Goal: Task Accomplishment & Management: Manage account settings

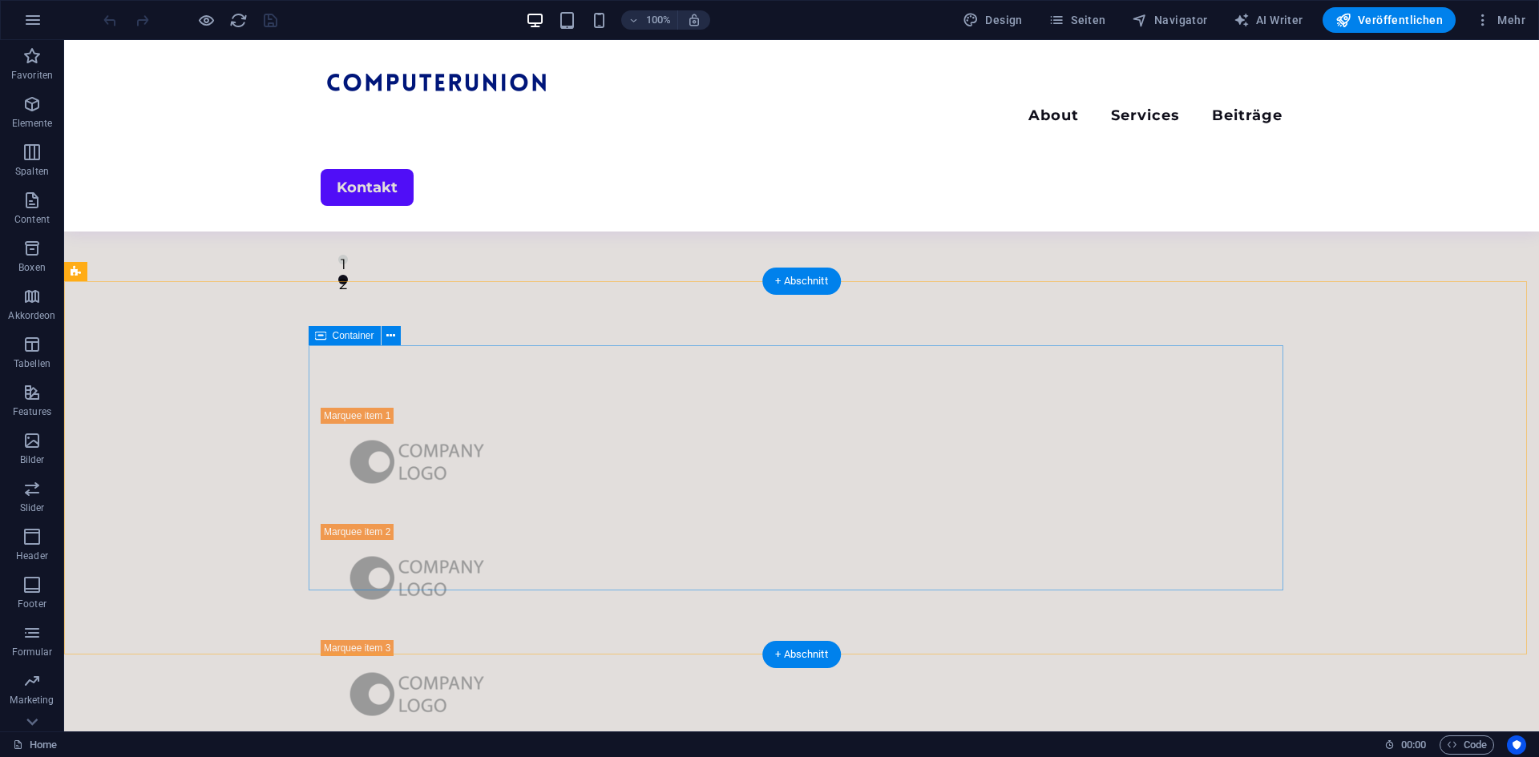
scroll to position [240, 0]
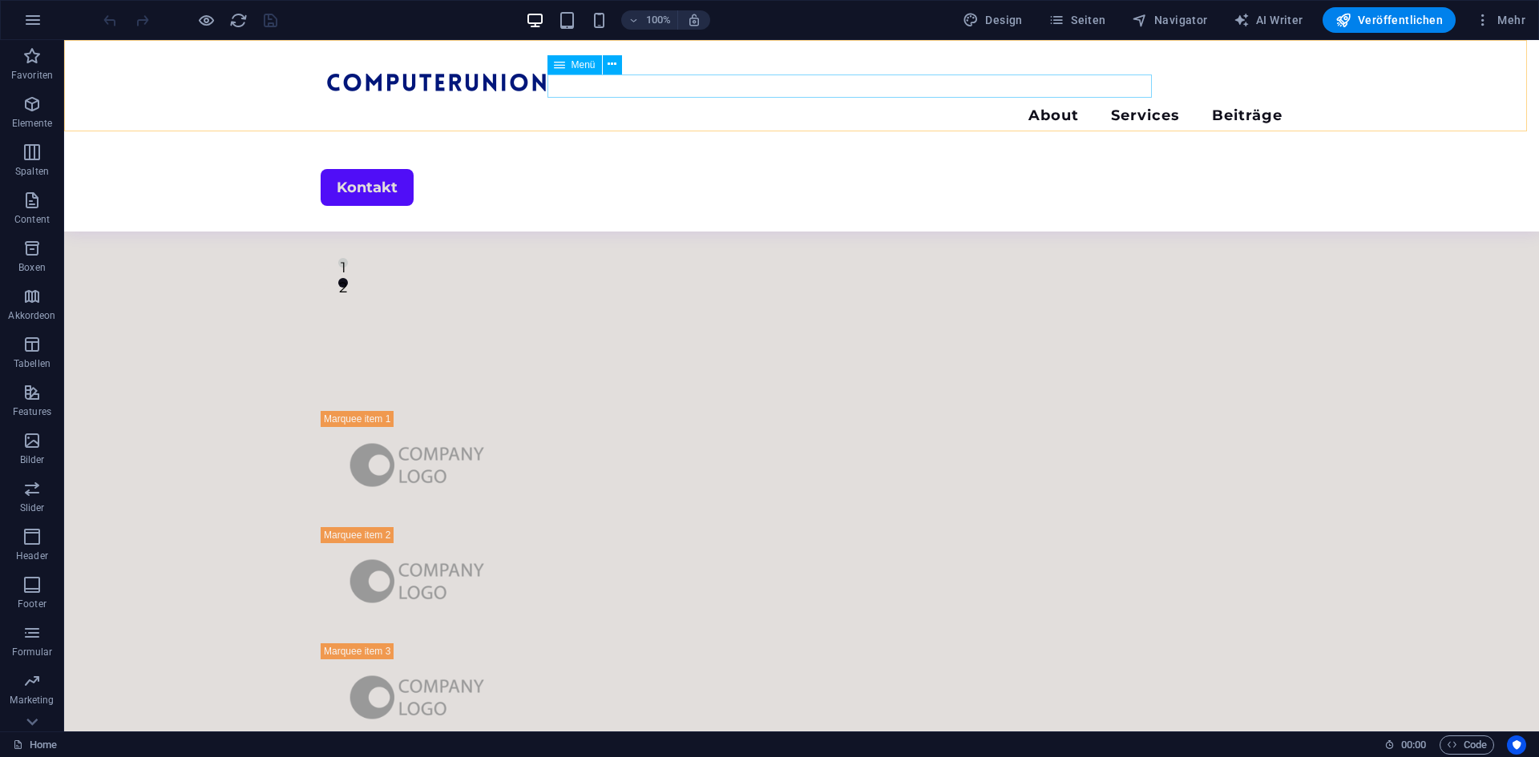
click at [1028, 106] on nav "About Services Beiträge" at bounding box center [802, 117] width 962 height 23
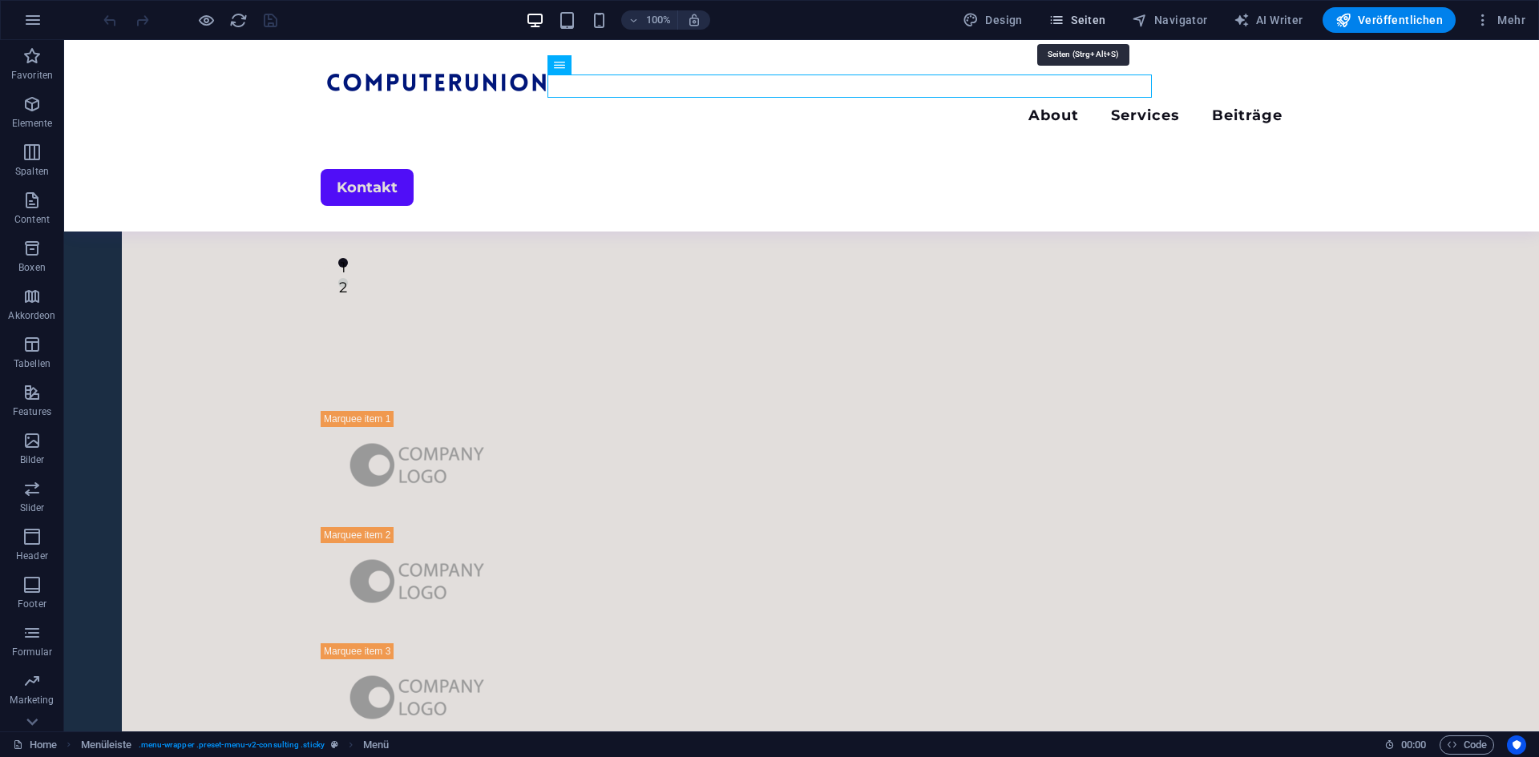
click at [1076, 28] on button "Seiten" at bounding box center [1077, 20] width 71 height 26
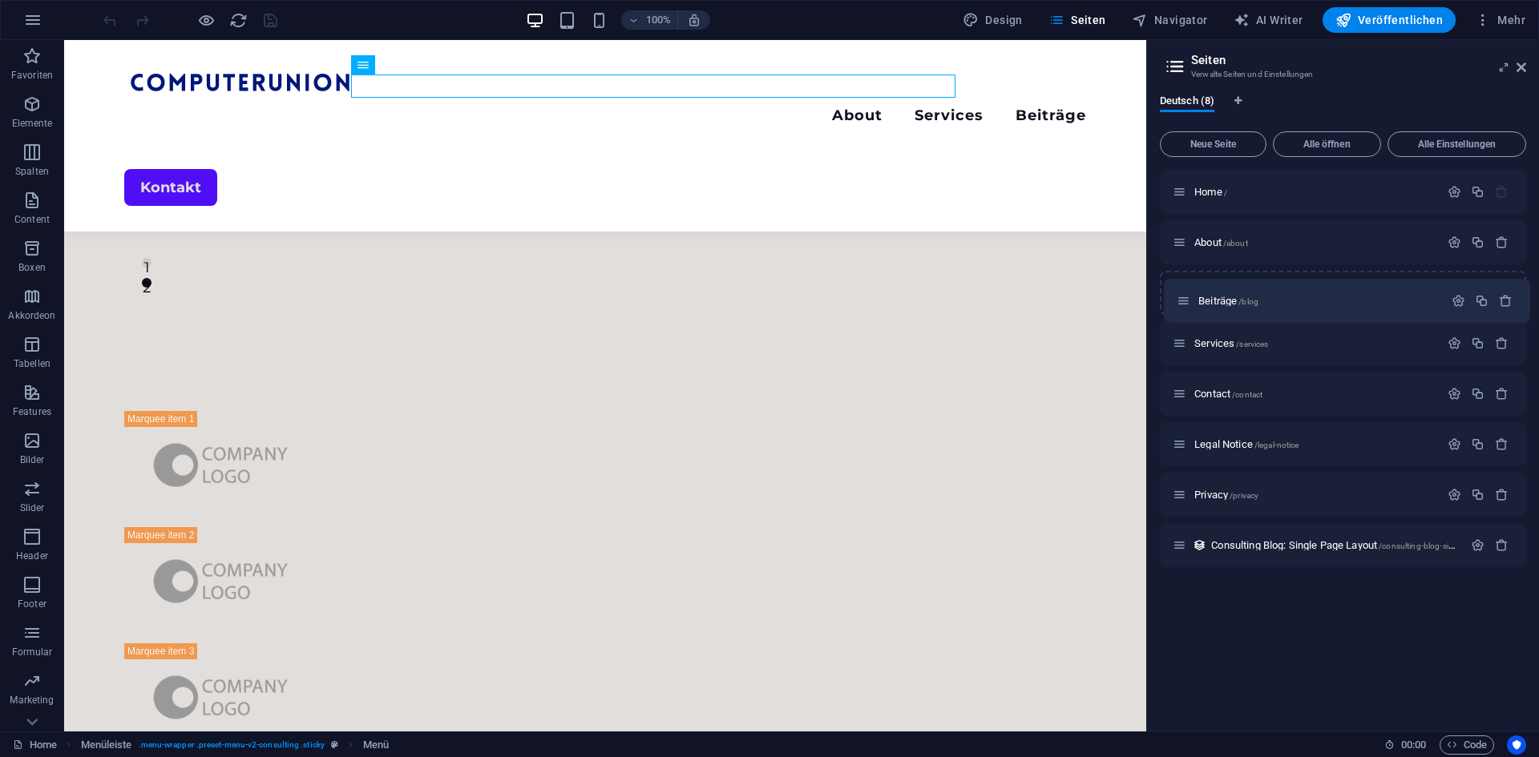
drag, startPoint x: 1175, startPoint y: 342, endPoint x: 1173, endPoint y: 293, distance: 49.0
click at [1173, 293] on div "Home / About /about Services /services Beiträge /blog Contact /contact Legal No…" at bounding box center [1343, 369] width 366 height 398
click at [1453, 298] on icon "button" at bounding box center [1455, 293] width 14 height 14
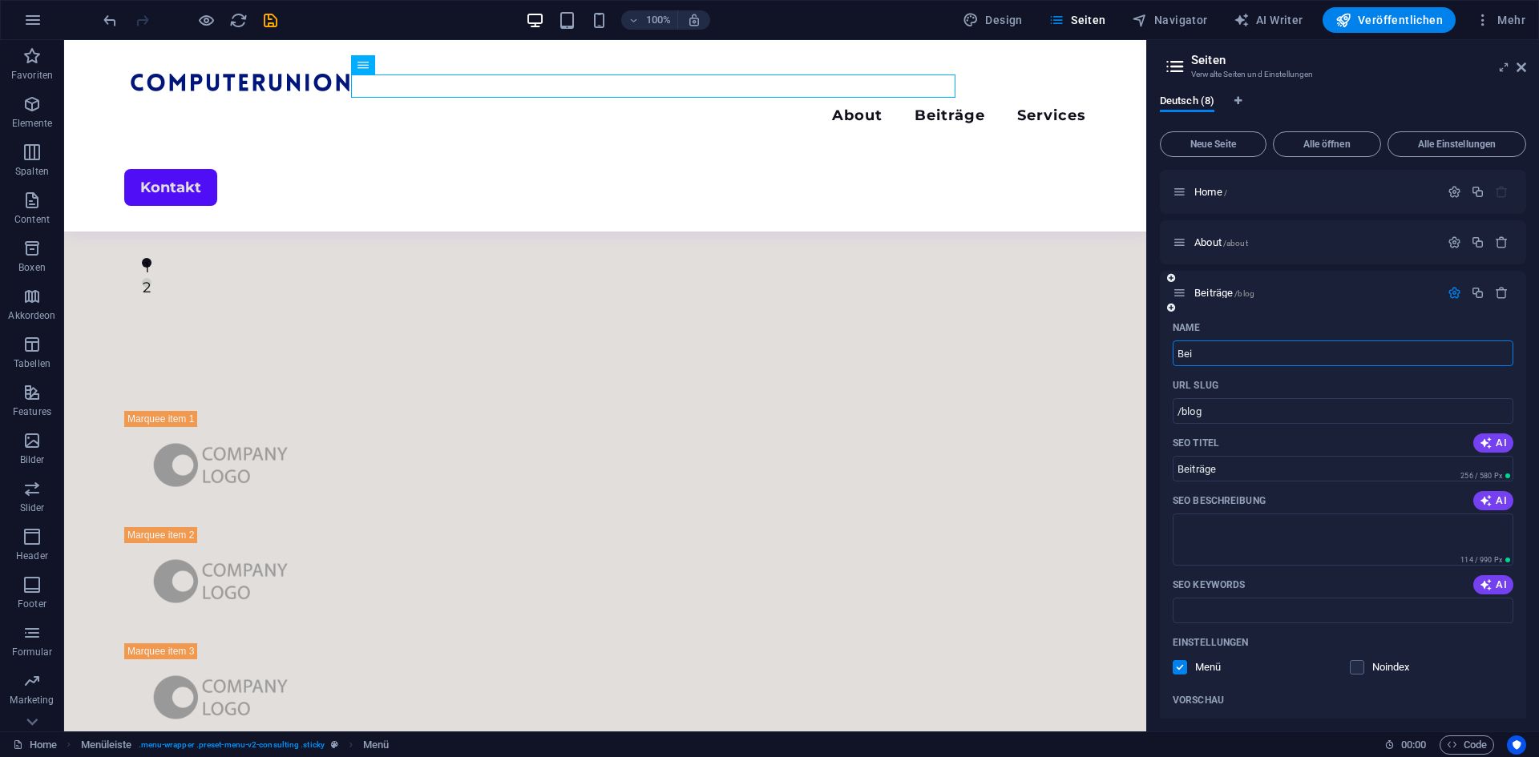
type input "Be"
type input "Beiträg"
type input "B"
type input "Posts"
type input "Post"
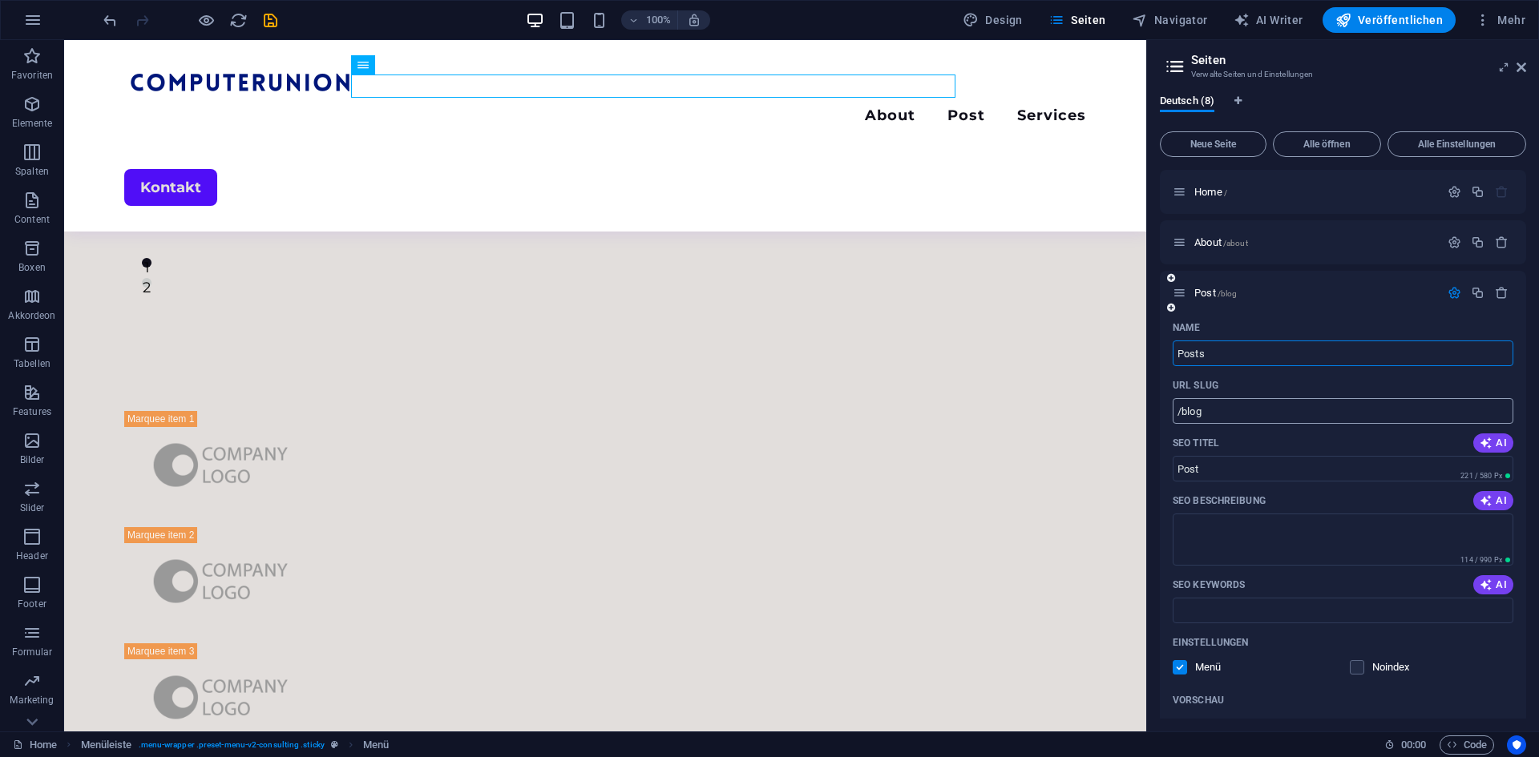
type input "Posts"
drag, startPoint x: 1252, startPoint y: 410, endPoint x: 1184, endPoint y: 423, distance: 69.5
click at [1184, 423] on input "/blog" at bounding box center [1343, 411] width 341 height 26
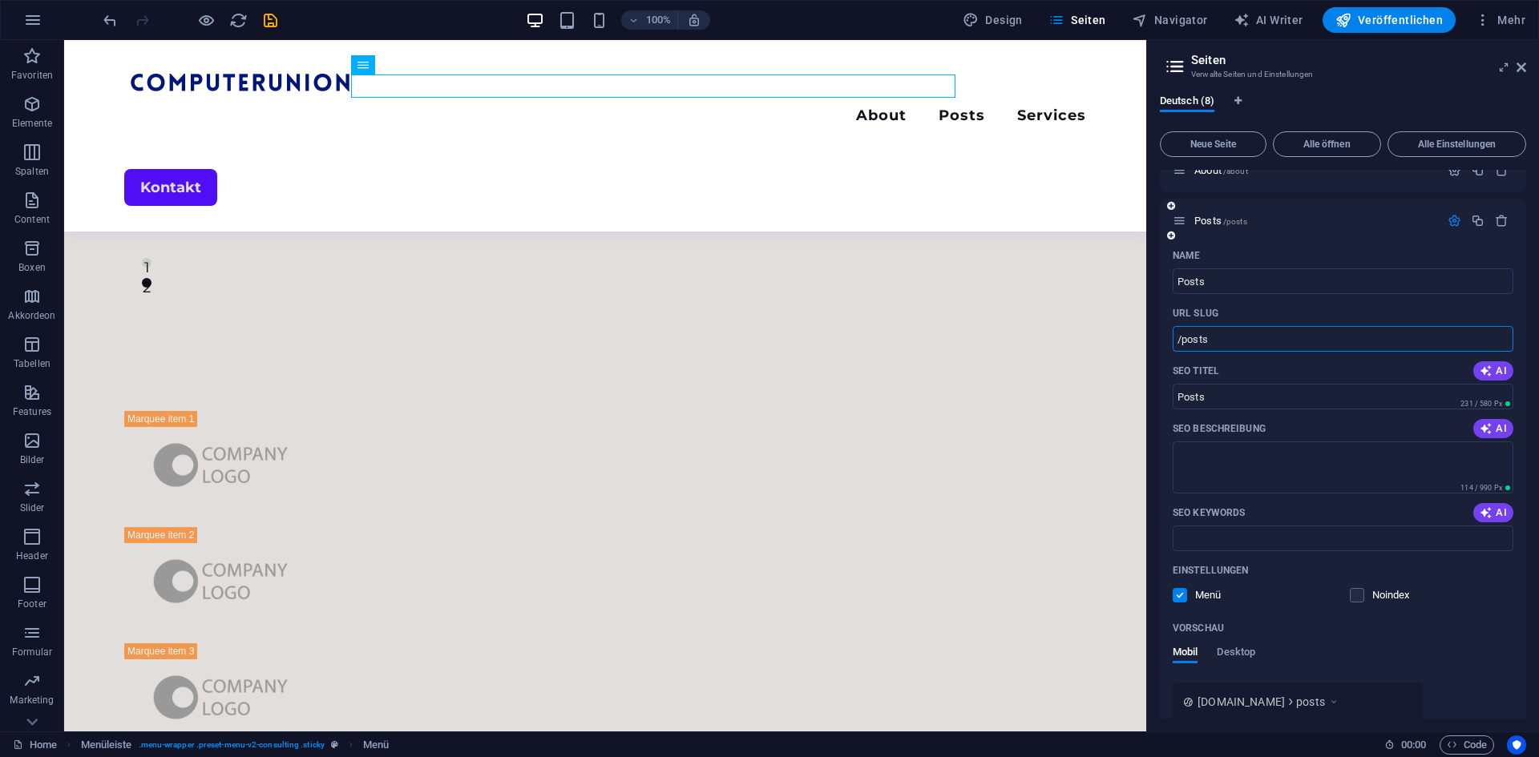
scroll to position [80, 0]
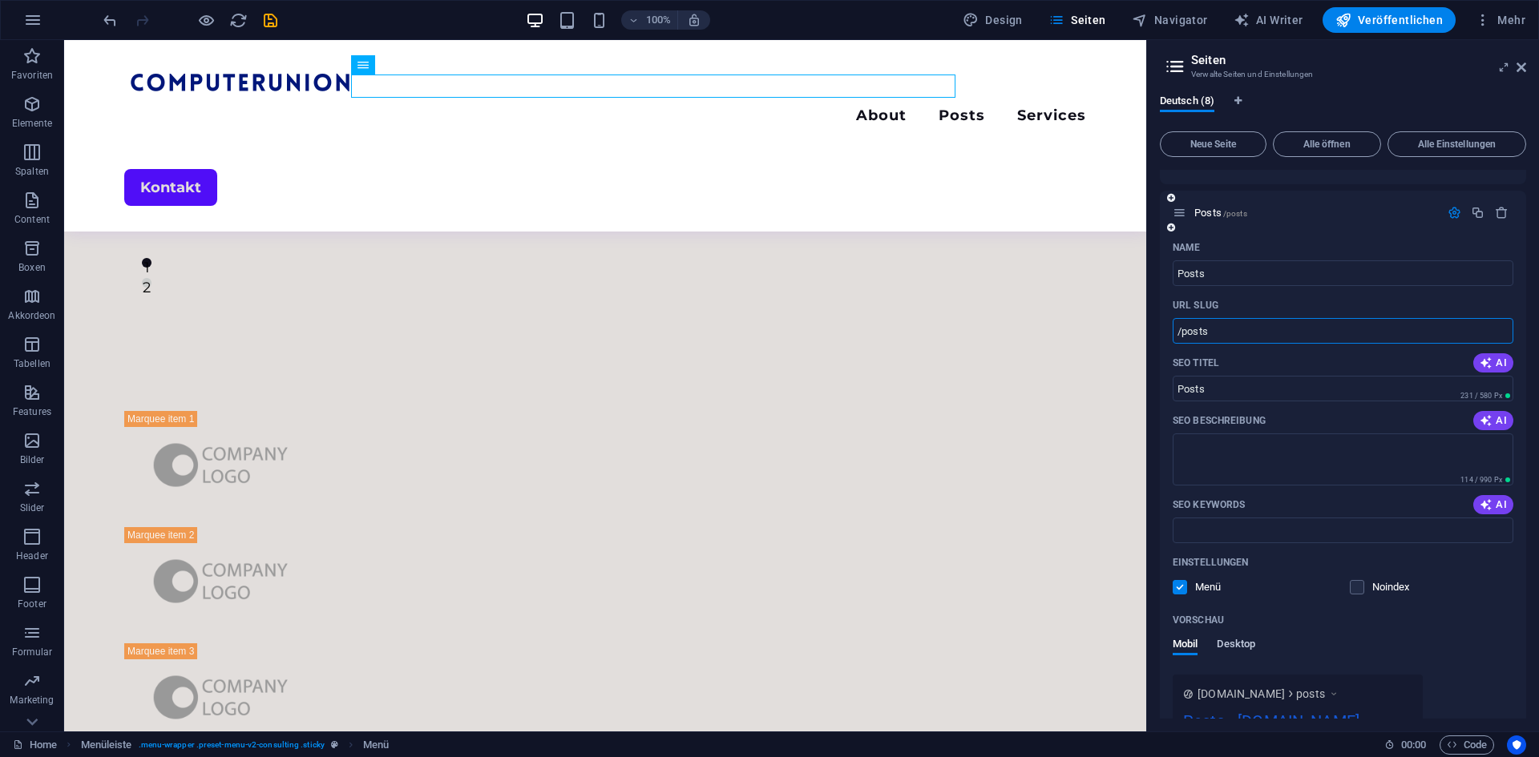
type input "/posts"
click at [1222, 642] on span "Desktop" at bounding box center [1236, 646] width 38 height 22
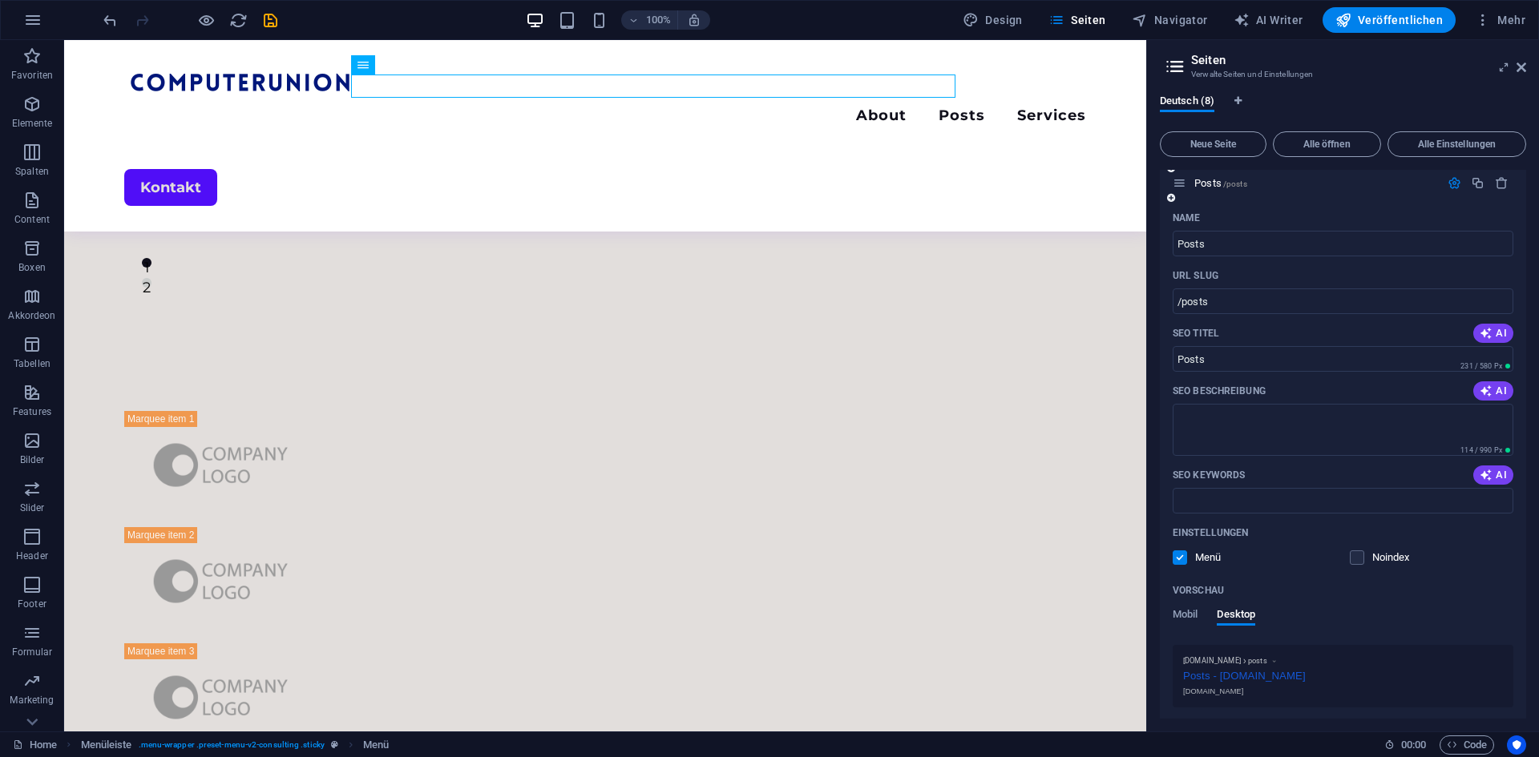
scroll to position [240, 0]
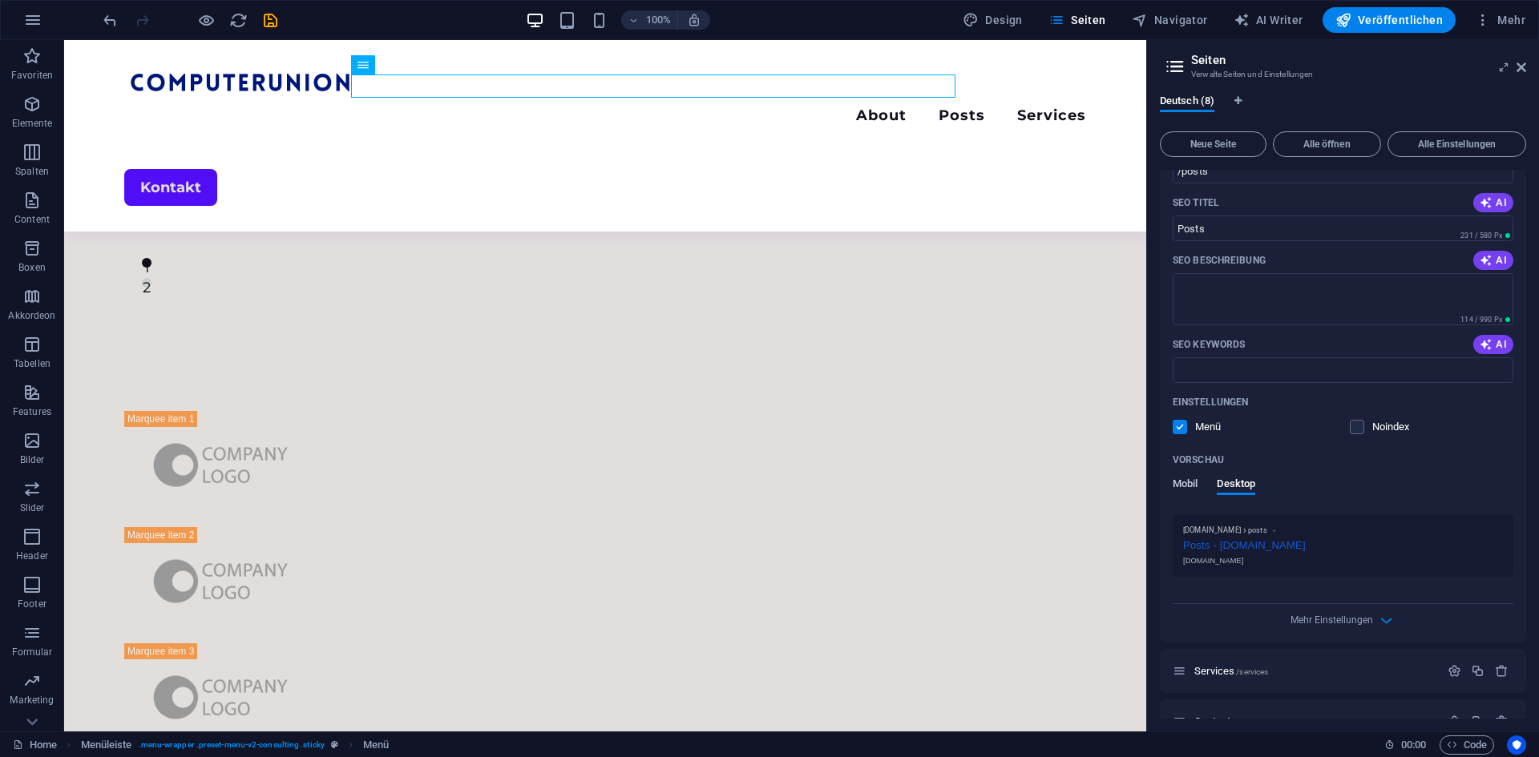
click at [1192, 491] on span "Mobil" at bounding box center [1185, 486] width 25 height 22
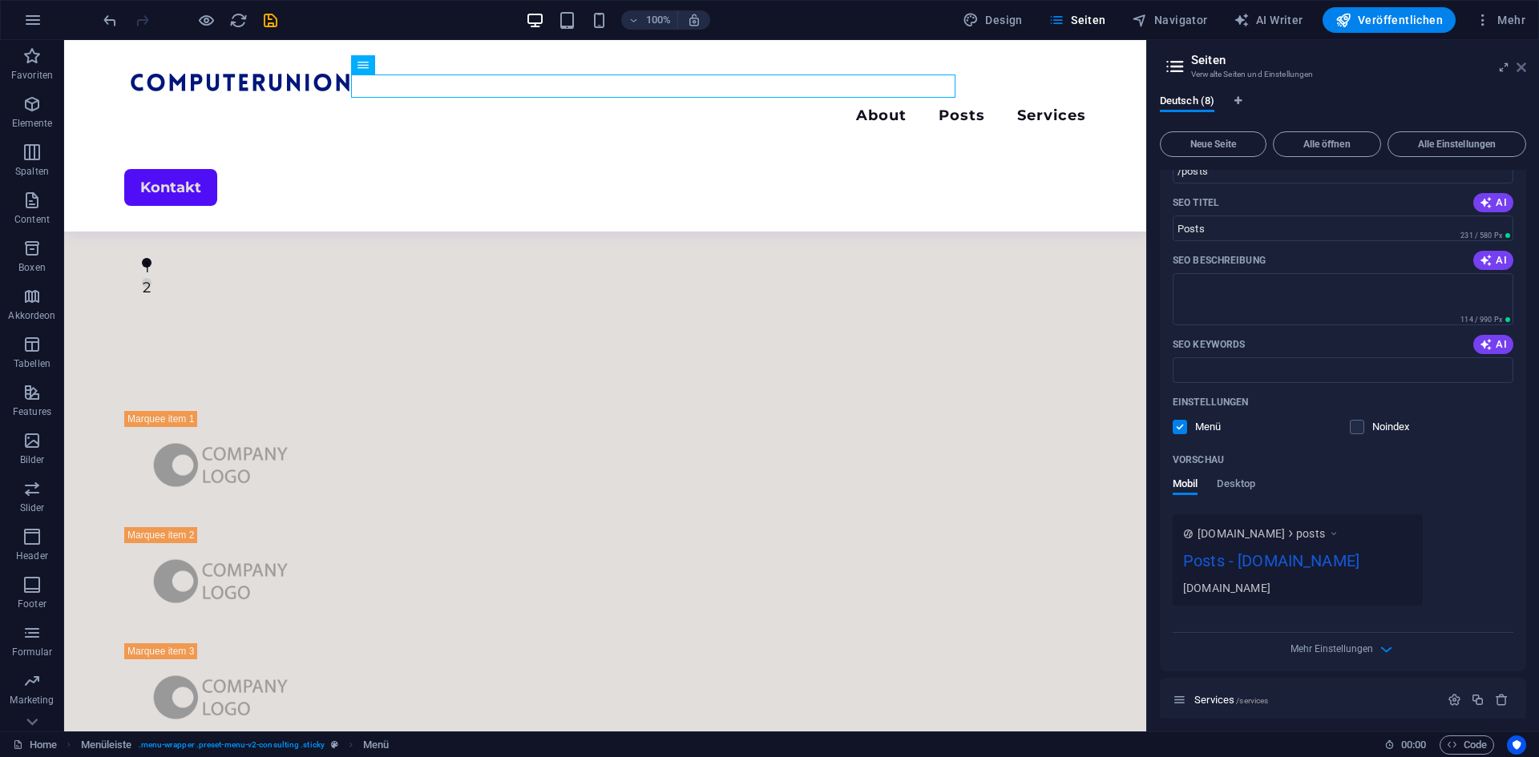
click at [1525, 67] on icon at bounding box center [1522, 67] width 10 height 13
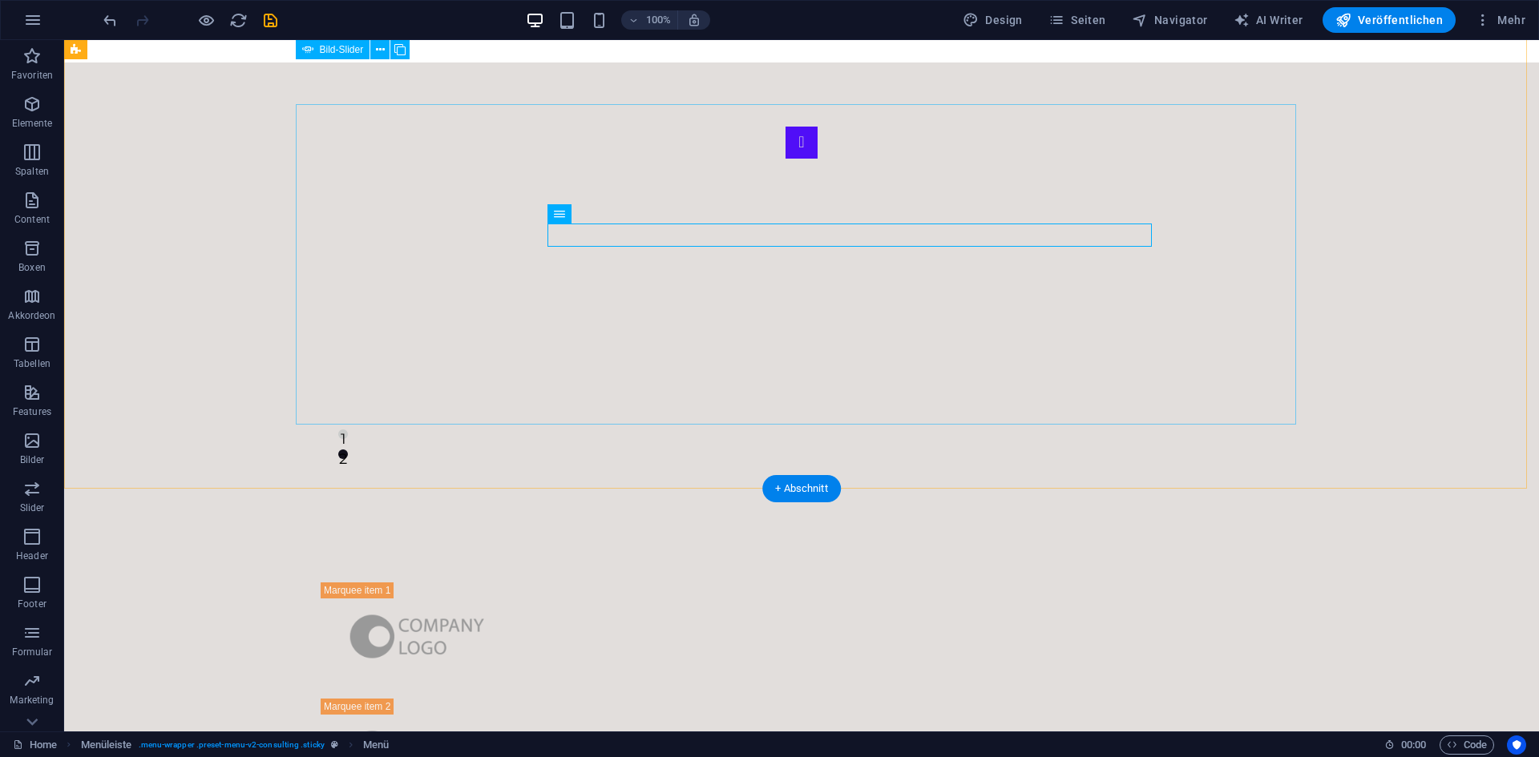
scroll to position [0, 0]
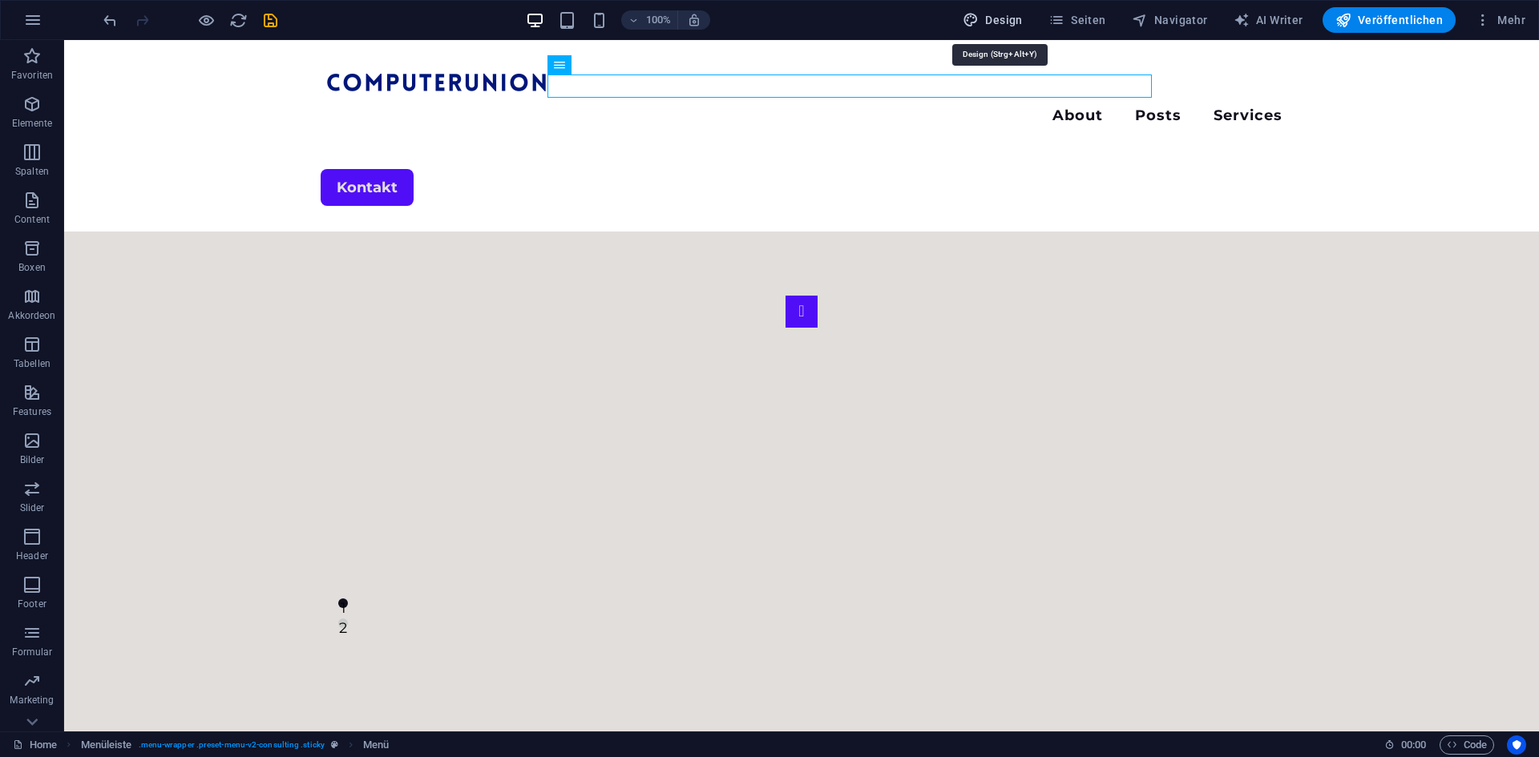
click at [1001, 22] on span "Design" at bounding box center [993, 20] width 60 height 16
select select "700"
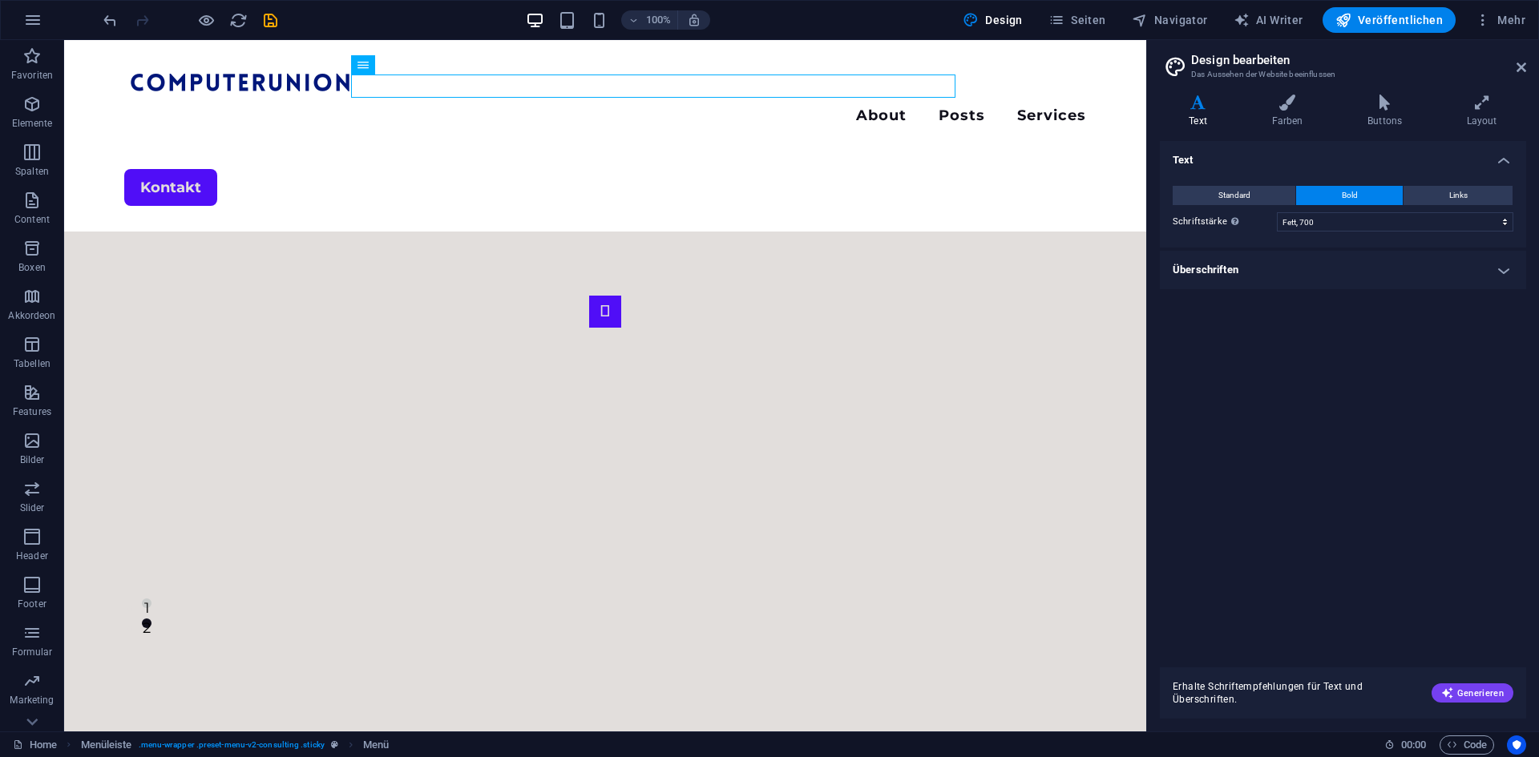
click at [1278, 285] on h4 "Überschriften" at bounding box center [1343, 270] width 366 height 38
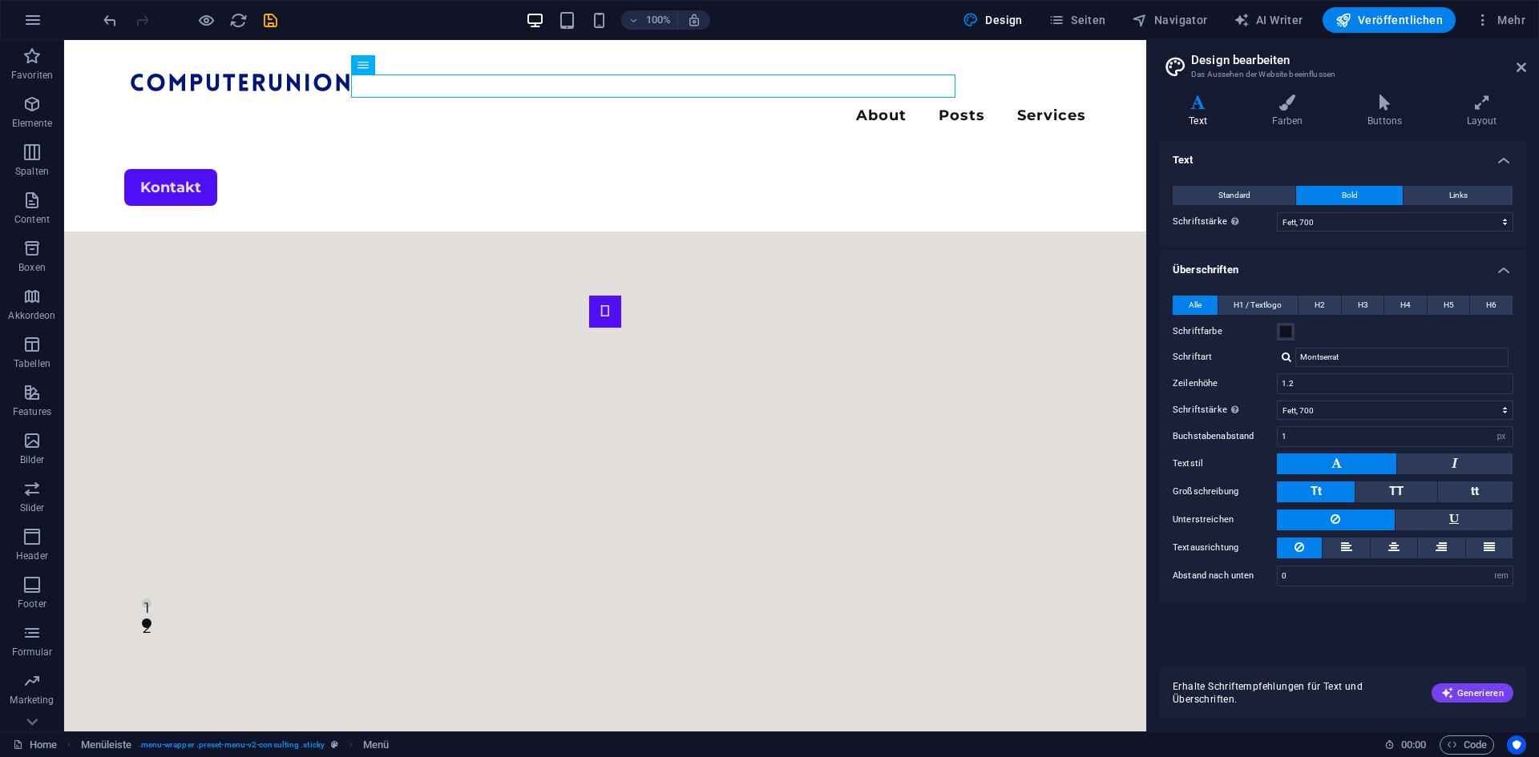
click at [1280, 271] on h4 "Überschriften" at bounding box center [1343, 265] width 366 height 29
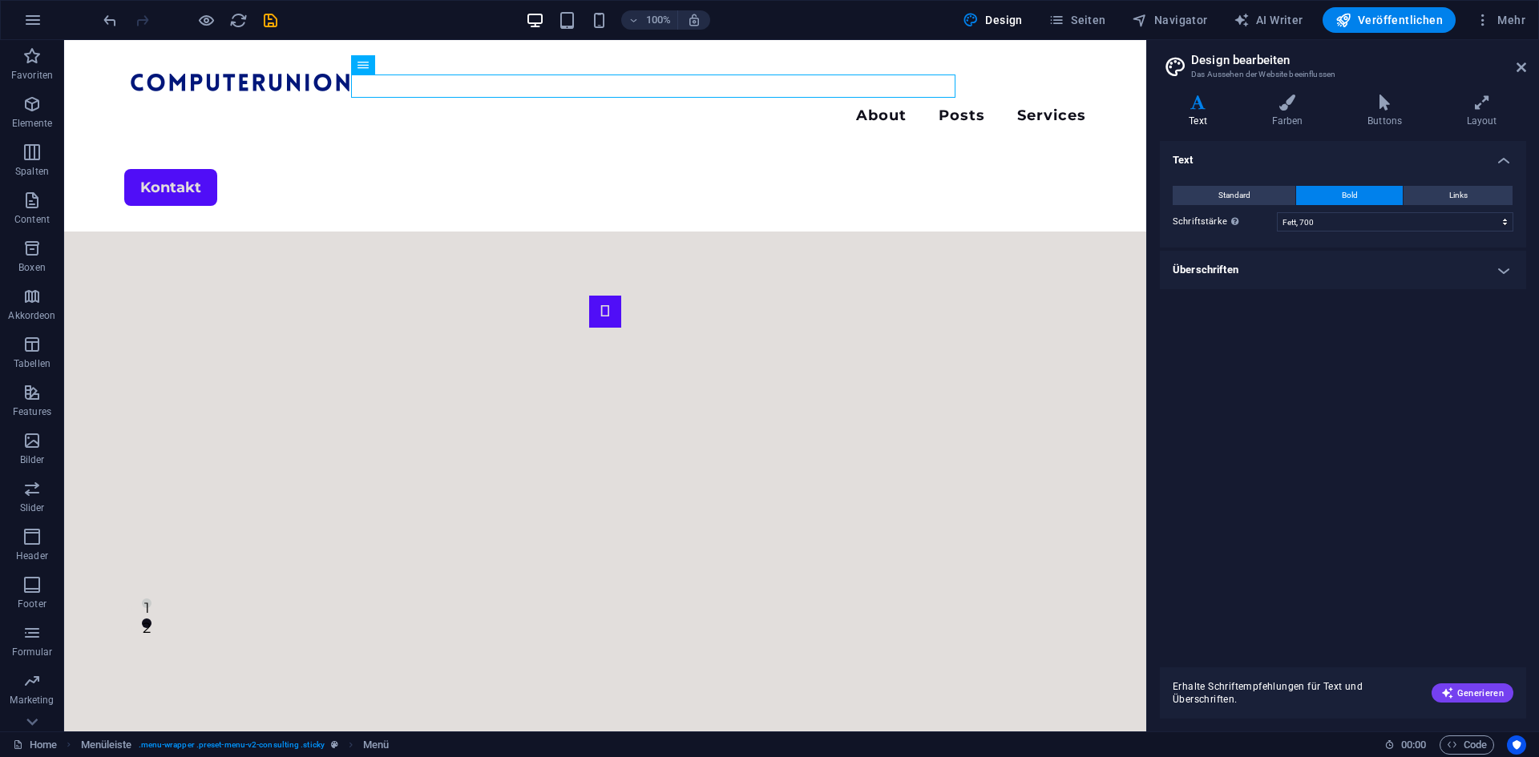
click at [1293, 91] on div "Varianten Text Farben Buttons Layout Text Standard Bold Links Schriftfarbe Schr…" at bounding box center [1343, 407] width 392 height 650
click at [1295, 97] on icon at bounding box center [1287, 103] width 90 height 16
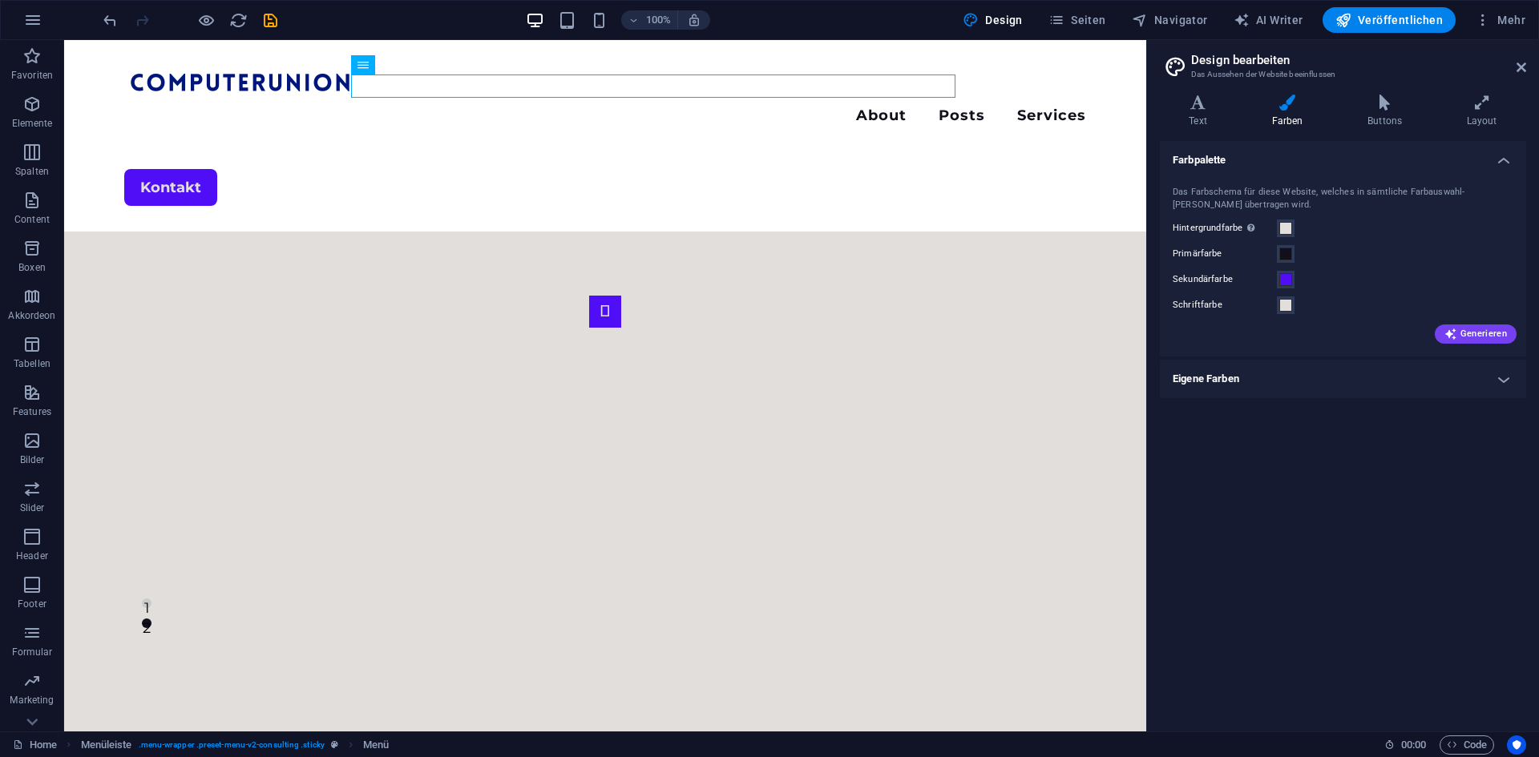
click at [1371, 129] on div "Text Farben Buttons Layout Text Standard Bold Links Schriftfarbe Schriftart Mon…" at bounding box center [1343, 407] width 366 height 624
click at [1398, 115] on h4 "Buttons" at bounding box center [1388, 112] width 99 height 34
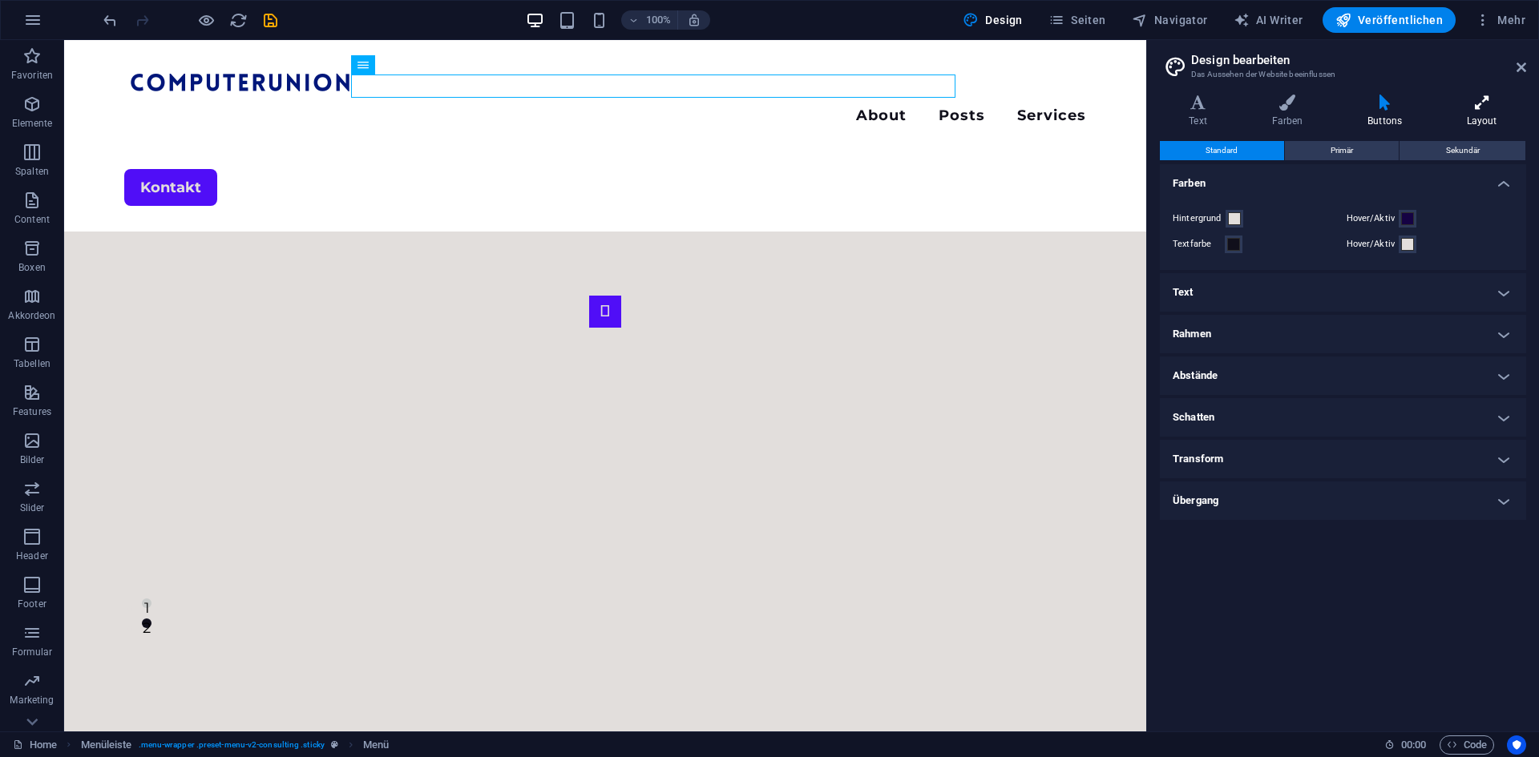
click at [1467, 99] on icon at bounding box center [1481, 103] width 89 height 16
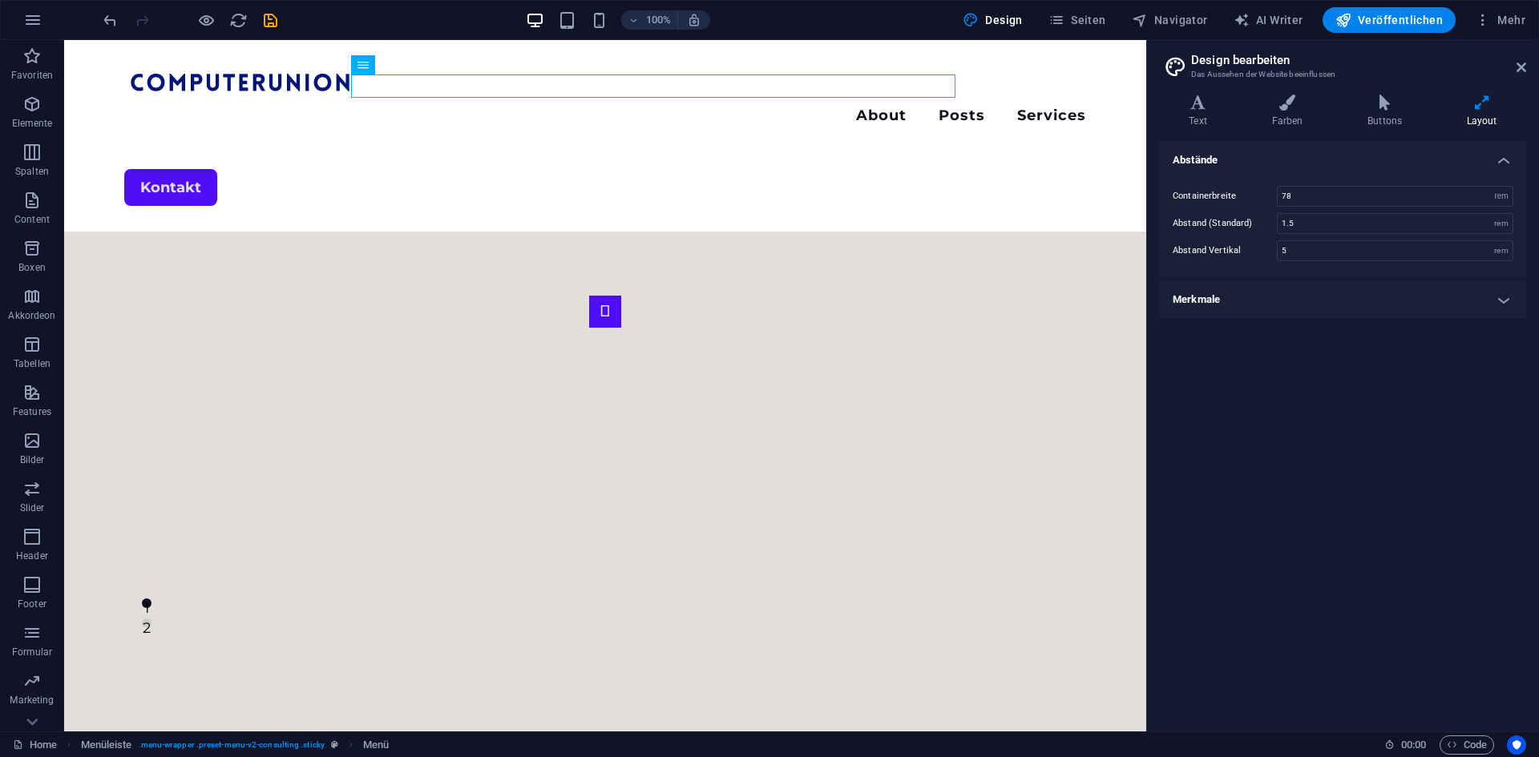
click at [1394, 327] on div "Abstände Containerbreite 78 rem px Abstand (Standard) 1.5 rem Abstand Vertikal …" at bounding box center [1343, 430] width 366 height 578
drag, startPoint x: 1400, startPoint y: 315, endPoint x: 1446, endPoint y: 301, distance: 48.4
click at [1402, 315] on h4 "Merkmale" at bounding box center [1343, 300] width 366 height 38
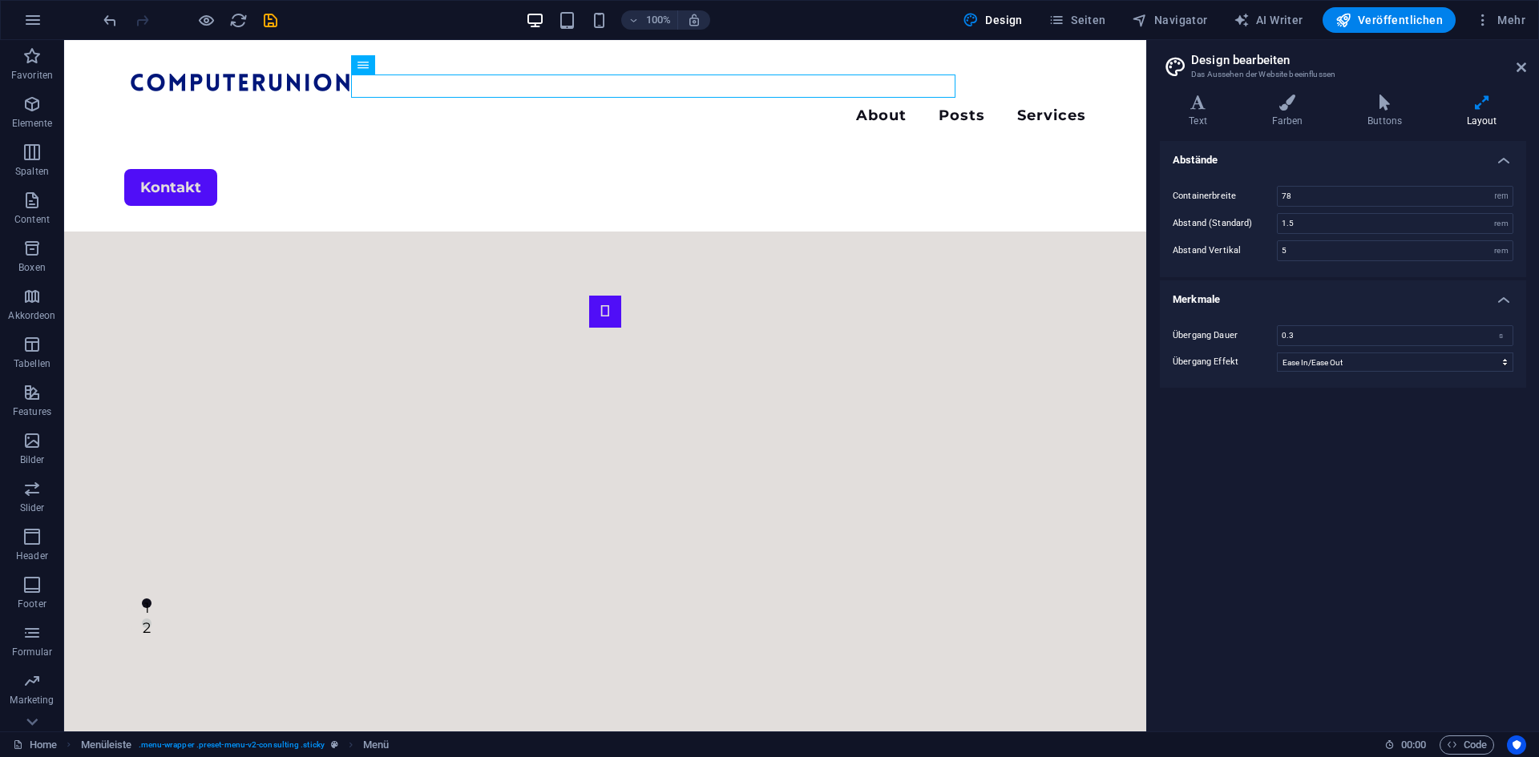
click at [1526, 69] on aside "Design bearbeiten Das Aussehen der Website beeinflussen Varianten Text Farben B…" at bounding box center [1342, 386] width 393 height 692
click at [1517, 69] on icon at bounding box center [1522, 67] width 10 height 13
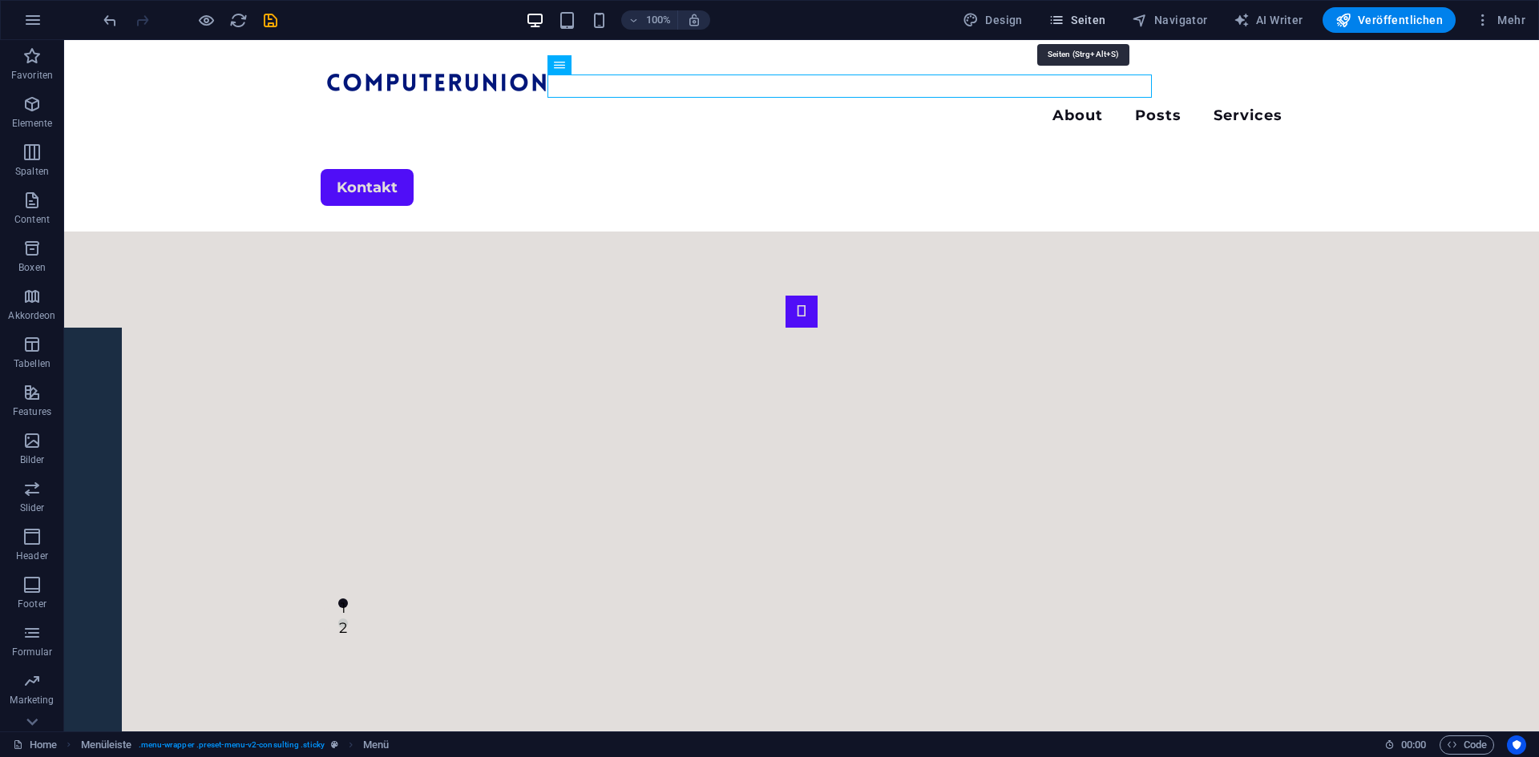
click at [1074, 21] on span "Seiten" at bounding box center [1077, 20] width 58 height 16
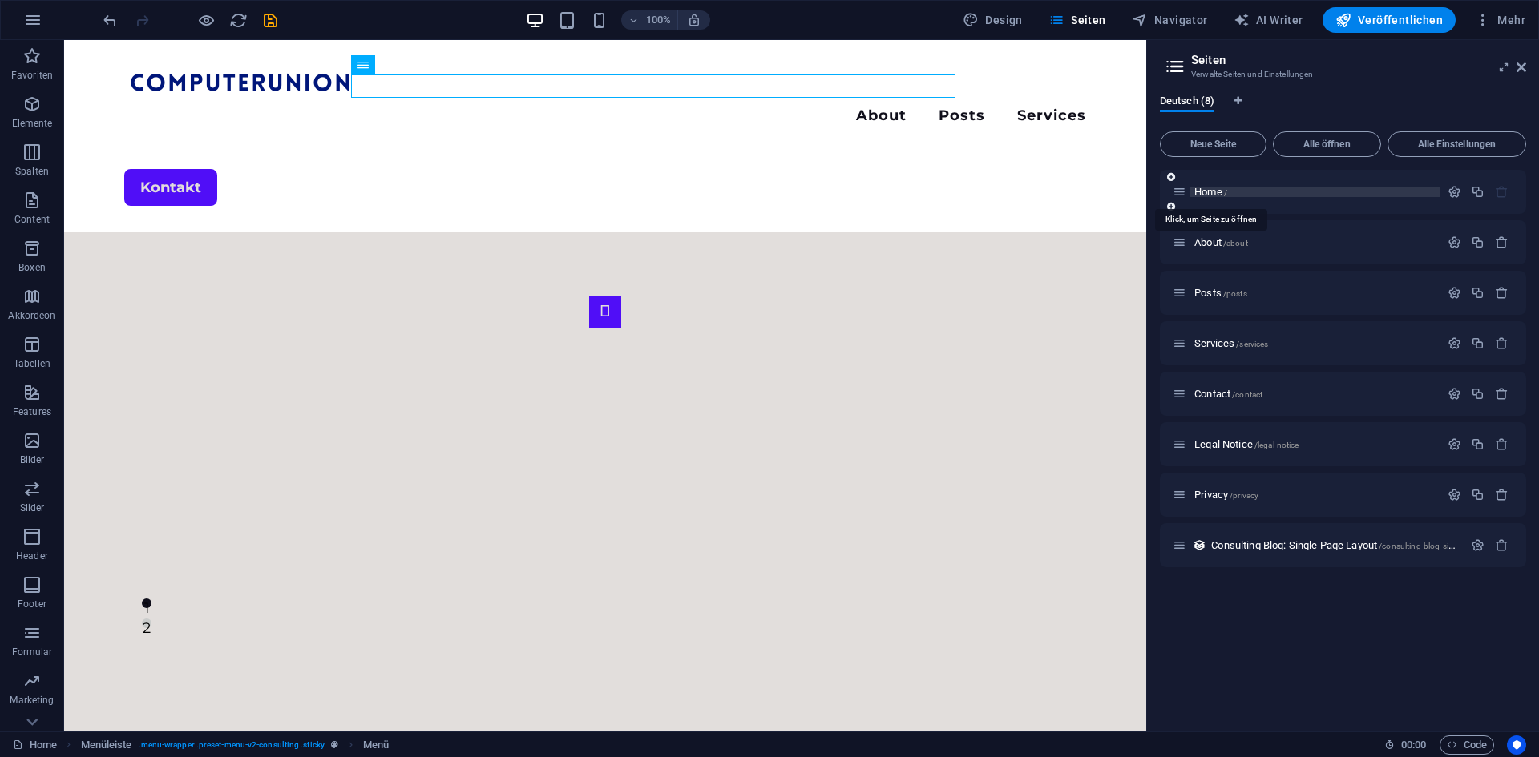
click at [1204, 192] on span "Home /" at bounding box center [1210, 192] width 33 height 12
click at [1459, 191] on icon "button" at bounding box center [1455, 192] width 14 height 14
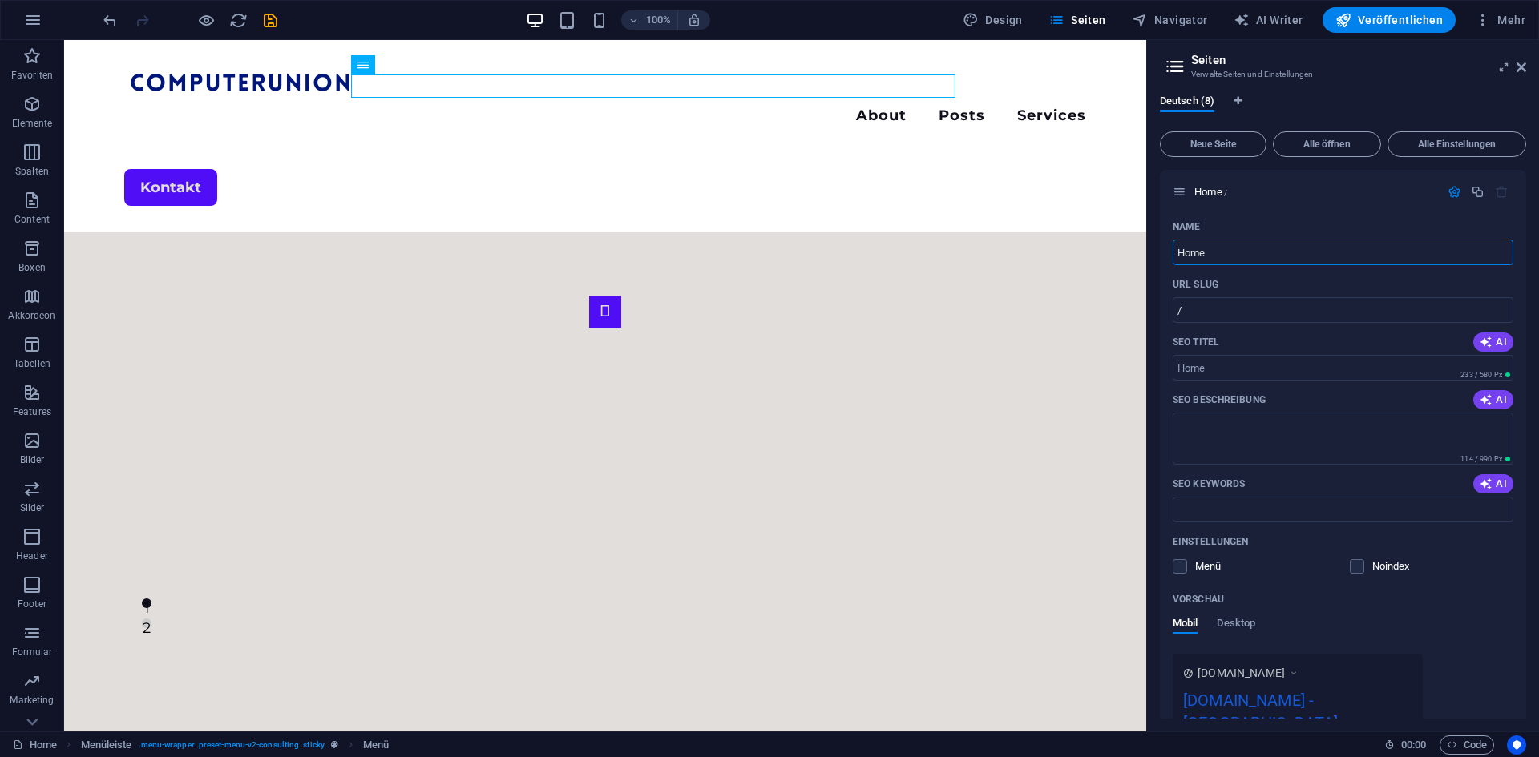
click at [1520, 56] on h2 "Seiten" at bounding box center [1358, 60] width 335 height 14
click at [1519, 67] on icon at bounding box center [1522, 67] width 10 height 13
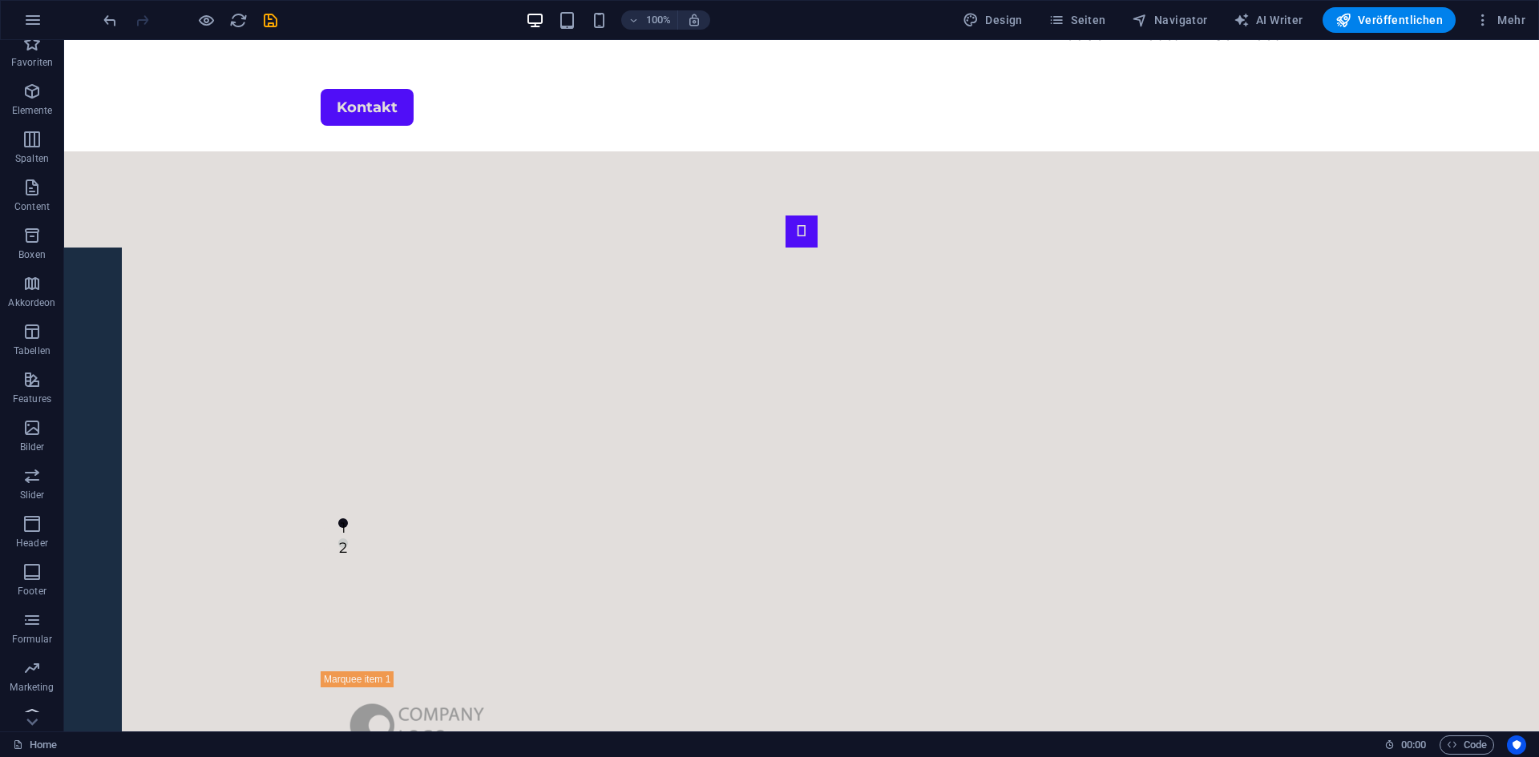
scroll to position [30, 0]
drag, startPoint x: 36, startPoint y: 713, endPoint x: 43, endPoint y: 660, distance: 53.4
click at [36, 713] on p "Collections" at bounding box center [31, 719] width 49 height 13
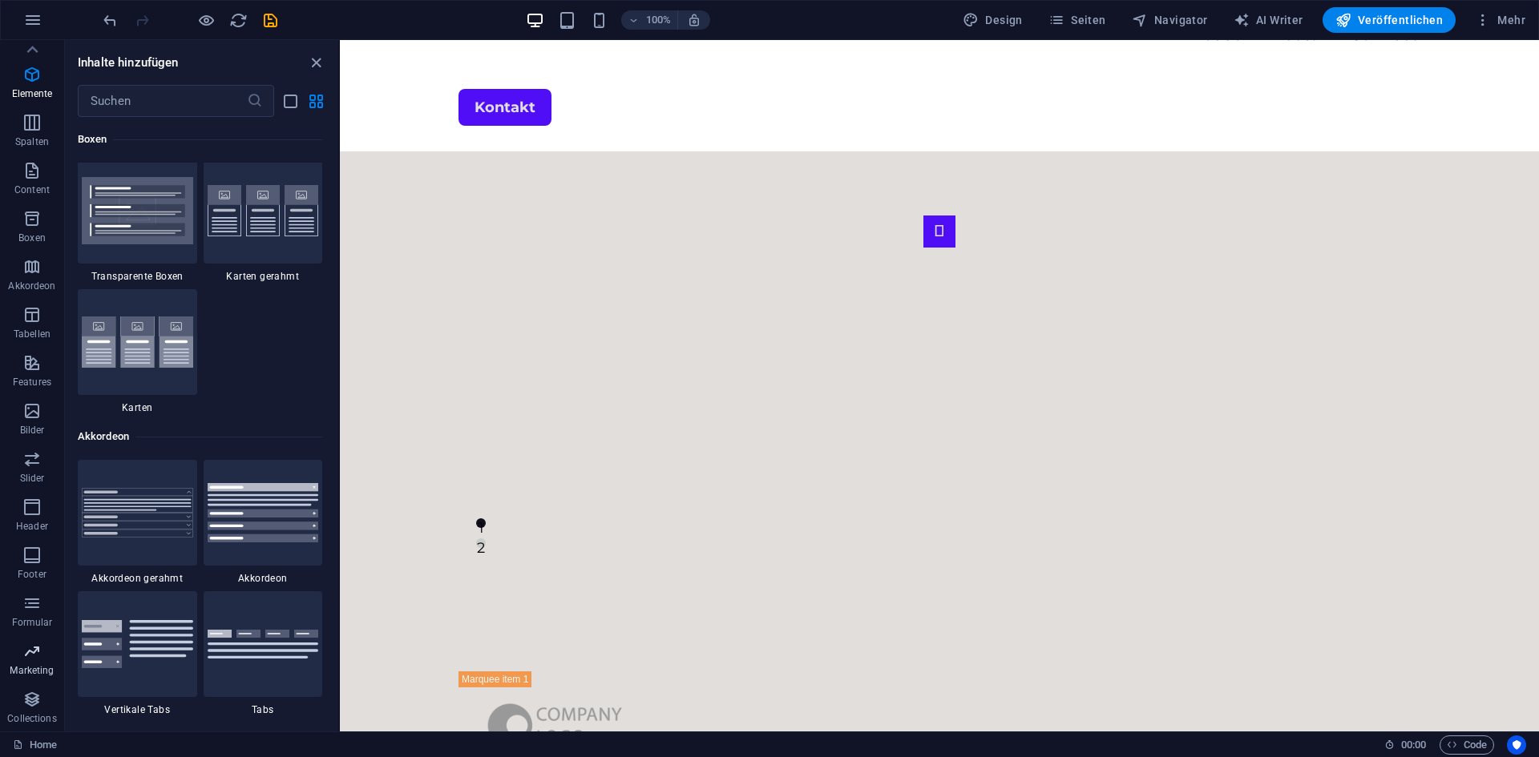
click at [42, 650] on icon "button" at bounding box center [31, 651] width 19 height 19
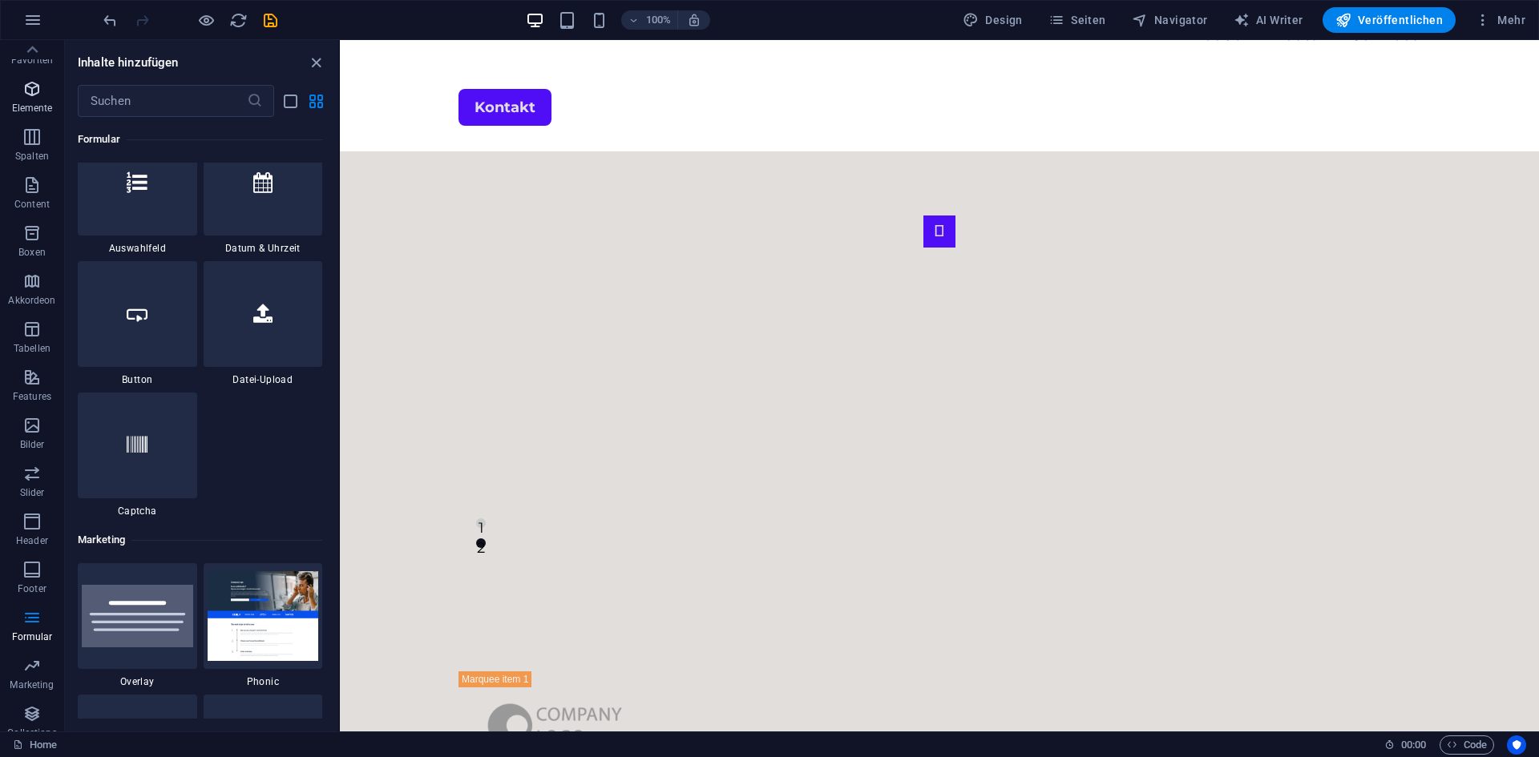
scroll to position [0, 0]
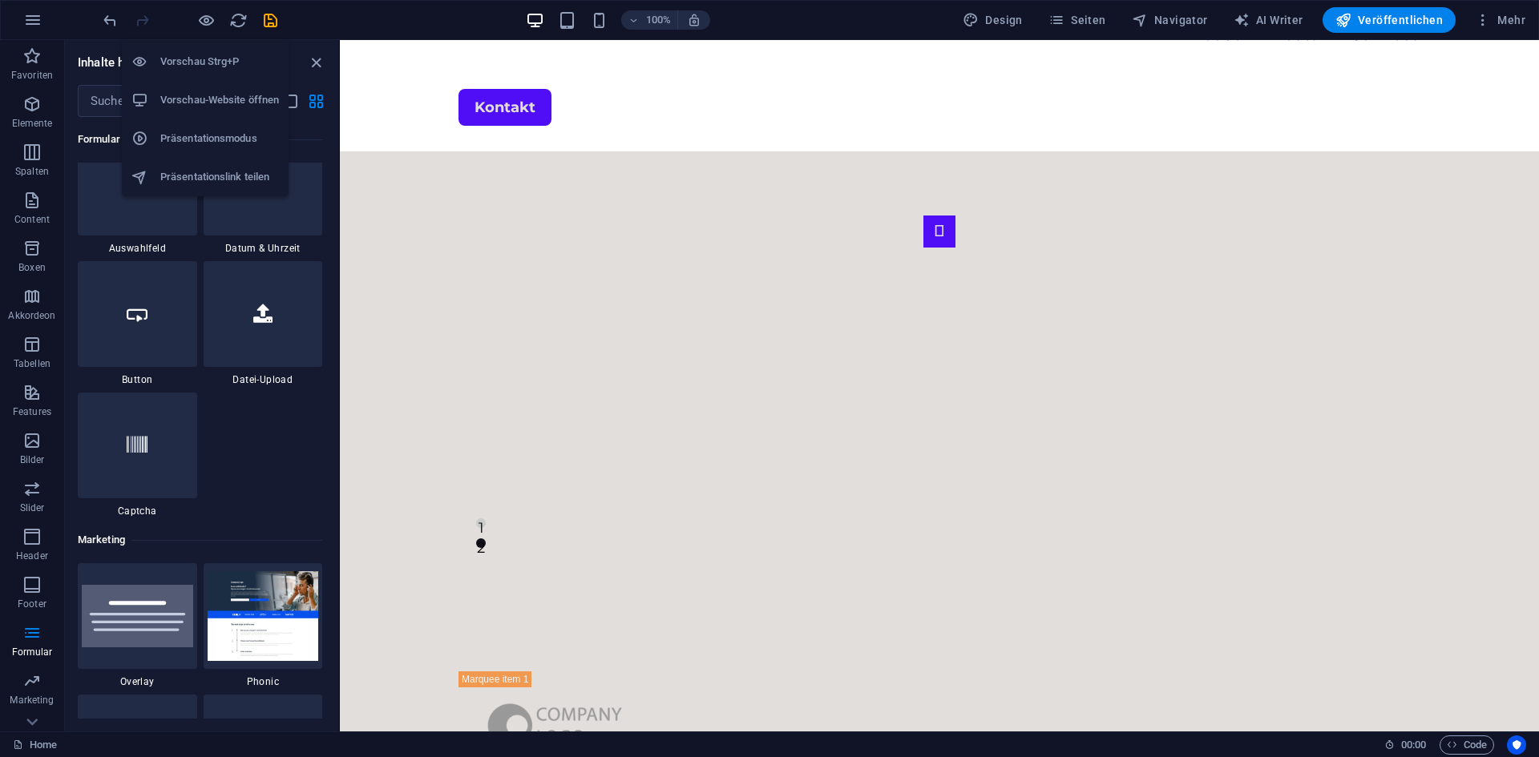
click at [254, 107] on h6 "Vorschau-Website öffnen" at bounding box center [219, 100] width 119 height 19
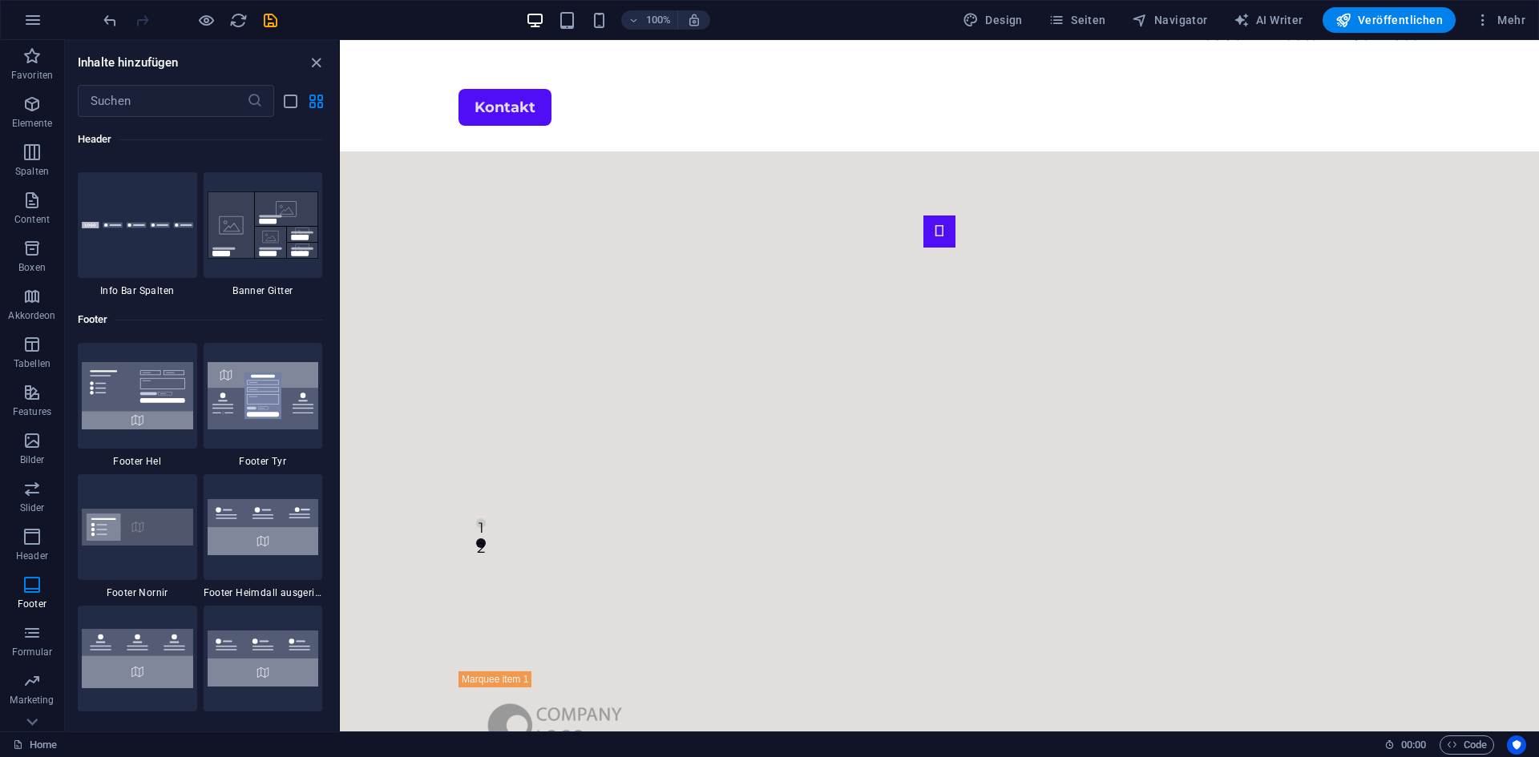
scroll to position [10411, 0]
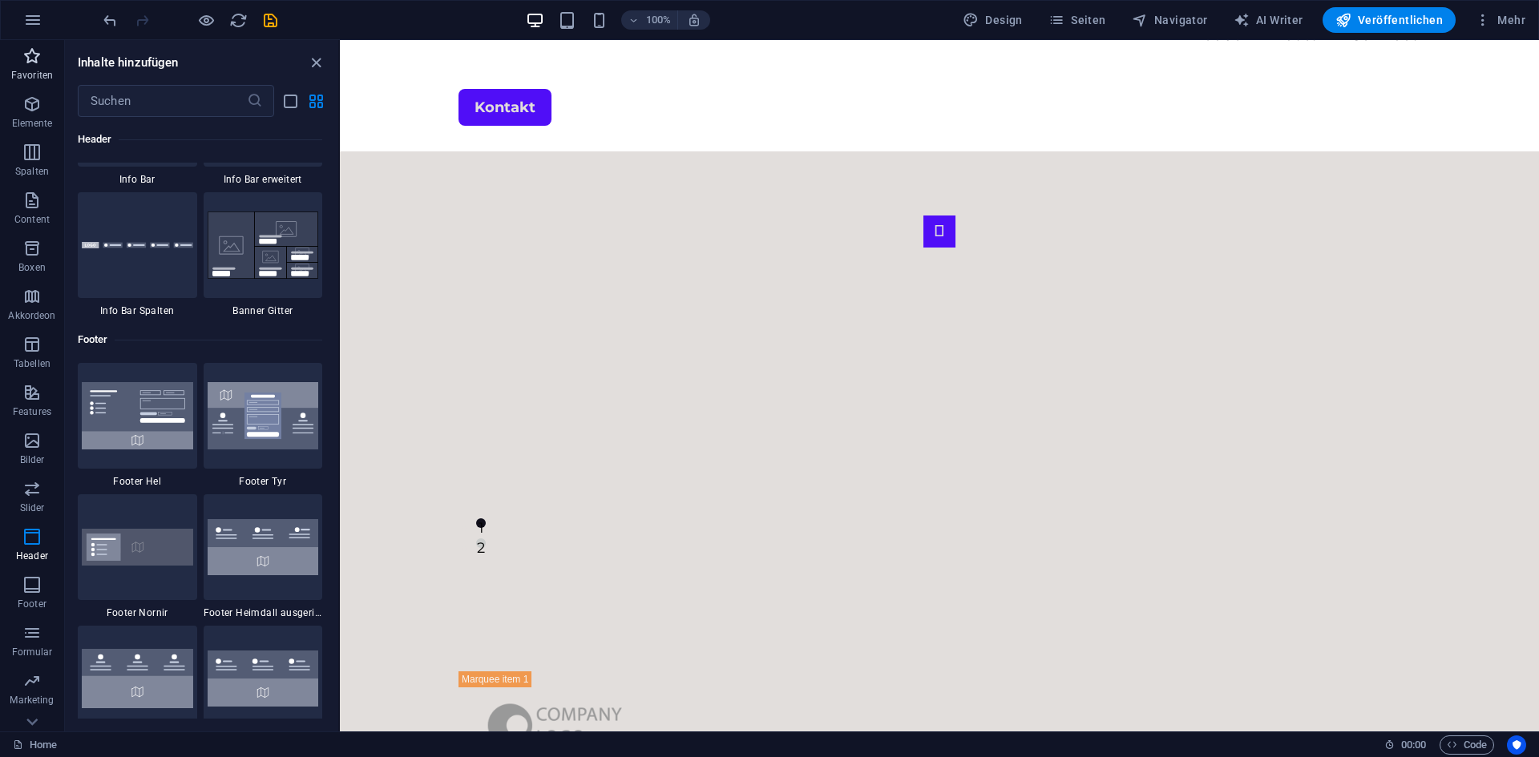
click at [37, 59] on icon "button" at bounding box center [31, 55] width 19 height 19
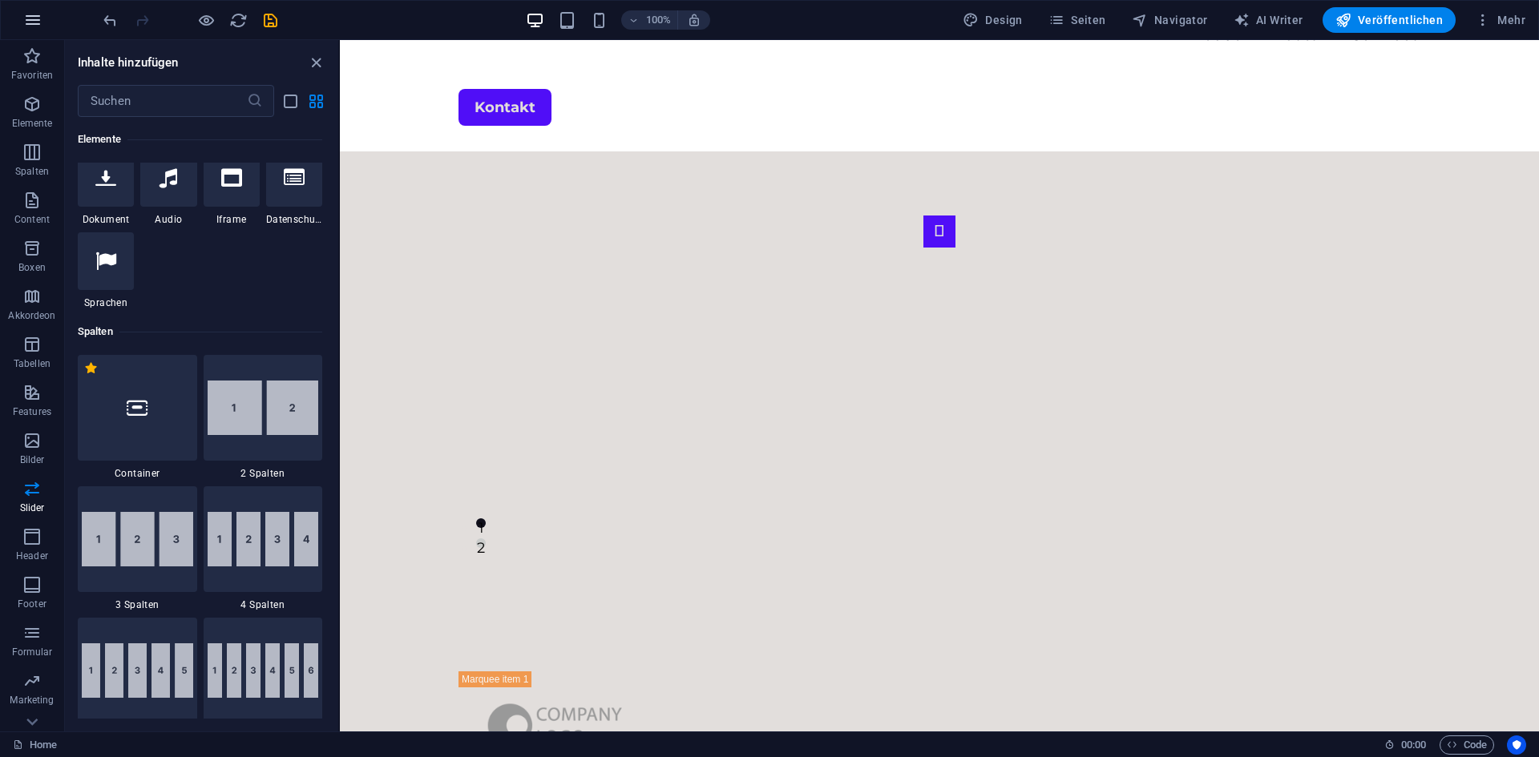
scroll to position [0, 0]
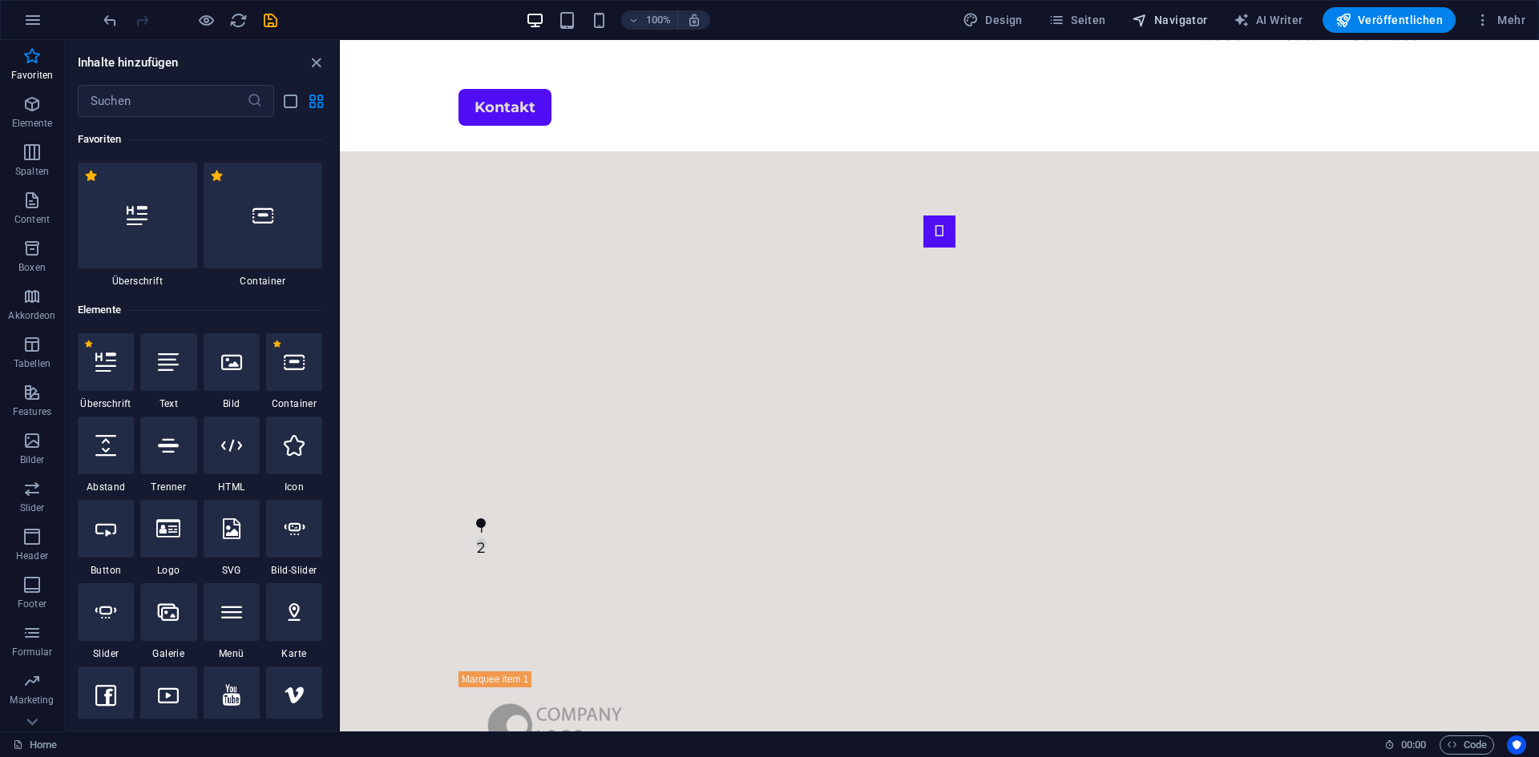
click at [1195, 26] on span "Navigator" at bounding box center [1170, 20] width 76 height 16
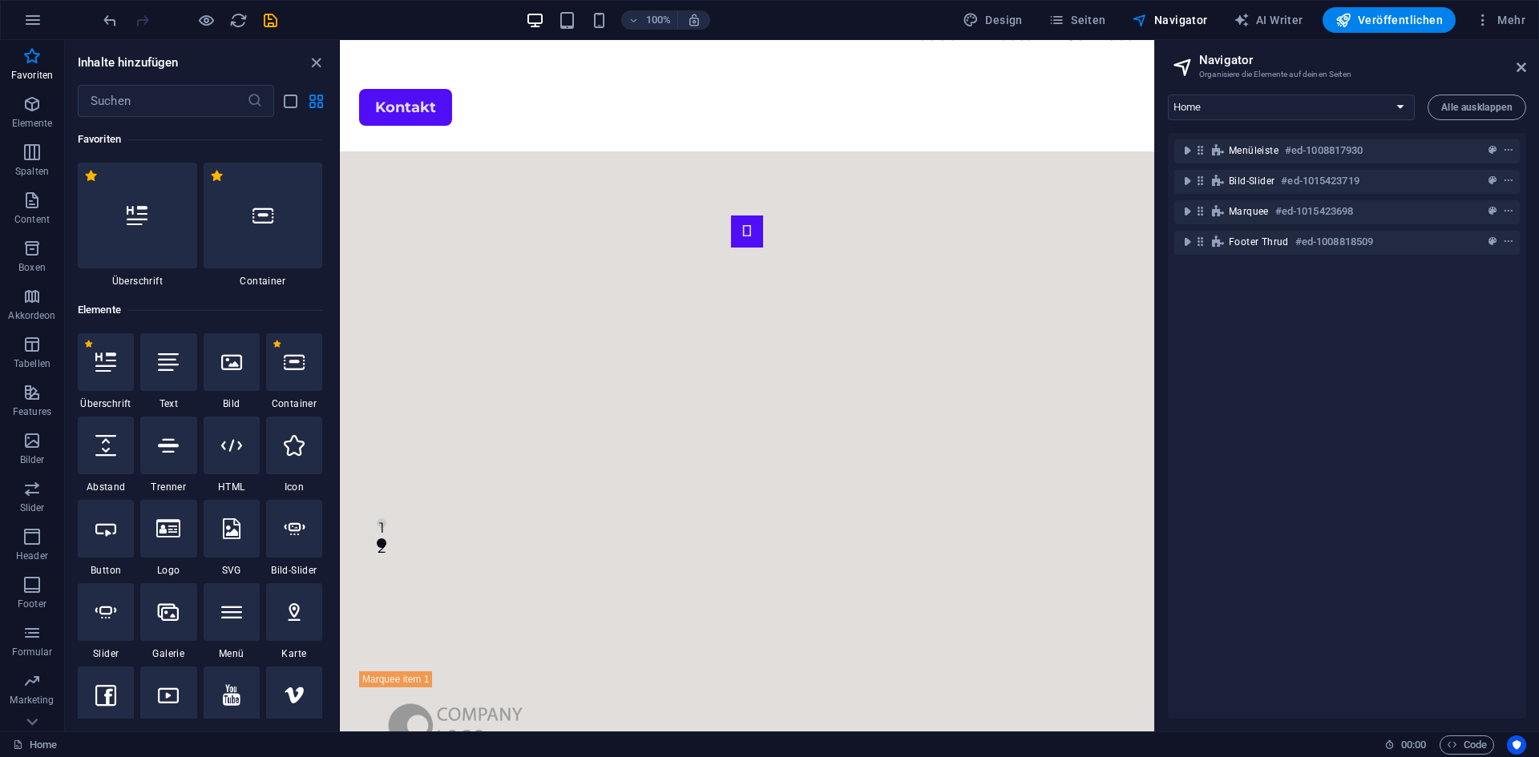
click at [1044, 10] on div "Design Seiten Navigator AI Writer Veröffentlichen Mehr" at bounding box center [1244, 20] width 576 height 26
click at [1066, 10] on button "Seiten" at bounding box center [1077, 20] width 71 height 26
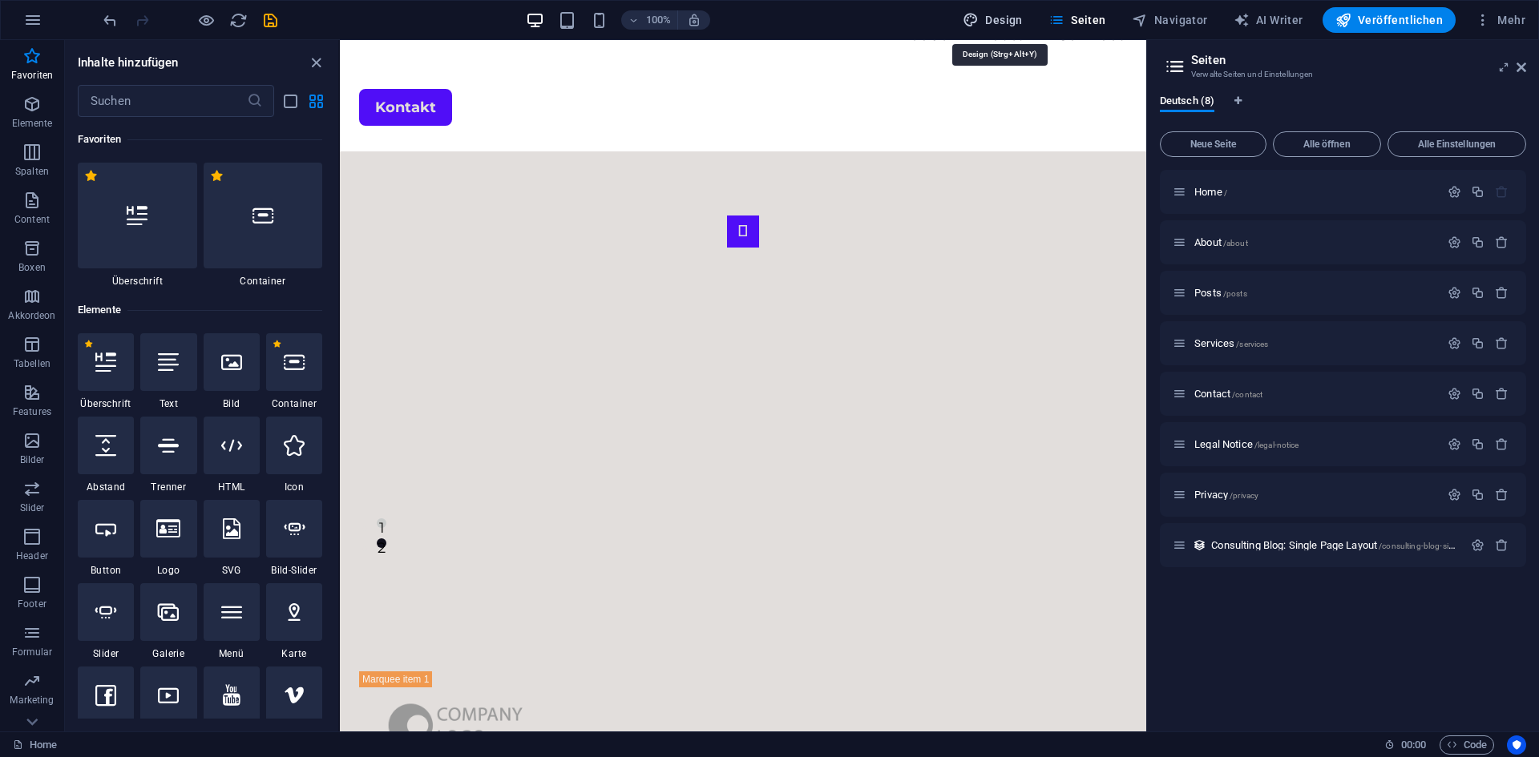
click at [997, 20] on span "Design" at bounding box center [993, 20] width 60 height 16
select select "700"
select select "rem"
select select "ease-in-out"
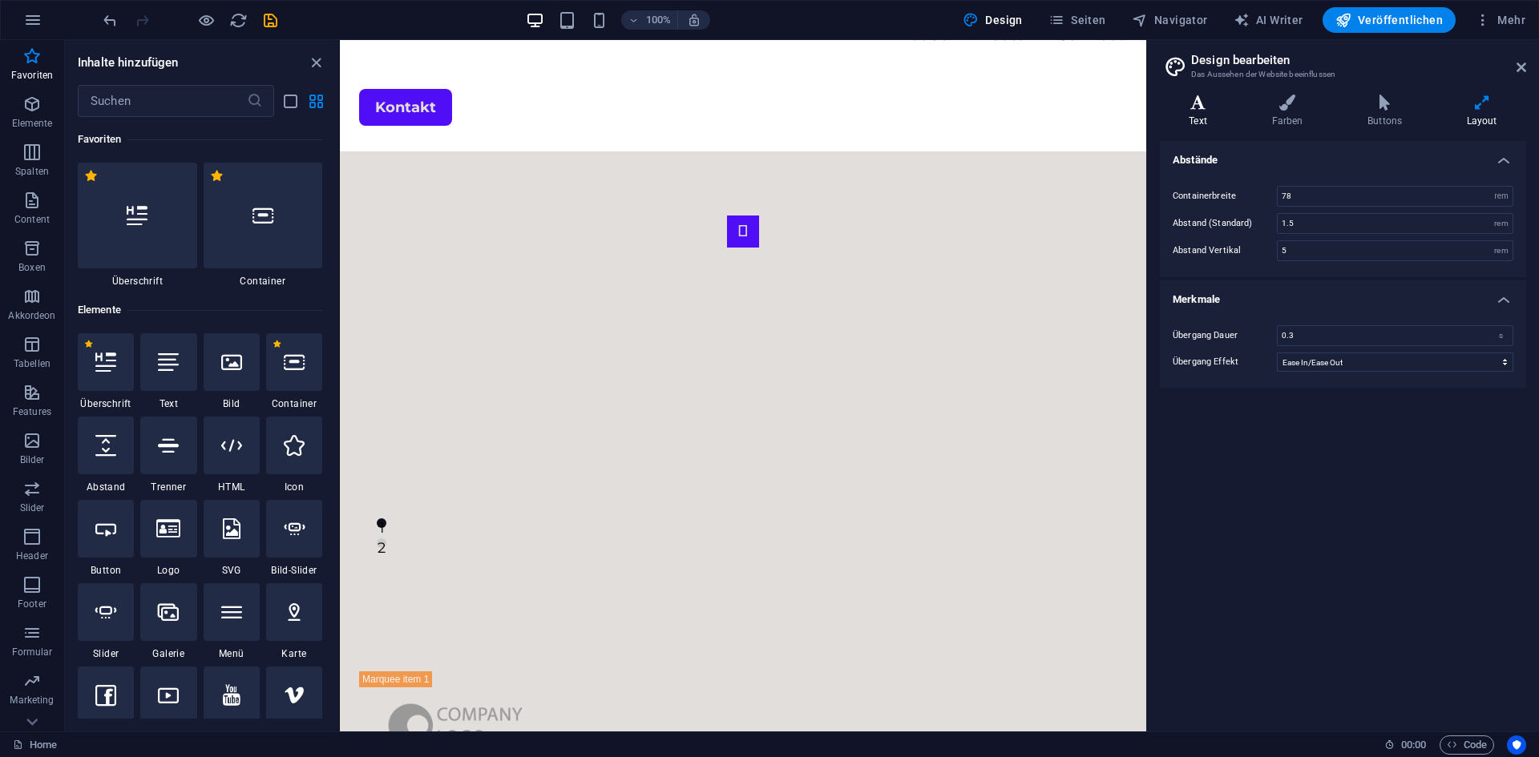
click at [1208, 104] on icon at bounding box center [1198, 103] width 76 height 16
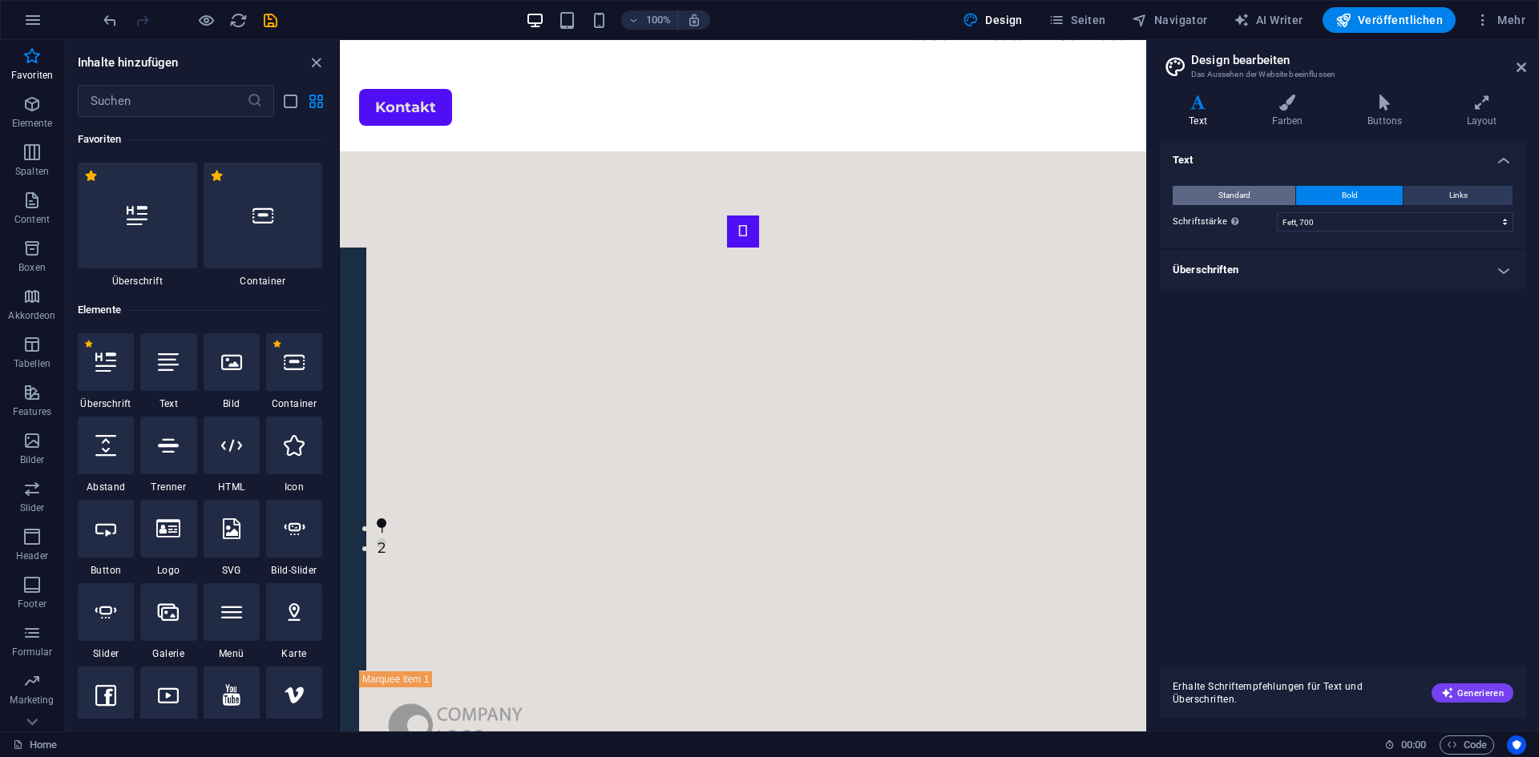
click at [1275, 203] on button "Standard" at bounding box center [1234, 195] width 123 height 19
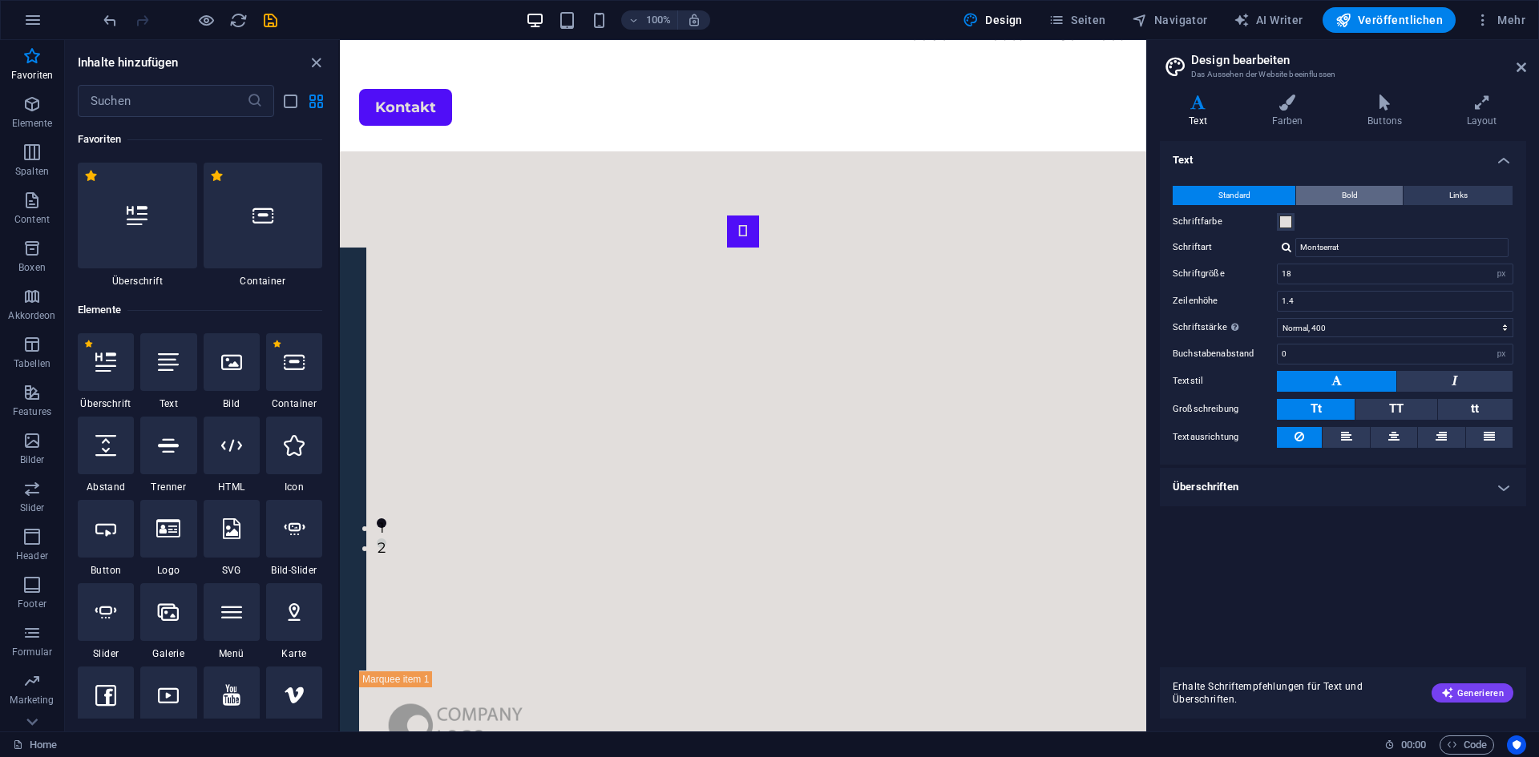
click at [1335, 187] on button "Bold" at bounding box center [1349, 195] width 107 height 19
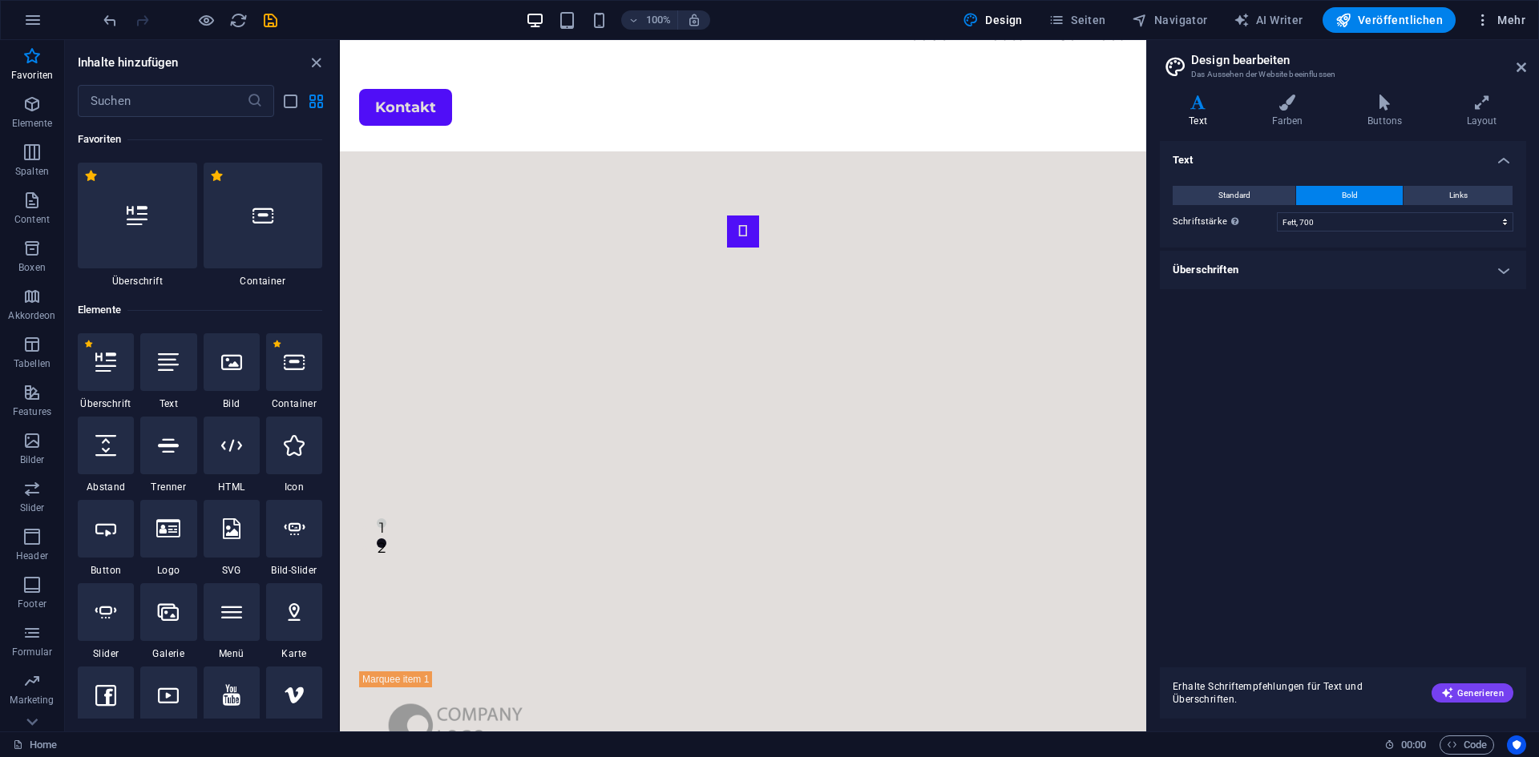
click at [1504, 13] on span "Mehr" at bounding box center [1500, 20] width 50 height 16
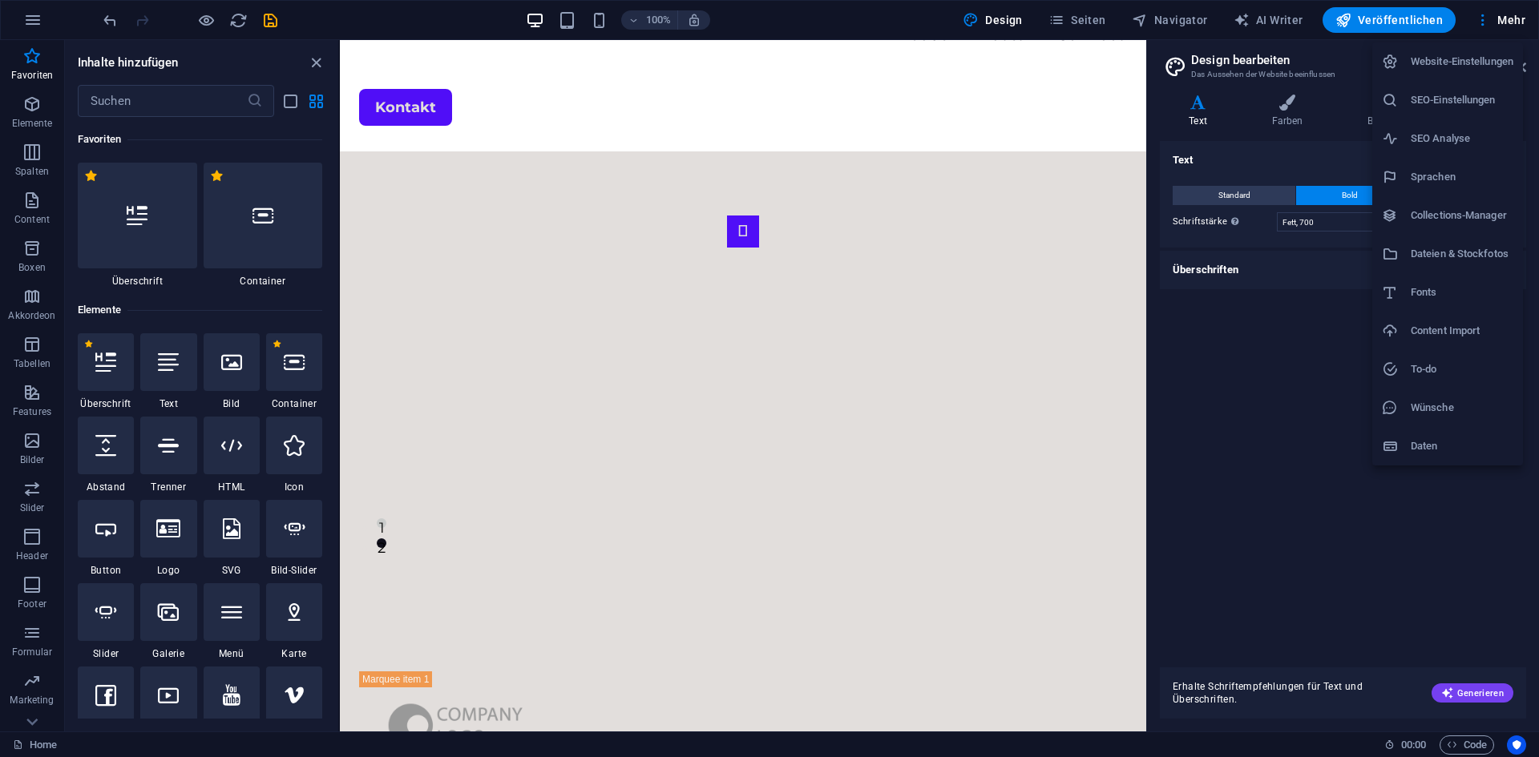
click at [1485, 59] on h6 "Website-Einstellungen" at bounding box center [1462, 61] width 103 height 19
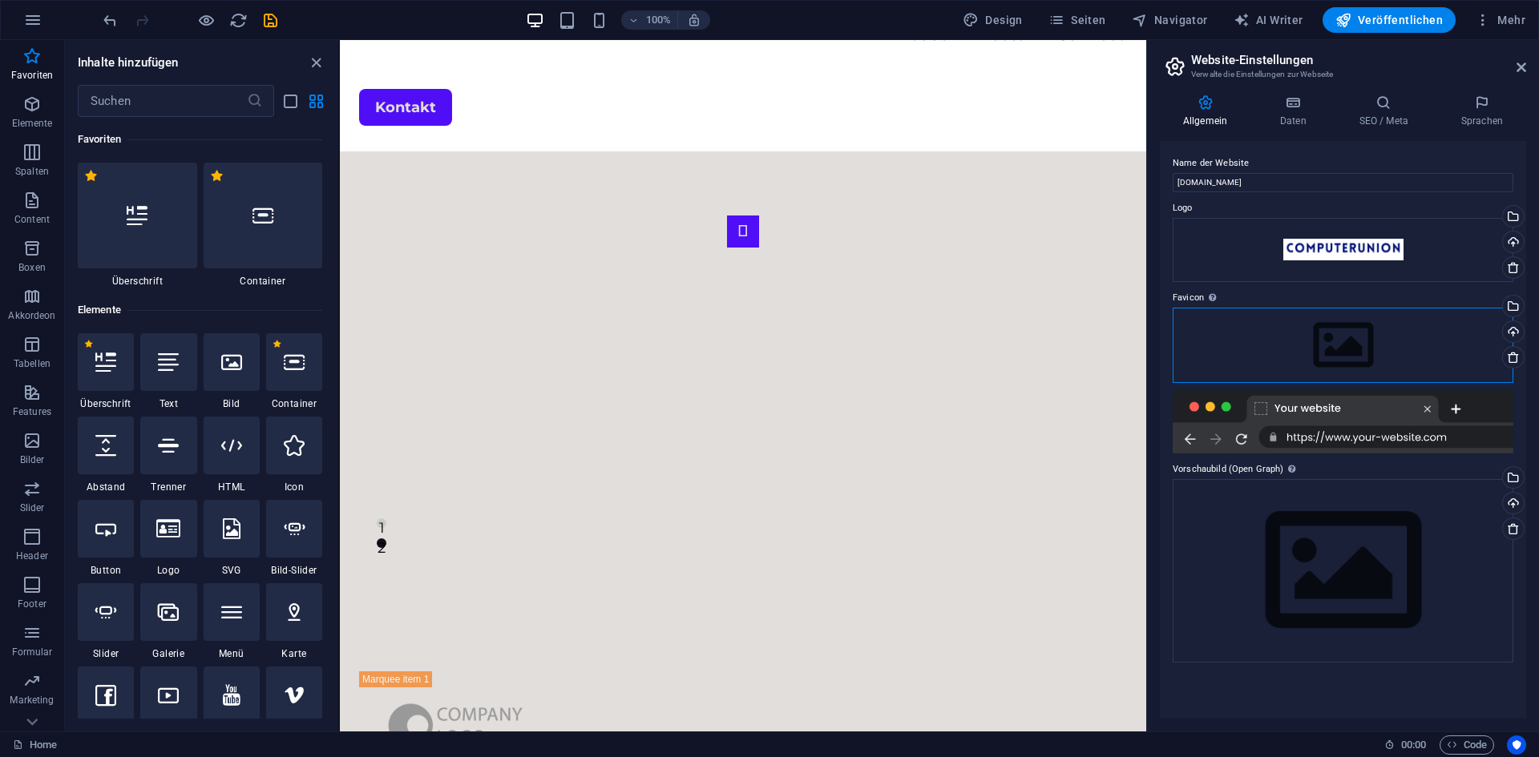
click at [1338, 337] on div "Ziehe Dateien zum Hochladen hierher oder klicke hier, um aus Dateien oder koste…" at bounding box center [1343, 345] width 341 height 75
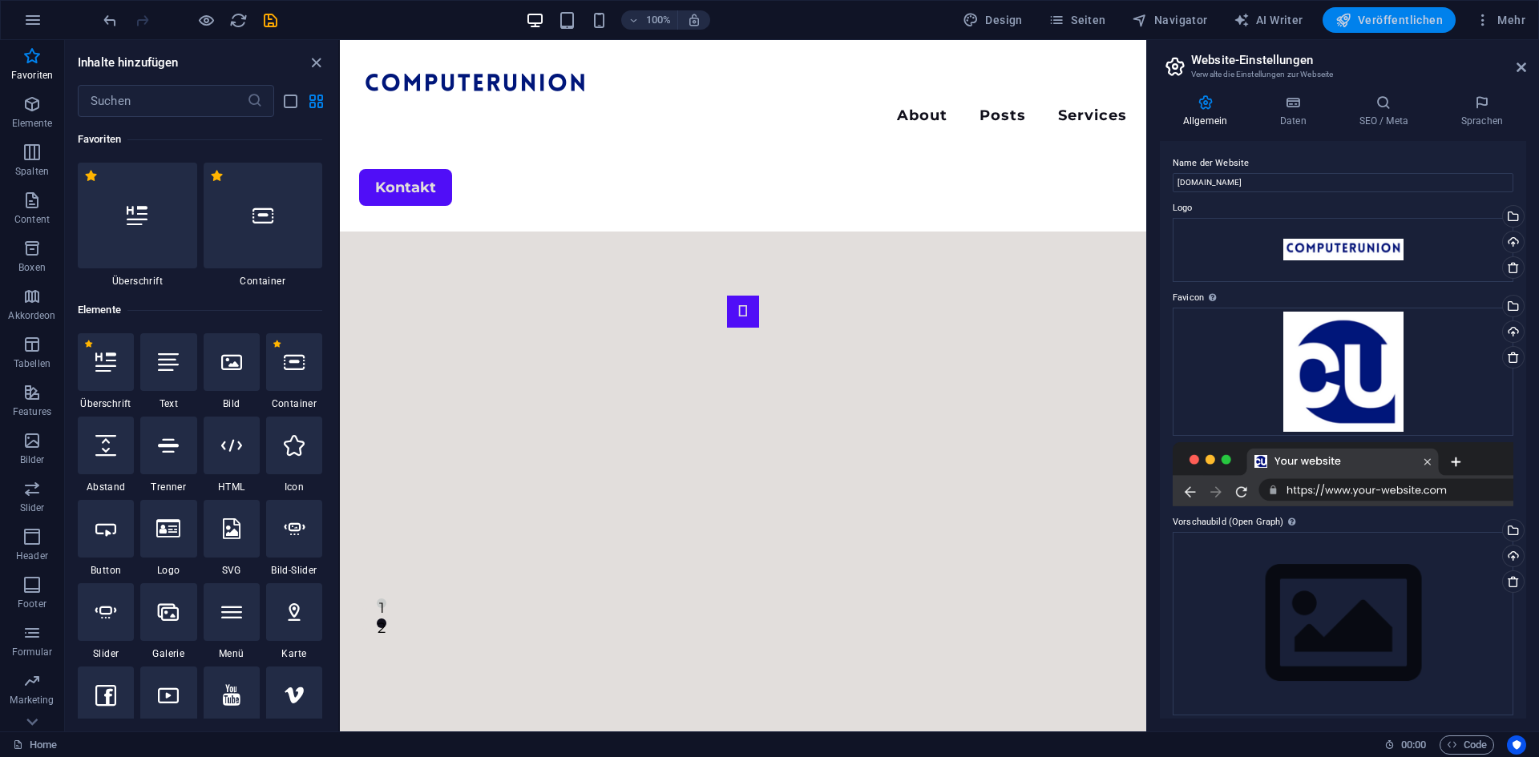
click at [1382, 18] on span "Veröffentlichen" at bounding box center [1388, 20] width 107 height 16
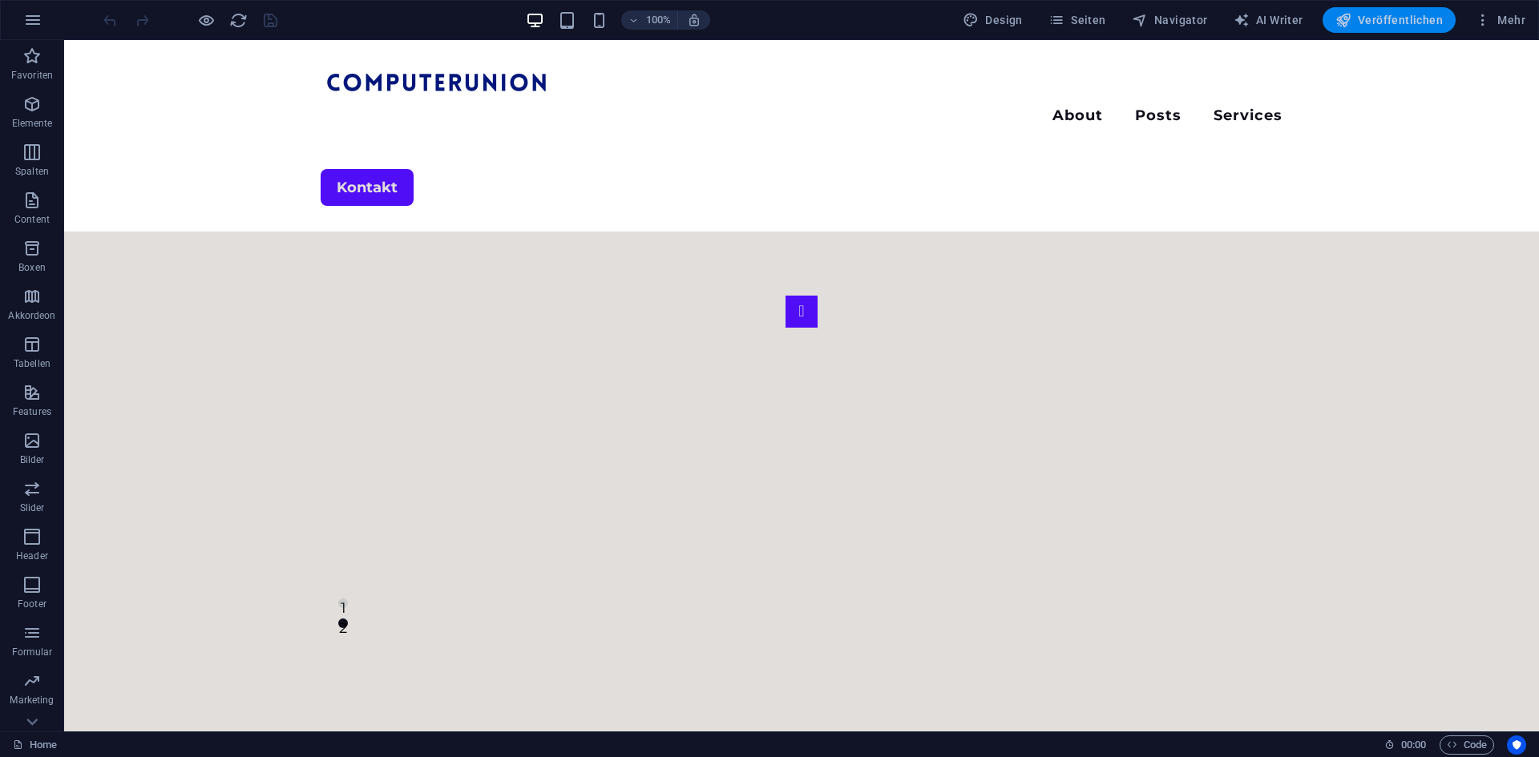
click at [1384, 14] on span "Veröffentlichen" at bounding box center [1388, 20] width 107 height 16
click at [1504, 19] on span "Mehr" at bounding box center [1500, 20] width 50 height 16
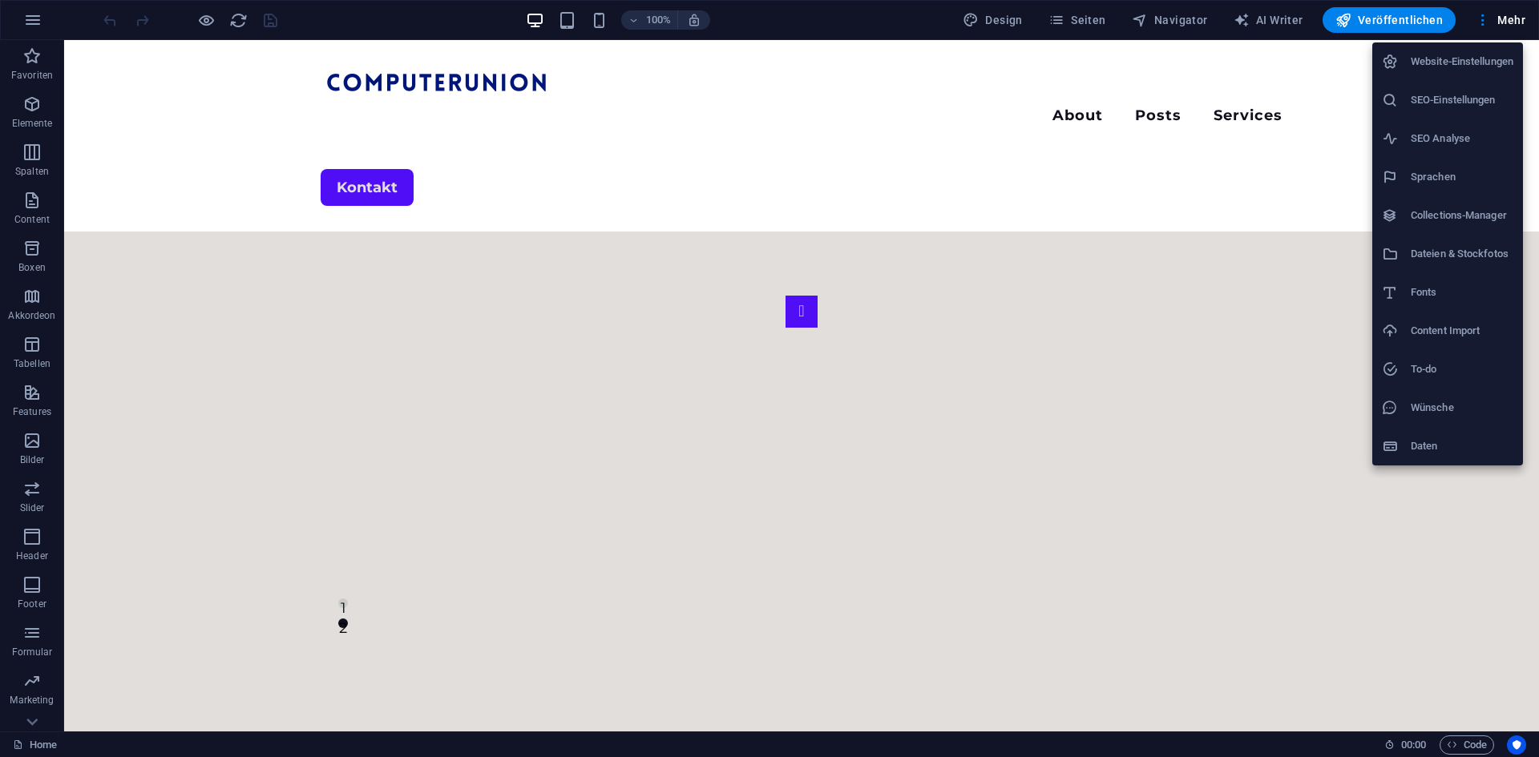
click at [1476, 77] on li "Website-Einstellungen" at bounding box center [1447, 61] width 151 height 38
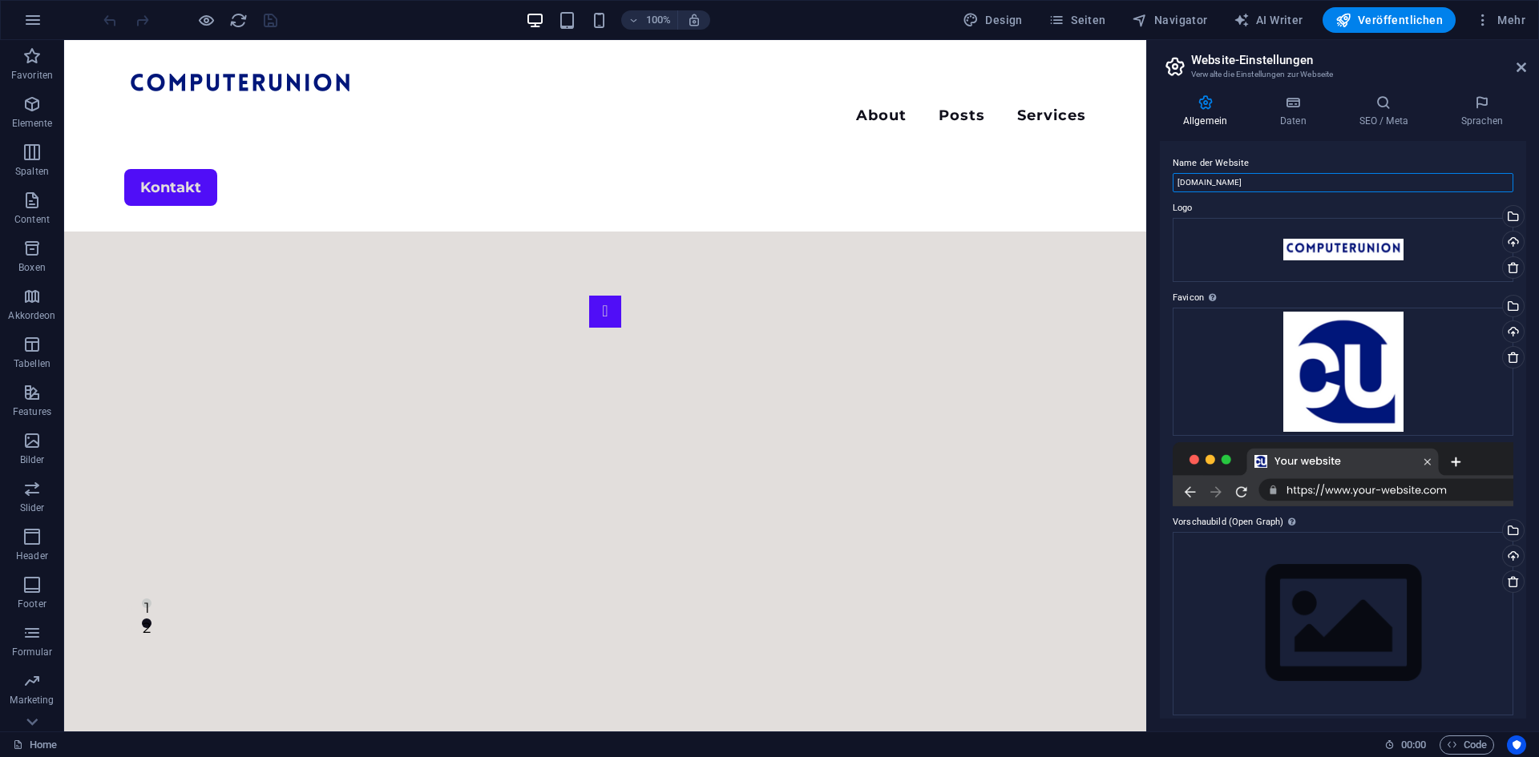
click at [1270, 187] on input "[DOMAIN_NAME]" at bounding box center [1343, 182] width 341 height 19
drag, startPoint x: 1365, startPoint y: 224, endPoint x: 1108, endPoint y: 164, distance: 264.2
click at [1254, 183] on input "Computerunion" at bounding box center [1343, 182] width 341 height 19
drag, startPoint x: 1358, startPoint y: 226, endPoint x: 874, endPoint y: 162, distance: 488.4
type input "Computerunion"
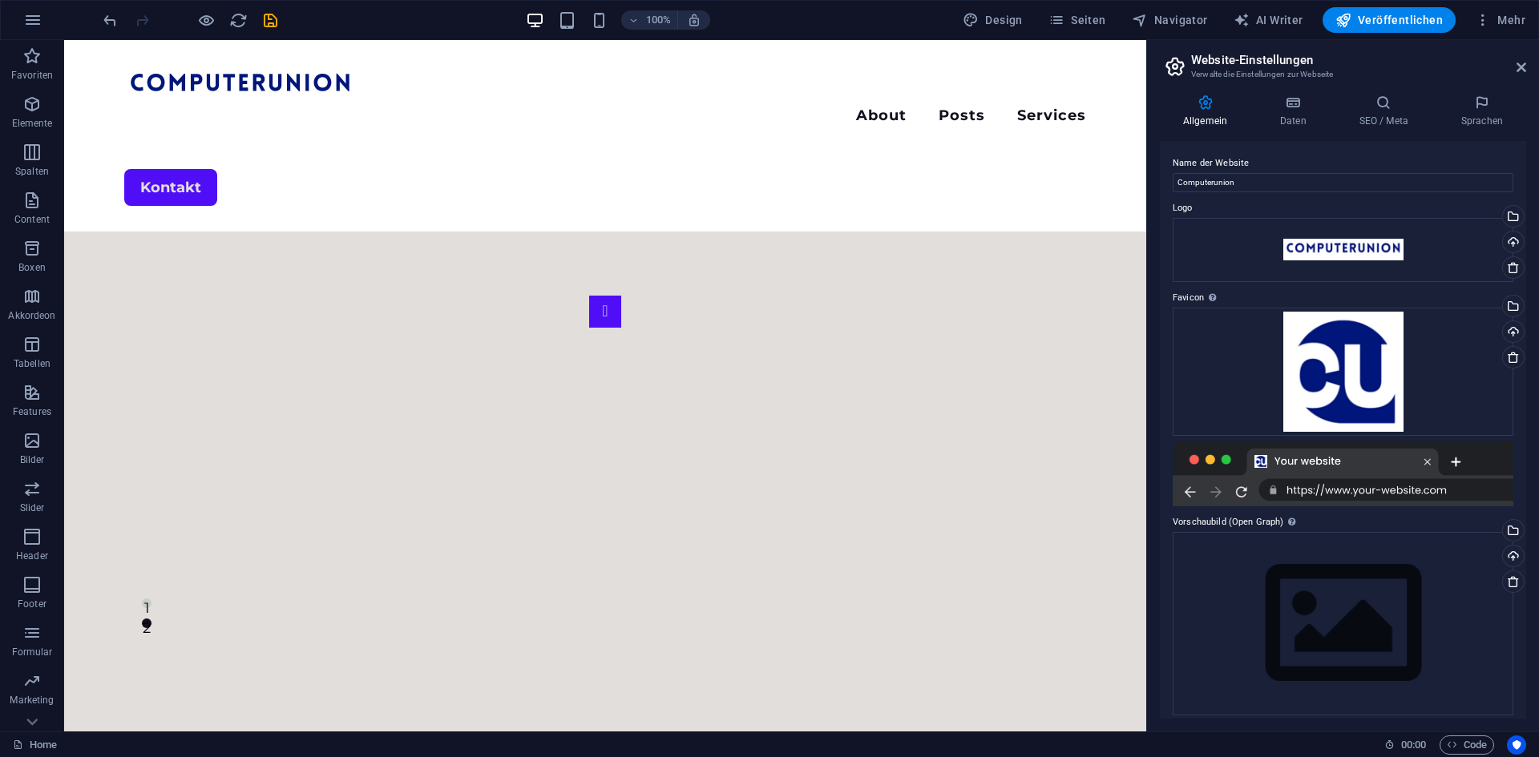
click at [1296, 154] on label "Name der Website" at bounding box center [1343, 163] width 341 height 19
click at [1296, 173] on input "Computerunion" at bounding box center [1343, 182] width 341 height 19
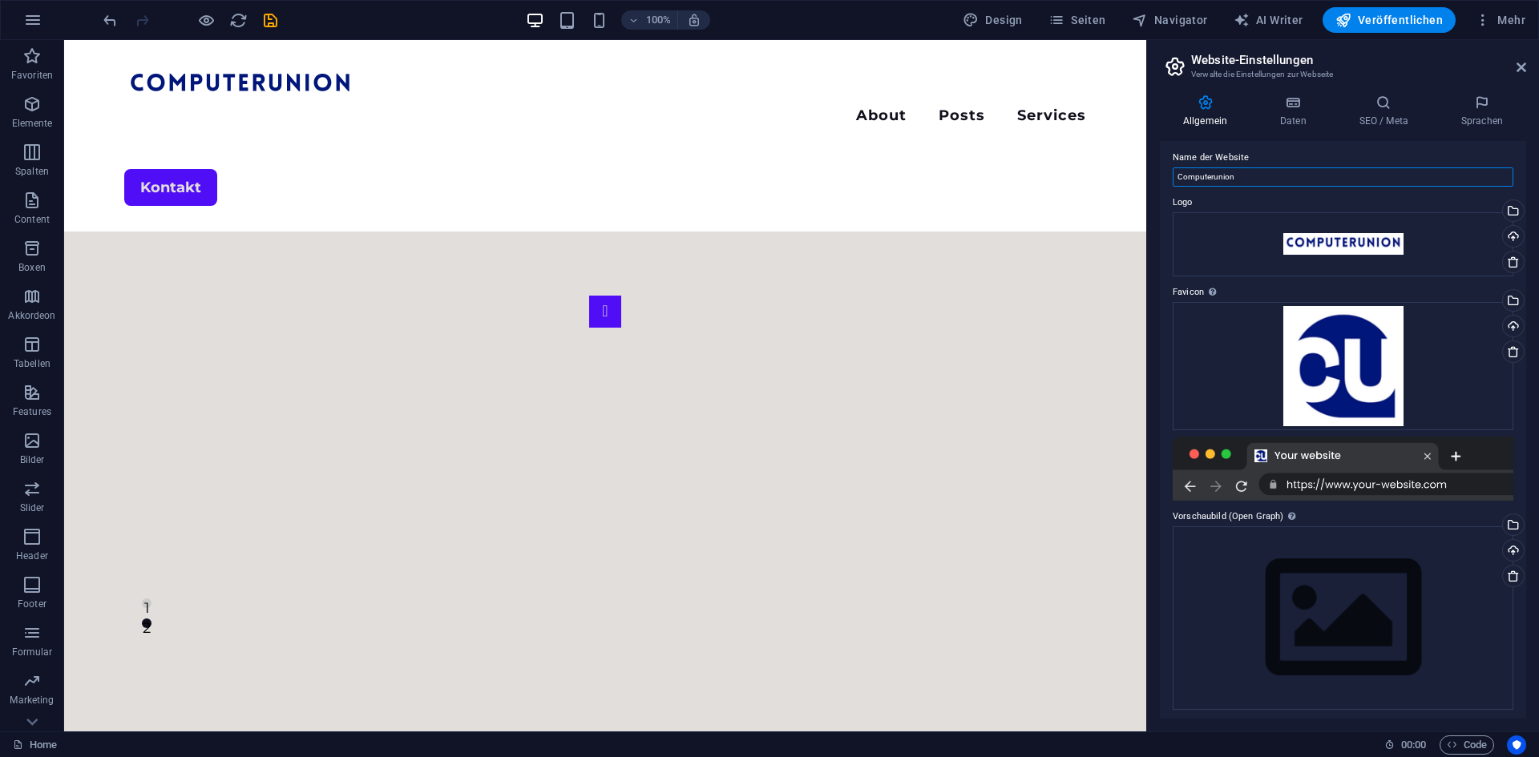
scroll to position [10, 0]
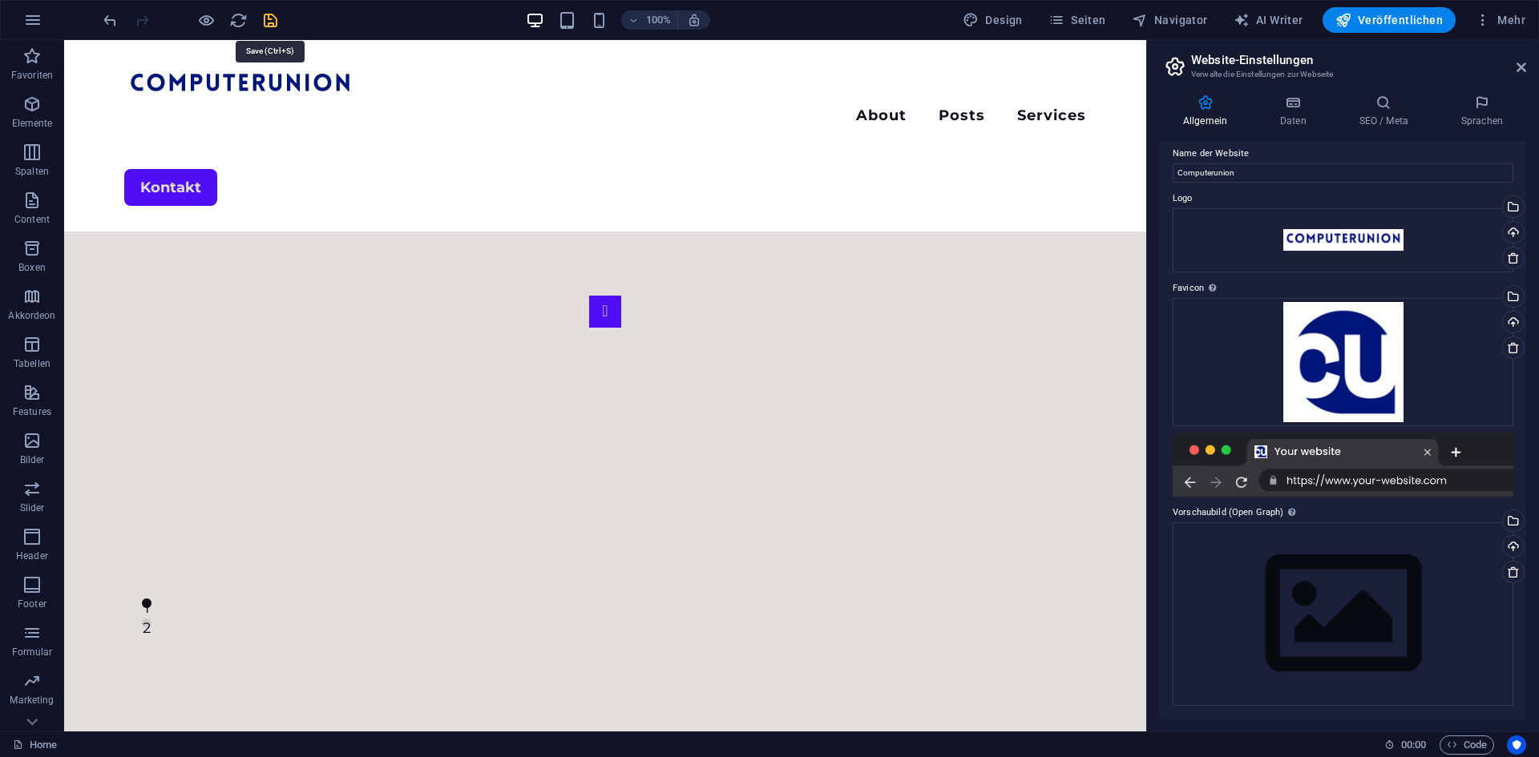
click at [270, 20] on icon "save" at bounding box center [270, 20] width 18 height 18
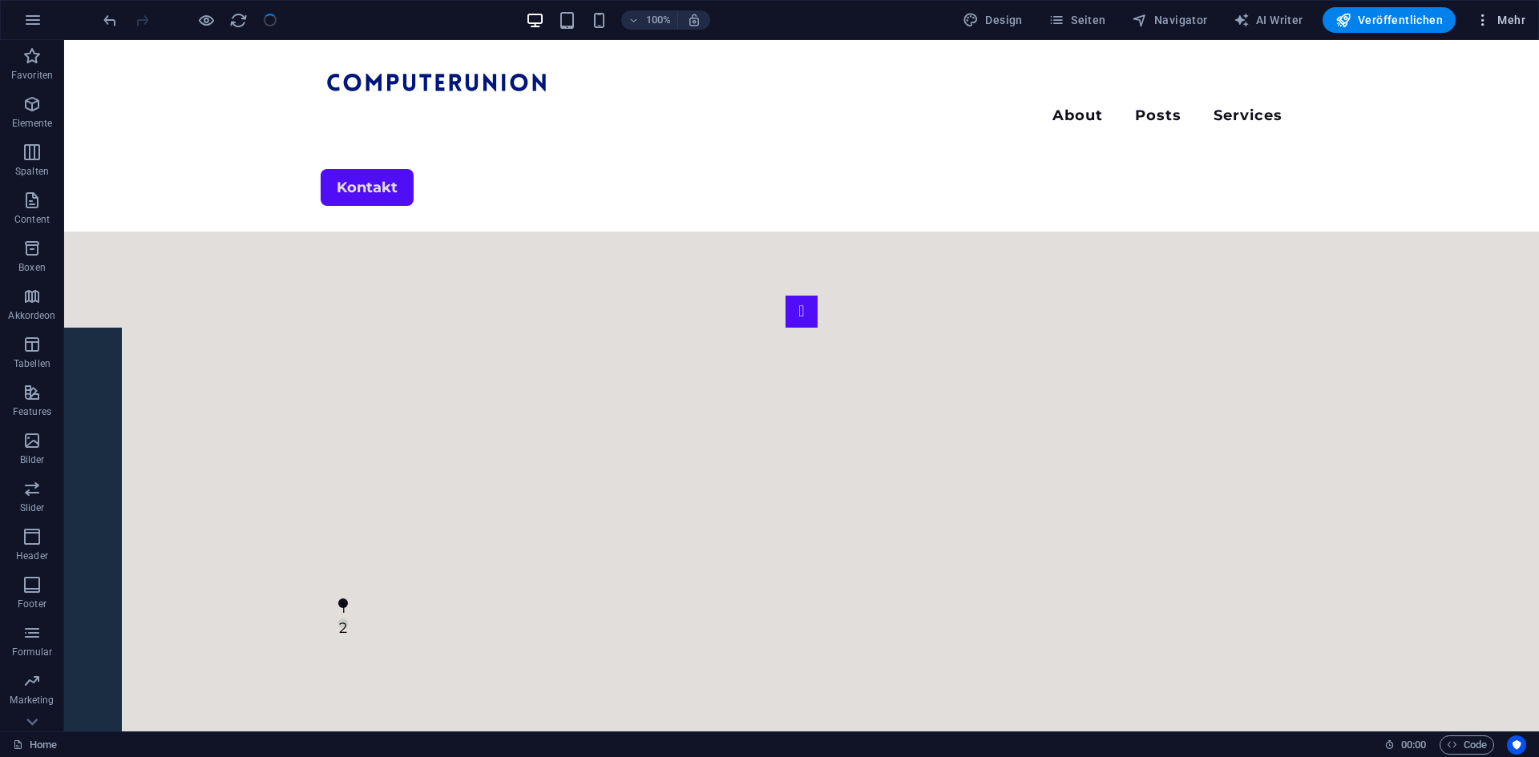
click at [1501, 22] on span "Mehr" at bounding box center [1500, 20] width 50 height 16
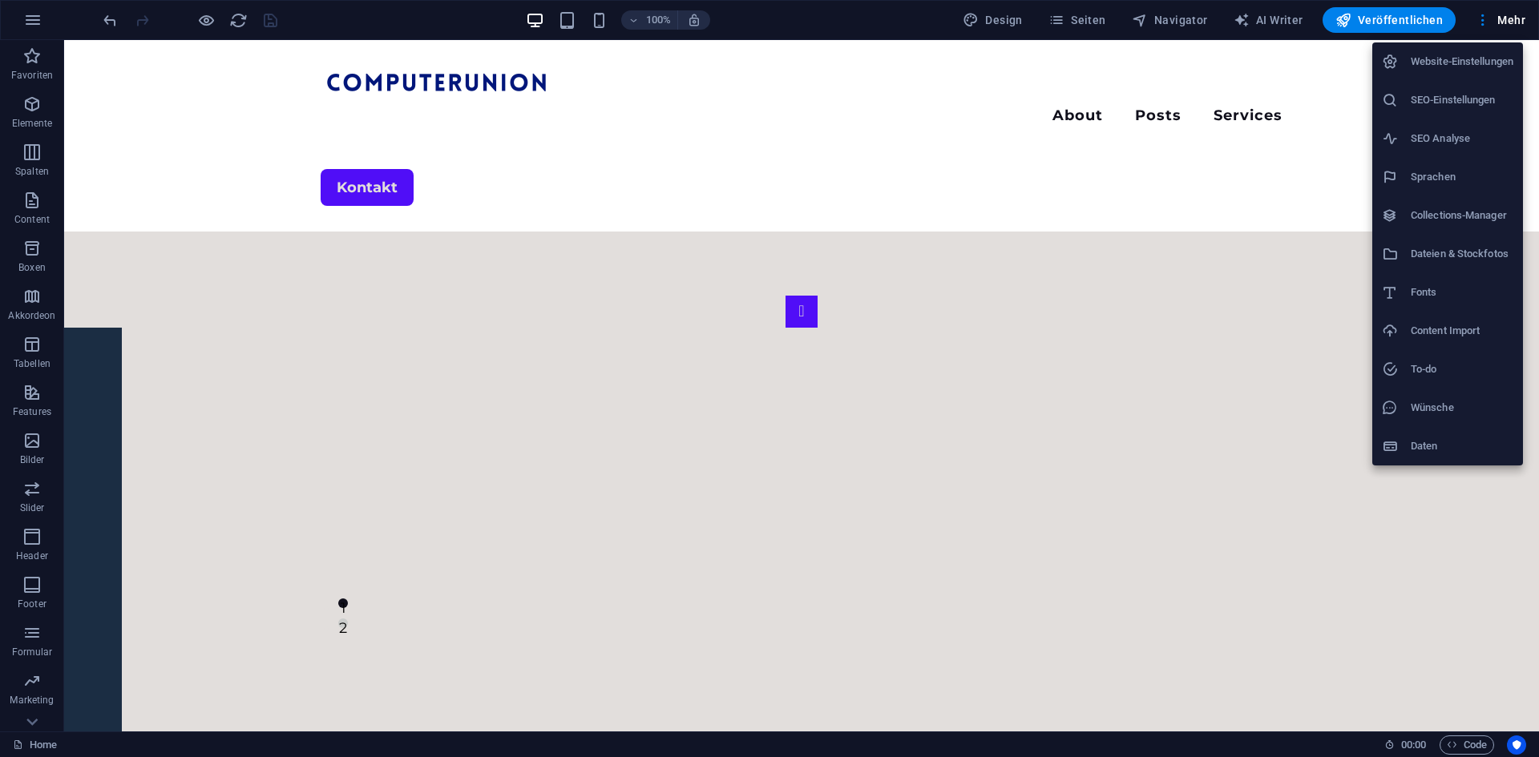
click at [1458, 63] on h6 "Website-Einstellungen" at bounding box center [1462, 61] width 103 height 19
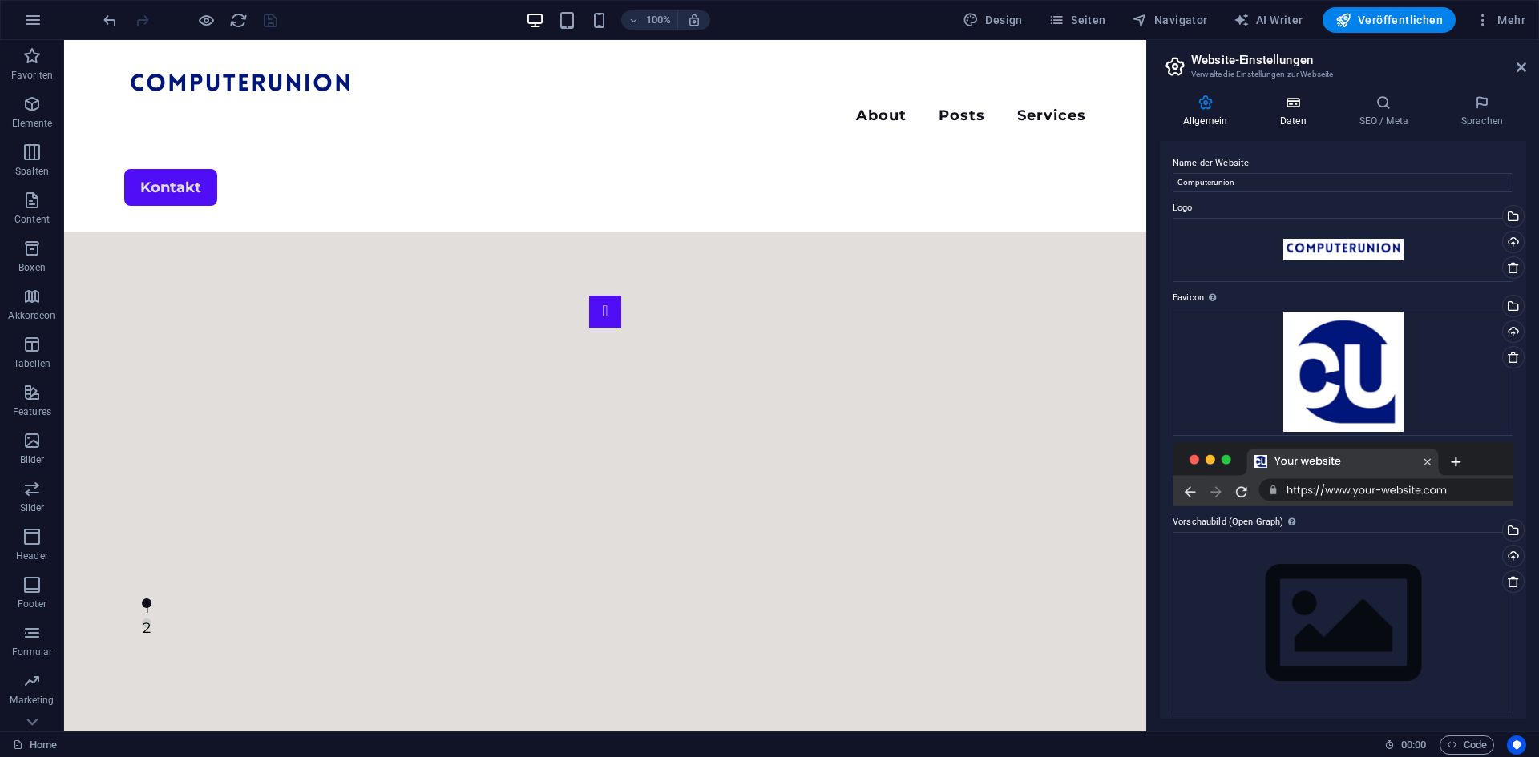
click at [1290, 99] on icon at bounding box center [1293, 103] width 73 height 16
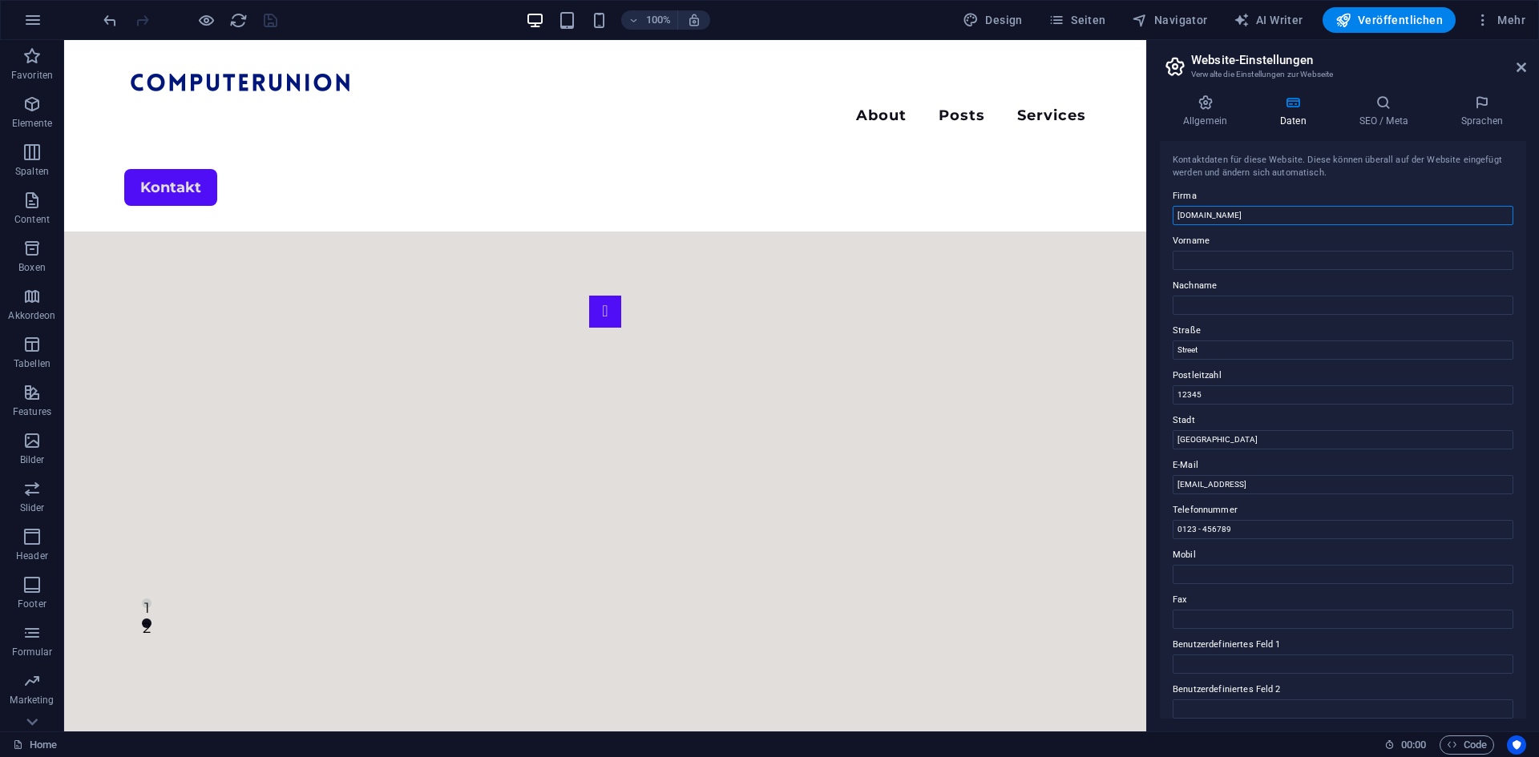
drag, startPoint x: 1262, startPoint y: 215, endPoint x: 1158, endPoint y: 218, distance: 103.4
click at [1158, 218] on div "Allgemein Daten SEO / Meta Sprachen Name der Website Computerunion Logo Ziehe D…" at bounding box center [1343, 407] width 392 height 650
click at [1310, 220] on input "[DOMAIN_NAME]" at bounding box center [1343, 215] width 341 height 19
click at [1239, 256] on input "Vorname" at bounding box center [1343, 260] width 341 height 19
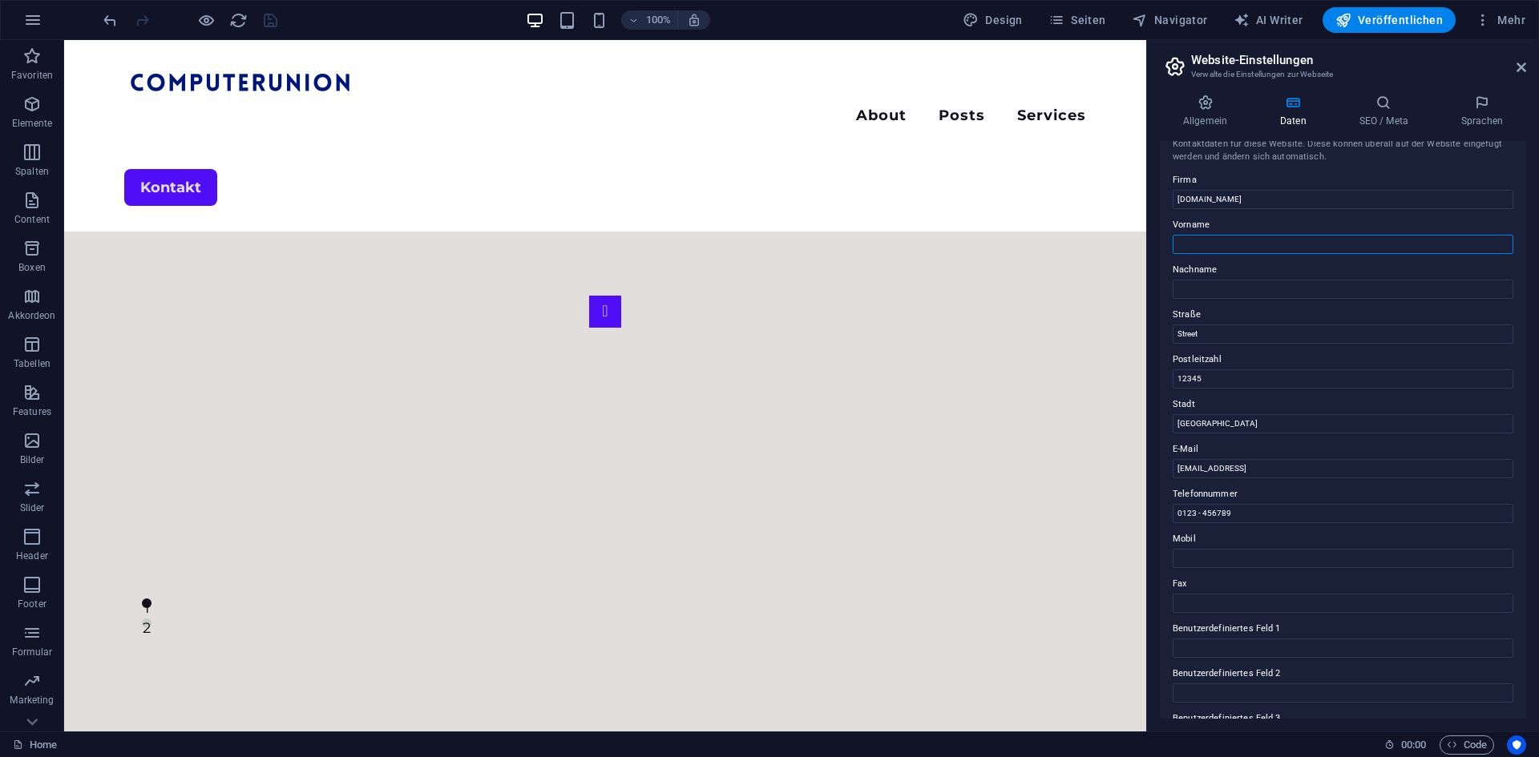
scroll to position [0, 0]
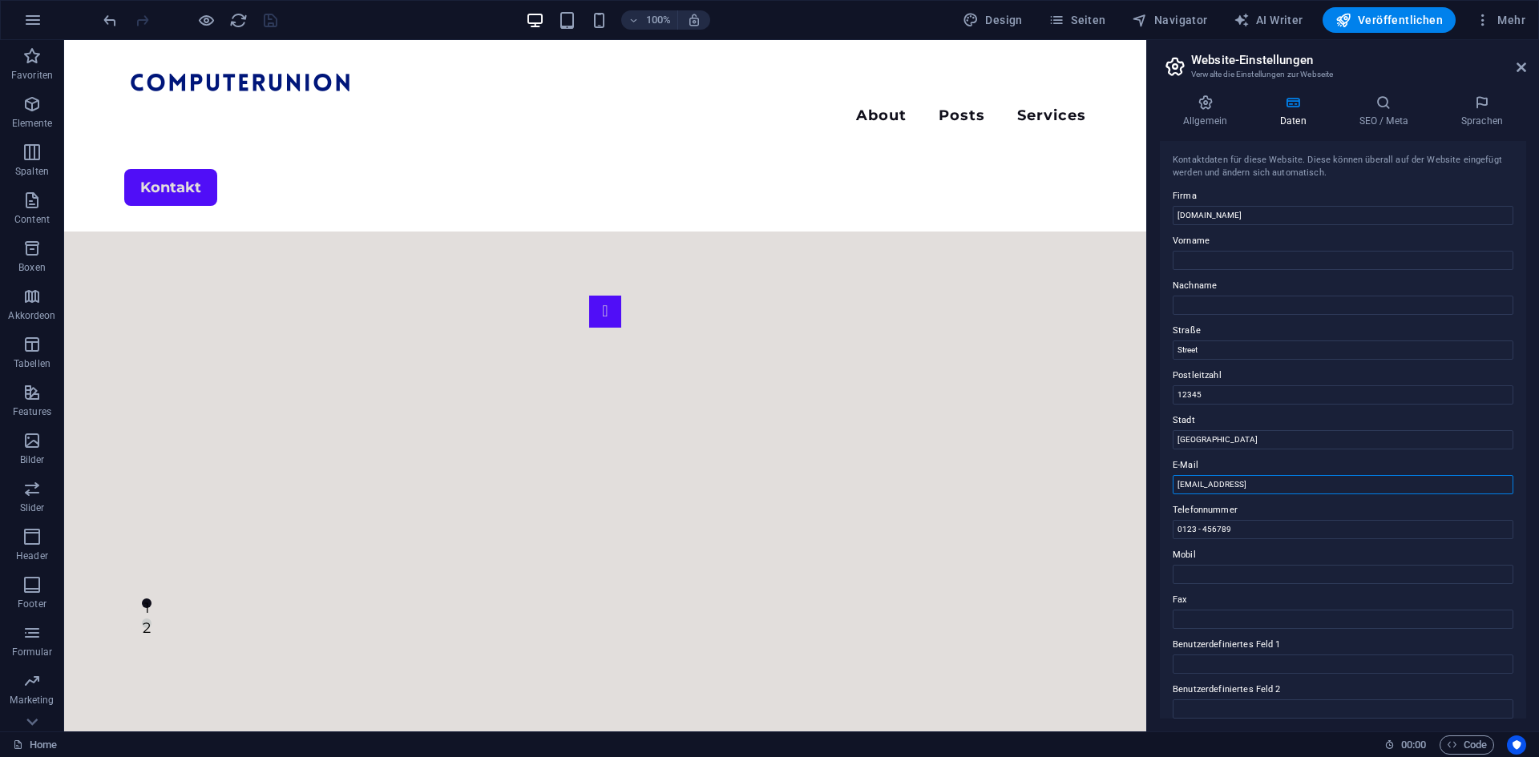
click at [1364, 491] on input "[EMAIL_ADDRESS]" at bounding box center [1343, 484] width 341 height 19
click at [1404, 96] on icon at bounding box center [1383, 103] width 95 height 16
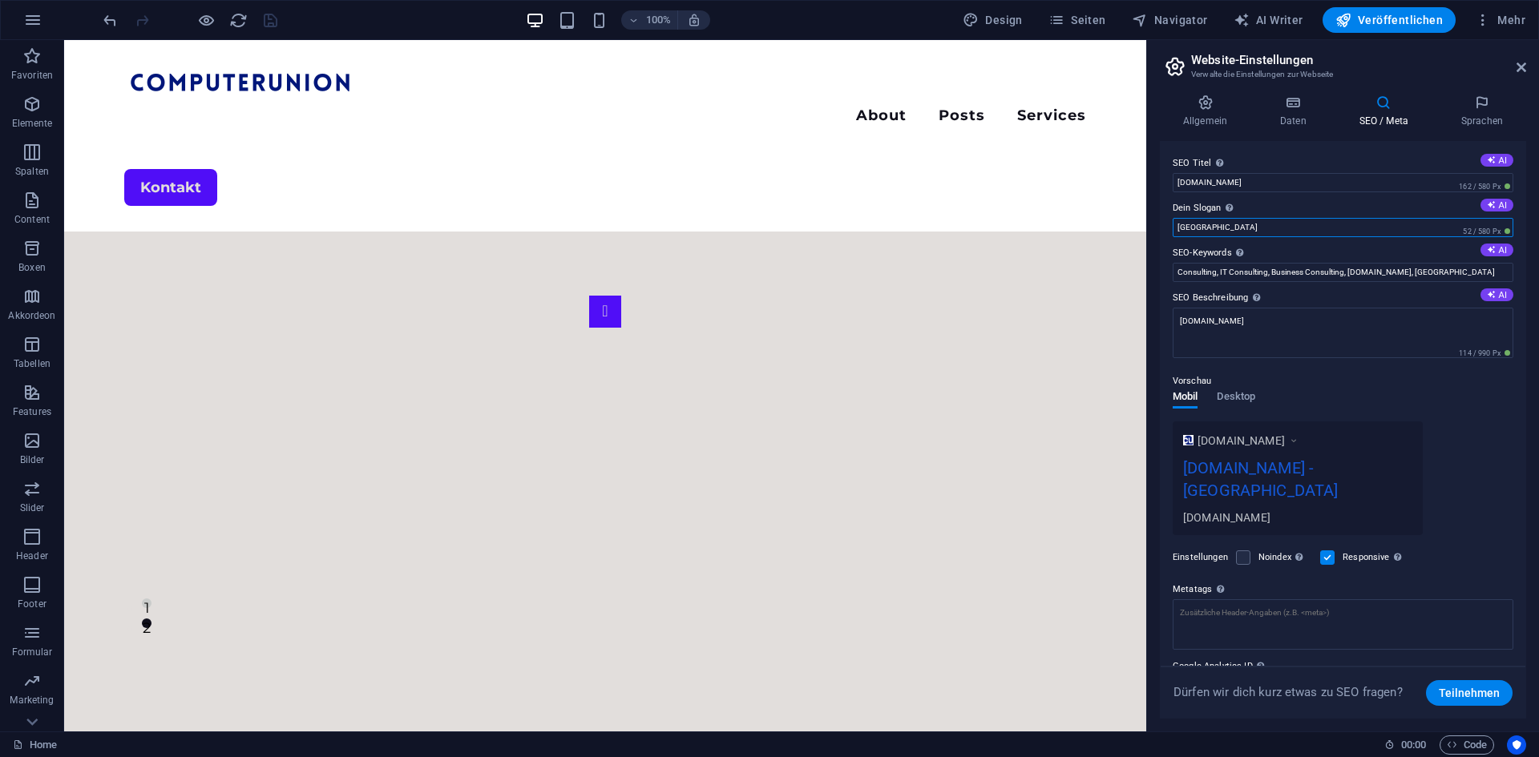
drag, startPoint x: 1311, startPoint y: 272, endPoint x: 1135, endPoint y: 229, distance: 181.4
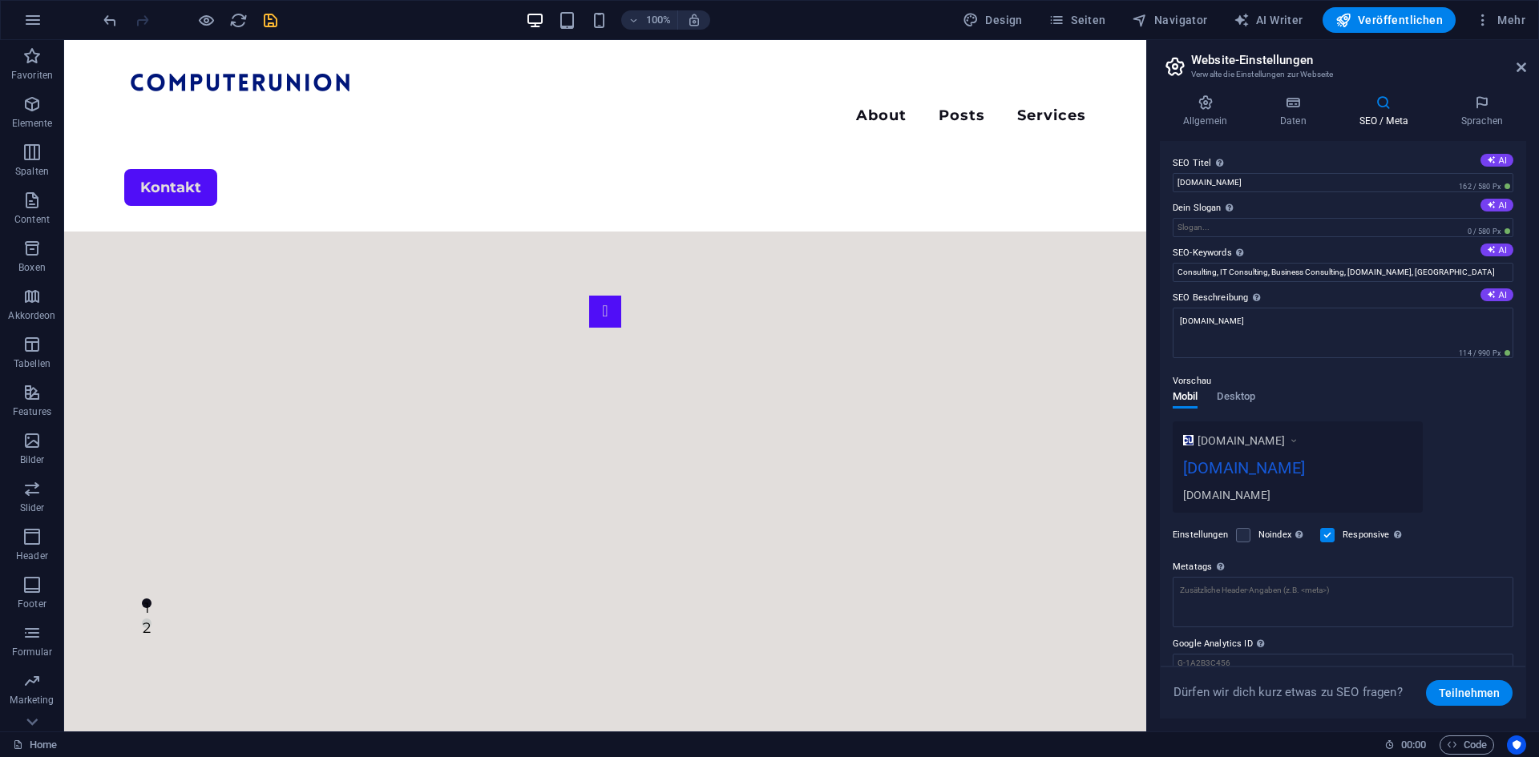
click at [1266, 206] on label "Dein Slogan Der Slogan deiner Website. AI" at bounding box center [1343, 208] width 341 height 19
click at [1266, 218] on input "Dein Slogan Der Slogan deiner Website. AI" at bounding box center [1343, 227] width 341 height 19
click at [1184, 252] on label "SEO-Keywords Durch Komma getrennte Keywords (Suchbegriffe), die diese Website b…" at bounding box center [1343, 253] width 341 height 19
click at [1184, 263] on input "Consulting, IT Consulting, Business Consulting, computerunion.de, Berlin" at bounding box center [1343, 272] width 341 height 19
drag, startPoint x: 1460, startPoint y: 267, endPoint x: 1151, endPoint y: 274, distance: 309.5
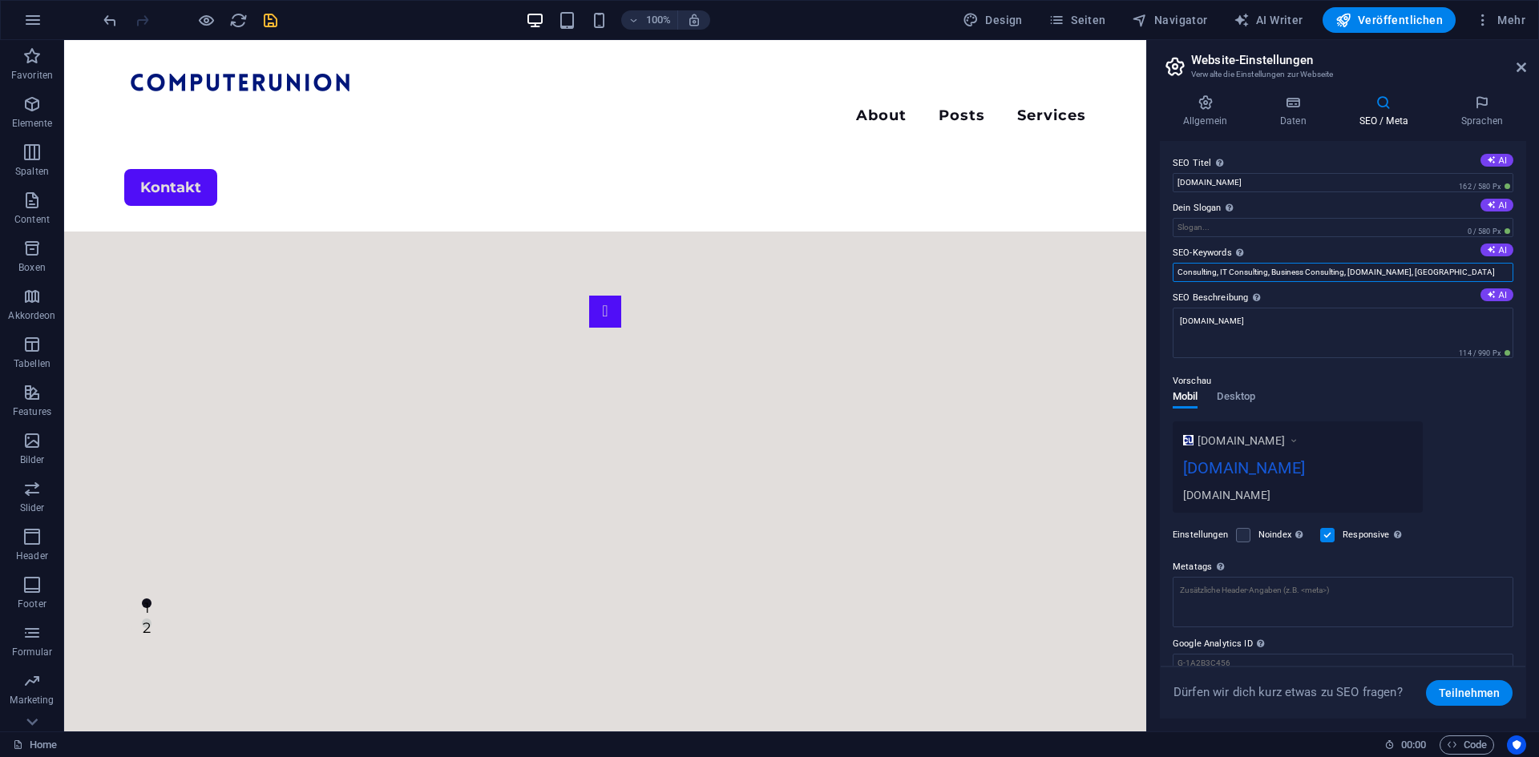
click at [1151, 274] on div "Allgemein Daten SEO / Meta Sprachen Name der Website Computerunion Logo Ziehe D…" at bounding box center [1343, 407] width 392 height 650
click at [1228, 273] on input "Consulting, IT Consulting, Business Consulting, computerunion.de, Berlin" at bounding box center [1343, 272] width 341 height 19
drag, startPoint x: 1452, startPoint y: 272, endPoint x: 1440, endPoint y: 273, distance: 12.1
click at [1411, 278] on input "Consulting, IT Consulting, Business Consulting, computerunion.de, Berlin" at bounding box center [1343, 272] width 341 height 19
click at [1443, 273] on input "Consulting, IT Consulting, Business Consulting, computerunion.de, Berlin" at bounding box center [1343, 272] width 341 height 19
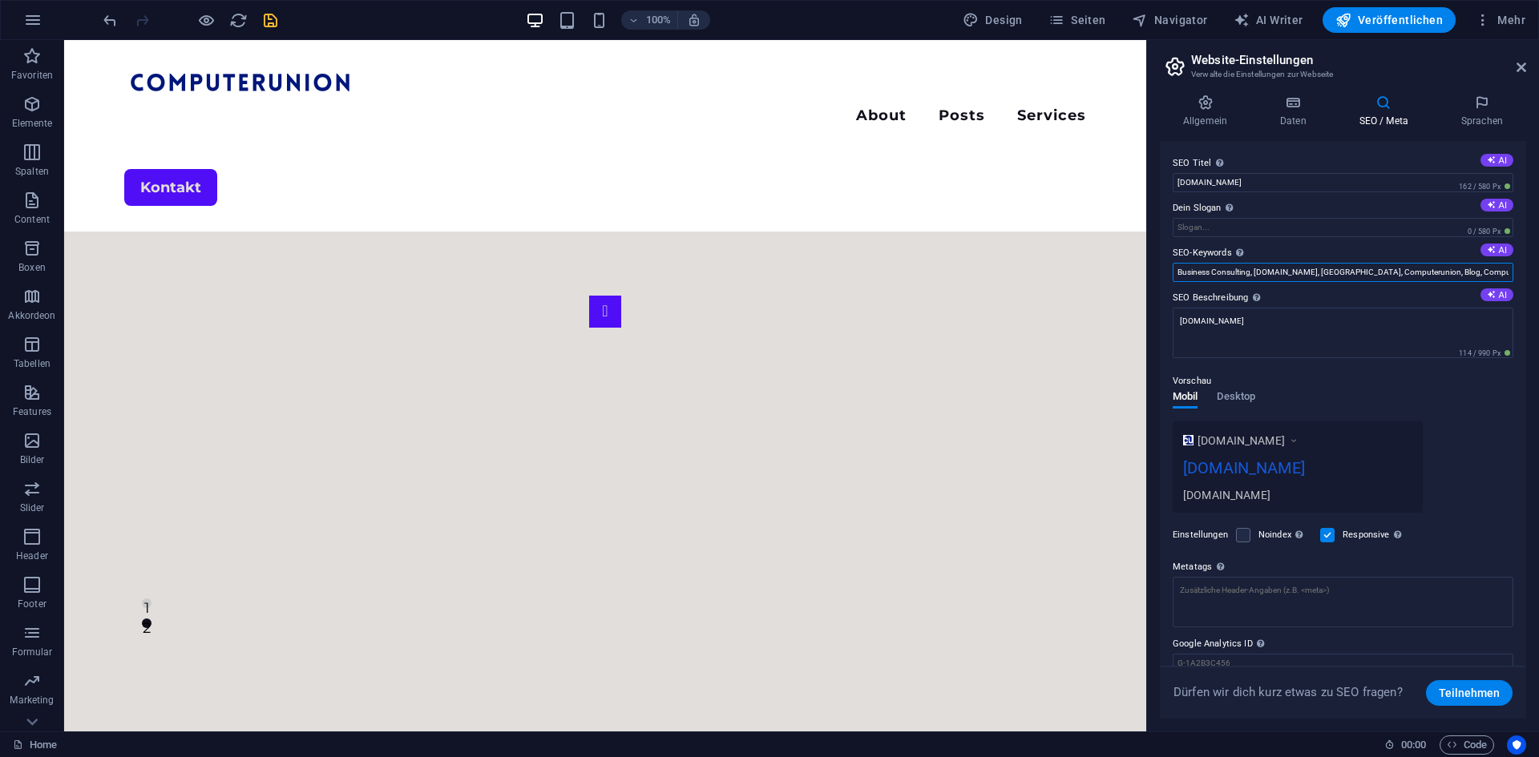
scroll to position [0, 92]
type input "Consulting, IT Consulting, Business Consulting, [DOMAIN_NAME], [GEOGRAPHIC_DATA…"
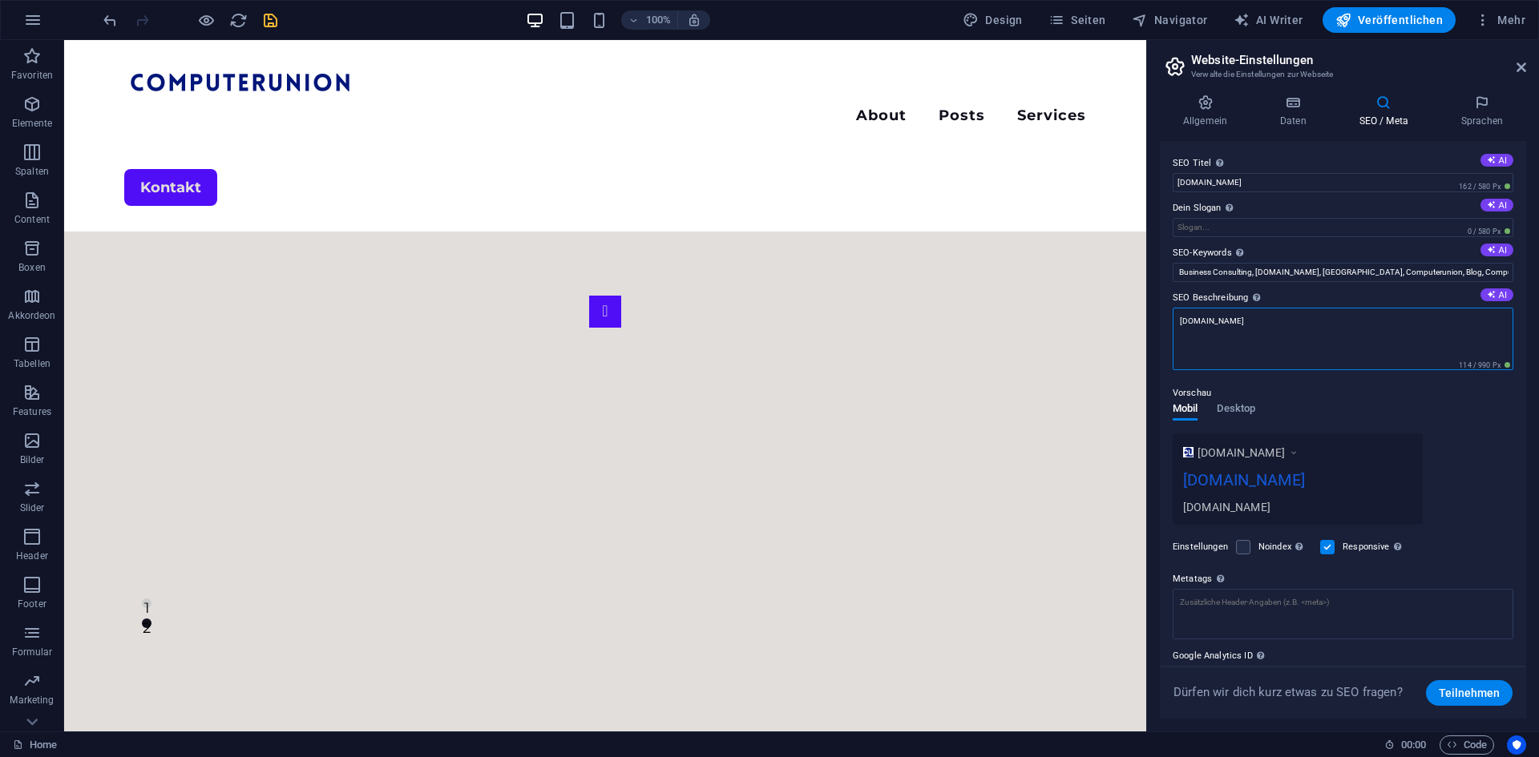
scroll to position [0, 0]
click at [1274, 322] on textarea "[DOMAIN_NAME]" at bounding box center [1343, 339] width 341 height 63
click at [1309, 333] on textarea "[DOMAIN_NAME]" at bounding box center [1343, 339] width 341 height 63
click at [1277, 354] on textarea "[DOMAIN_NAME]" at bounding box center [1343, 339] width 341 height 63
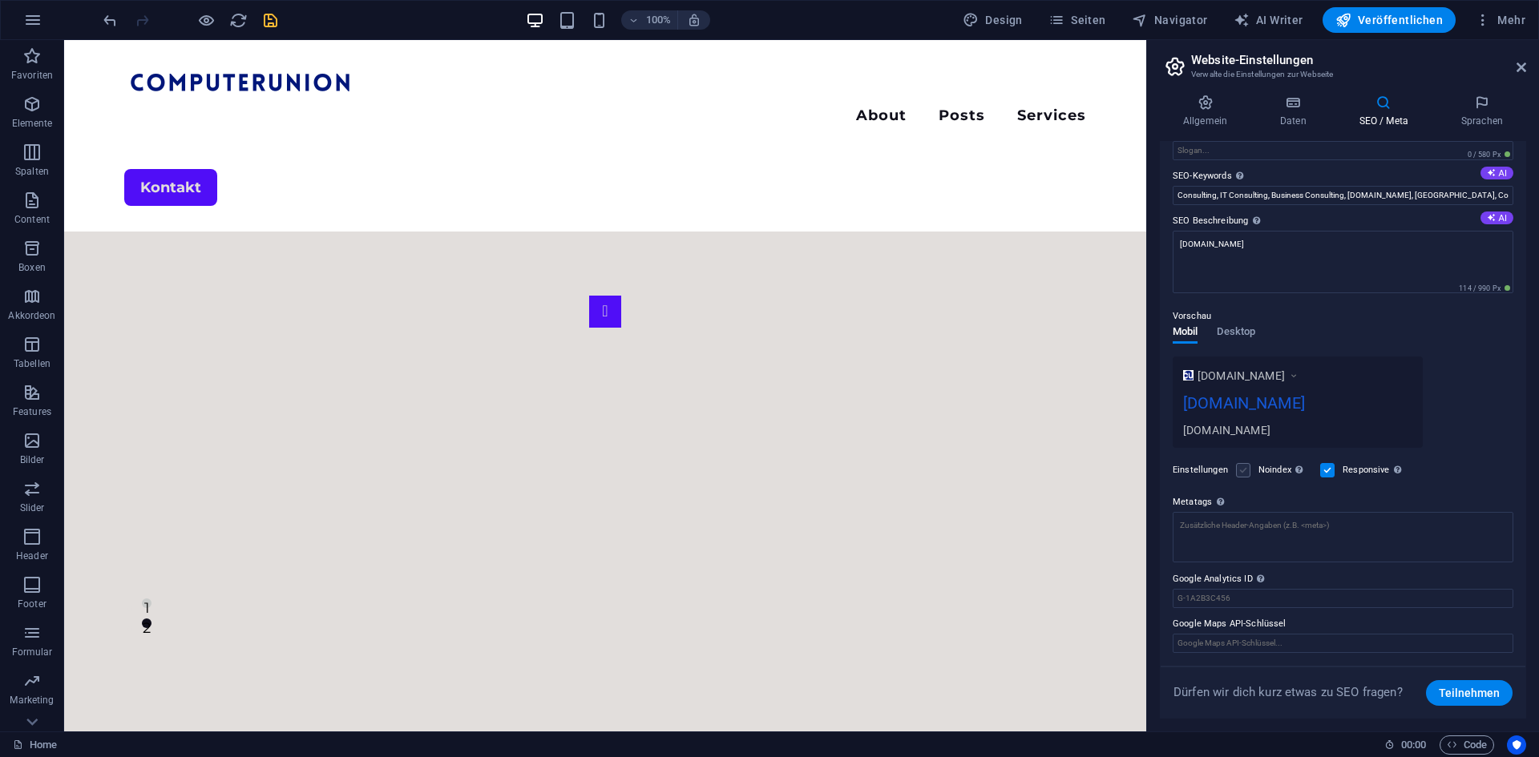
scroll to position [65, 0]
click at [1242, 475] on label at bounding box center [1243, 470] width 14 height 14
click at [0, 0] on input "Noindex Weist Suchmaschinen an, diese Website aus Suchergebnissen auszuschließe…" at bounding box center [0, 0] width 0 height 0
click at [1242, 475] on label at bounding box center [1243, 470] width 14 height 14
click at [0, 0] on input "Noindex Weist Suchmaschinen an, diese Website aus Suchergebnissen auszuschließe…" at bounding box center [0, 0] width 0 height 0
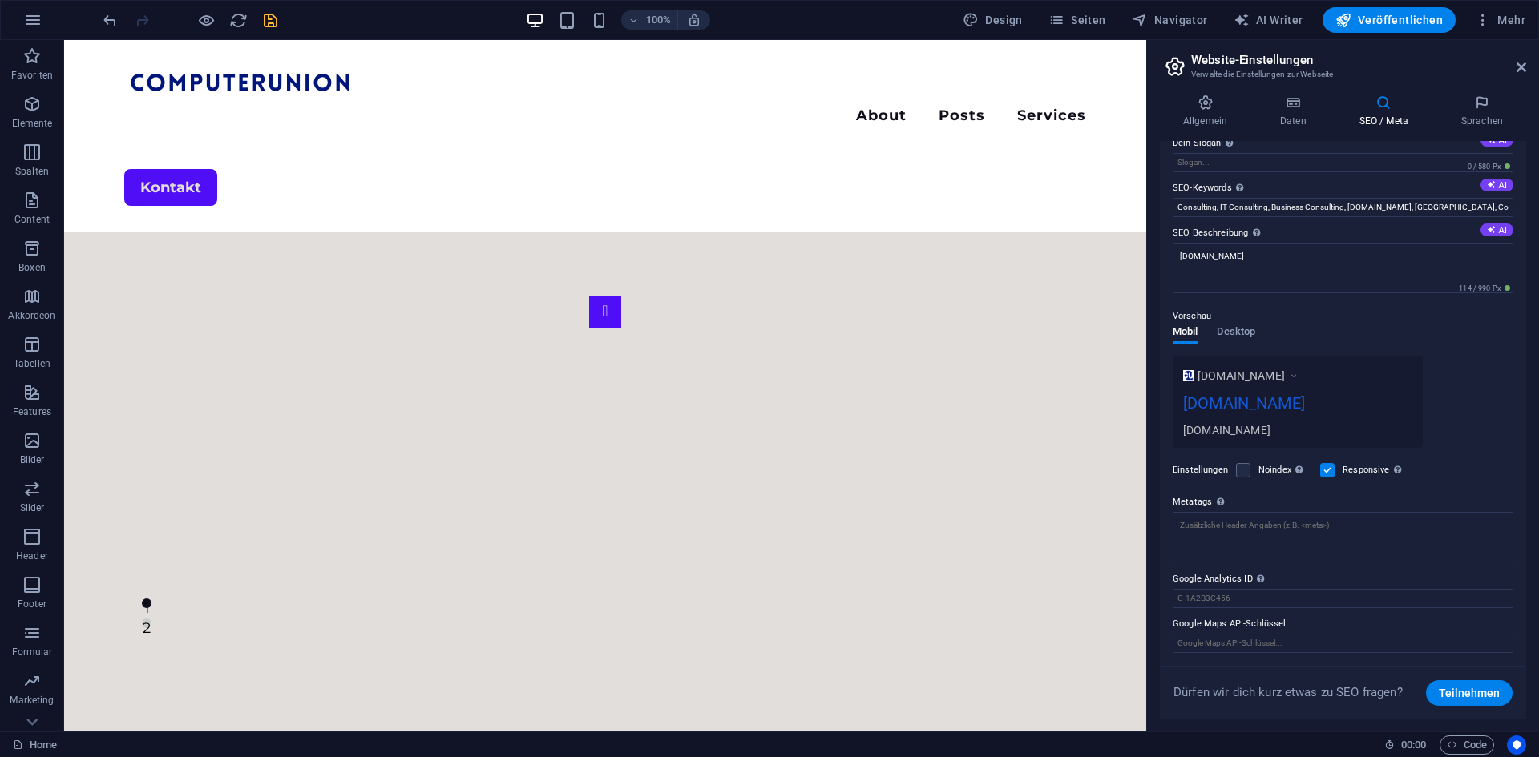
click at [1244, 462] on div "Noindex Weist Suchmaschinen an, diese Website aus Suchergebnissen auszuschließe…" at bounding box center [1271, 470] width 71 height 19
click at [1242, 475] on label at bounding box center [1243, 470] width 14 height 14
click at [0, 0] on input "Noindex Weist Suchmaschinen an, diese Website aus Suchergebnissen auszuschließe…" at bounding box center [0, 0] width 0 height 0
click at [1242, 478] on div "Noindex Weist Suchmaschinen an, diese Website aus Suchergebnissen auszuschließe…" at bounding box center [1271, 470] width 71 height 19
click at [1242, 469] on label at bounding box center [1243, 470] width 14 height 14
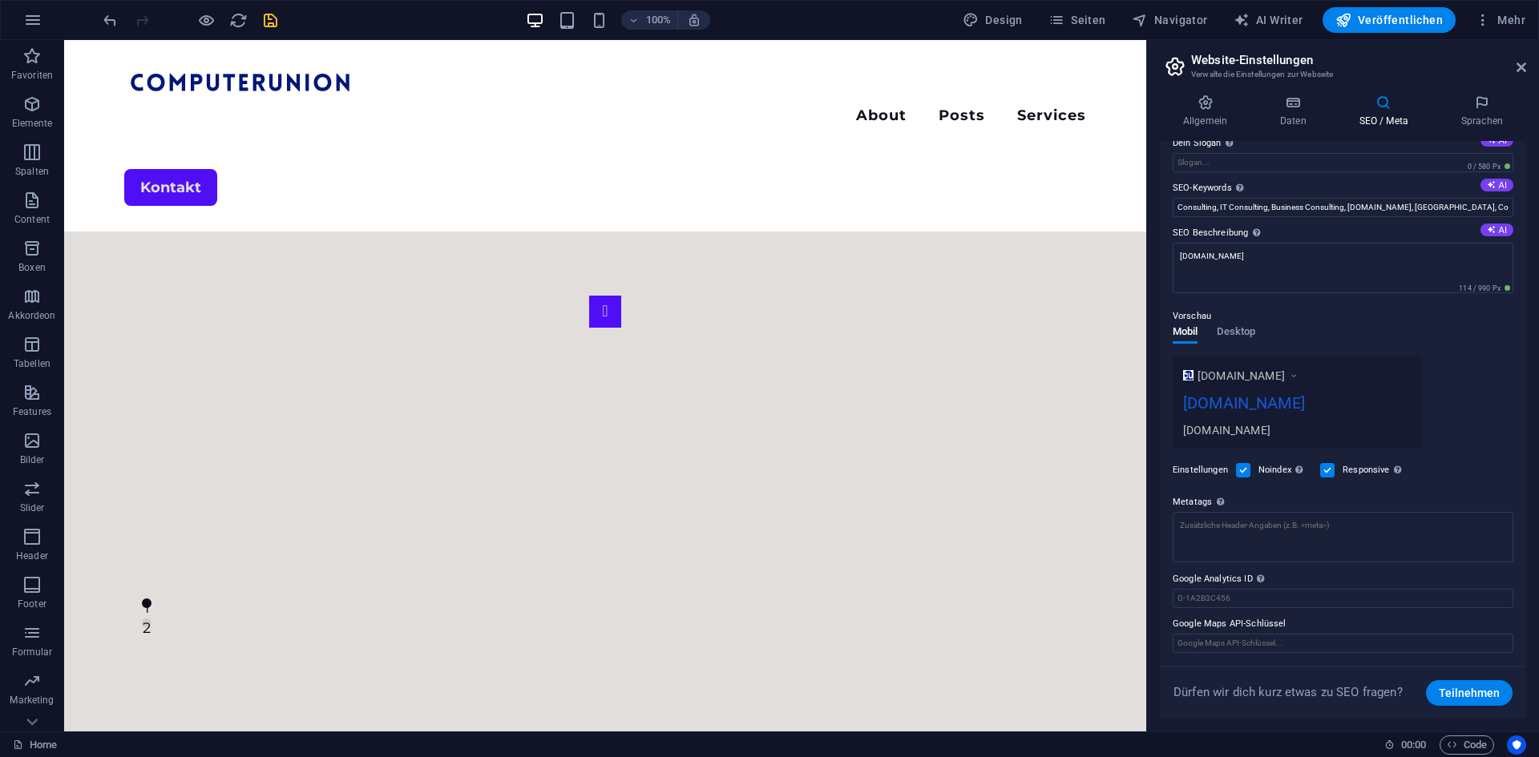
click at [0, 0] on input "Noindex Weist Suchmaschinen an, diese Website aus Suchergebnissen auszuschließe…" at bounding box center [0, 0] width 0 height 0
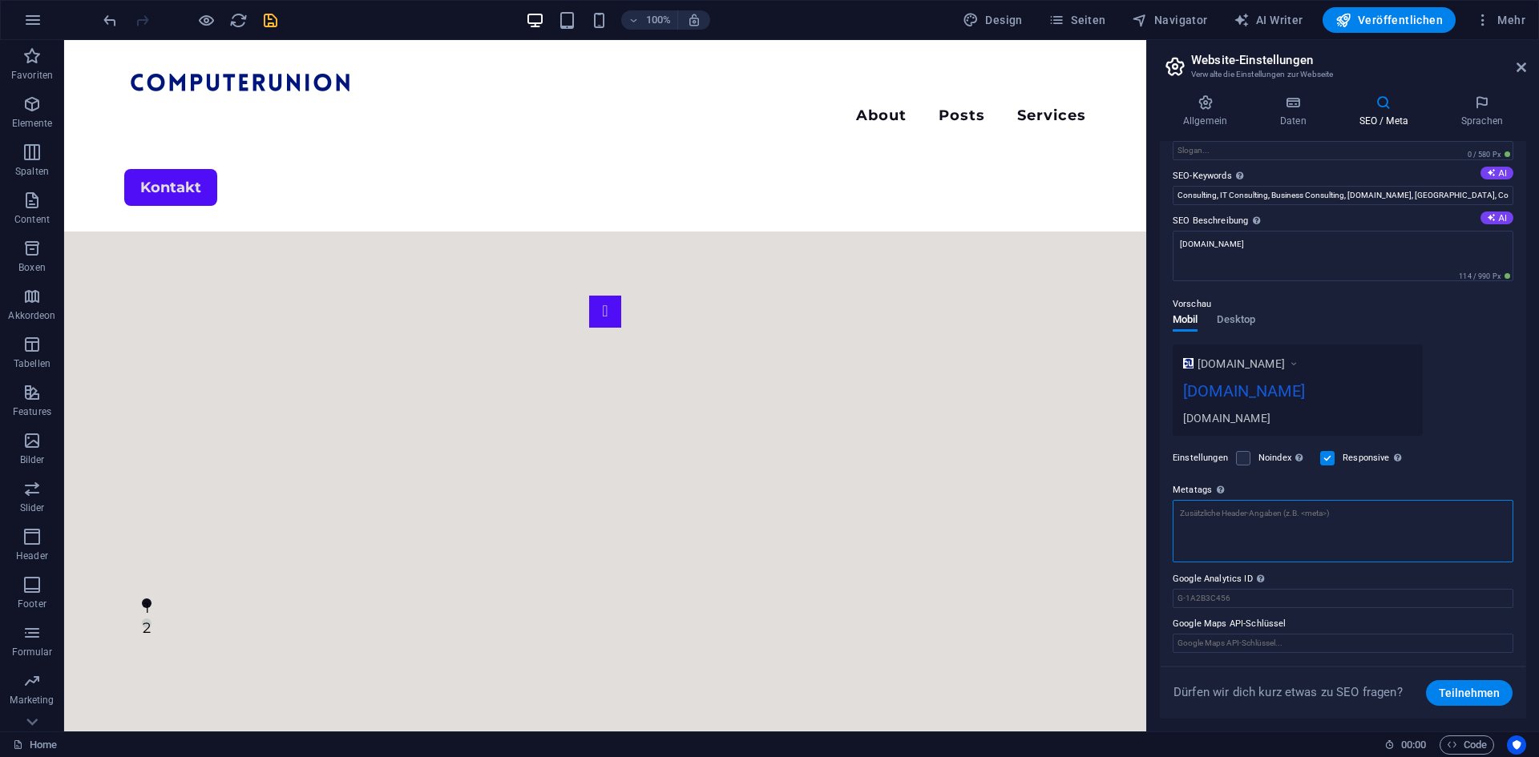
click at [1238, 541] on textarea "Metatags Hier kannst du individuellen HTML-Code innerhalb des Tags einfügen. Be…" at bounding box center [1343, 531] width 341 height 63
drag, startPoint x: 1313, startPoint y: 543, endPoint x: 1068, endPoint y: 501, distance: 248.0
type textarea "rrr"
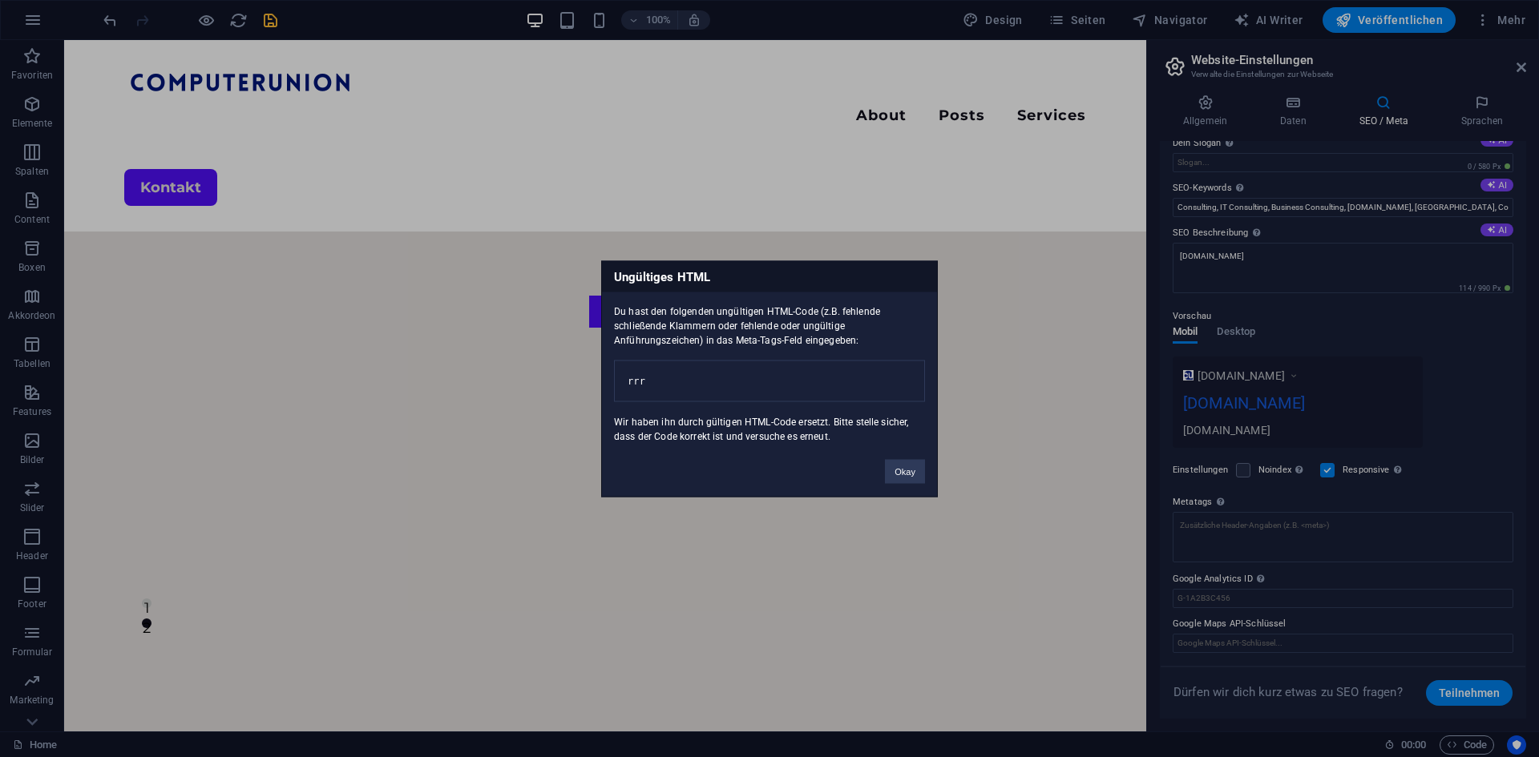
scroll to position [65, 0]
click at [903, 478] on button "Okay" at bounding box center [905, 471] width 40 height 24
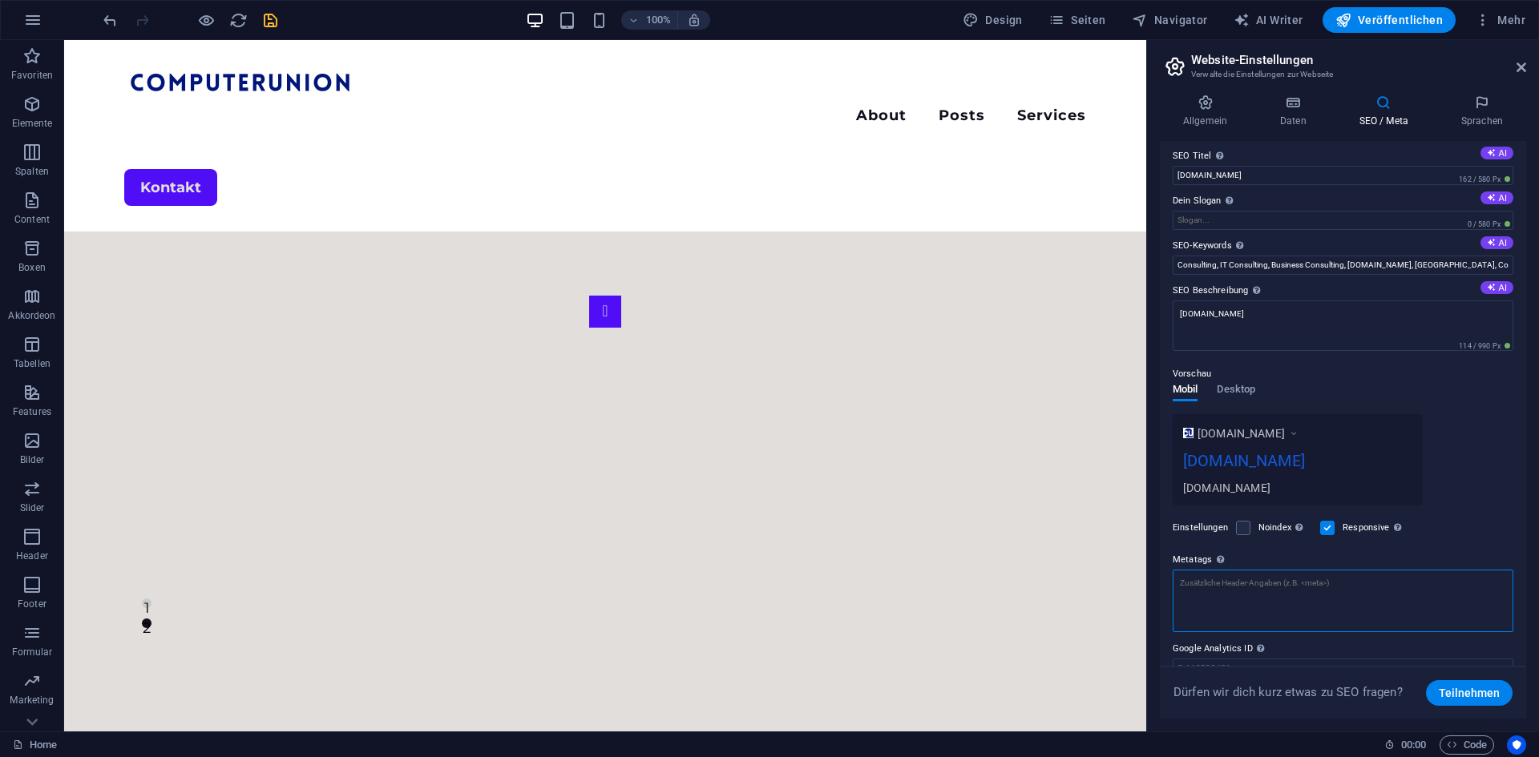
scroll to position [0, 0]
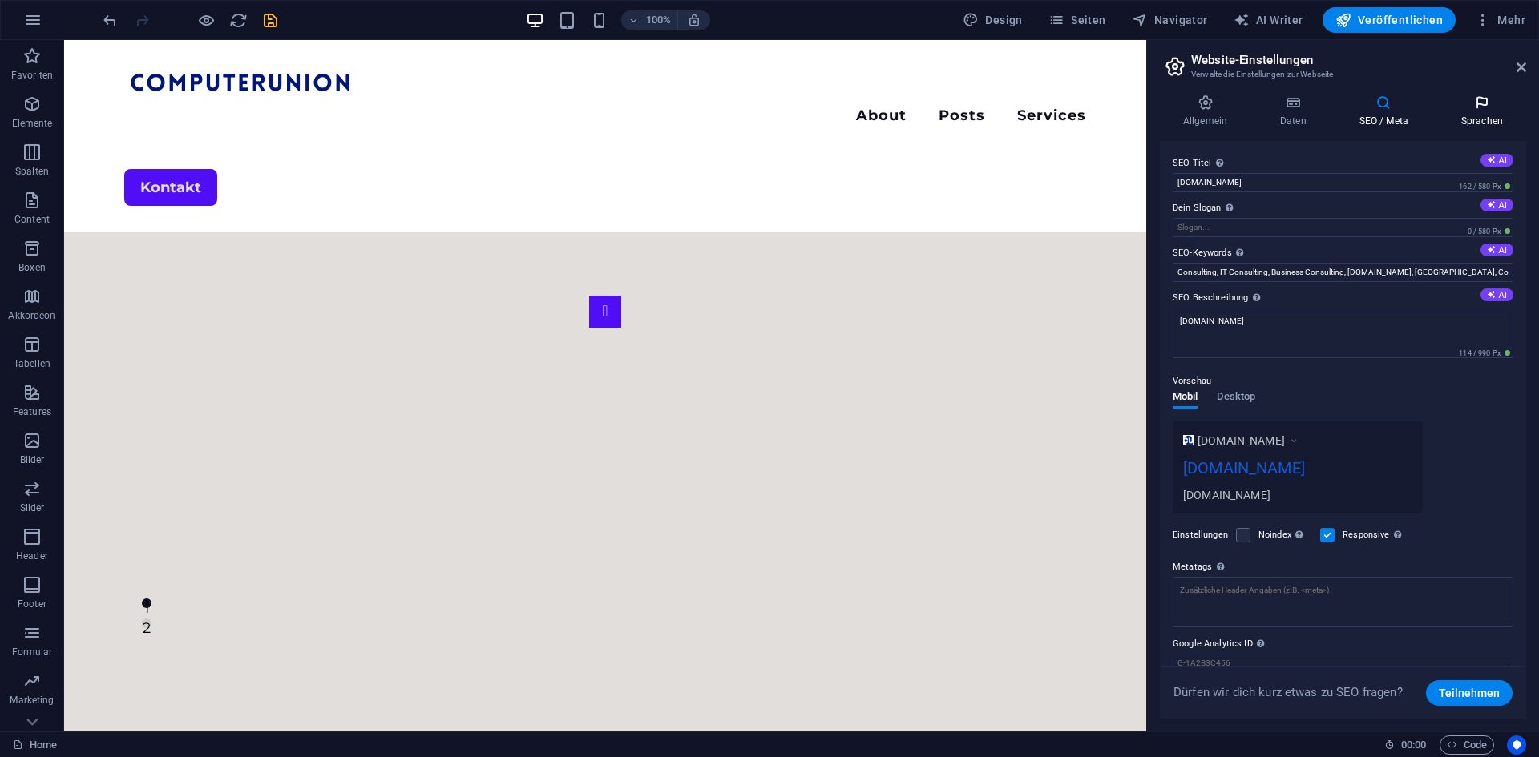
click at [1482, 102] on icon at bounding box center [1482, 103] width 88 height 16
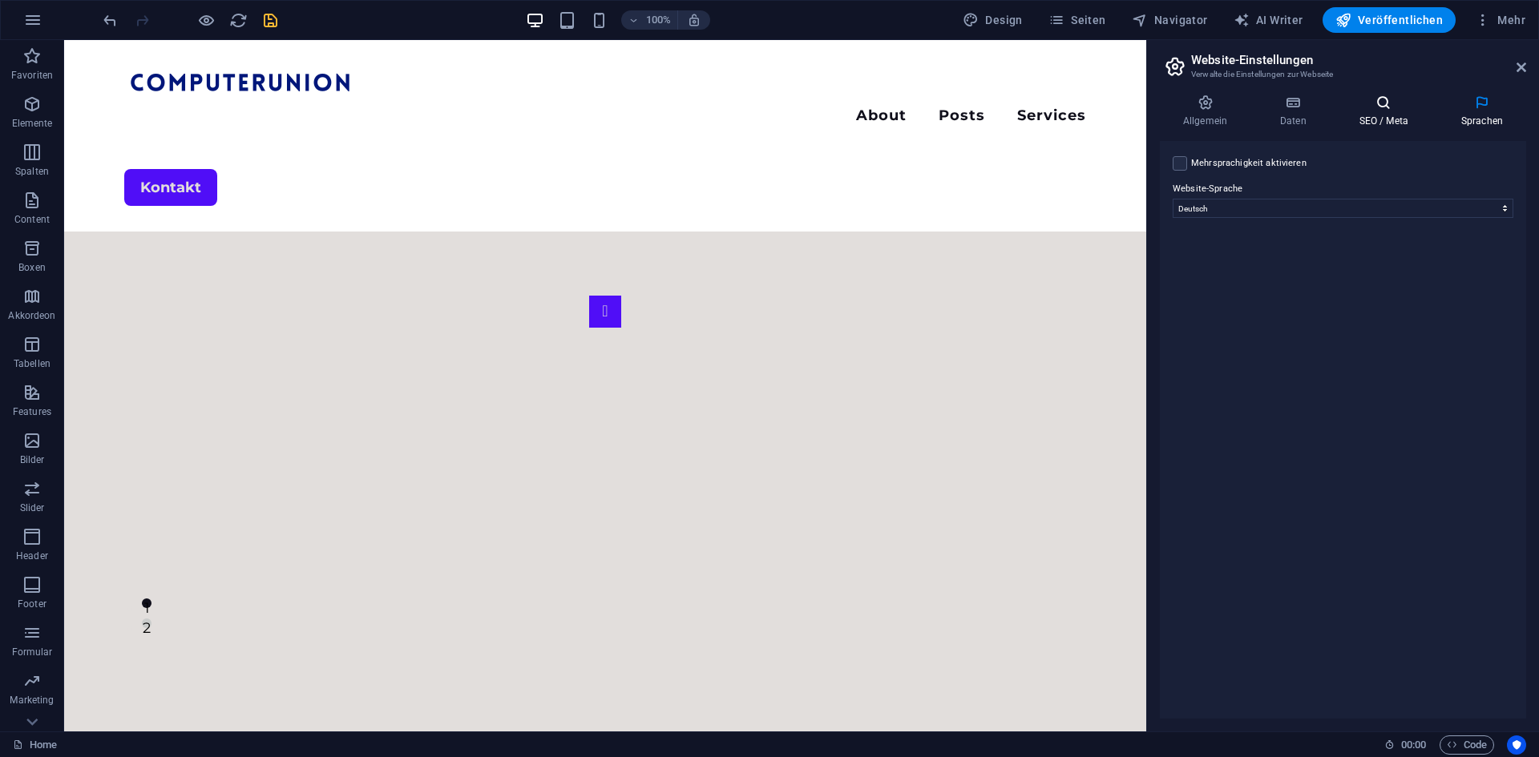
drag, startPoint x: 1396, startPoint y: 100, endPoint x: 1387, endPoint y: 100, distance: 9.6
click at [1395, 100] on icon at bounding box center [1383, 103] width 95 height 16
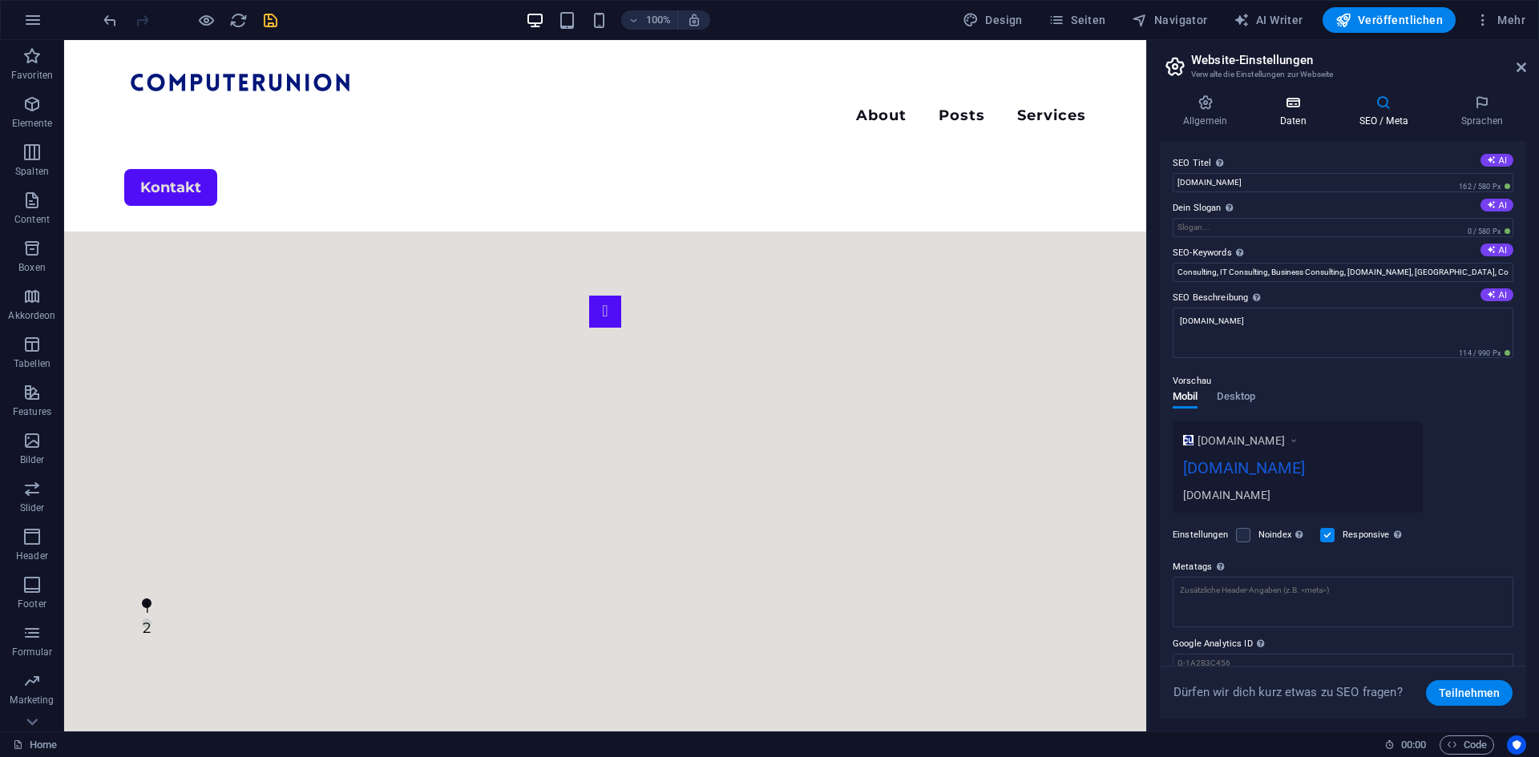
click at [1263, 107] on icon at bounding box center [1293, 103] width 73 height 16
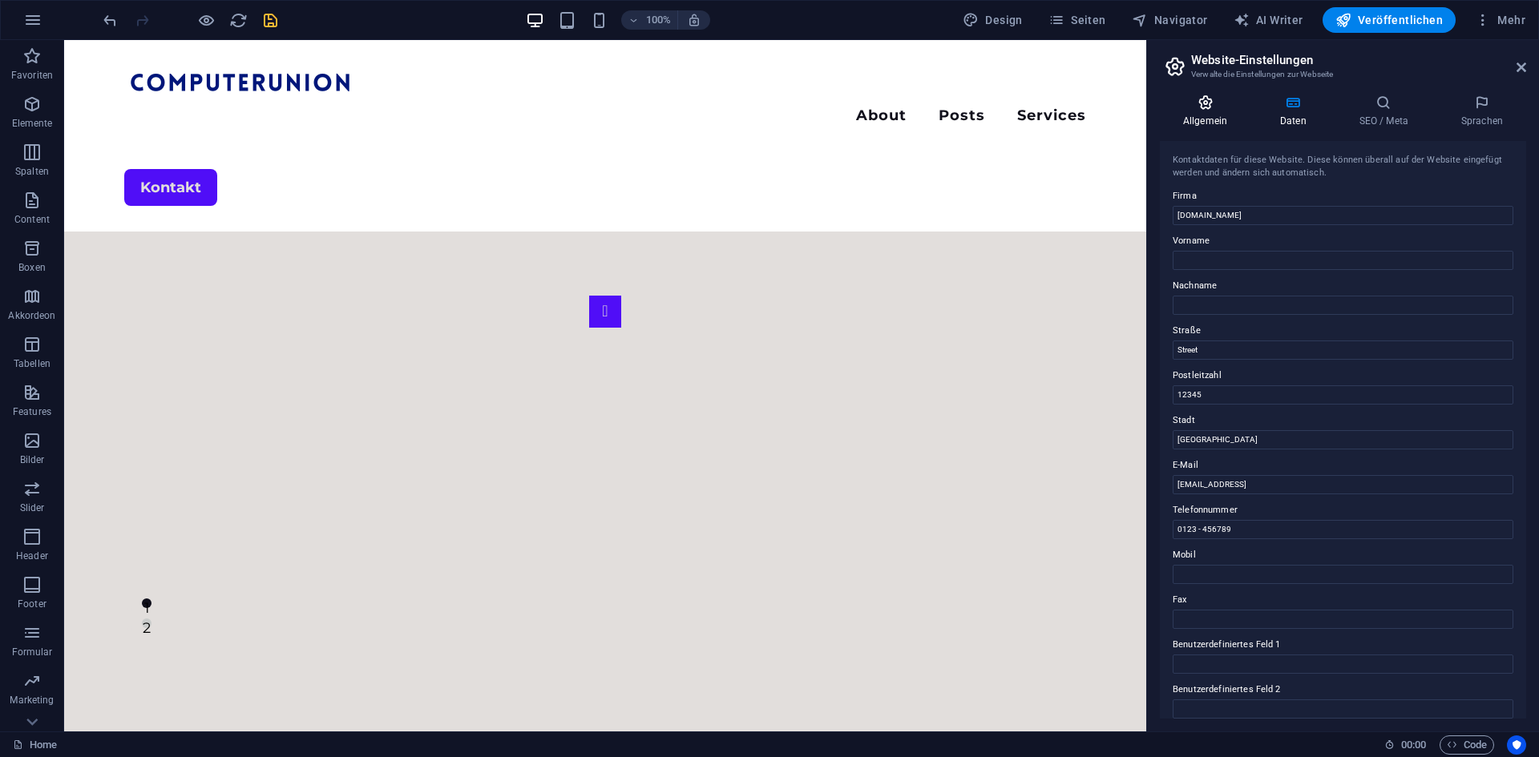
click at [1230, 106] on icon at bounding box center [1205, 103] width 91 height 16
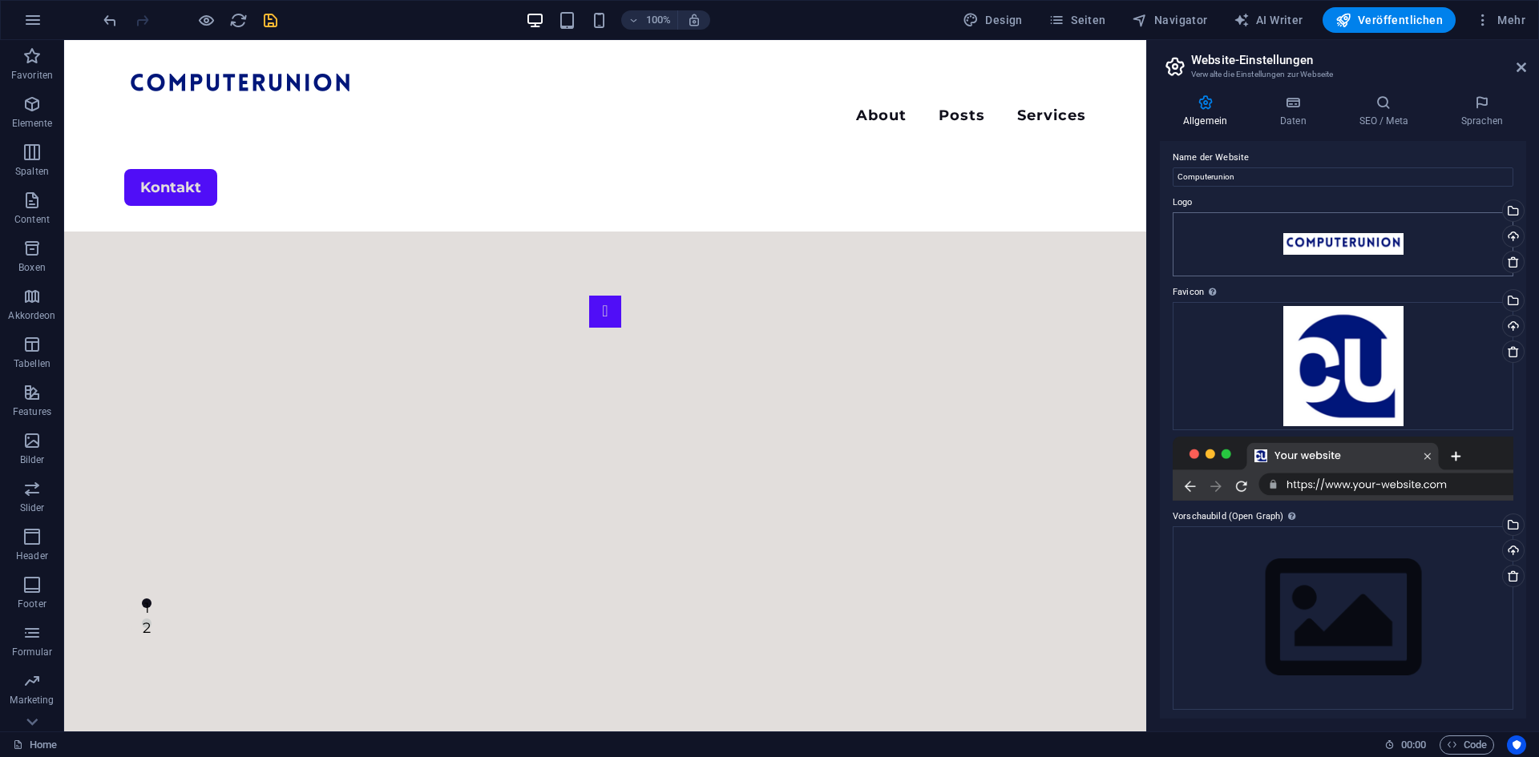
scroll to position [10, 0]
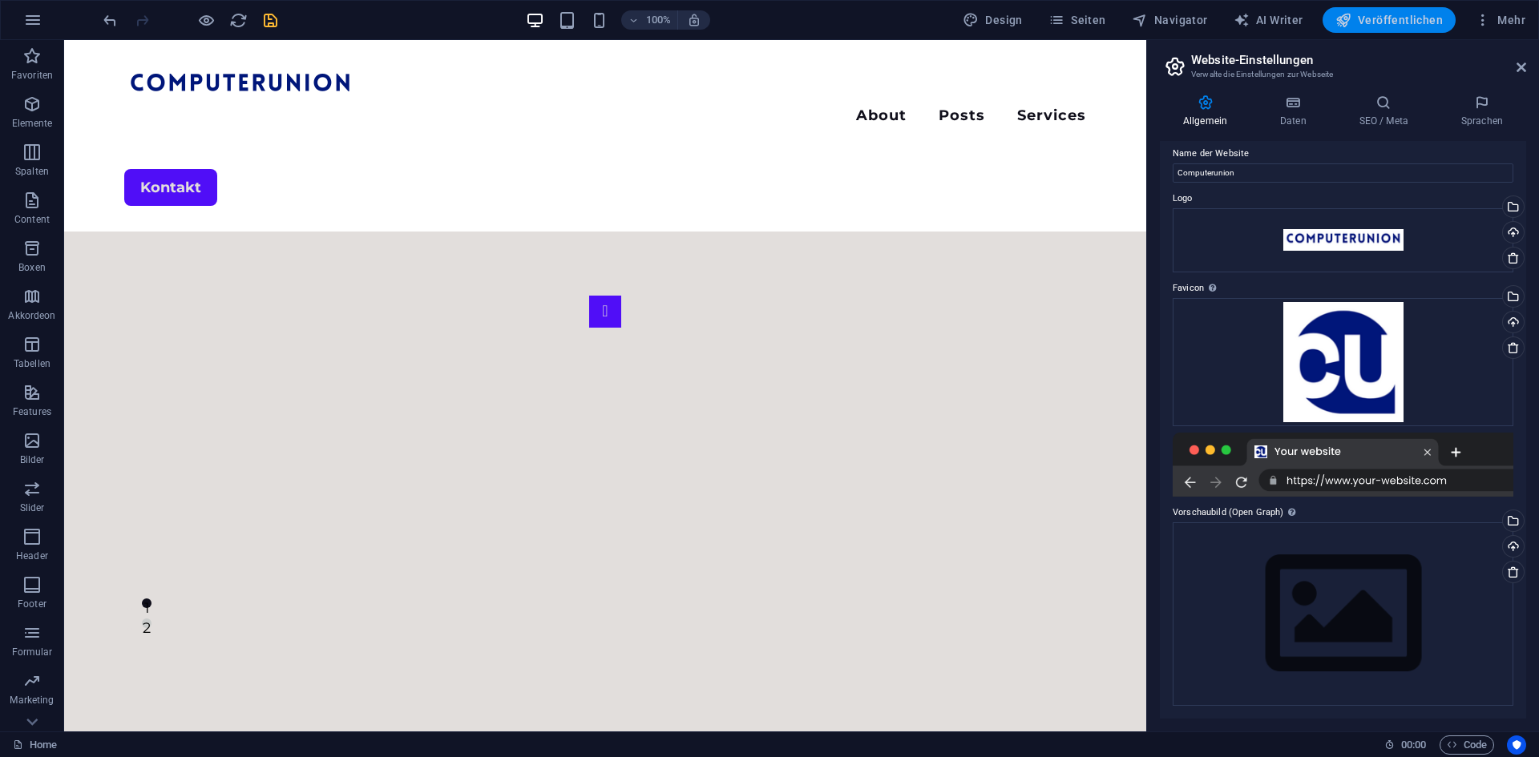
click at [1414, 13] on span "Veröffentlichen" at bounding box center [1388, 20] width 107 height 16
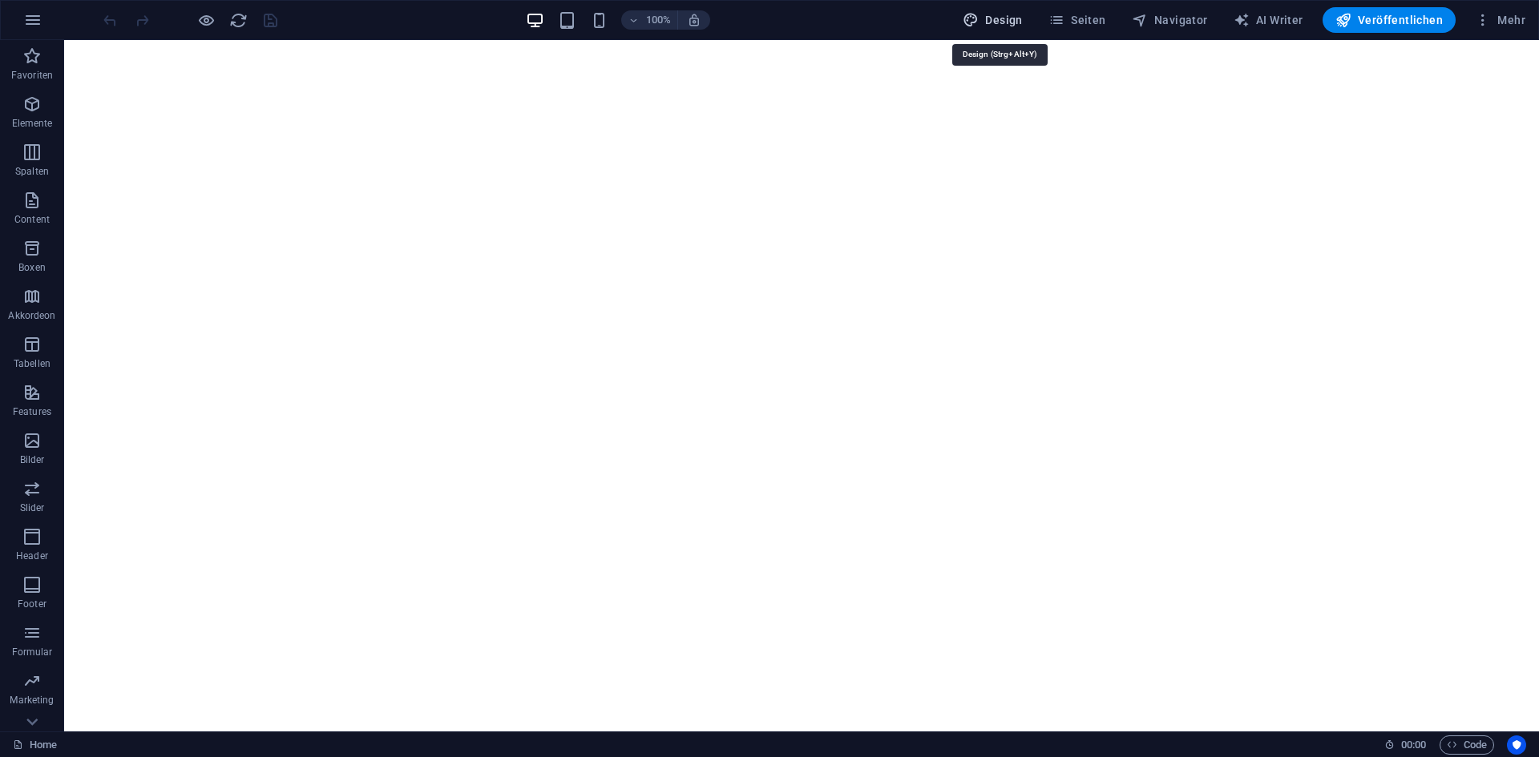
click at [979, 17] on icon "button" at bounding box center [971, 20] width 16 height 16
select select "700"
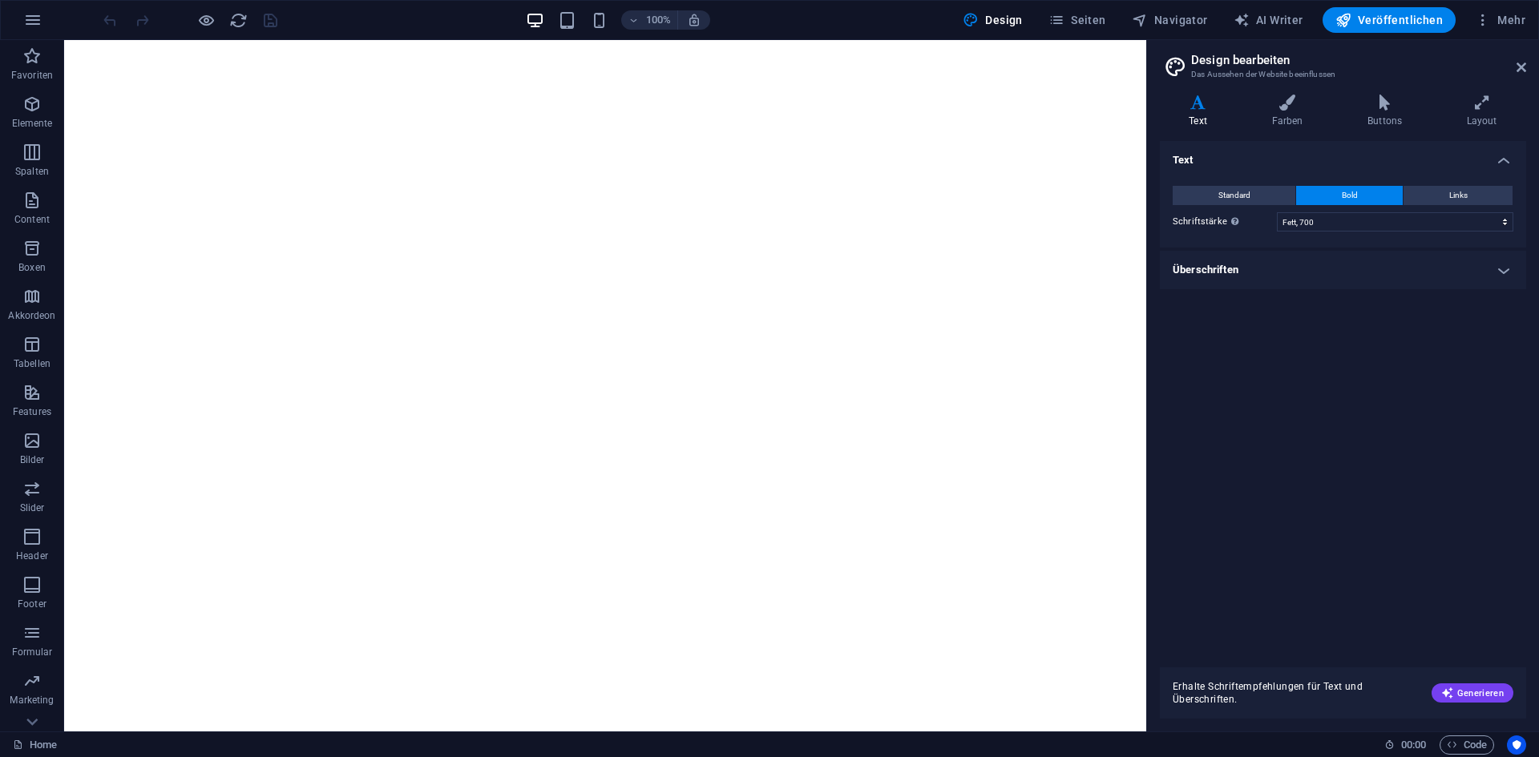
click at [1525, 54] on h2 "Design bearbeiten" at bounding box center [1358, 60] width 335 height 14
click at [1521, 66] on icon at bounding box center [1522, 67] width 10 height 13
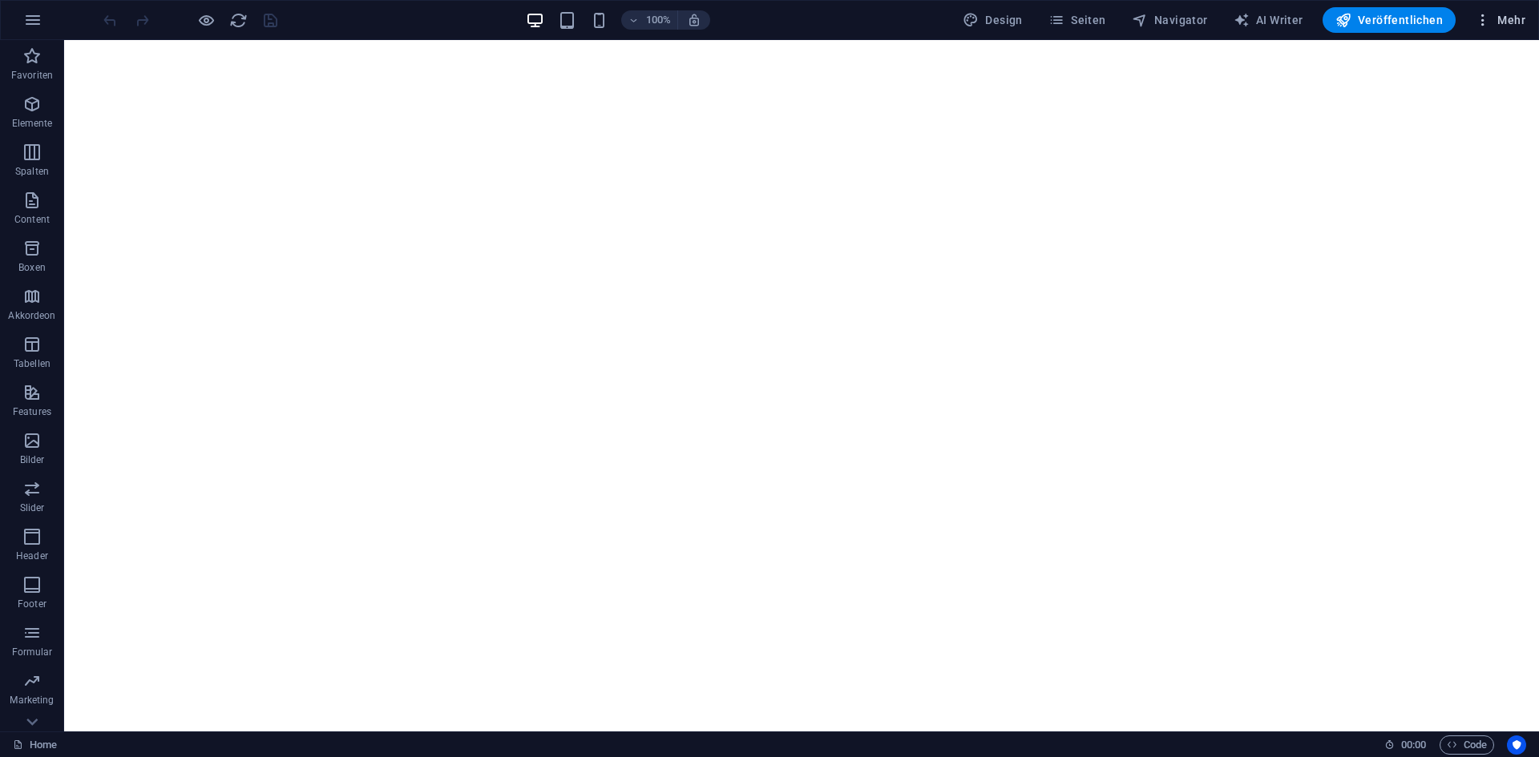
click at [1505, 14] on span "Mehr" at bounding box center [1500, 20] width 50 height 16
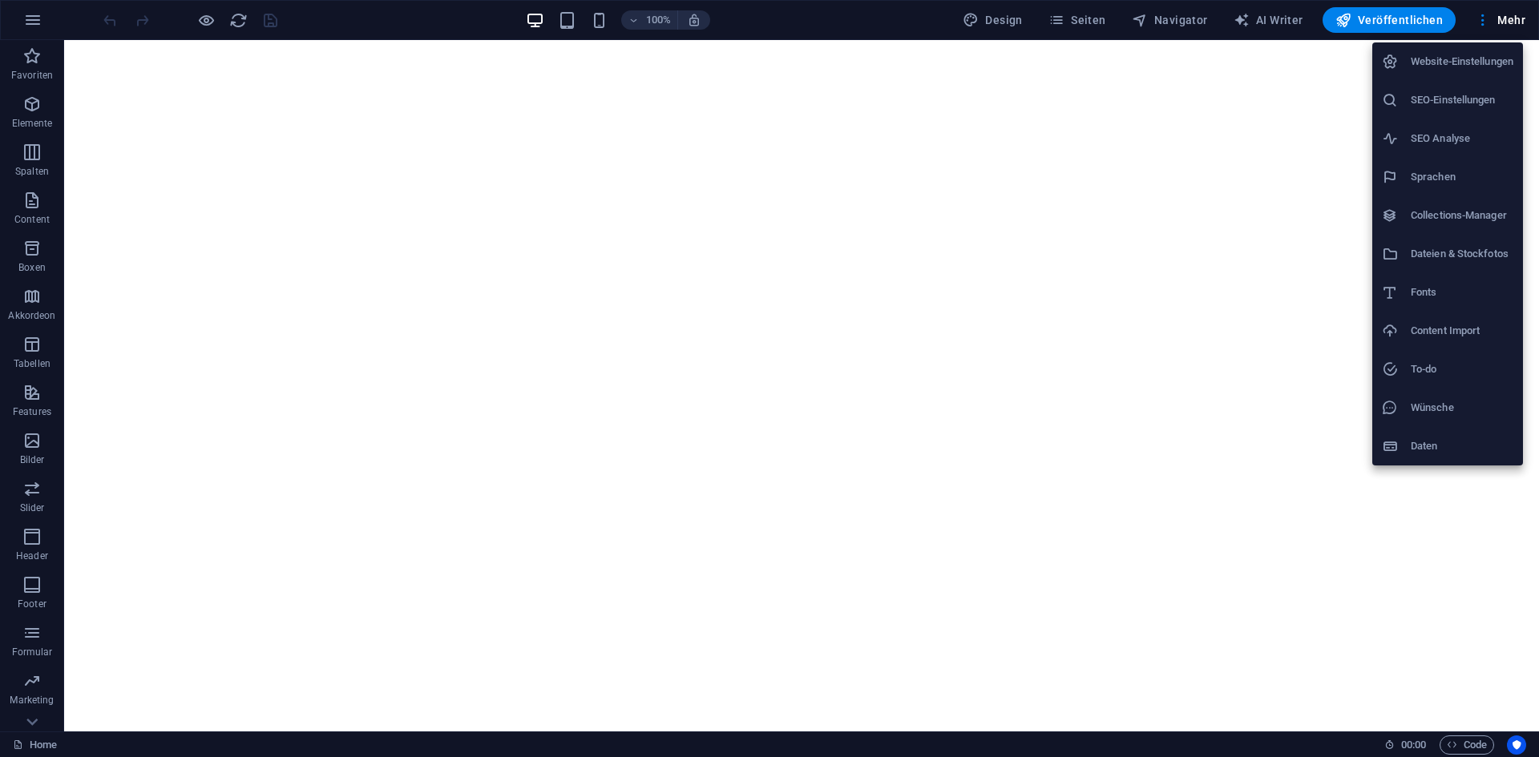
click at [1437, 63] on h6 "Website-Einstellungen" at bounding box center [1462, 61] width 103 height 19
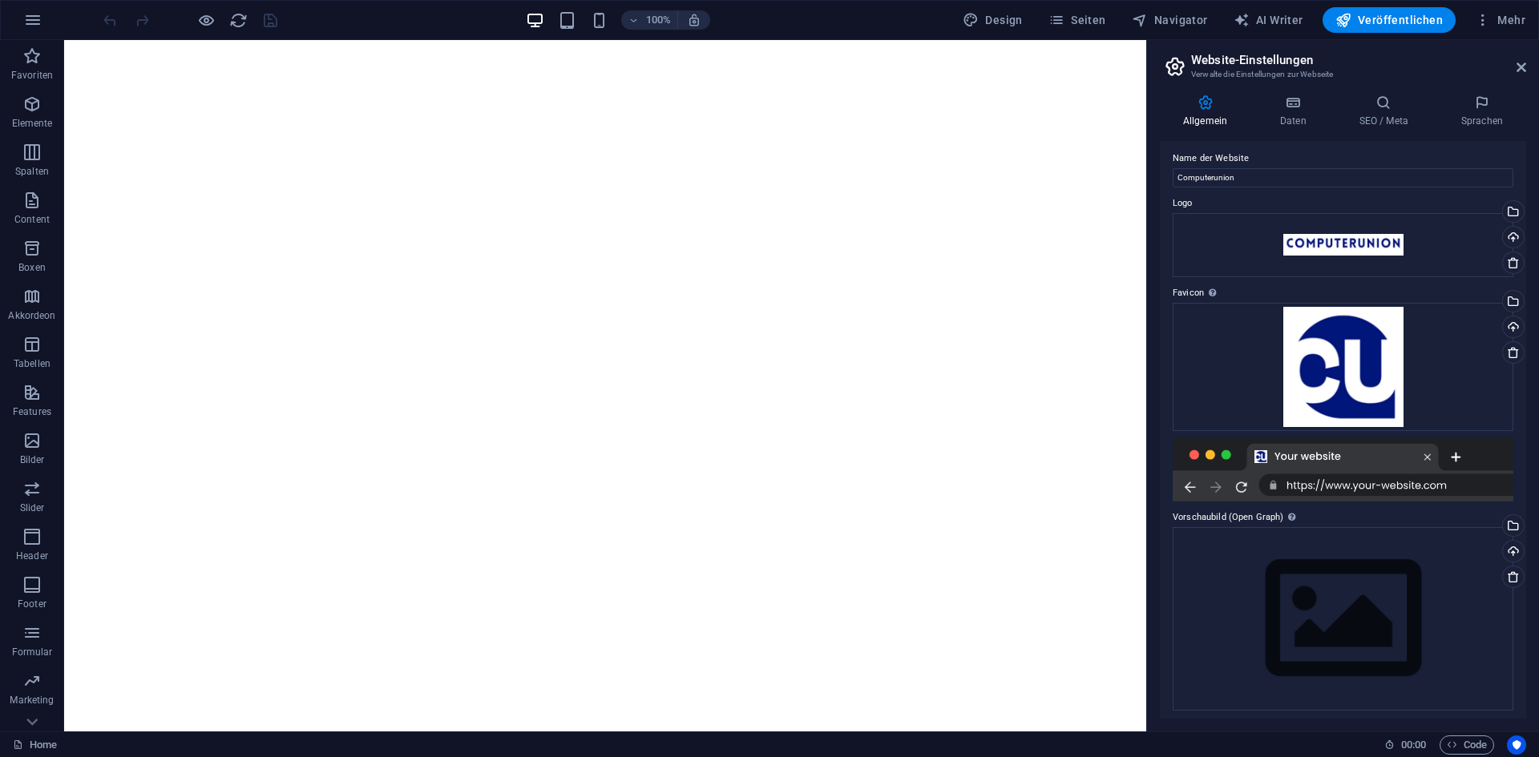
scroll to position [10, 0]
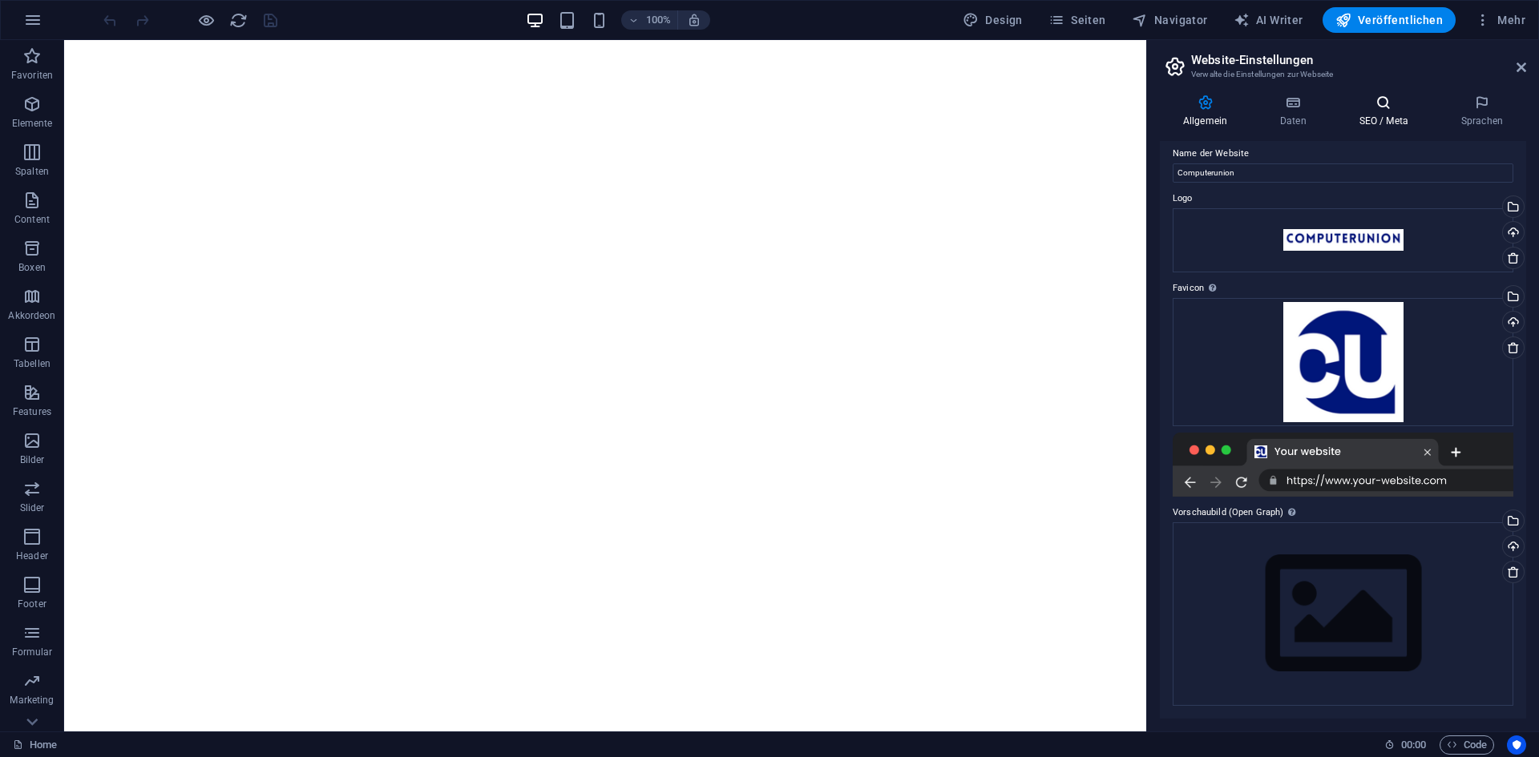
click at [1395, 99] on icon at bounding box center [1383, 103] width 95 height 16
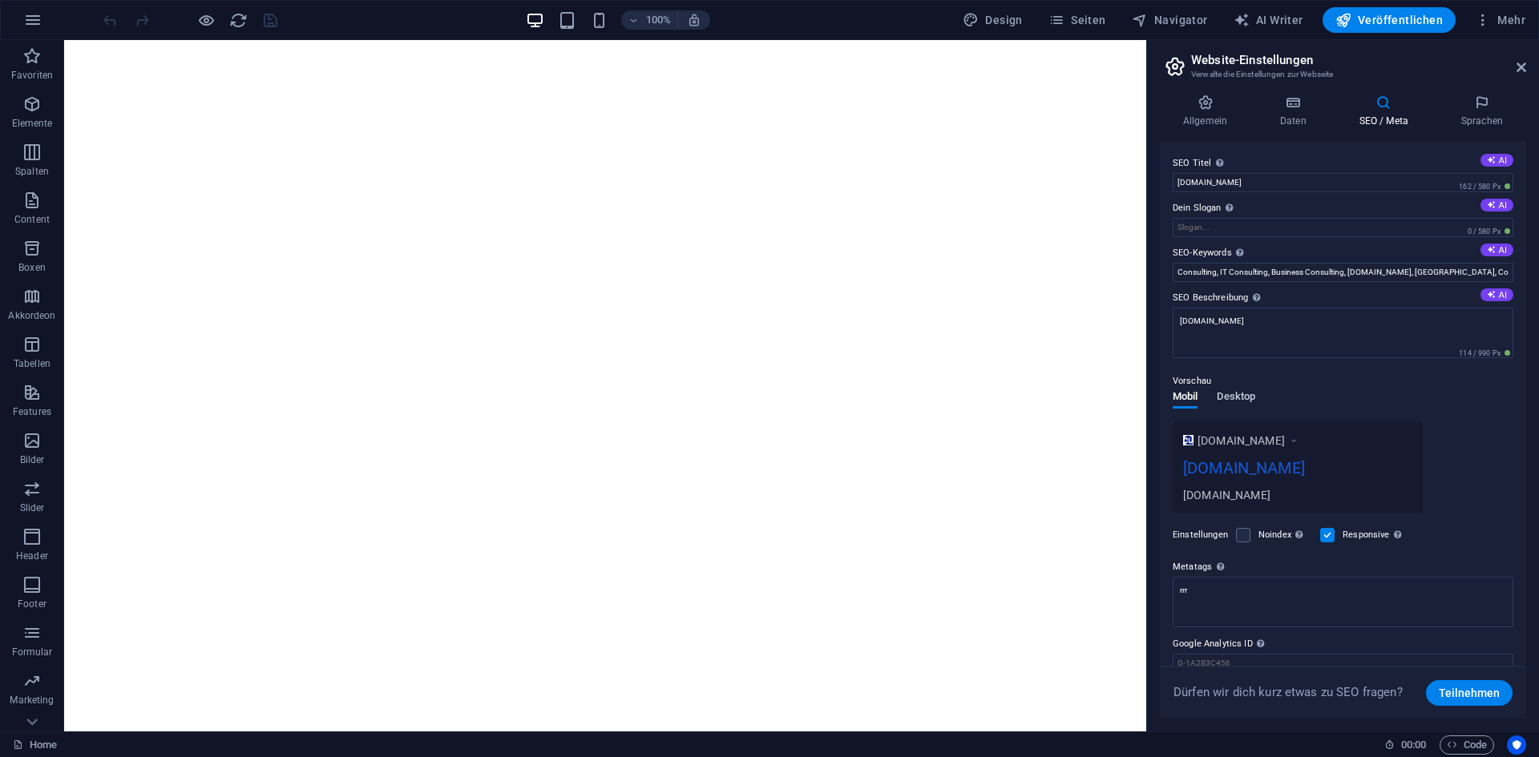
click at [1243, 396] on span "Desktop" at bounding box center [1236, 398] width 38 height 22
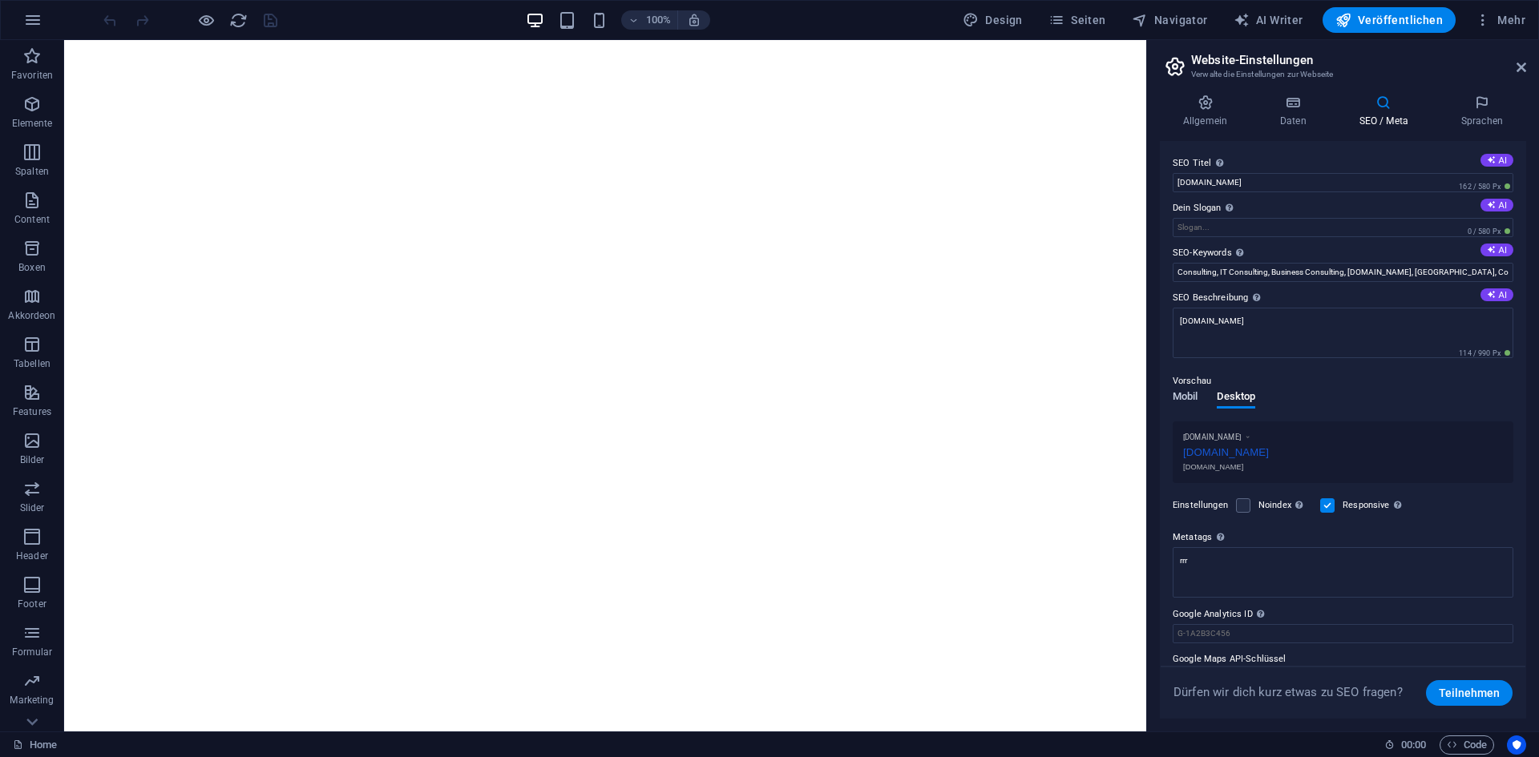
click at [1185, 394] on span "Mobil" at bounding box center [1185, 398] width 25 height 22
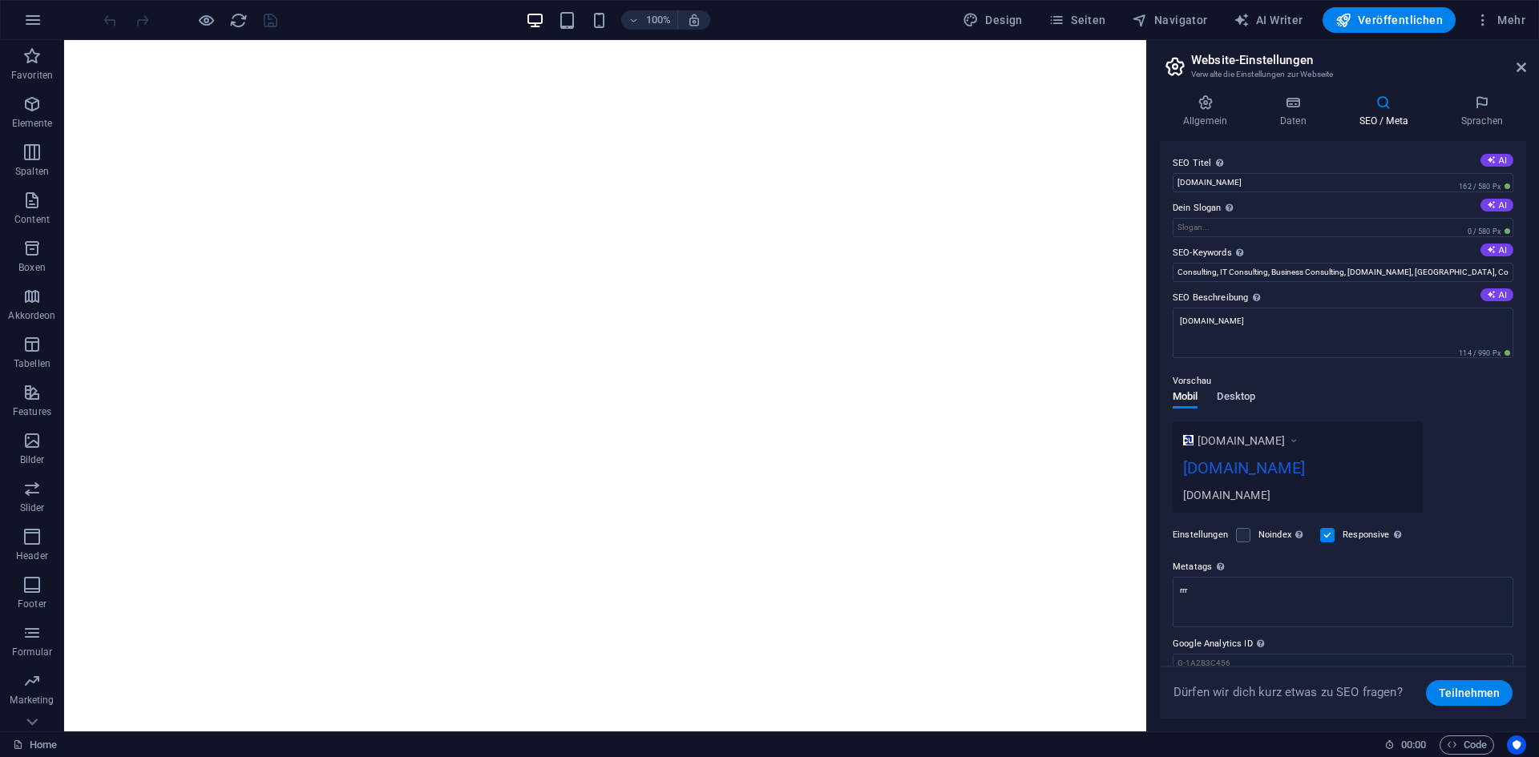
click at [1222, 397] on span "Desktop" at bounding box center [1236, 398] width 38 height 22
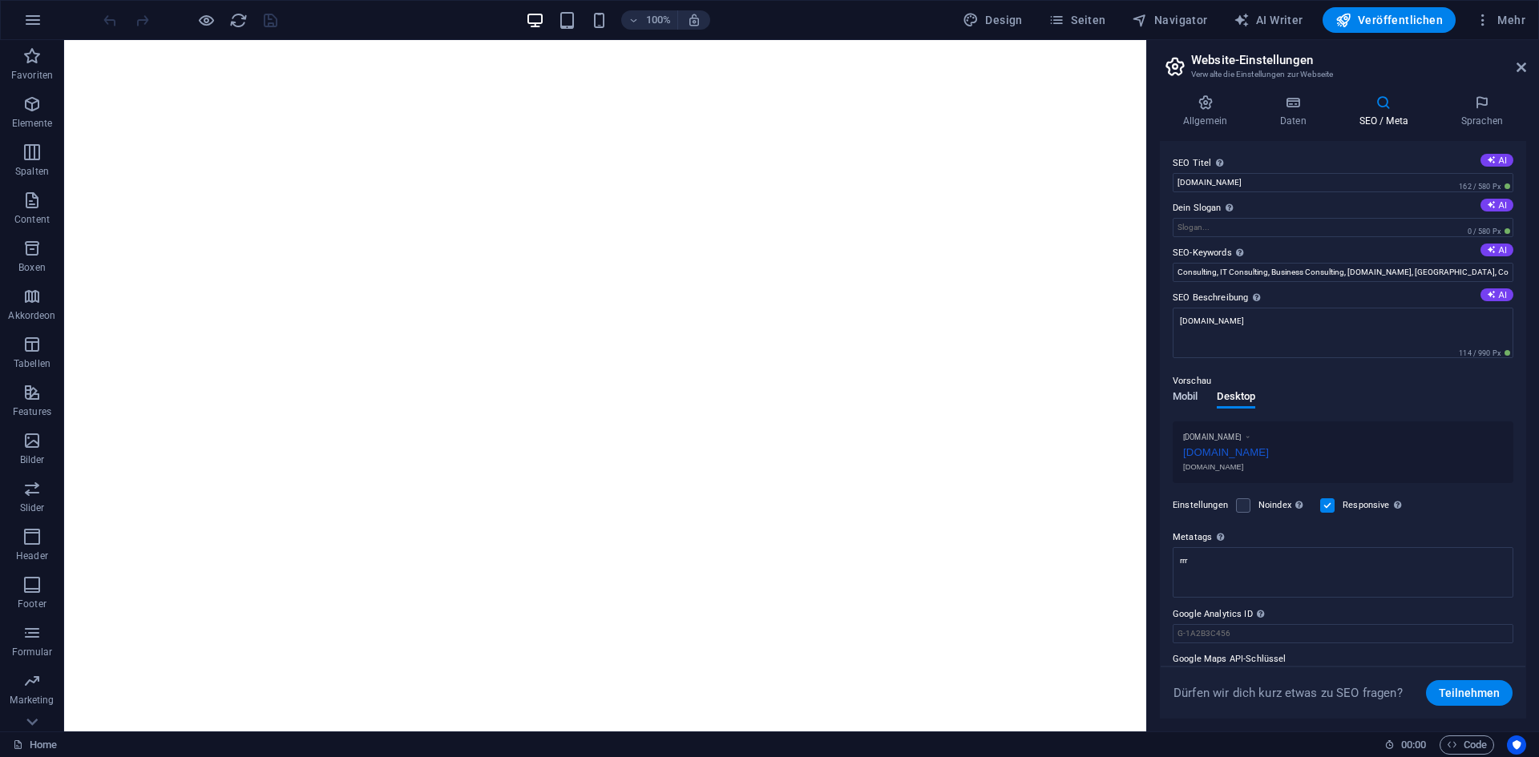
click at [1182, 402] on span "Mobil" at bounding box center [1185, 398] width 25 height 22
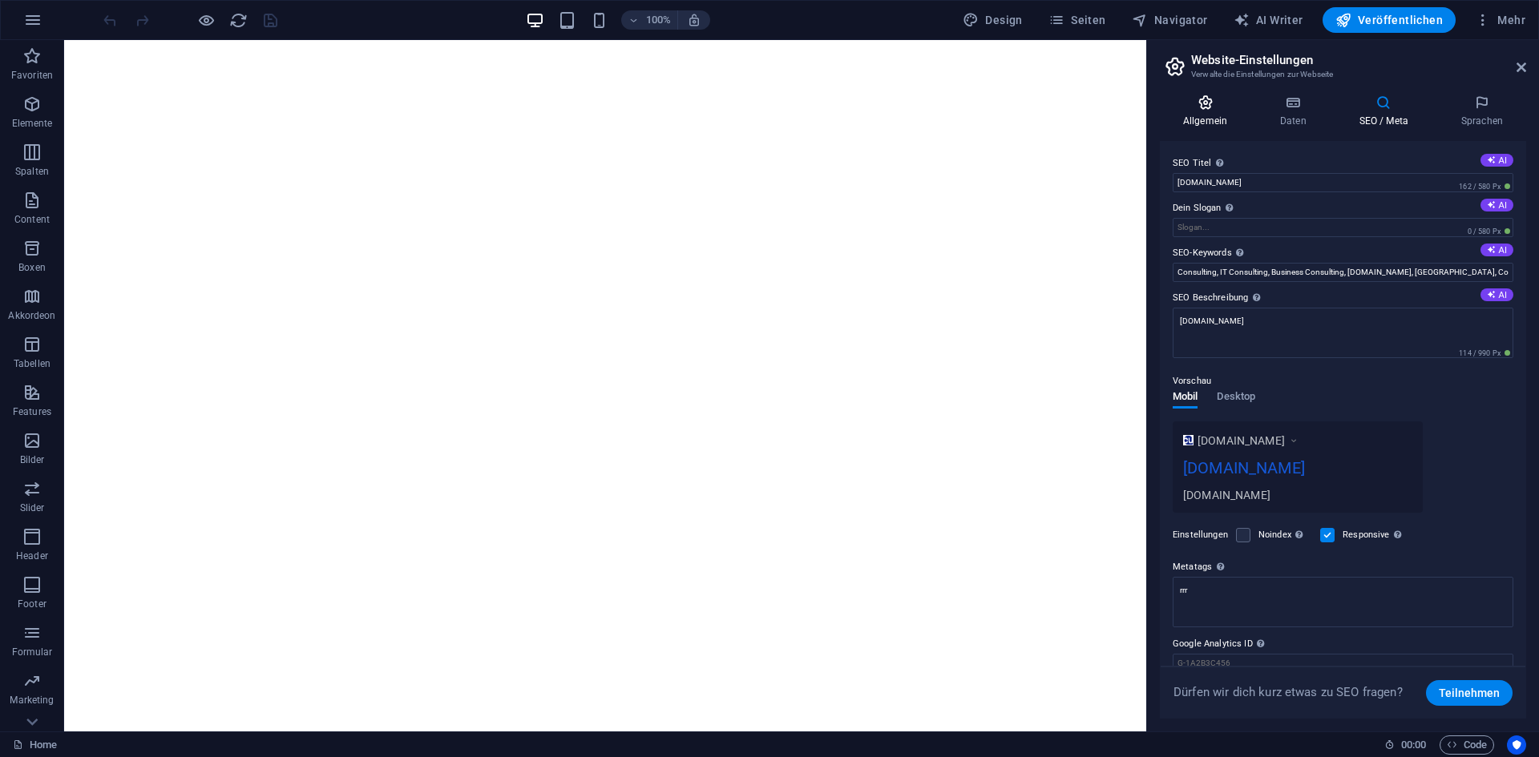
click at [1197, 123] on h4 "Allgemein" at bounding box center [1208, 112] width 97 height 34
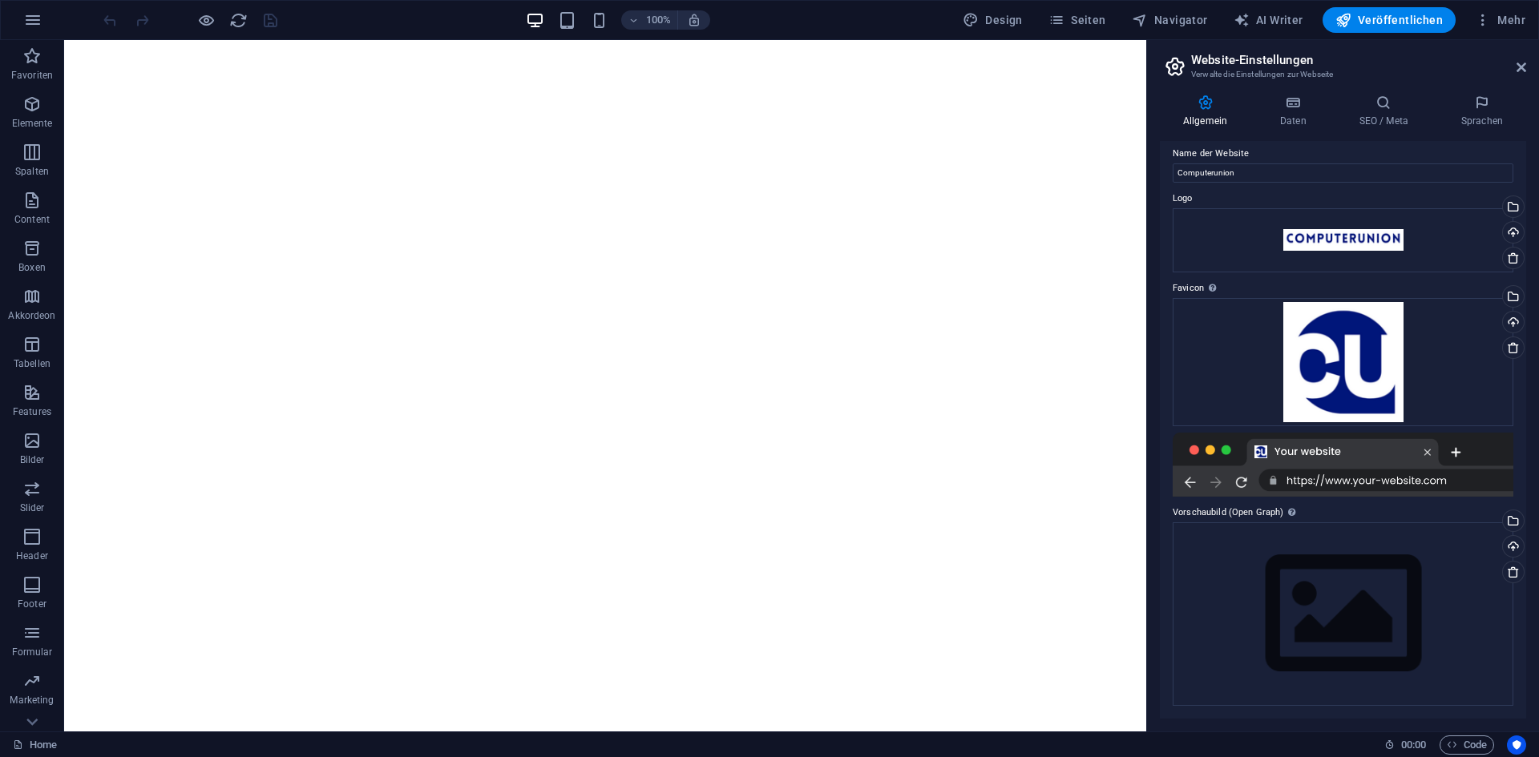
click at [266, 14] on body "computerunion.de Home Favoriten Elemente Spalten Content Boxen Akkordeon Tabell…" at bounding box center [769, 378] width 1539 height 757
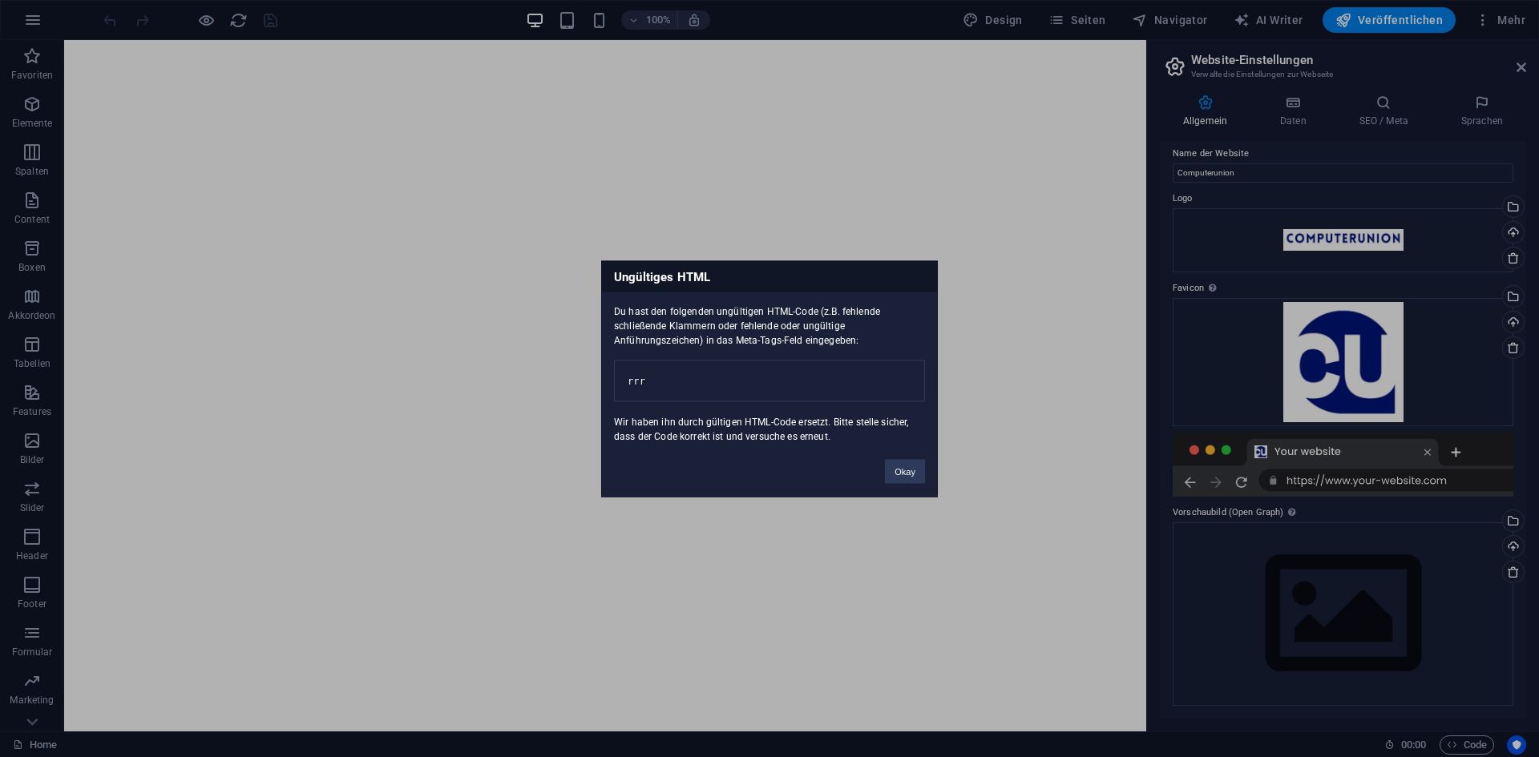
click at [1296, 420] on div "Ungültiges HTML Du hast den folgenden ungültigen HTML-Code (z.B. fehlende schli…" at bounding box center [769, 378] width 1539 height 757
drag, startPoint x: 903, startPoint y: 493, endPoint x: 905, endPoint y: 478, distance: 15.3
click at [903, 491] on div "Ungültiges HTML Du hast den folgenden ungültigen HTML-Code (z.B. fehlende schli…" at bounding box center [769, 379] width 337 height 236
click at [905, 477] on button "Okay" at bounding box center [905, 471] width 40 height 24
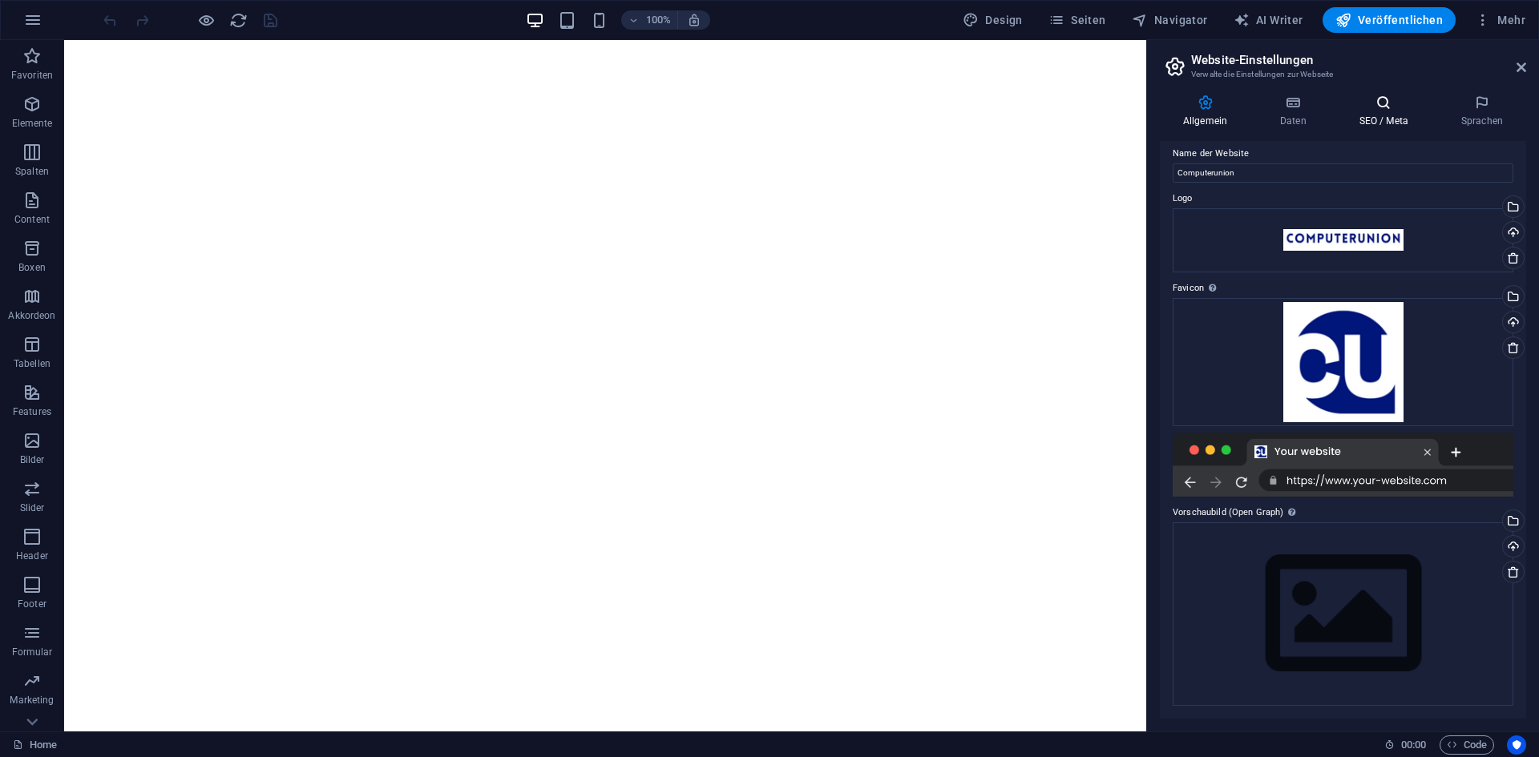
click at [1355, 99] on icon at bounding box center [1383, 103] width 95 height 16
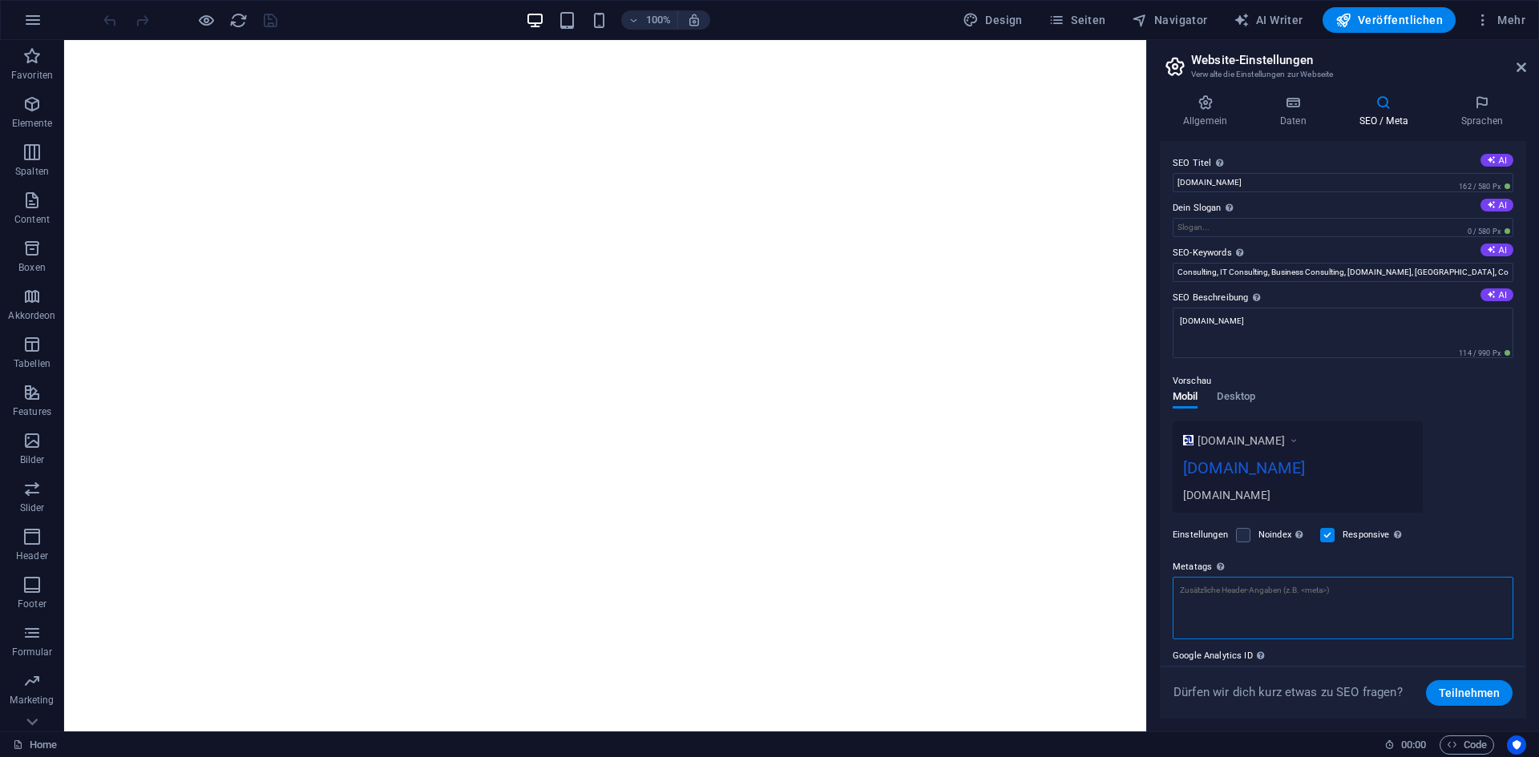
click at [1236, 604] on textarea "Metatags Hier kannst du individuellen HTML-Code innerhalb des Tags einfügen. Be…" at bounding box center [1343, 608] width 341 height 63
click at [273, 17] on div at bounding box center [190, 20] width 180 height 26
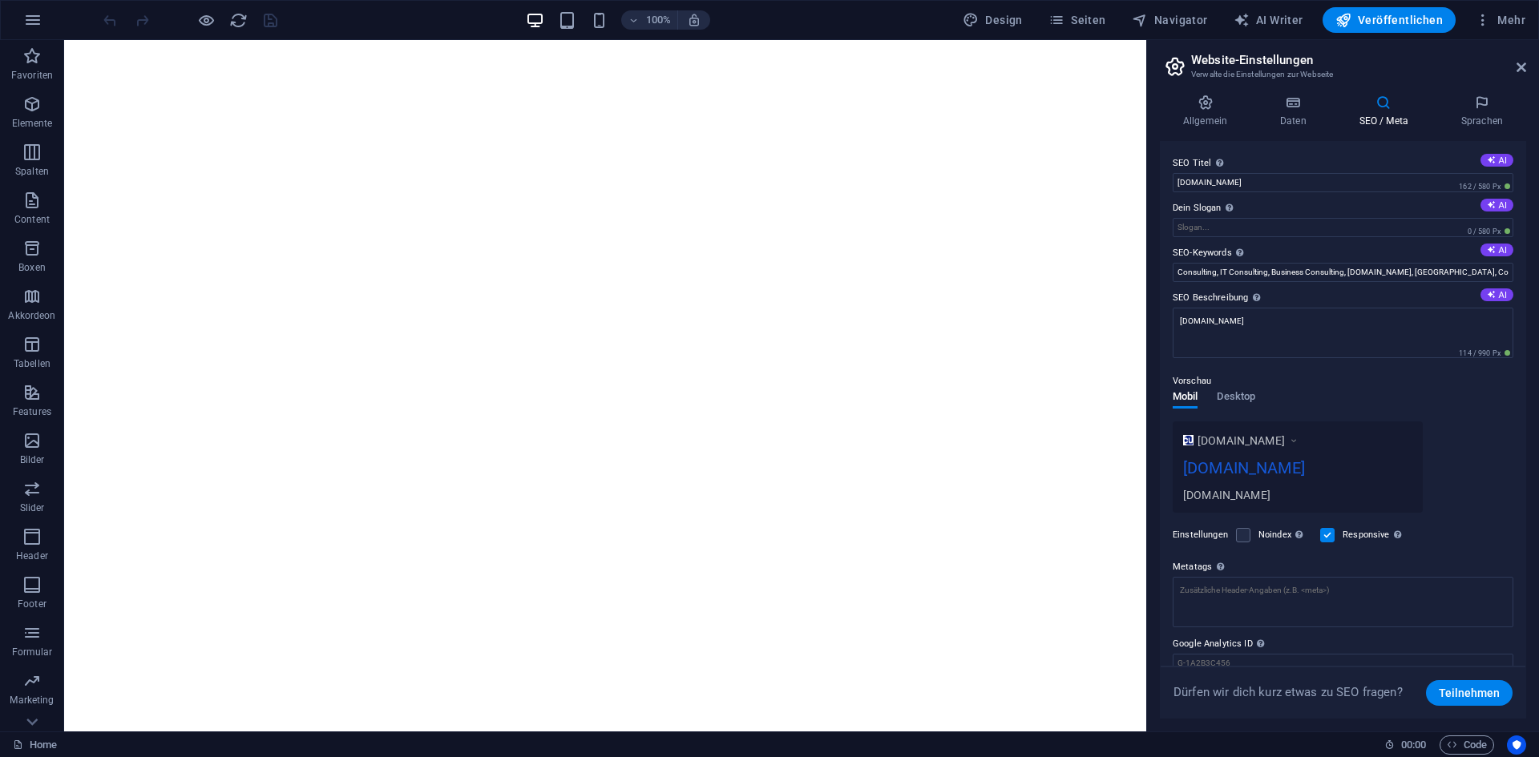
drag, startPoint x: 273, startPoint y: 17, endPoint x: 317, endPoint y: 34, distance: 48.2
click at [301, 27] on div "100% Design Seiten Navigator AI Writer Veröffentlichen Mehr" at bounding box center [816, 20] width 1432 height 26
click at [1483, 115] on h4 "Sprachen" at bounding box center [1482, 112] width 88 height 34
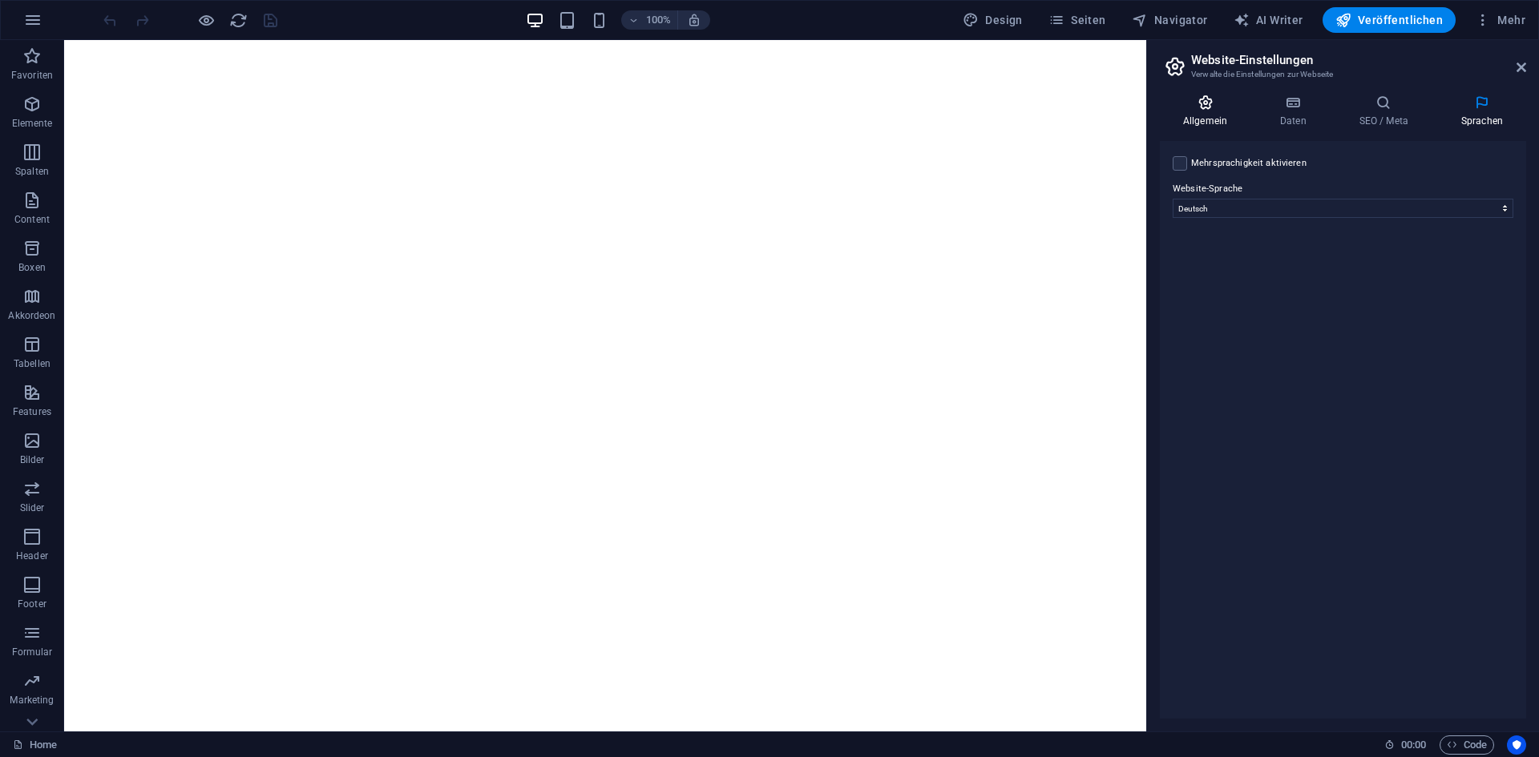
click at [1194, 113] on h4 "Allgemein" at bounding box center [1208, 112] width 97 height 34
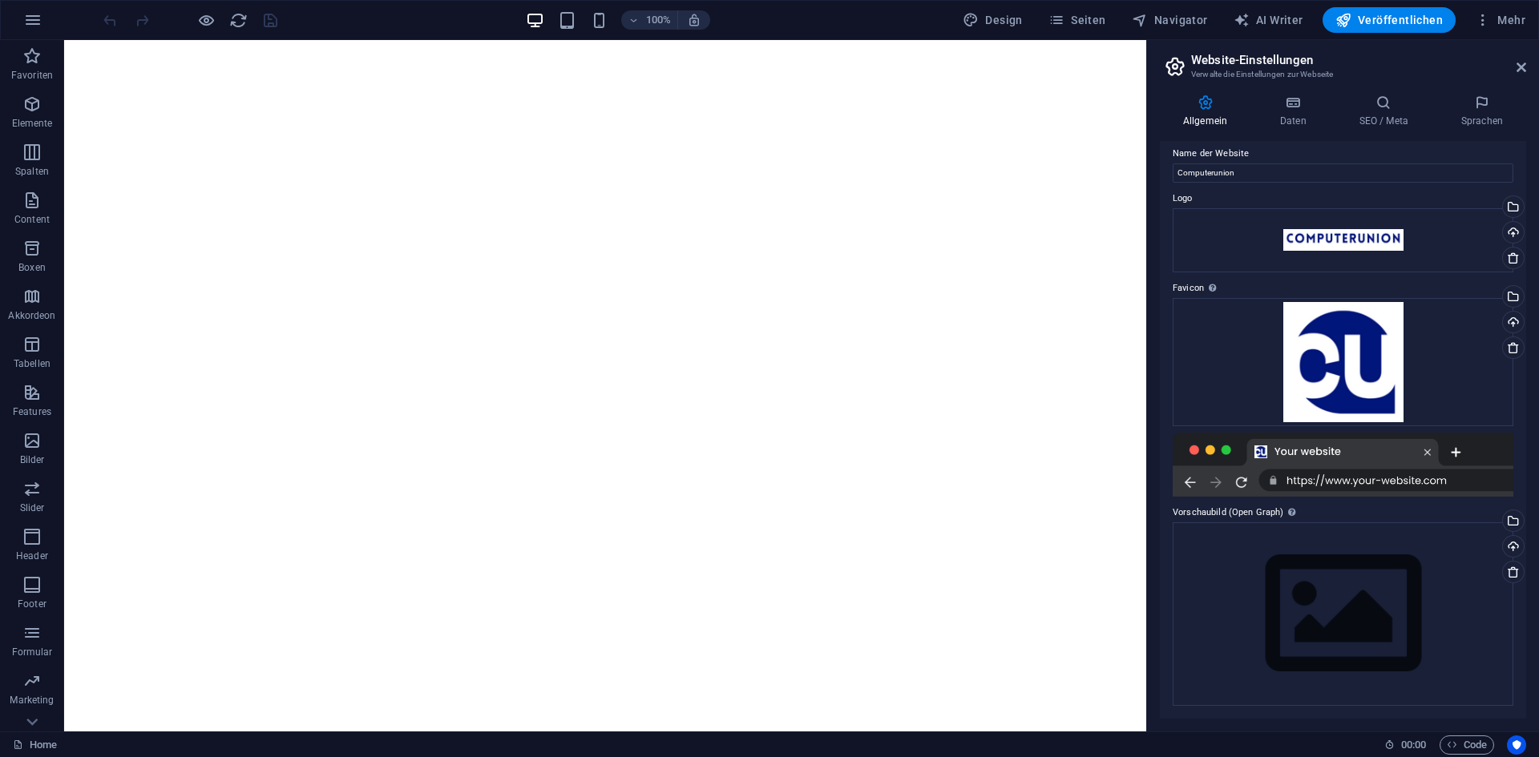
click at [1526, 70] on aside "Website-Einstellungen Verwalte die Einstellungen zur Webseite Allgemein Daten S…" at bounding box center [1342, 386] width 393 height 692
click at [1508, 22] on span "Mehr" at bounding box center [1500, 20] width 50 height 16
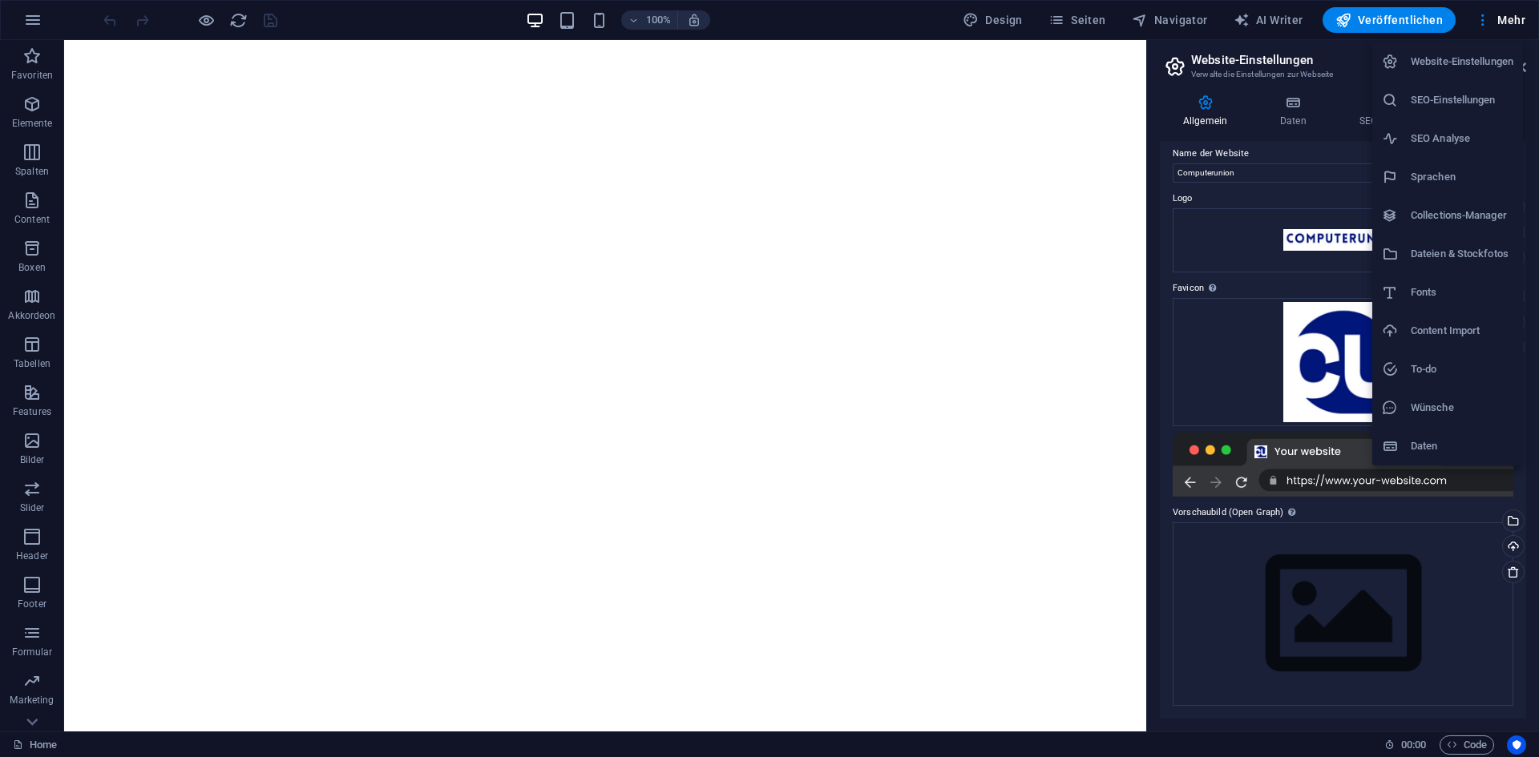
click at [1472, 144] on h6 "SEO Analyse" at bounding box center [1462, 138] width 103 height 19
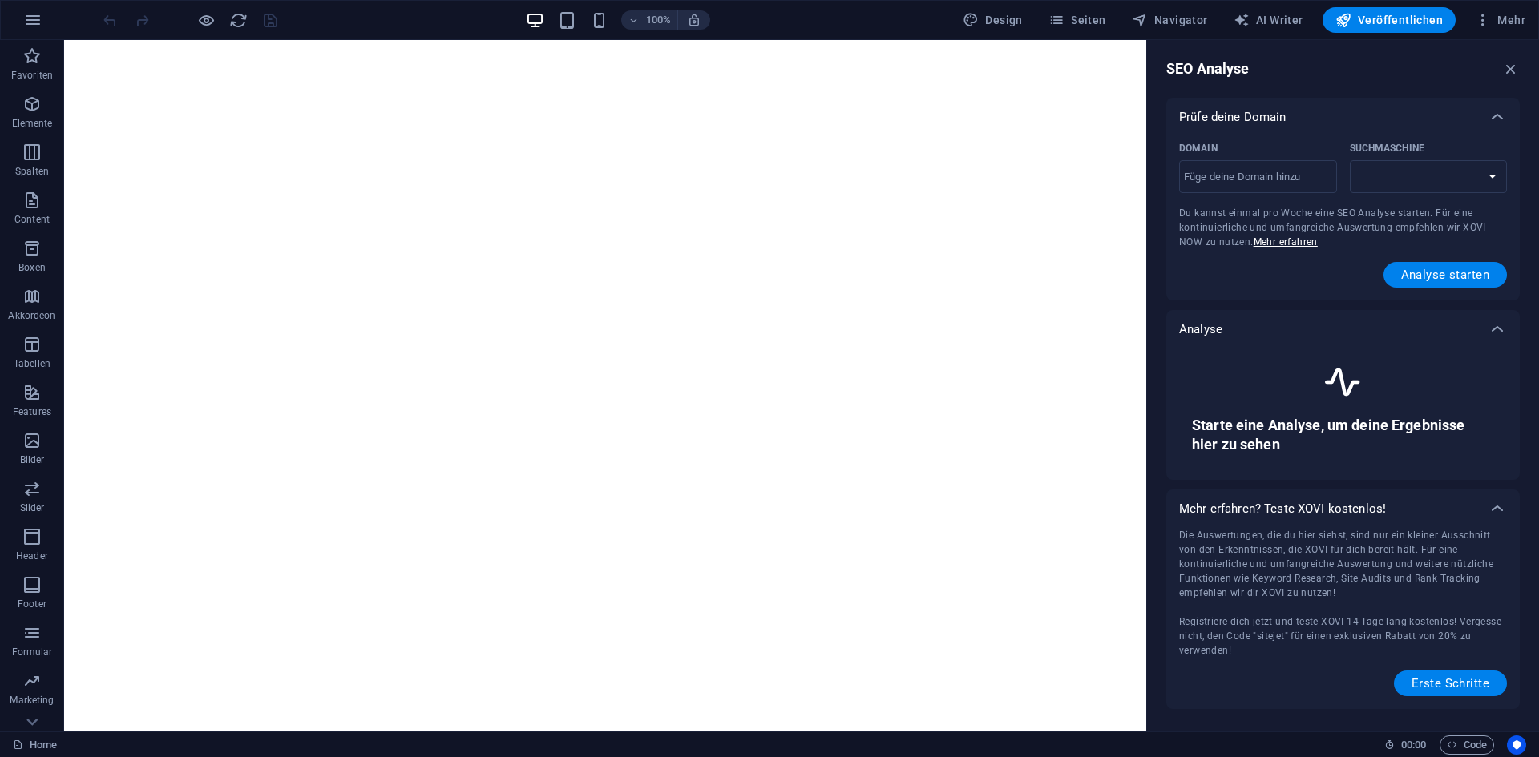
select select "google.com"
click at [1387, 175] on select "google.de google.at google.es google.co.uk google.fr google.it google.ch google…" at bounding box center [1429, 176] width 158 height 33
click at [1513, 67] on icon "button" at bounding box center [1511, 69] width 18 height 18
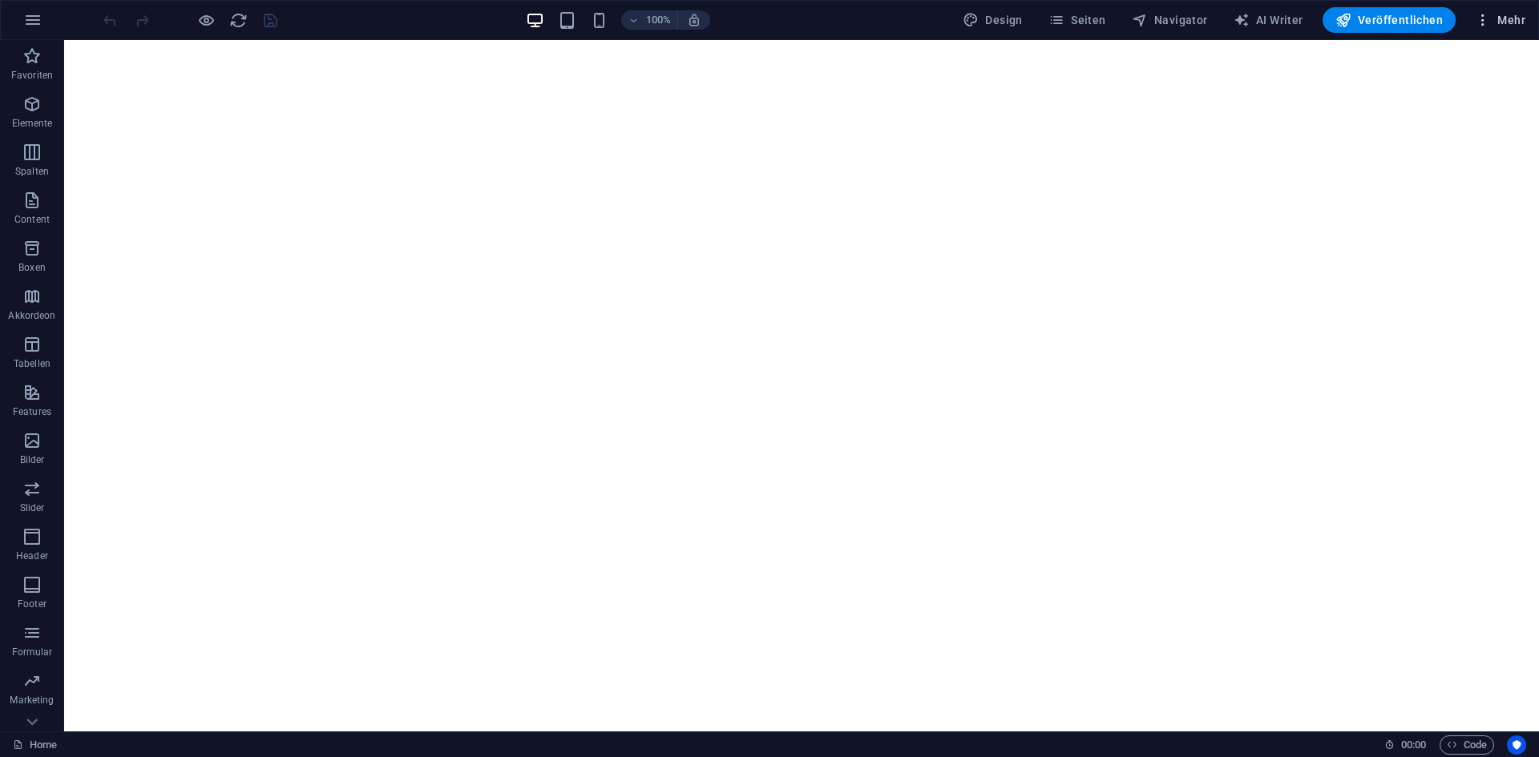
click at [1496, 17] on span "Mehr" at bounding box center [1500, 20] width 50 height 16
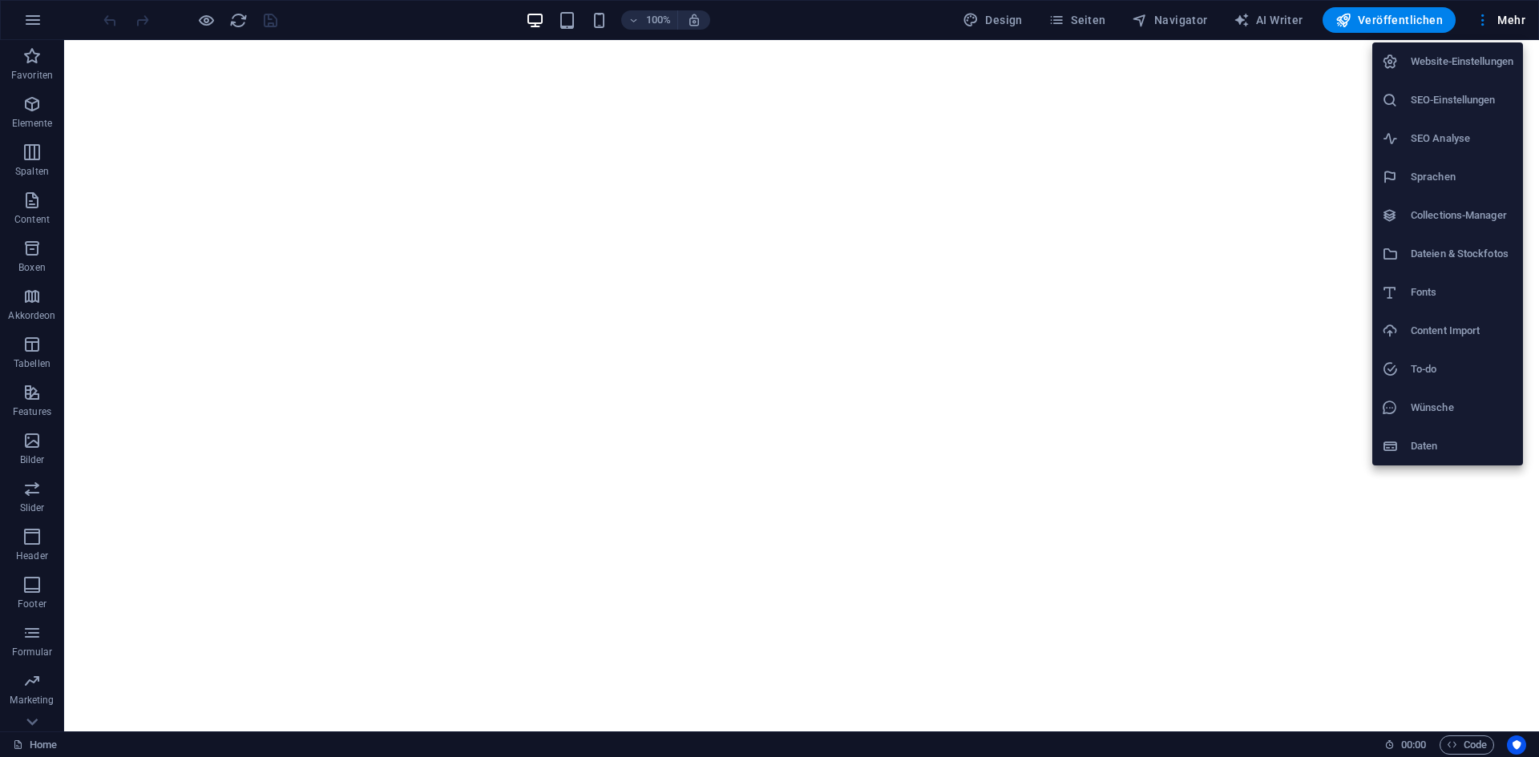
click at [1460, 257] on h6 "Dateien & Stockfotos" at bounding box center [1462, 253] width 103 height 19
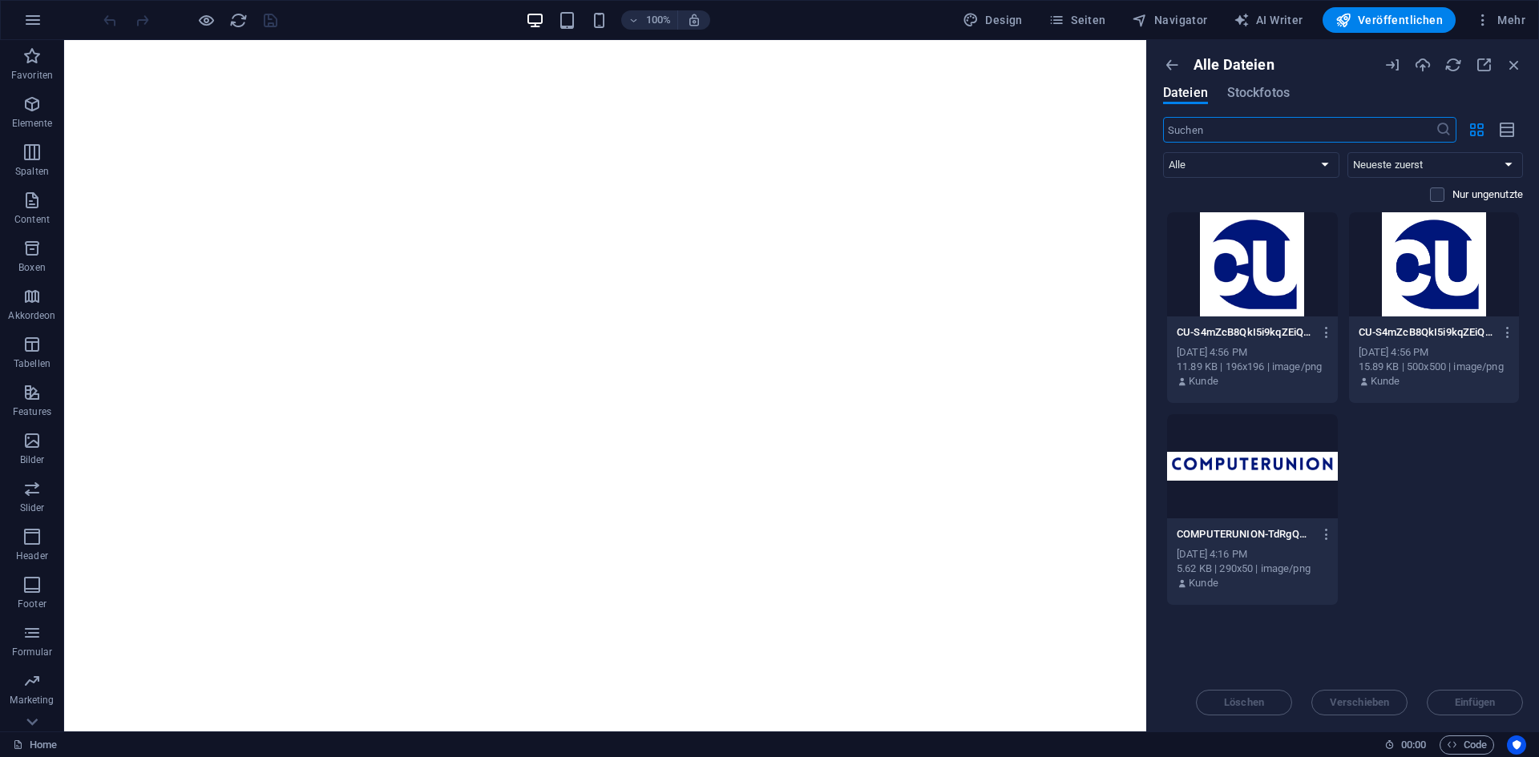
click at [1525, 69] on div "Alle Dateien Dateien Stockfotos ​ Alle Bilder Dokumente Audio Video Vektor Sons…" at bounding box center [1343, 386] width 392 height 692
click at [1372, 25] on span "Veröffentlichen" at bounding box center [1388, 20] width 107 height 16
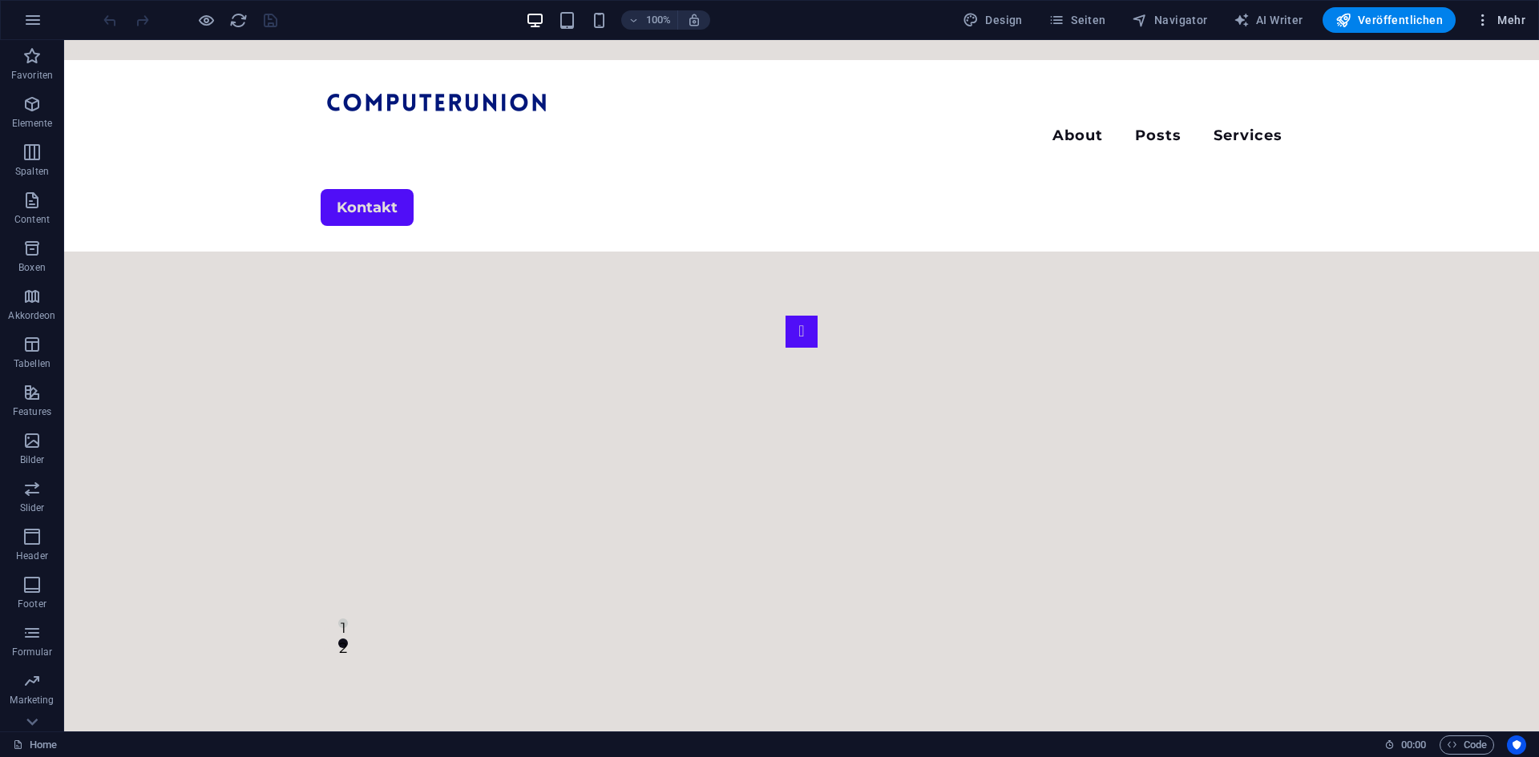
click at [1487, 18] on icon "button" at bounding box center [1483, 20] width 16 height 16
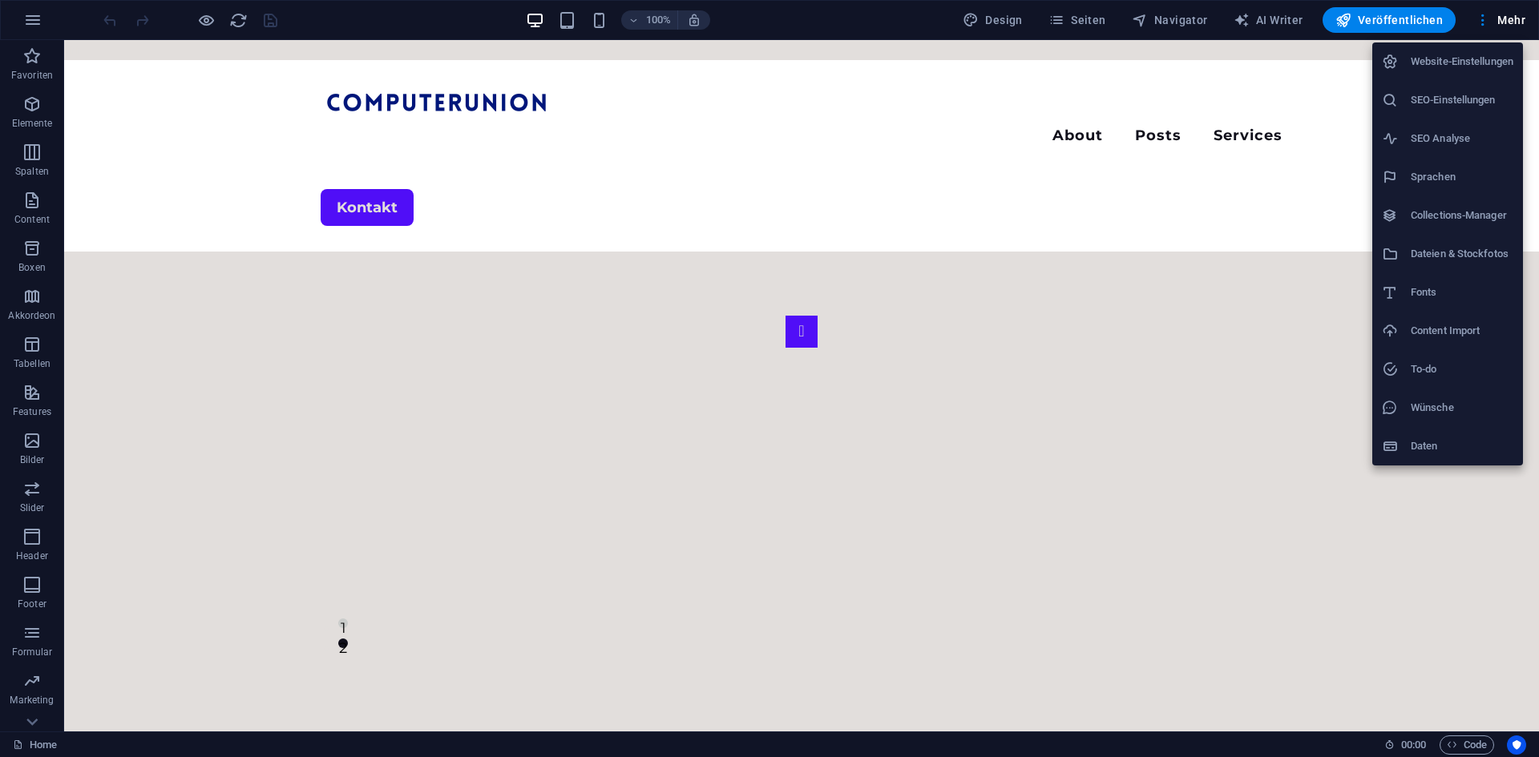
click at [1475, 53] on h6 "Website-Einstellungen" at bounding box center [1462, 61] width 103 height 19
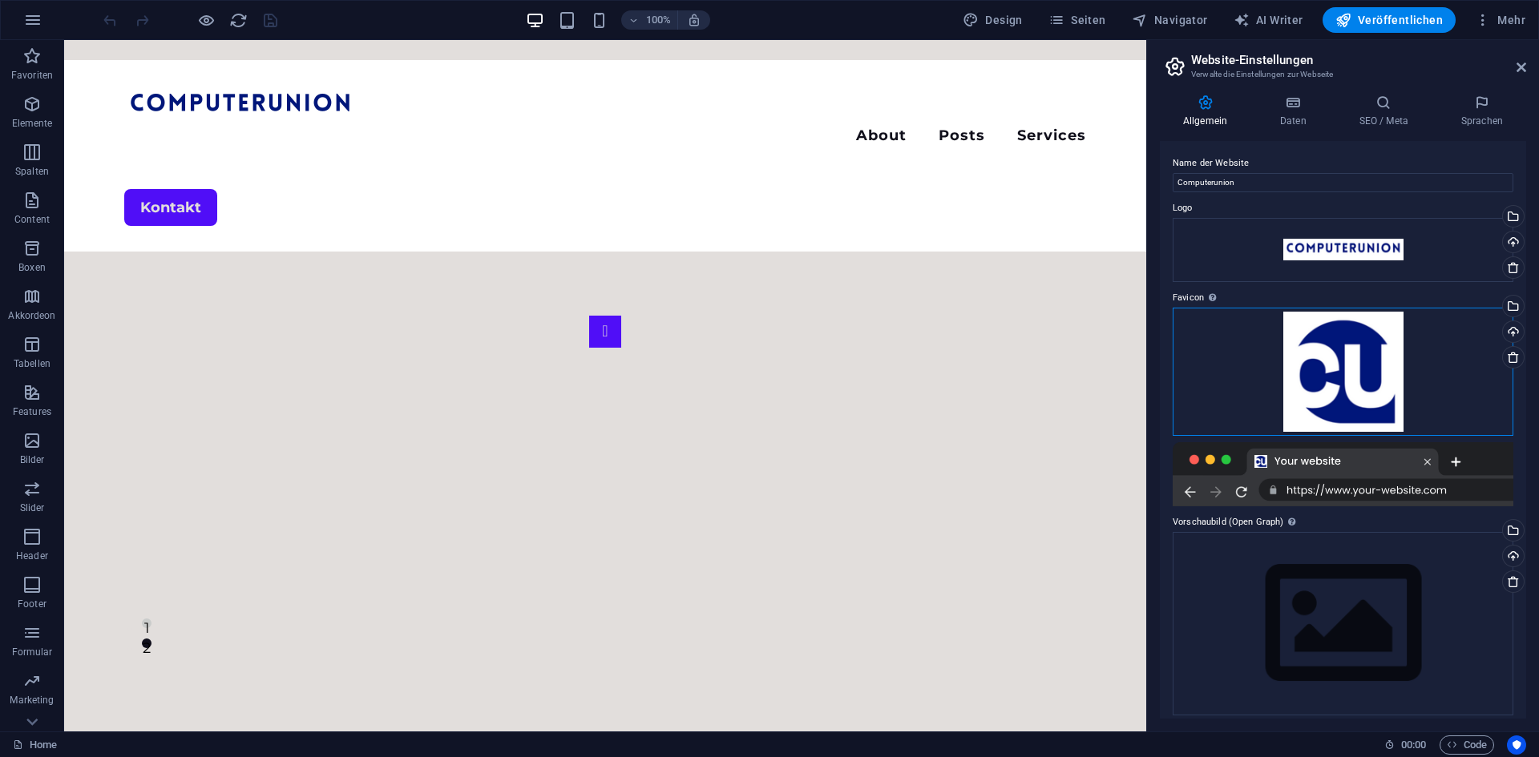
click at [1385, 385] on div "Ziehe Dateien zum Hochladen hierher oder klicke hier, um aus Dateien oder koste…" at bounding box center [1343, 372] width 341 height 128
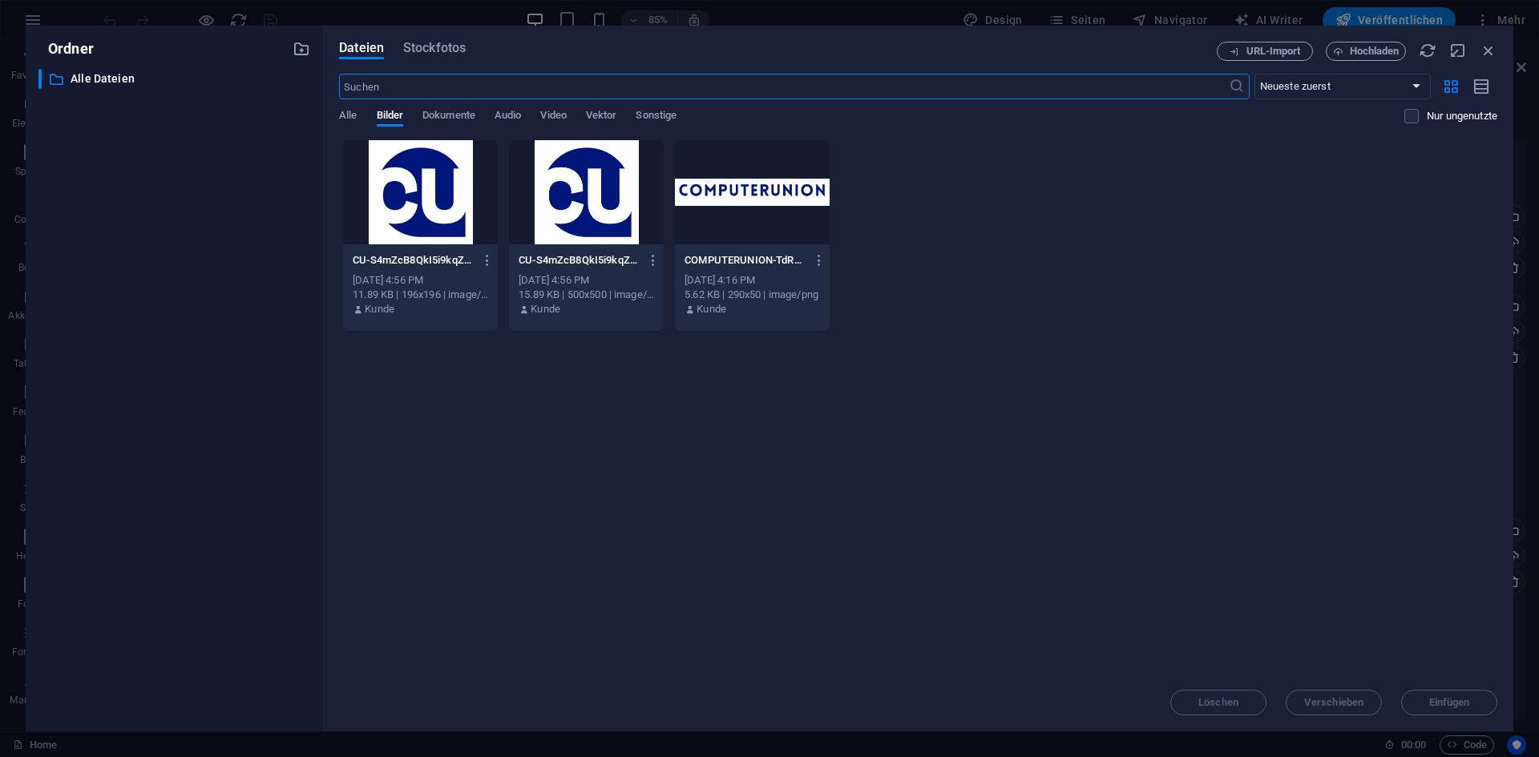
click at [390, 209] on div at bounding box center [420, 192] width 155 height 104
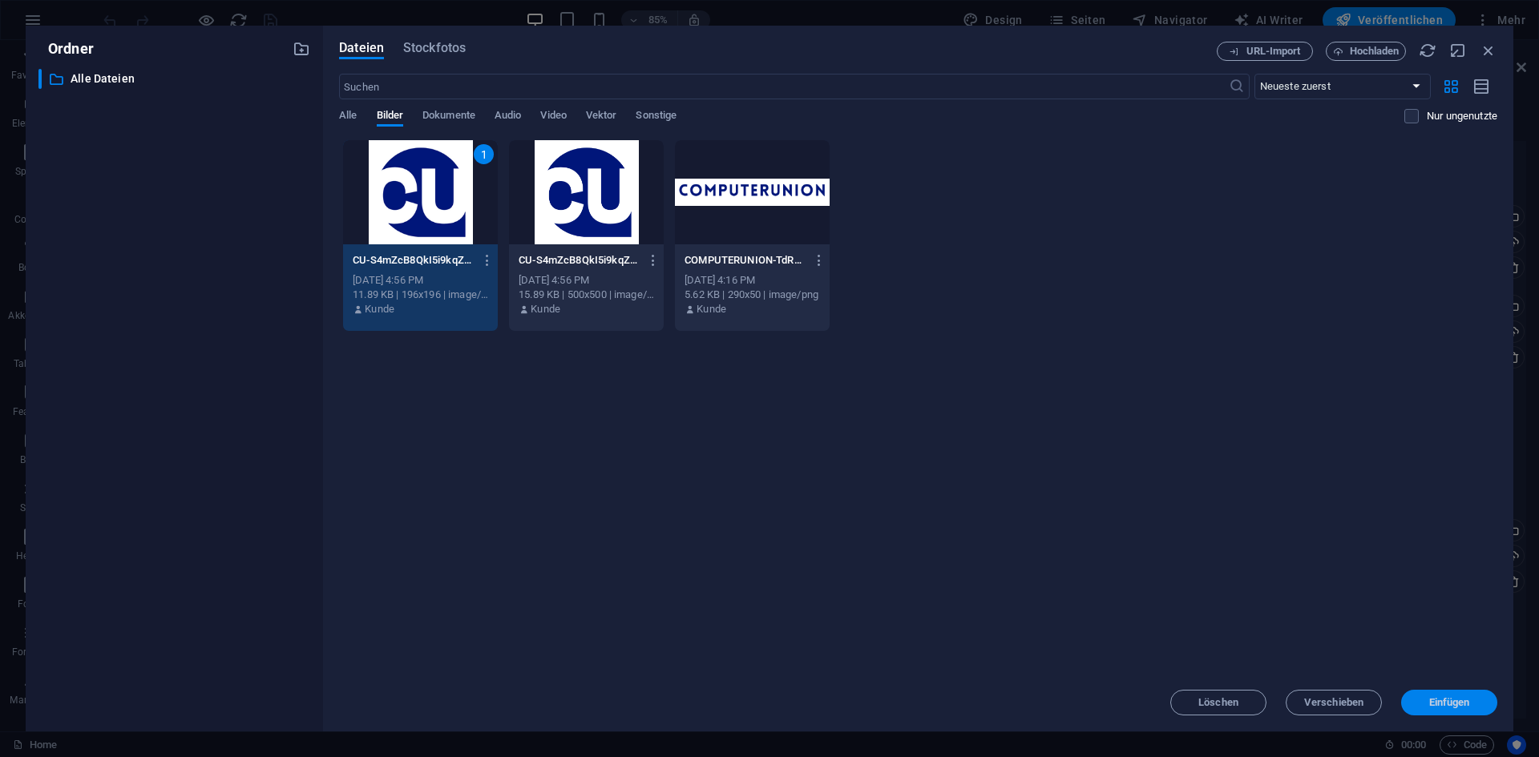
click at [1446, 703] on span "Einfügen" at bounding box center [1449, 703] width 41 height 10
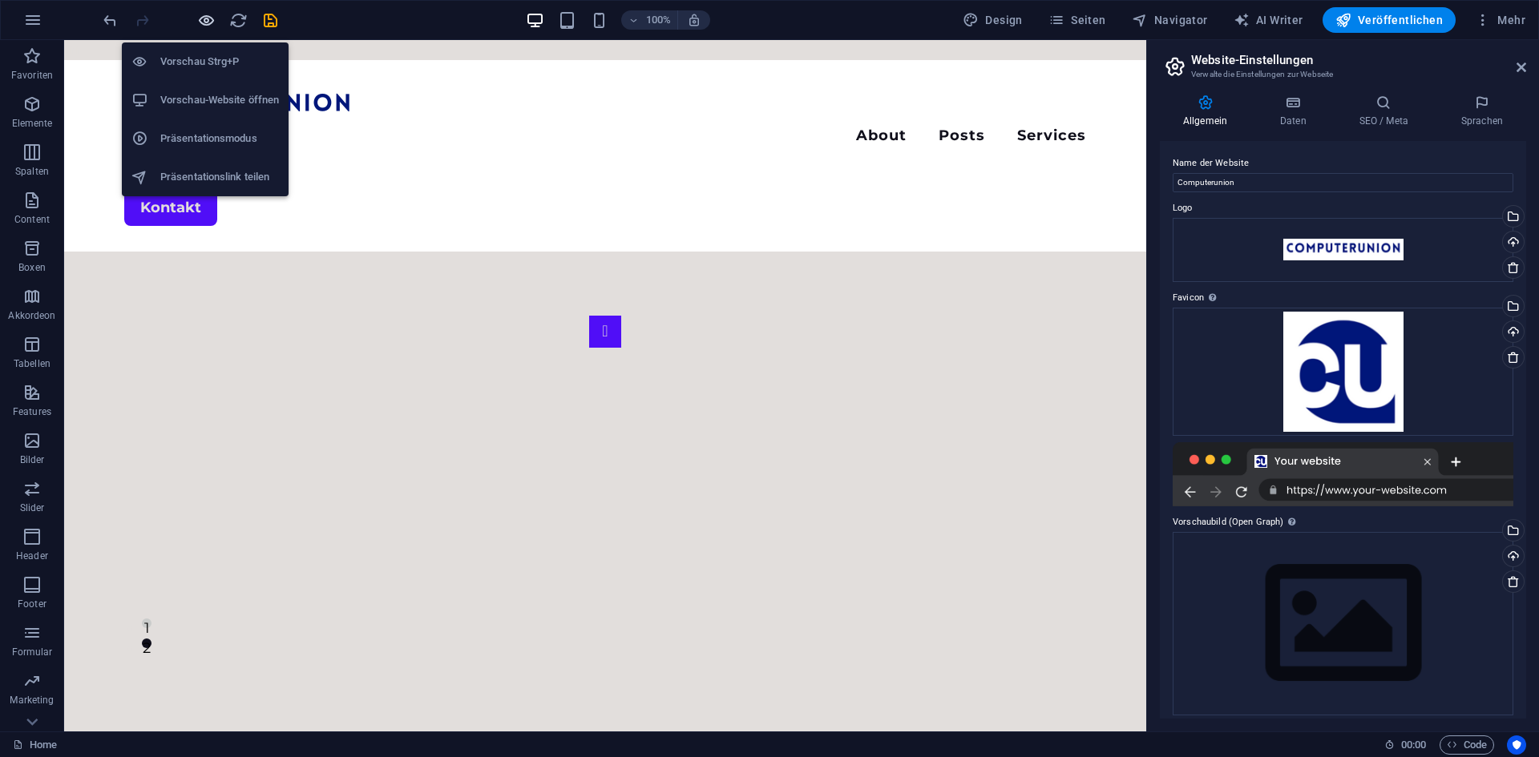
click at [206, 24] on body "[DOMAIN_NAME] Home Favoriten Elemente Spalten Content Boxen Akkordeon Tabellen …" at bounding box center [769, 378] width 1539 height 757
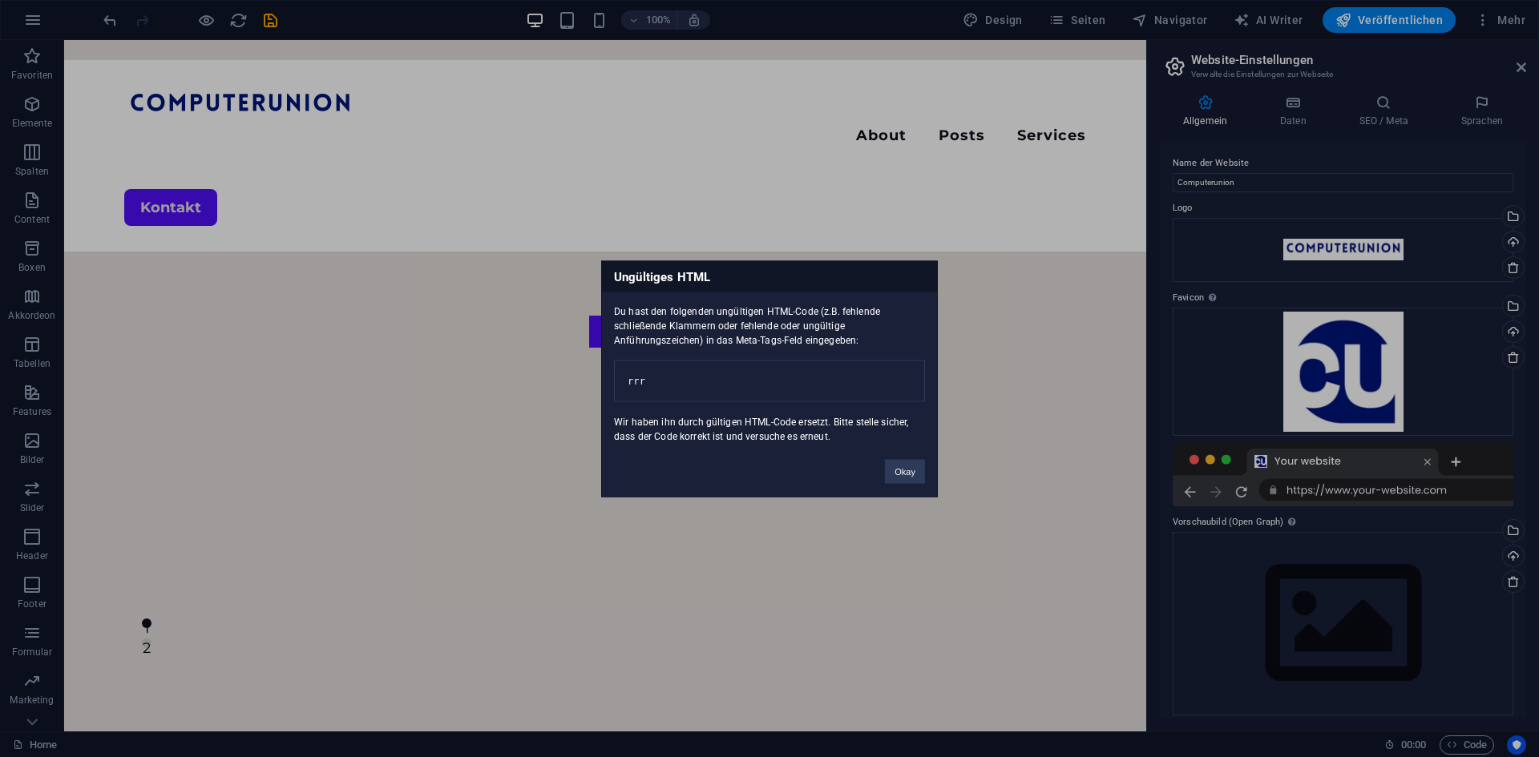
drag, startPoint x: 786, startPoint y: 370, endPoint x: 729, endPoint y: 353, distance: 58.6
click at [729, 360] on pre "rrr" at bounding box center [769, 381] width 311 height 42
click at [785, 379] on pre "rrr" at bounding box center [769, 381] width 311 height 42
click at [767, 363] on pre "rrr" at bounding box center [769, 381] width 311 height 42
click at [767, 362] on pre "rrr" at bounding box center [769, 381] width 311 height 42
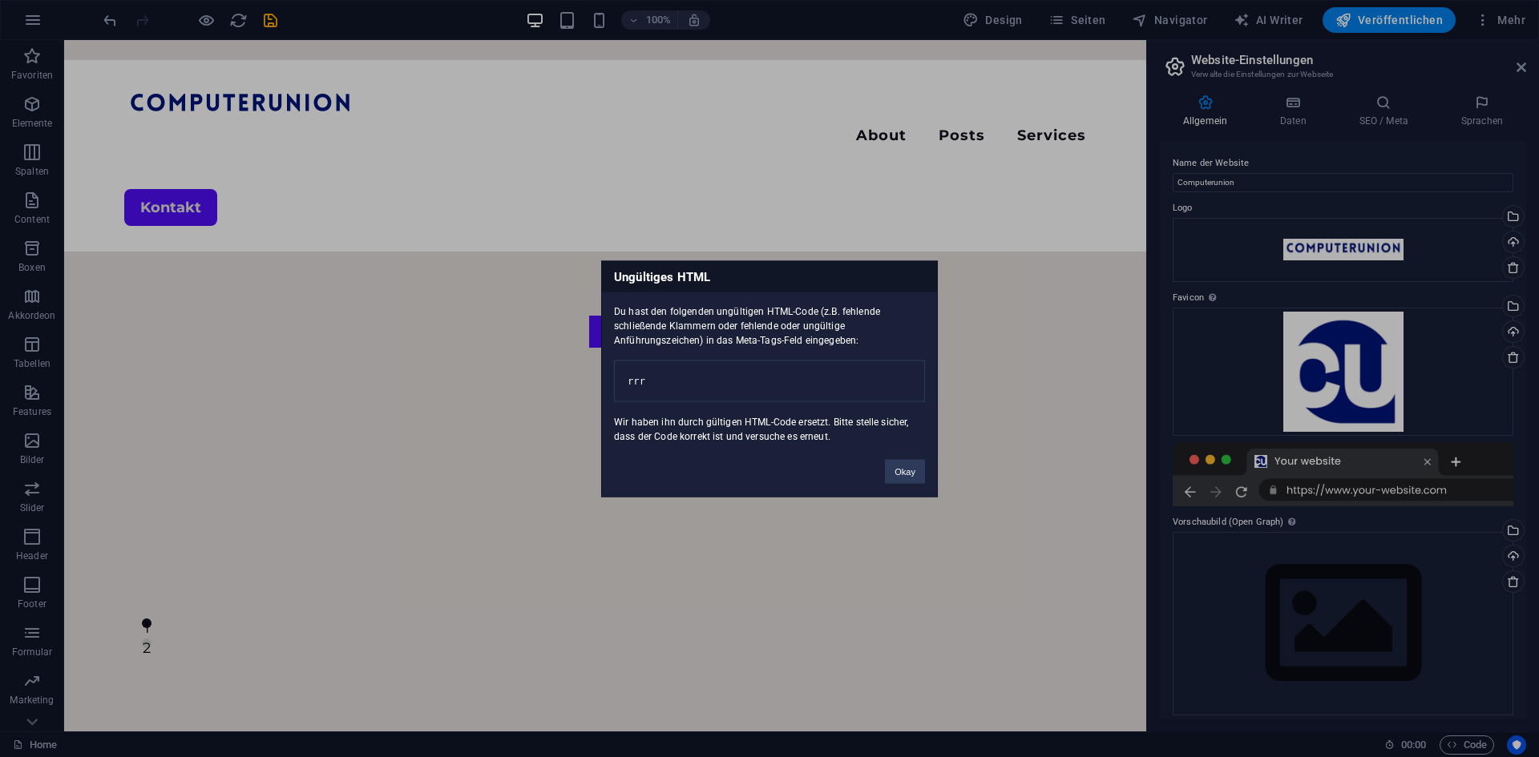
click at [767, 362] on pre "rrr" at bounding box center [769, 381] width 311 height 42
click at [767, 367] on pre "rrr" at bounding box center [769, 381] width 311 height 42
click at [769, 394] on pre "rrr" at bounding box center [769, 381] width 311 height 42
click at [824, 443] on div "Du hast den folgenden ungültigen HTML-Code (z.B. fehlende schließende Klammern …" at bounding box center [769, 367] width 335 height 151
drag, startPoint x: 826, startPoint y: 445, endPoint x: 699, endPoint y: 431, distance: 127.4
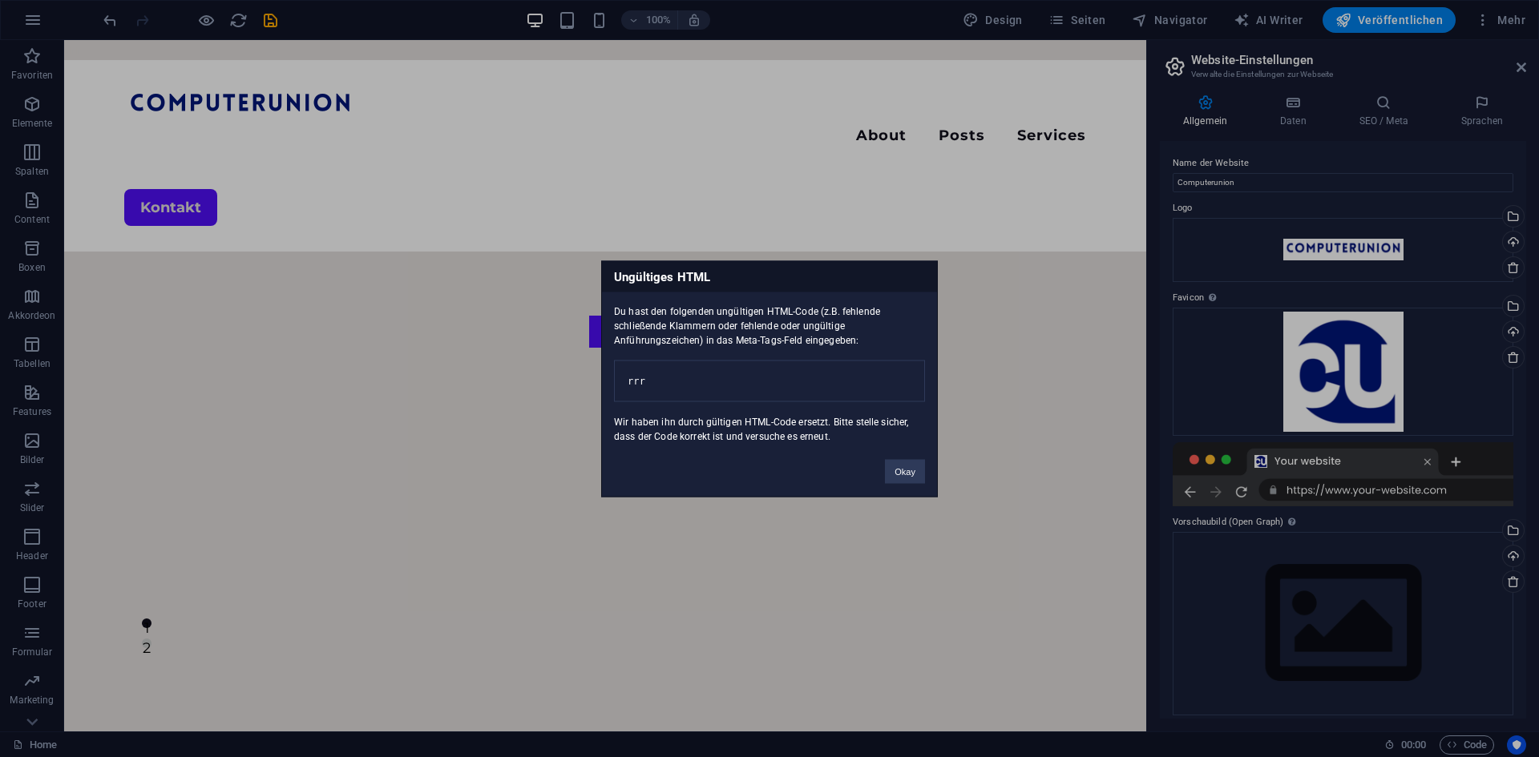
click at [699, 431] on div "Du hast den folgenden ungültigen HTML-Code (z.B. fehlende schließende Klammern …" at bounding box center [769, 367] width 335 height 151
click at [830, 454] on div "Ungültiges HTML Du hast den folgenden ungültigen HTML-Code (z.B. fehlende schli…" at bounding box center [769, 379] width 337 height 236
click at [901, 469] on button "Okay" at bounding box center [905, 471] width 40 height 24
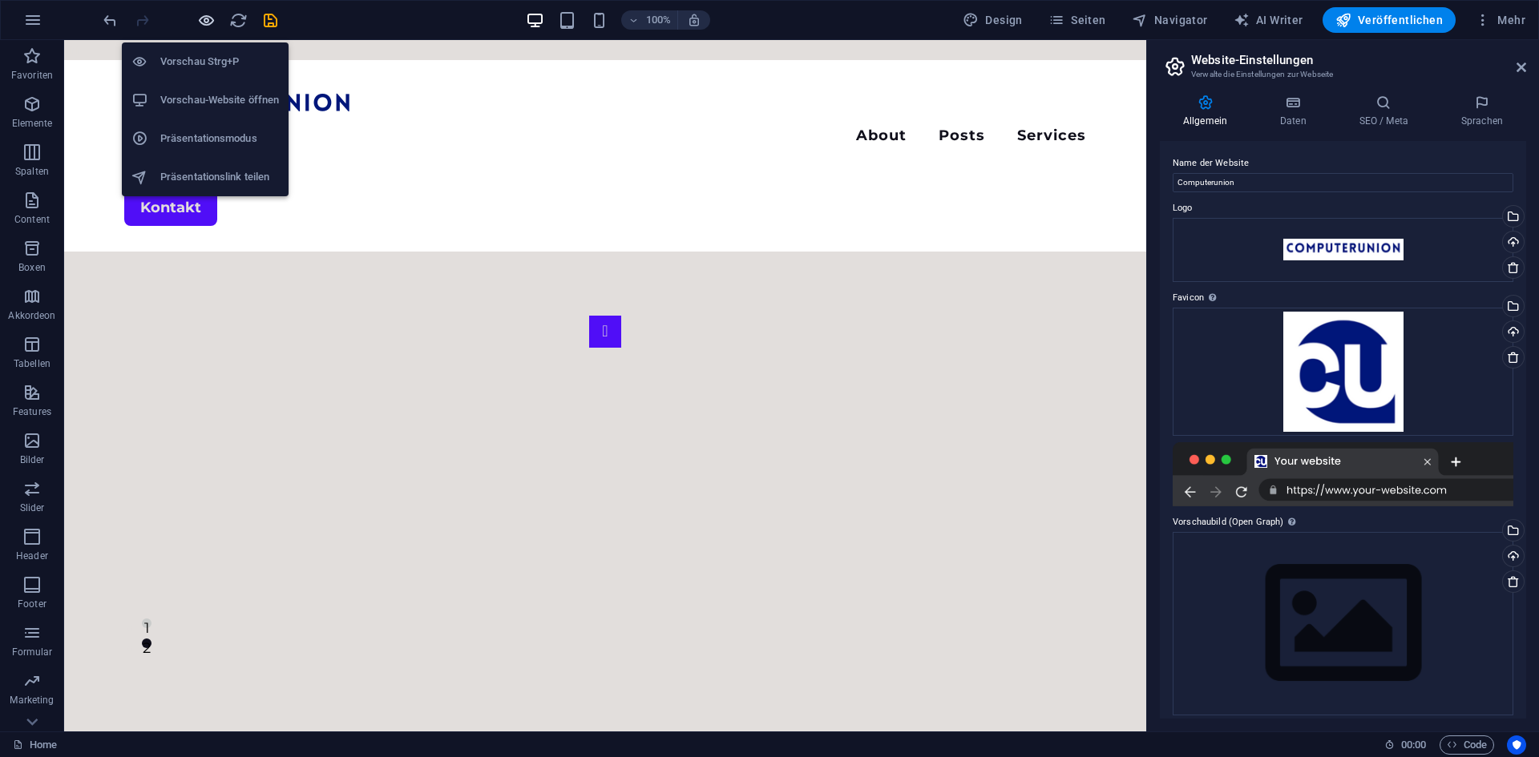
click at [209, 29] on icon "button" at bounding box center [206, 20] width 18 height 18
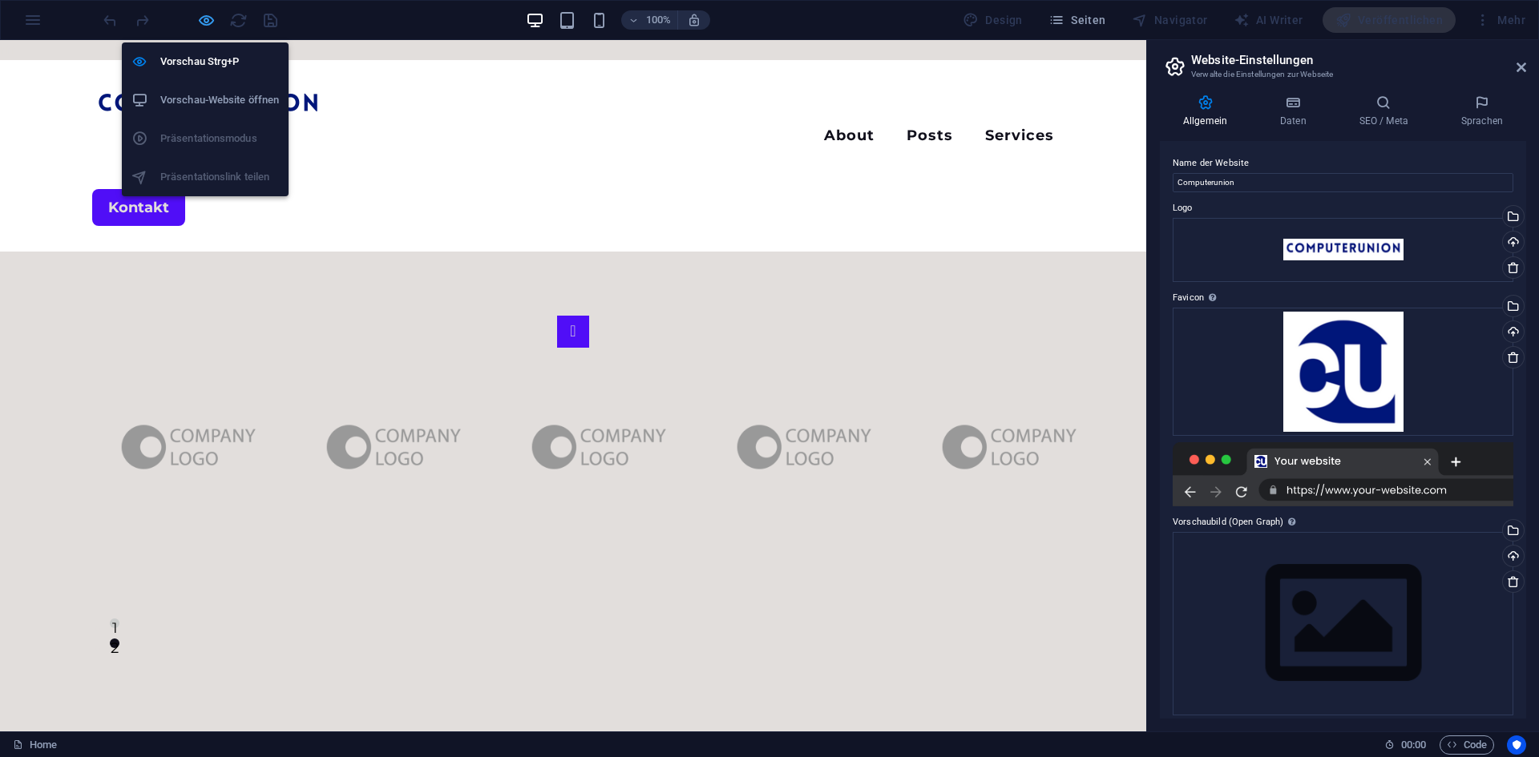
click at [199, 18] on icon "button" at bounding box center [206, 20] width 18 height 18
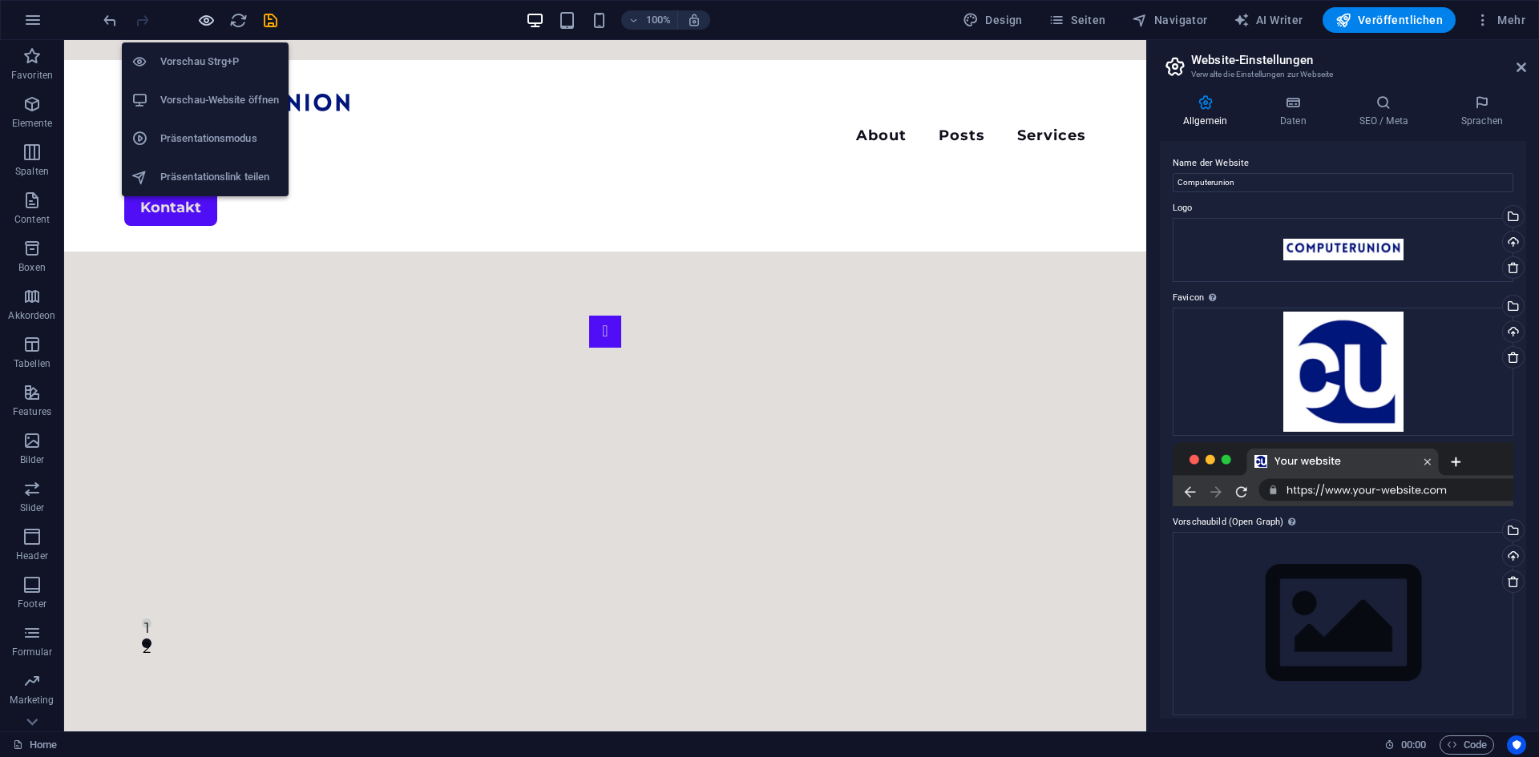
click at [210, 28] on icon "button" at bounding box center [206, 20] width 18 height 18
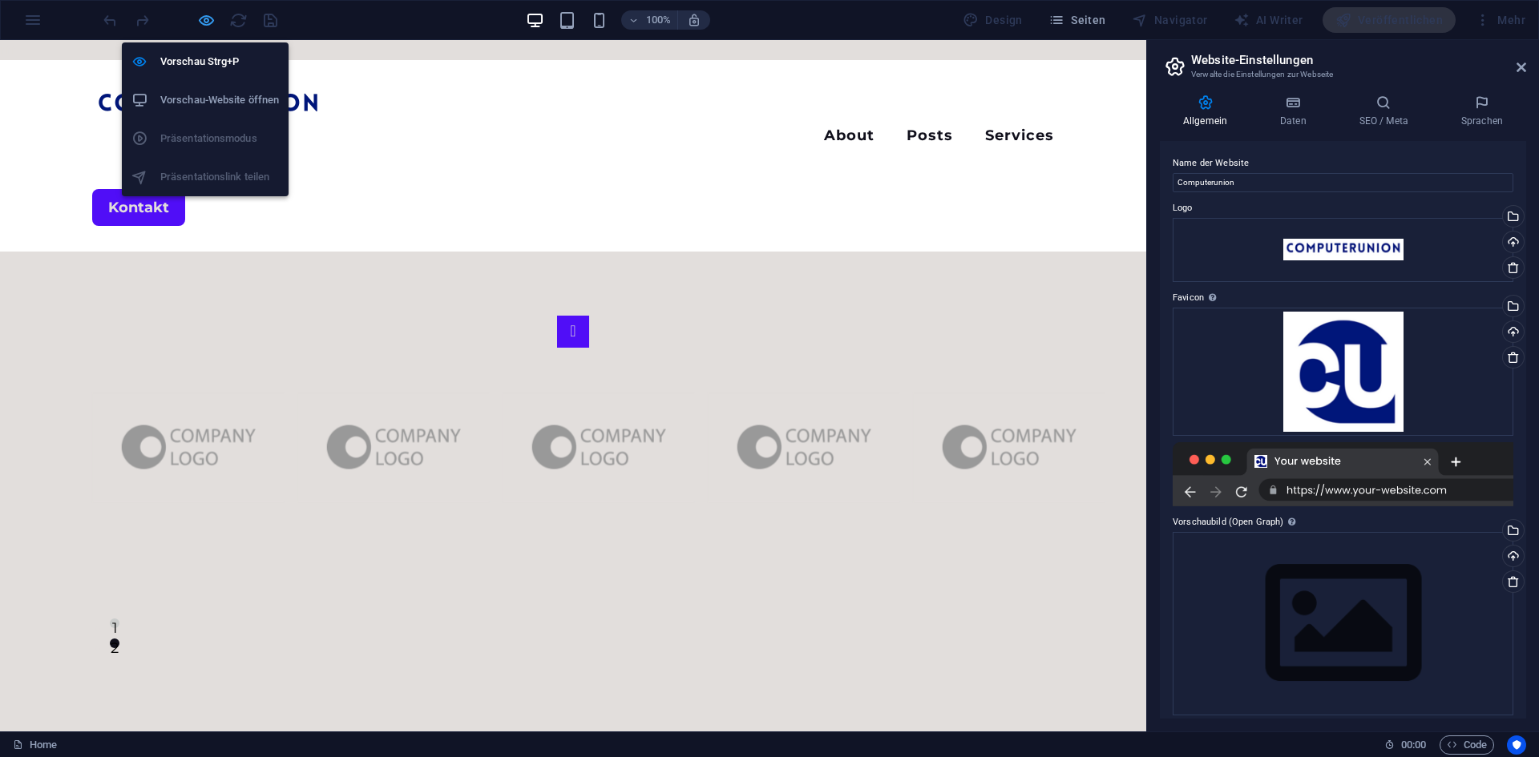
click at [210, 28] on icon "button" at bounding box center [206, 20] width 18 height 18
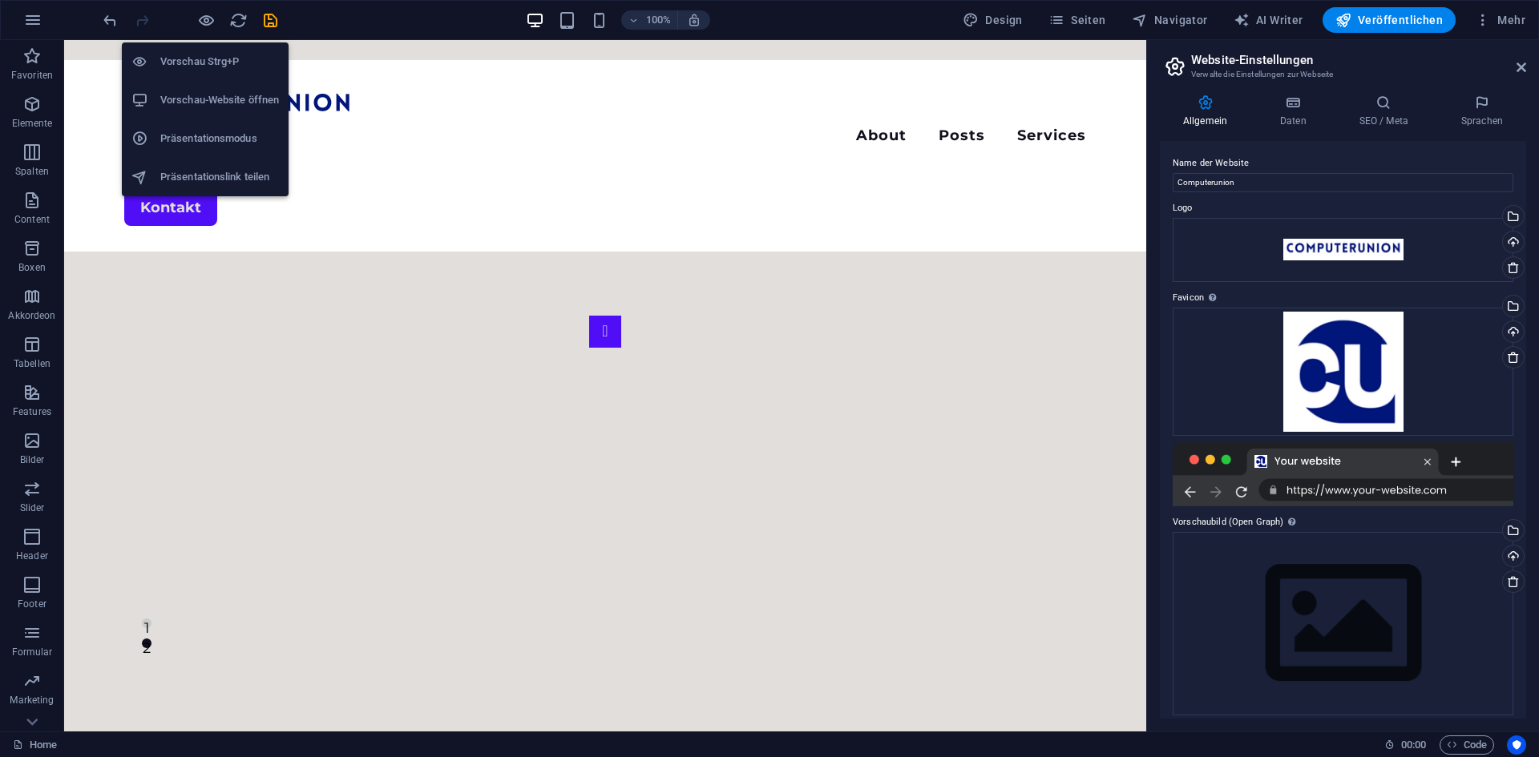
click at [248, 112] on li "Vorschau-Website öffnen" at bounding box center [205, 100] width 167 height 38
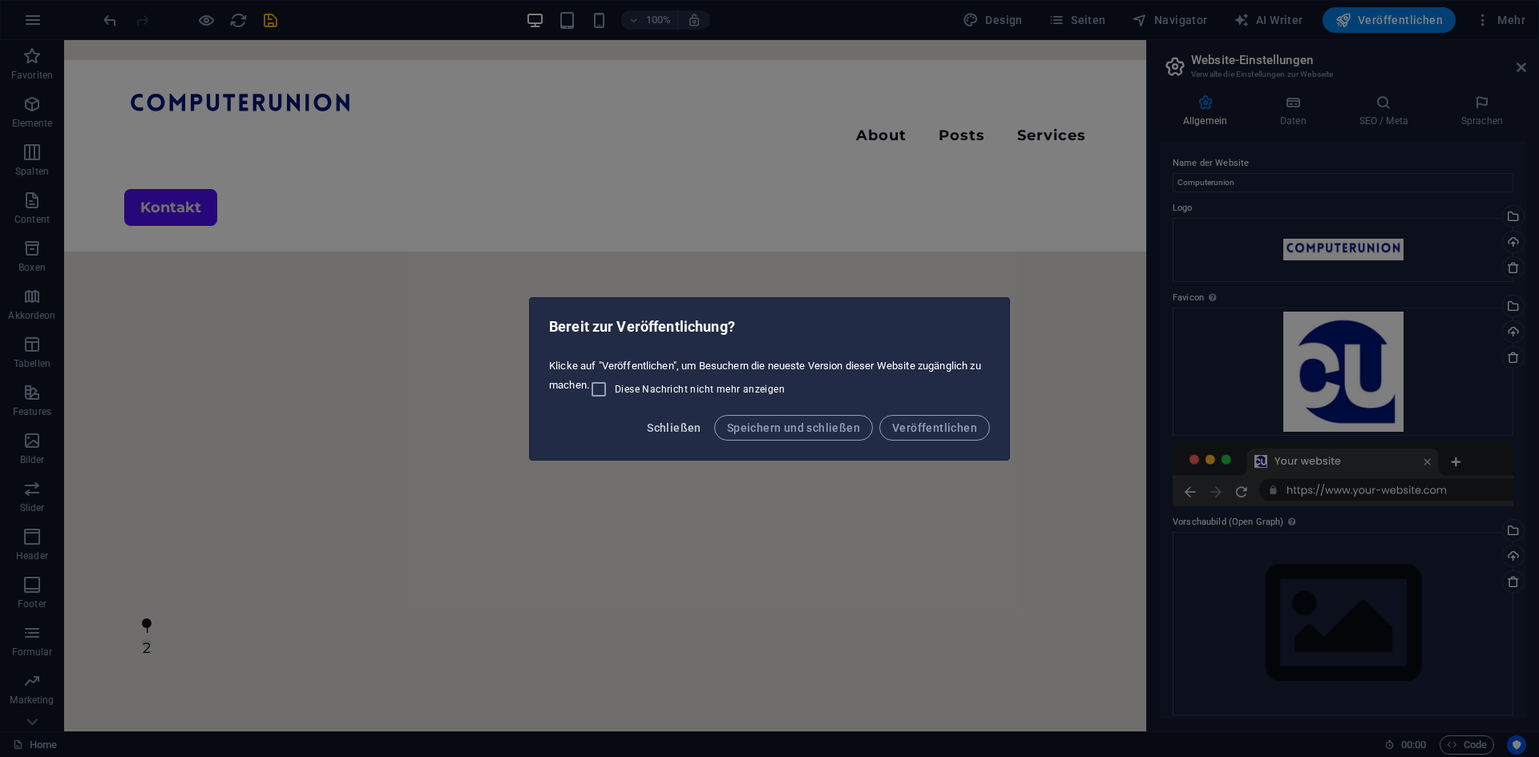
click at [673, 427] on span "Schließen" at bounding box center [674, 428] width 55 height 13
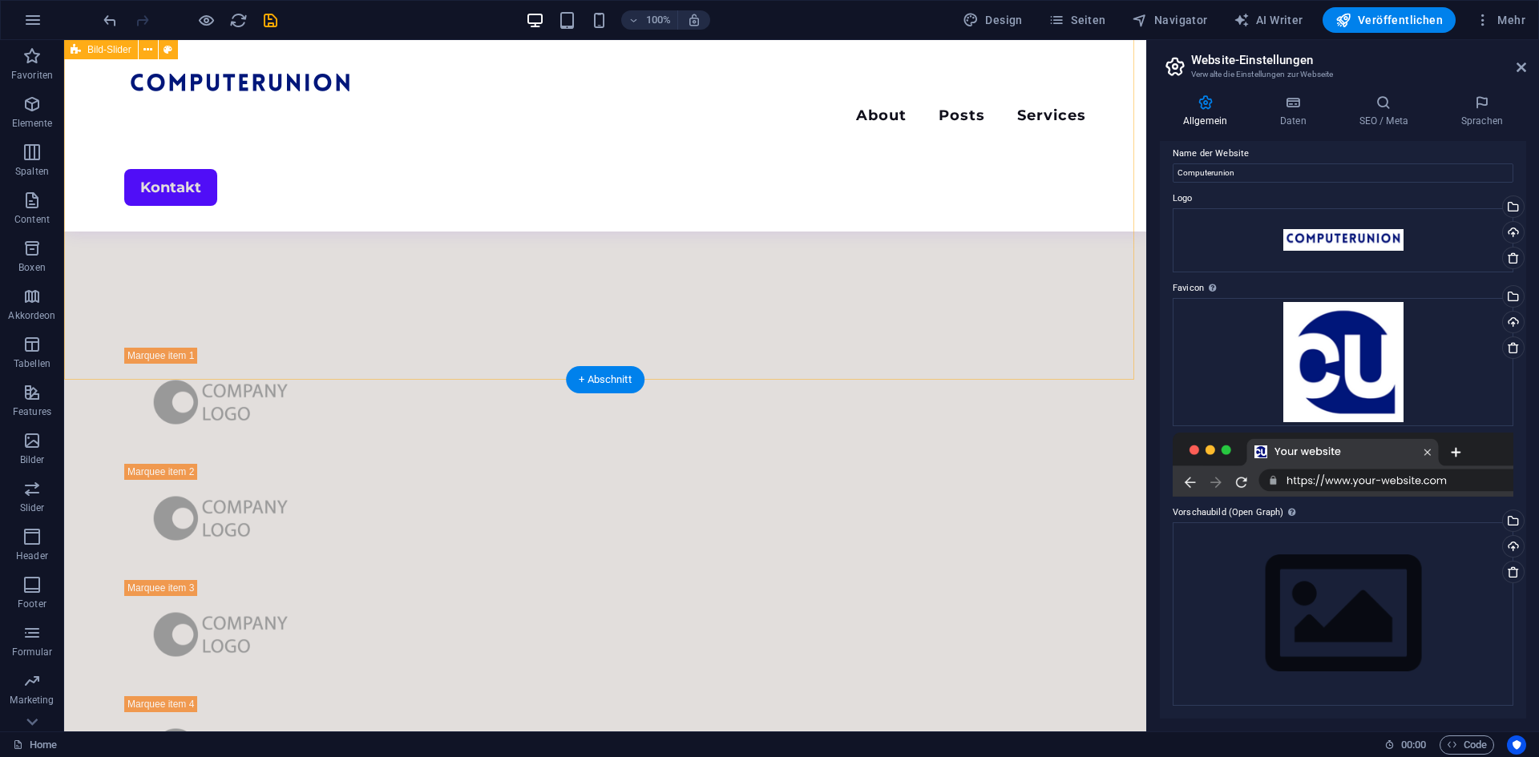
scroll to position [519, 0]
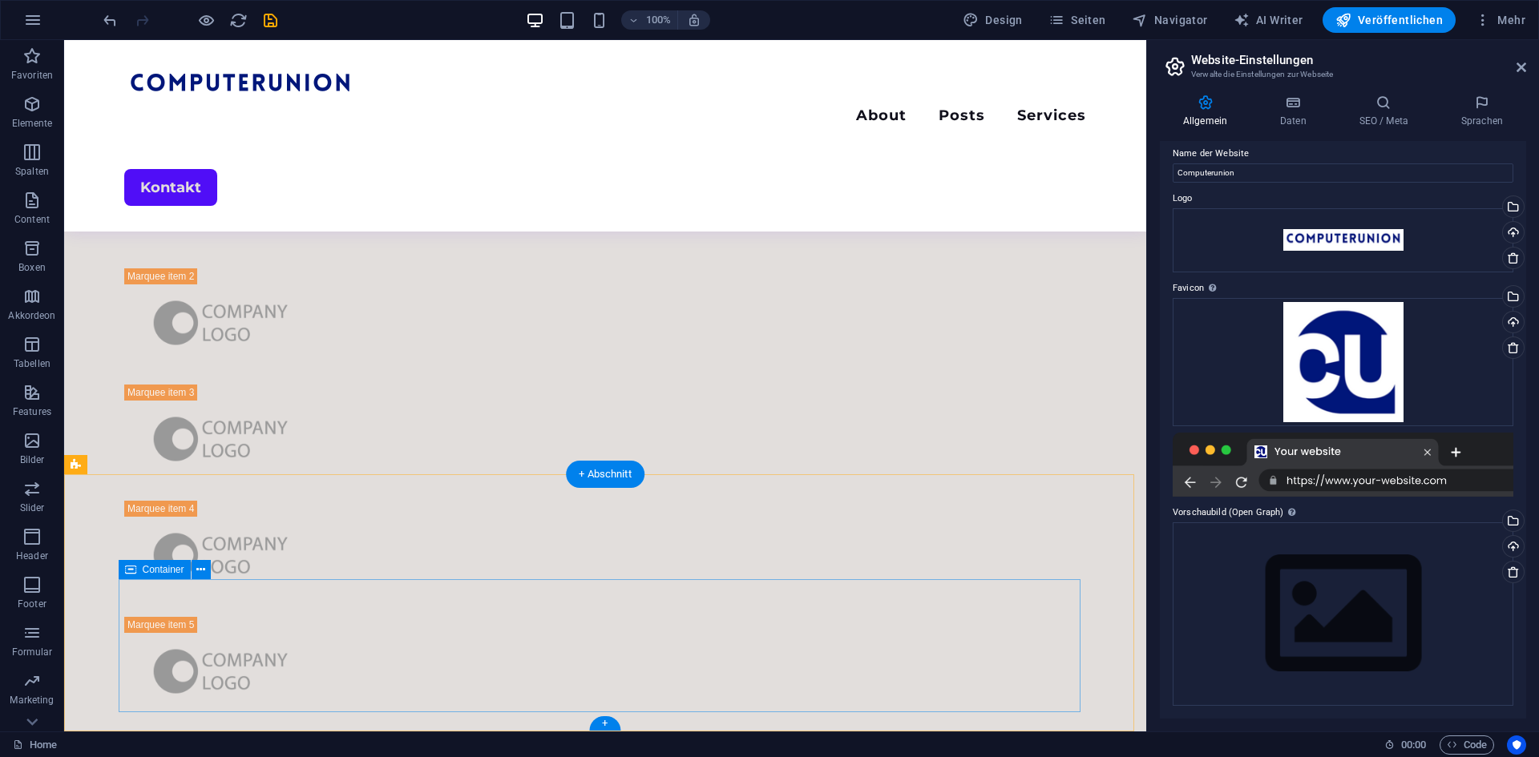
drag, startPoint x: 175, startPoint y: 602, endPoint x: 184, endPoint y: 588, distance: 16.2
click at [200, 571] on icon at bounding box center [200, 570] width 9 height 17
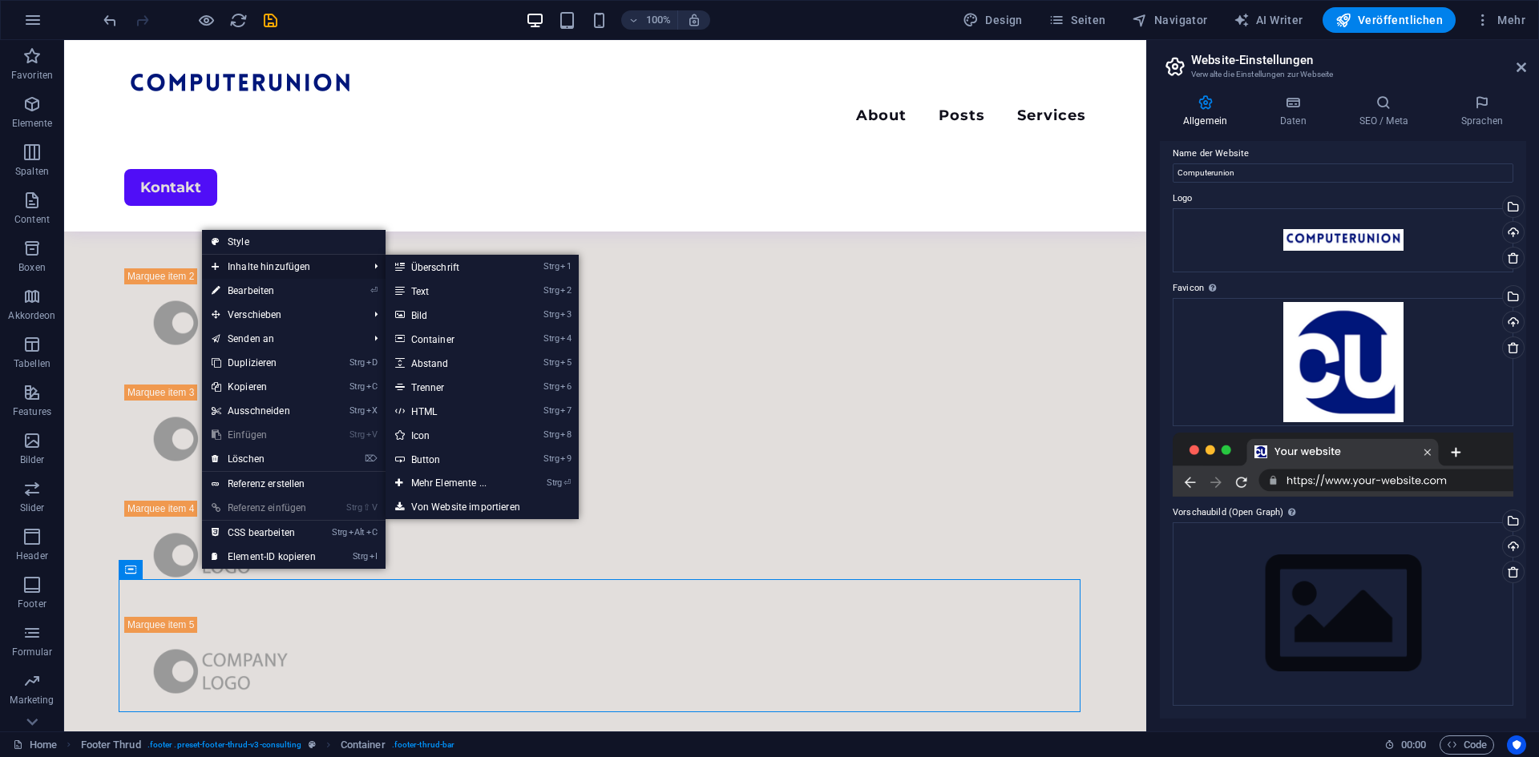
click at [279, 263] on span "Inhalte hinzufügen" at bounding box center [282, 267] width 160 height 24
drag, startPoint x: 442, startPoint y: 317, endPoint x: 205, endPoint y: 325, distance: 237.4
click at [442, 317] on link "Strg 3 Bild" at bounding box center [452, 315] width 133 height 24
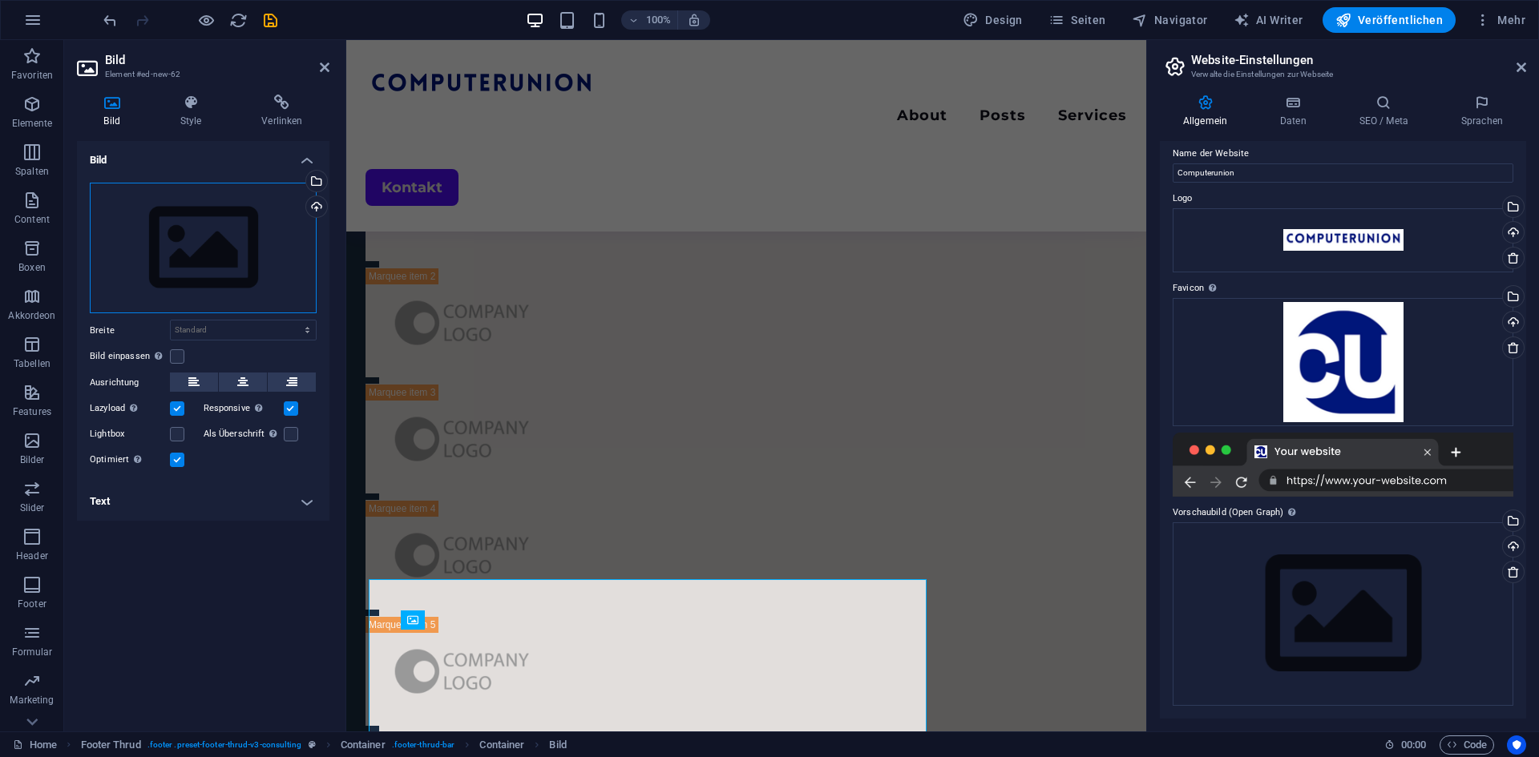
click at [235, 253] on div "Ziehe Dateien zum Hochladen hierher oder klicke hier, um aus Dateien oder koste…" at bounding box center [203, 248] width 227 height 131
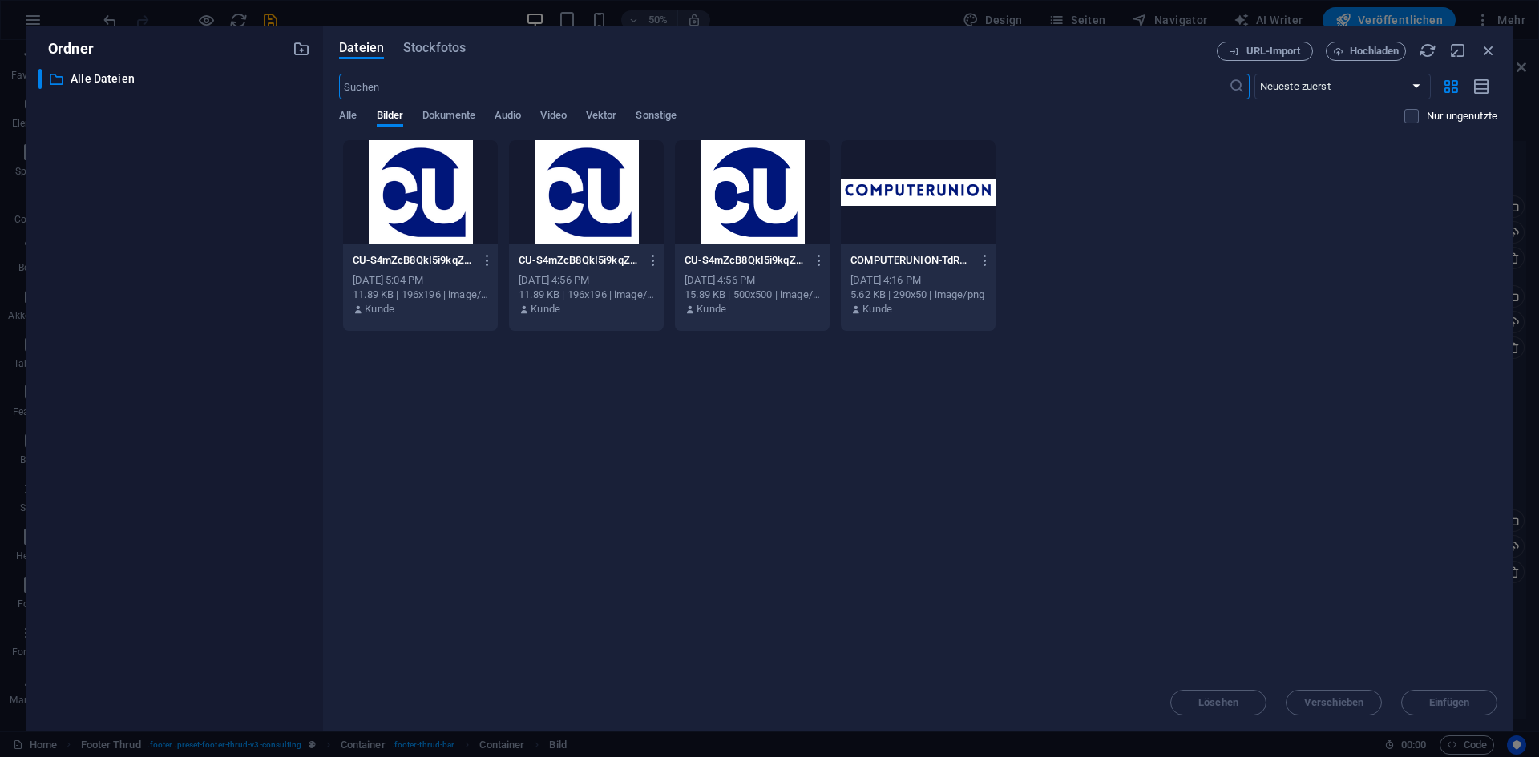
click at [425, 200] on div at bounding box center [420, 192] width 155 height 104
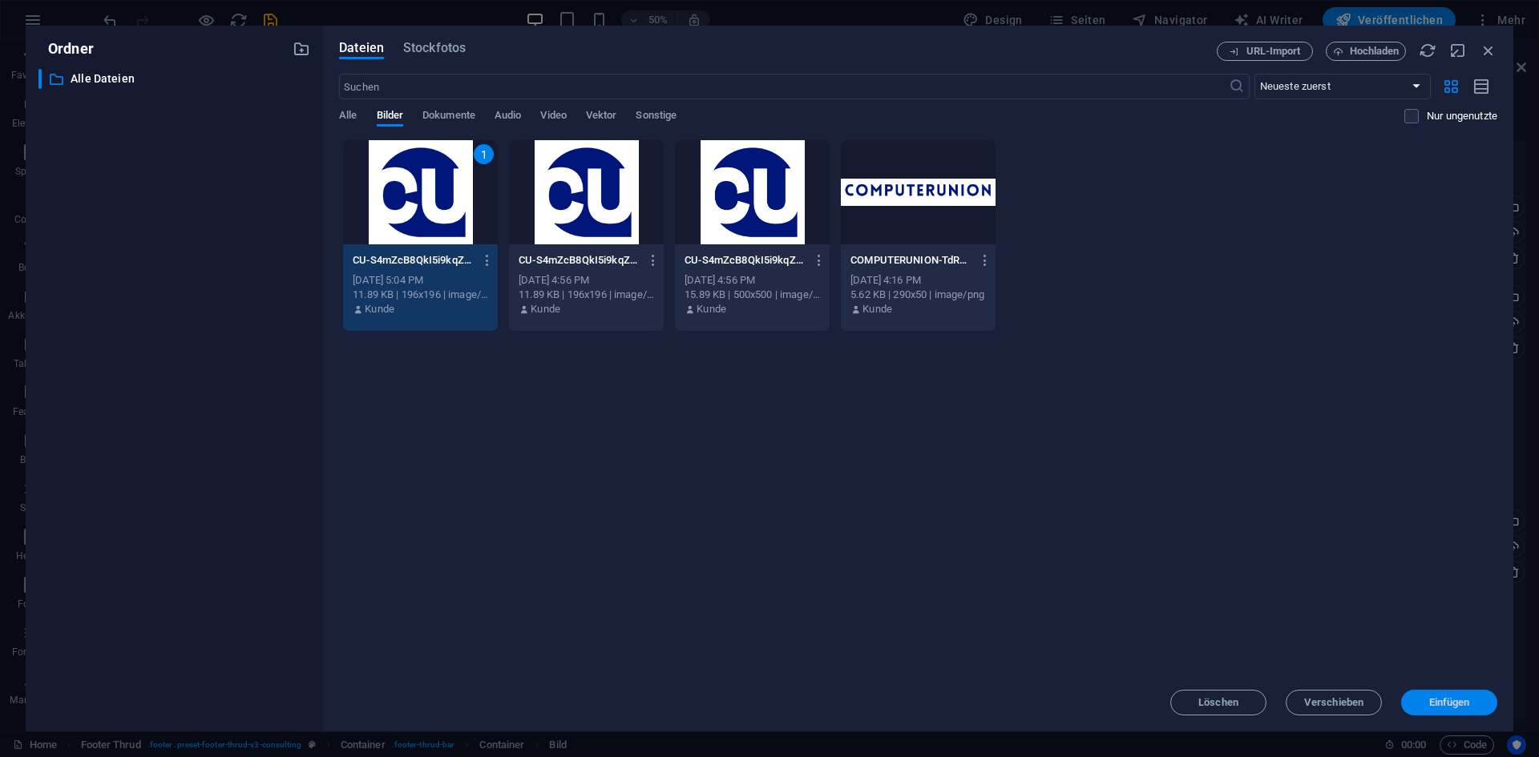
click at [1442, 706] on span "Einfügen" at bounding box center [1449, 703] width 41 height 10
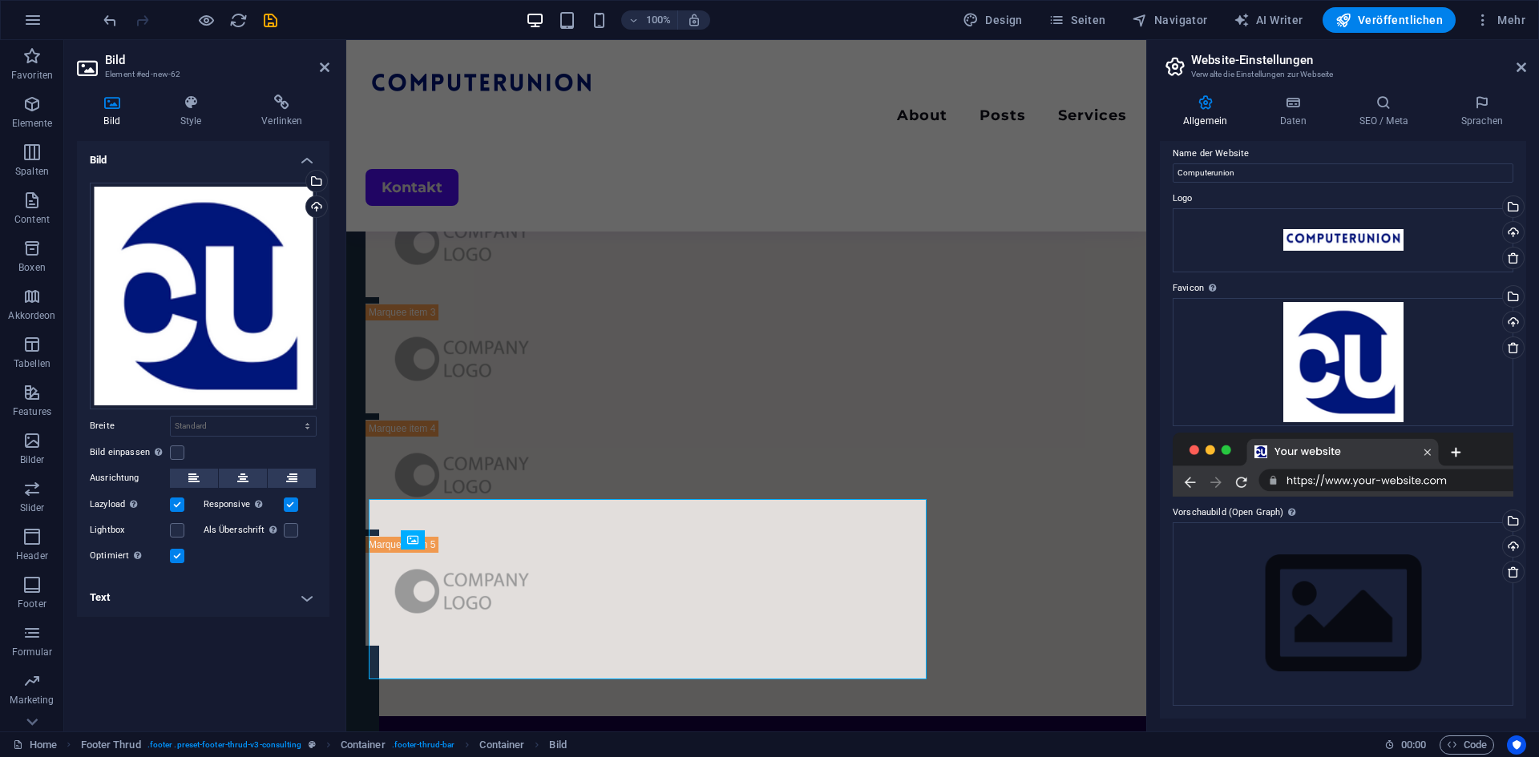
scroll to position [576, 0]
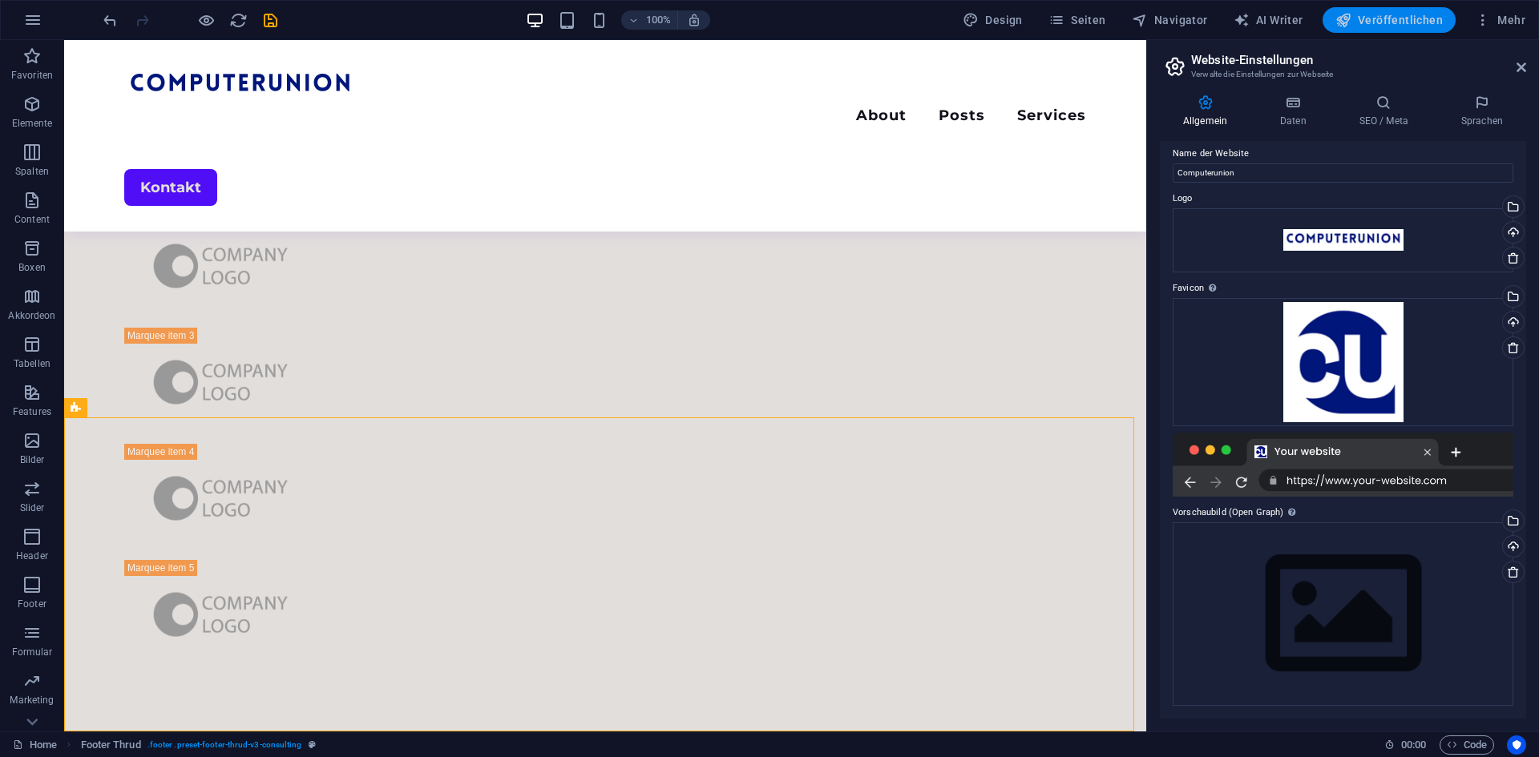
click at [1408, 32] on div "100% Design Seiten Navigator AI Writer Veröffentlichen Mehr" at bounding box center [769, 20] width 1537 height 38
click at [1417, 18] on span "Veröffentlichen" at bounding box center [1388, 20] width 107 height 16
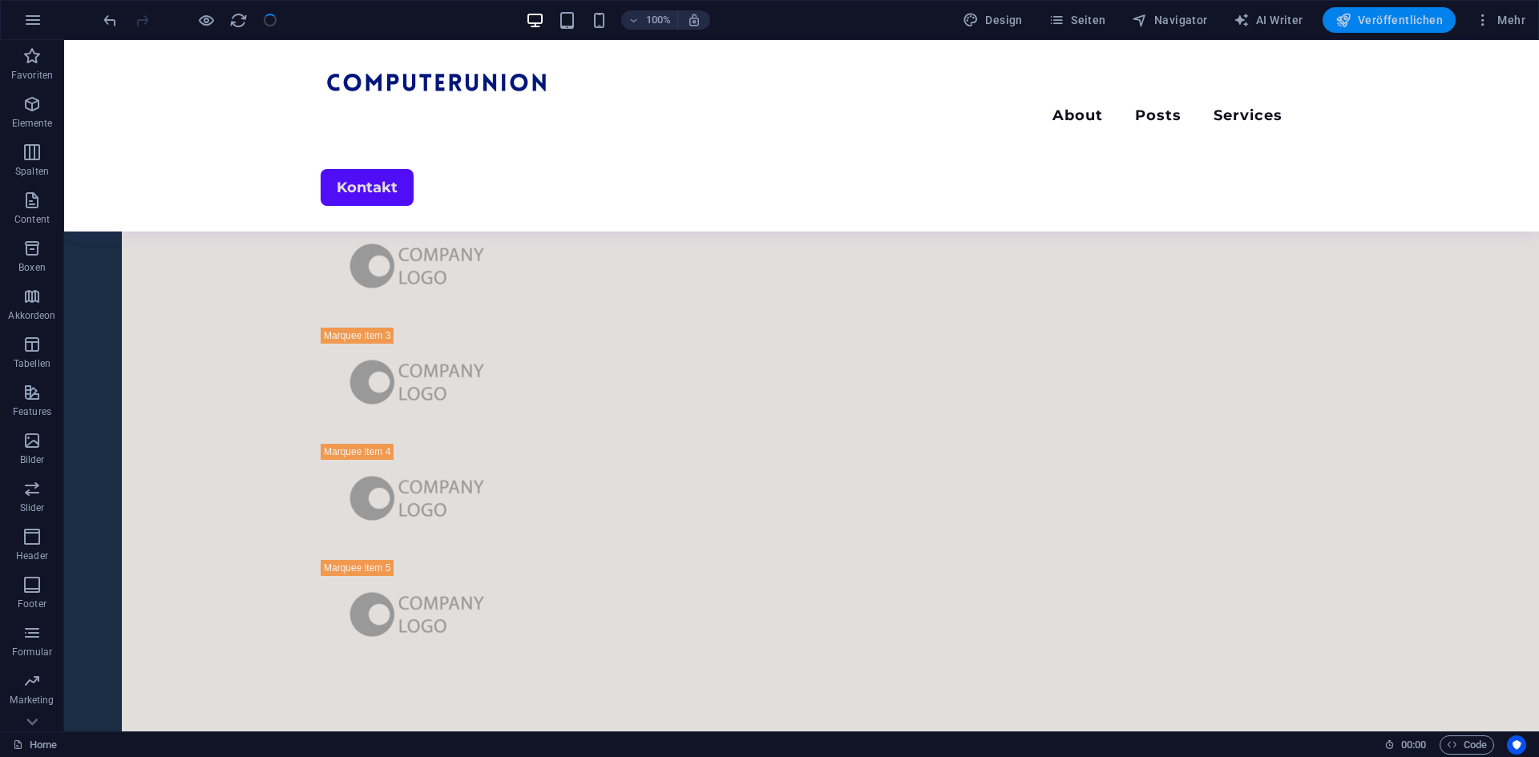
click at [1402, 25] on span "Veröffentlichen" at bounding box center [1388, 20] width 107 height 16
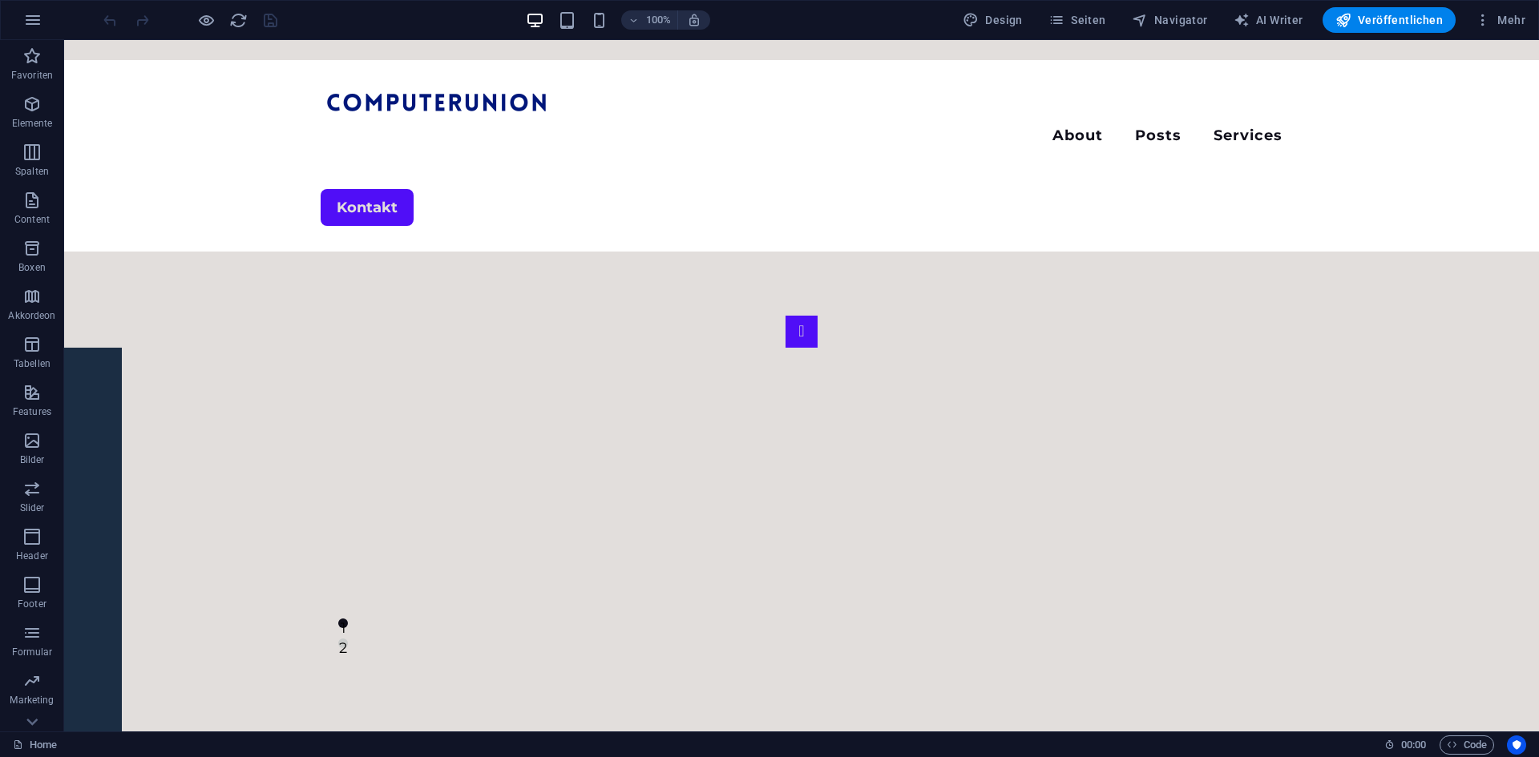
drag, startPoint x: 110, startPoint y: 53, endPoint x: 99, endPoint y: 49, distance: 11.2
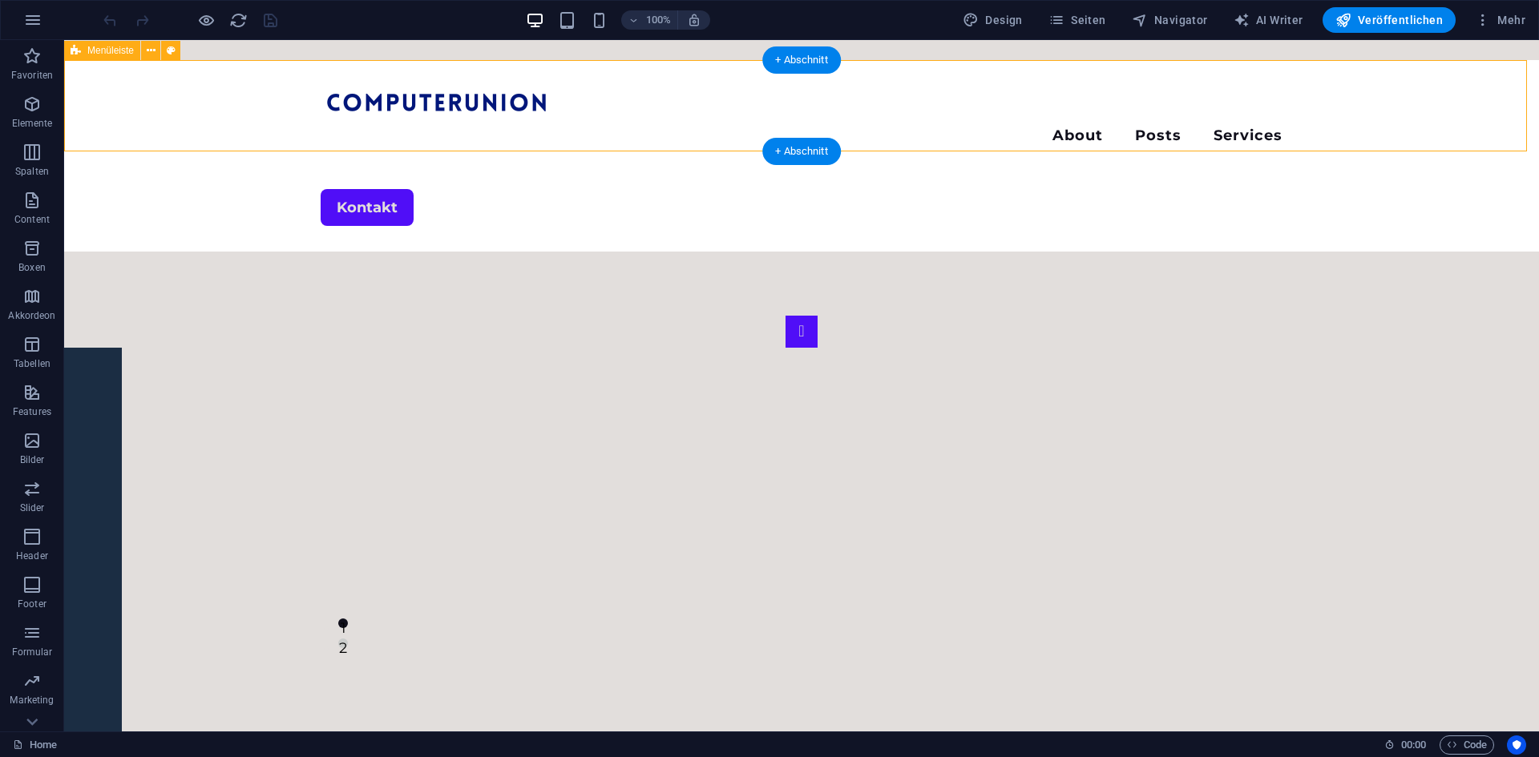
drag, startPoint x: 270, startPoint y: 74, endPoint x: 244, endPoint y: 65, distance: 27.1
click at [252, 65] on div "Menu About Posts Services Kontakt" at bounding box center [801, 156] width 1475 height 192
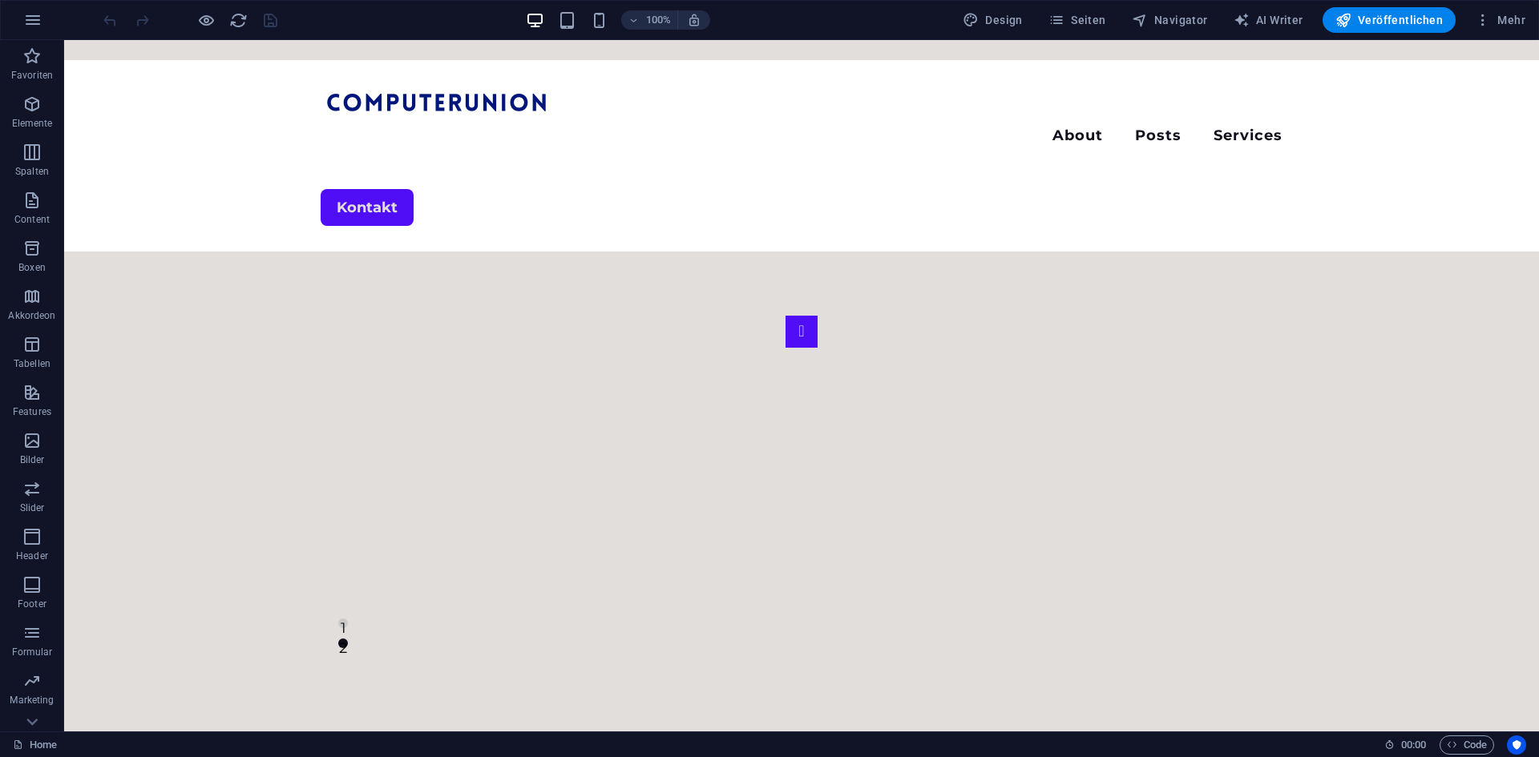
click at [1496, 14] on span "Mehr" at bounding box center [1500, 20] width 50 height 16
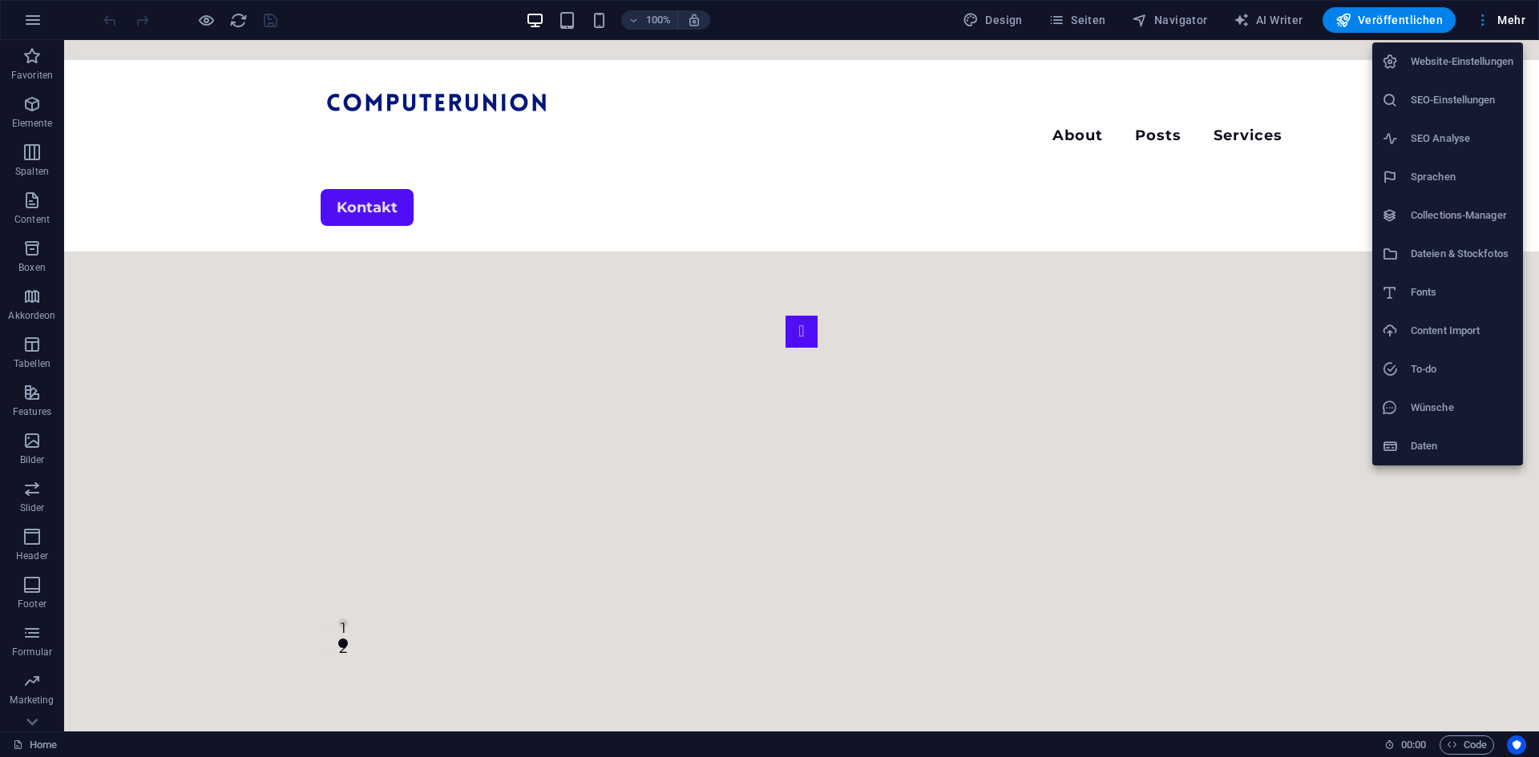
drag, startPoint x: 1266, startPoint y: 19, endPoint x: 1277, endPoint y: 22, distance: 10.9
click at [1266, 18] on div at bounding box center [769, 378] width 1539 height 757
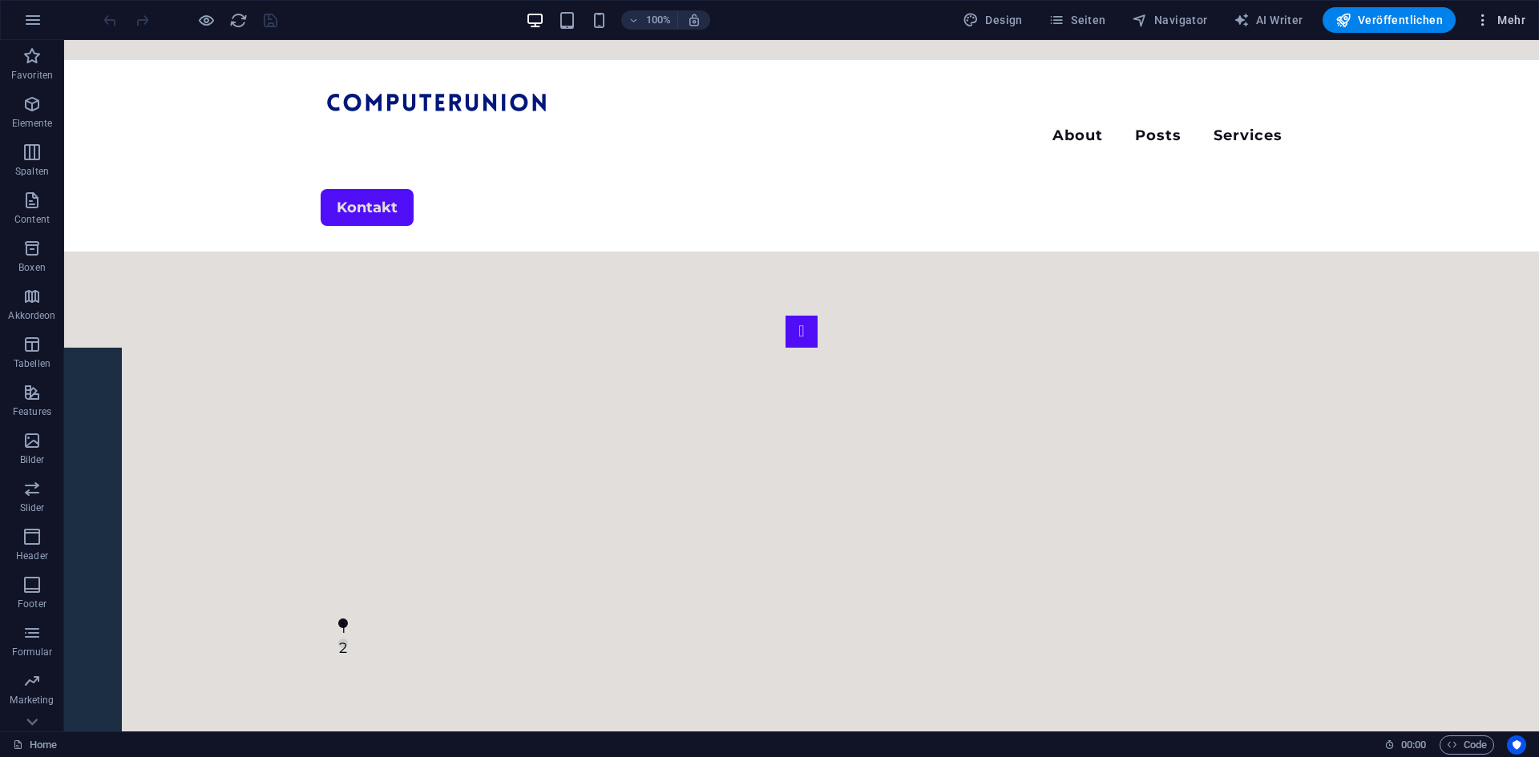
click at [1506, 12] on span "Mehr" at bounding box center [1500, 20] width 50 height 16
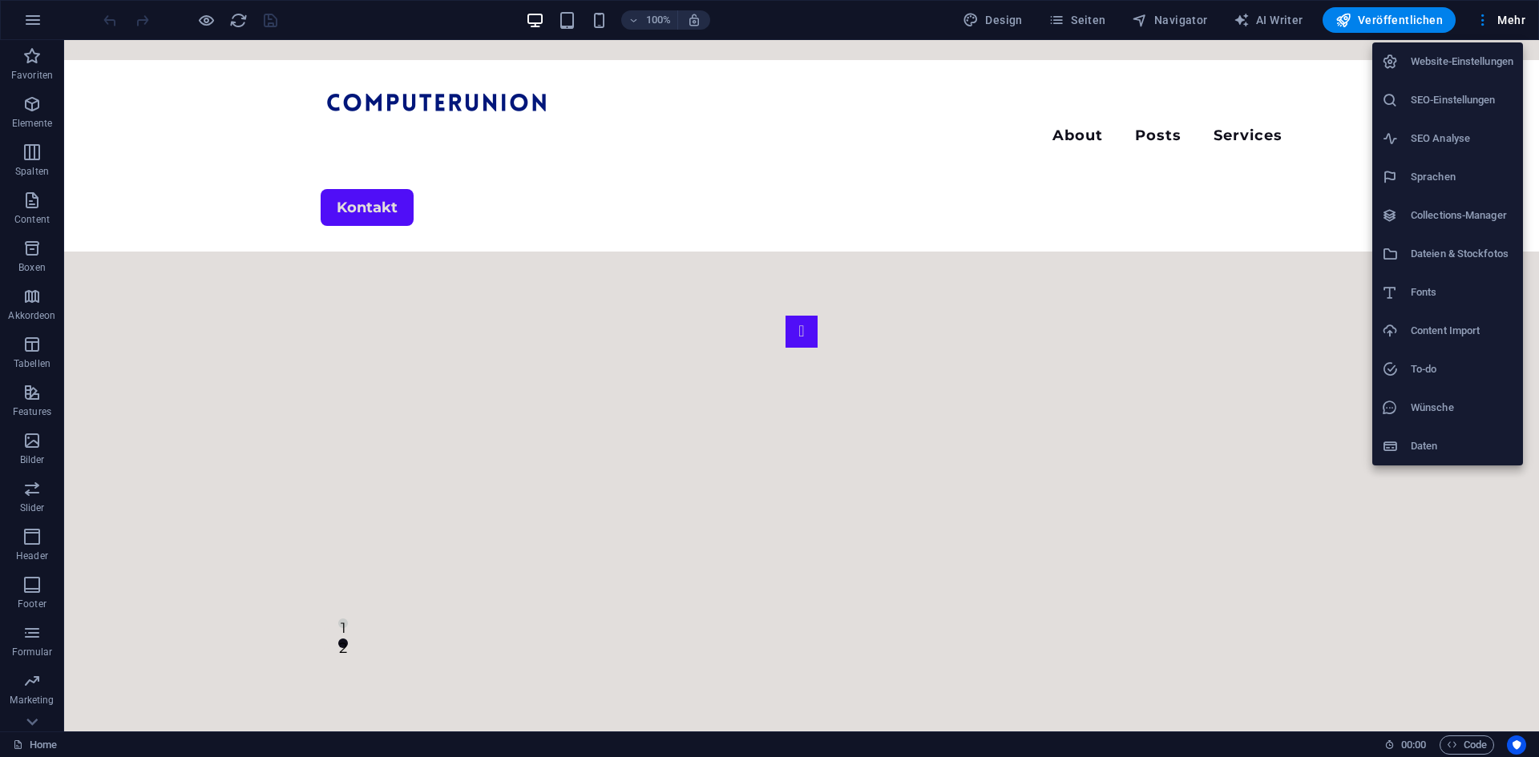
click at [1467, 50] on li "Website-Einstellungen" at bounding box center [1447, 61] width 151 height 38
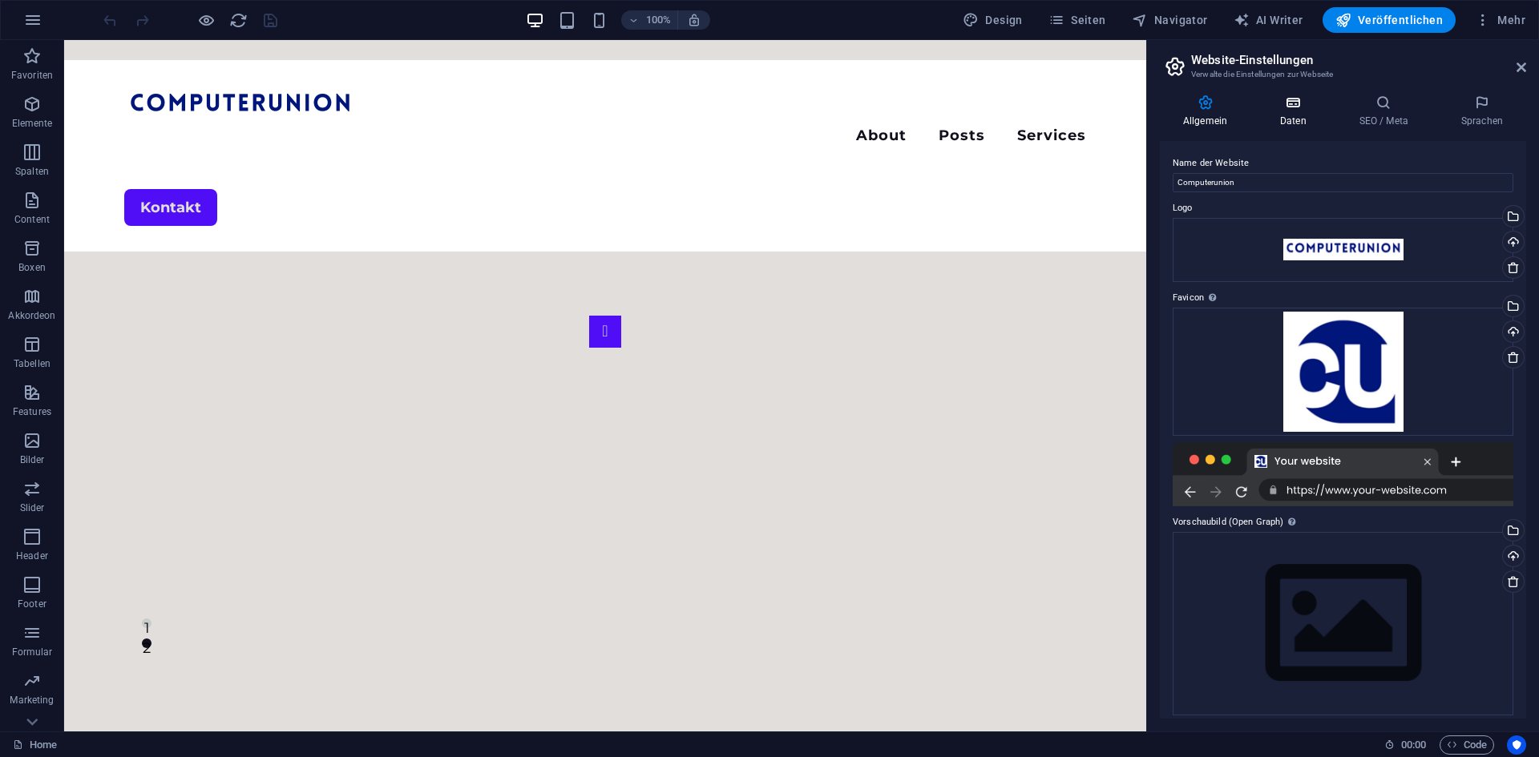
click at [1303, 114] on h4 "Daten" at bounding box center [1296, 112] width 79 height 34
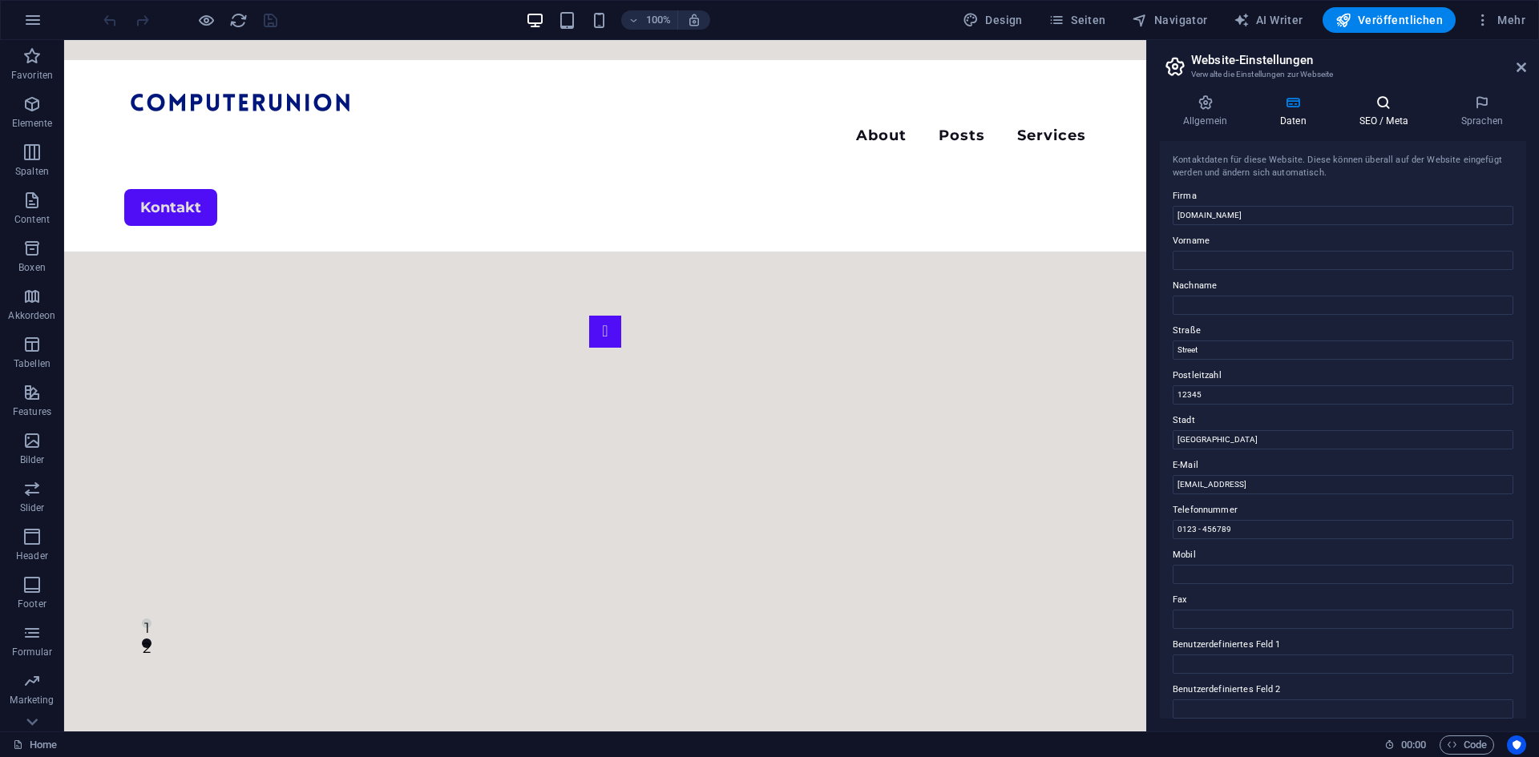
click at [1379, 127] on h4 "SEO / Meta" at bounding box center [1387, 112] width 102 height 34
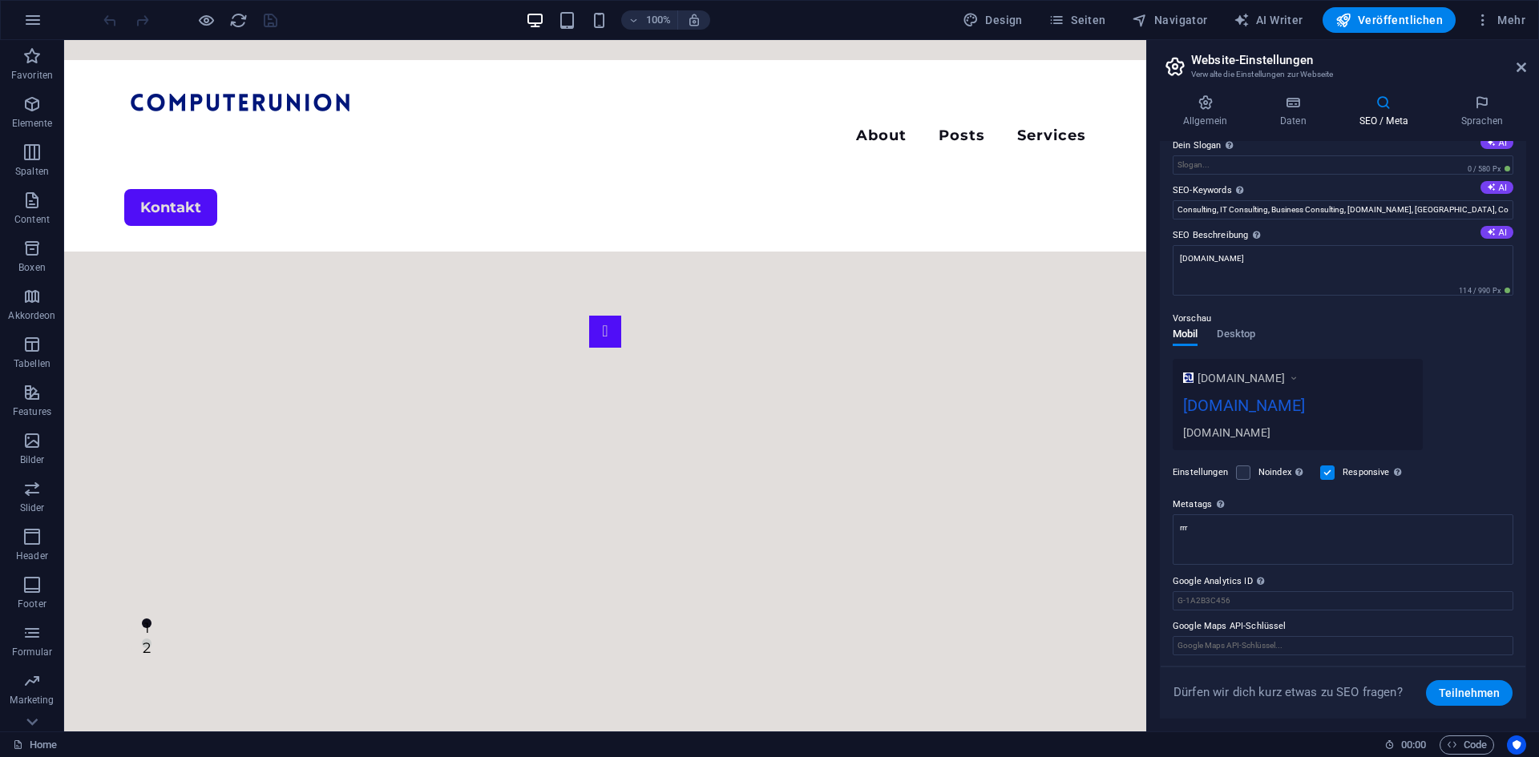
scroll to position [65, 0]
drag, startPoint x: 1282, startPoint y: 577, endPoint x: 1123, endPoint y: 547, distance: 162.4
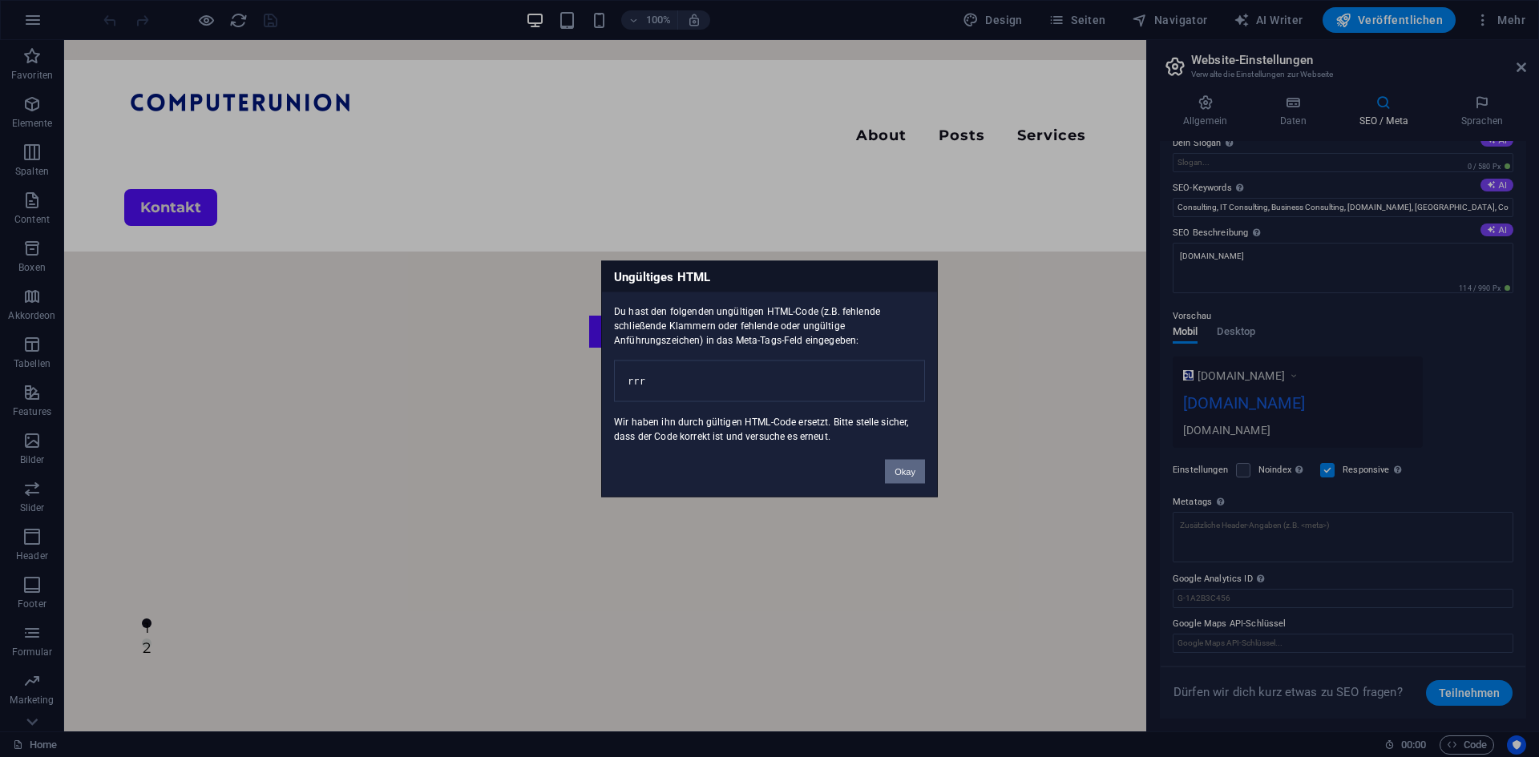
click at [905, 480] on button "Okay" at bounding box center [905, 471] width 40 height 24
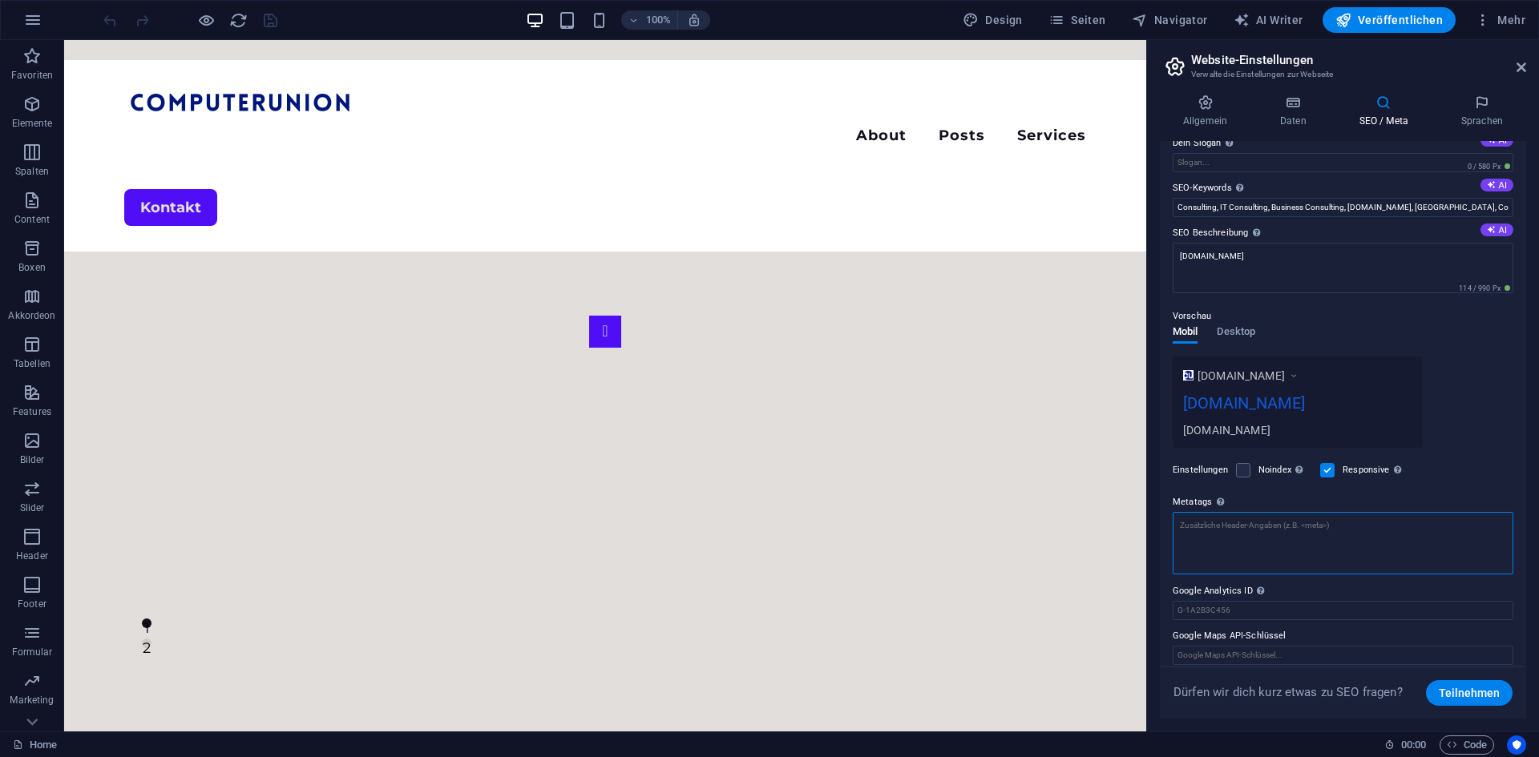
click at [1256, 544] on textarea "Metatags Hier kannst du individuellen HTML-Code innerhalb des Tags einfügen. Be…" at bounding box center [1343, 543] width 341 height 63
click at [1520, 405] on div "SEO Titel Der Titel der Website - Das Erkennungsmerkmal in Suchmaschinen. AI co…" at bounding box center [1343, 430] width 366 height 578
click at [1295, 535] on textarea "Metatags Hier kannst du individuellen HTML-Code innerhalb des Tags einfügen. Be…" at bounding box center [1343, 537] width 341 height 50
drag, startPoint x: 1525, startPoint y: 71, endPoint x: 1460, endPoint y: 31, distance: 75.2
click at [1525, 71] on icon at bounding box center [1522, 67] width 10 height 13
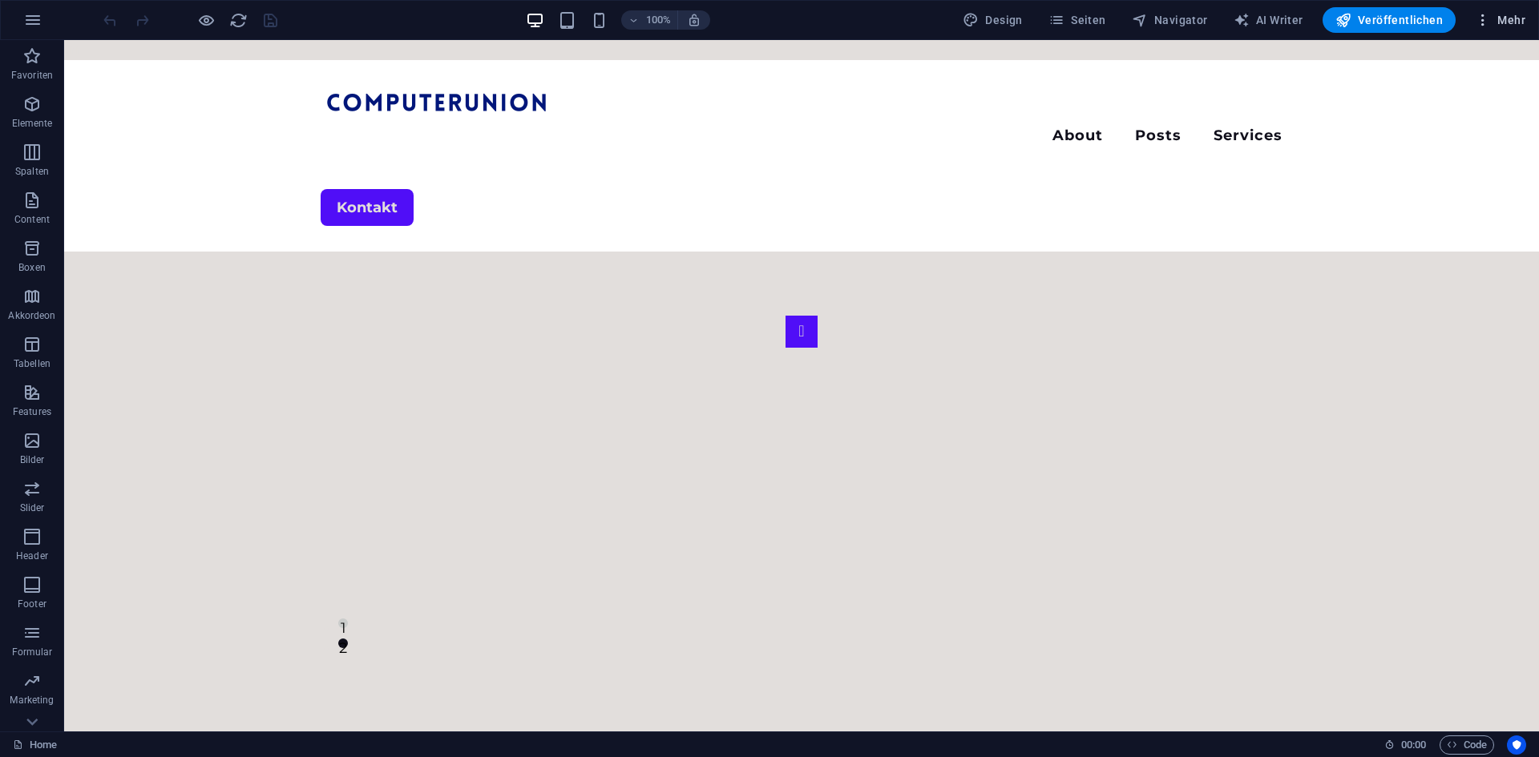
click at [1495, 8] on button "Mehr" at bounding box center [1499, 20] width 63 height 26
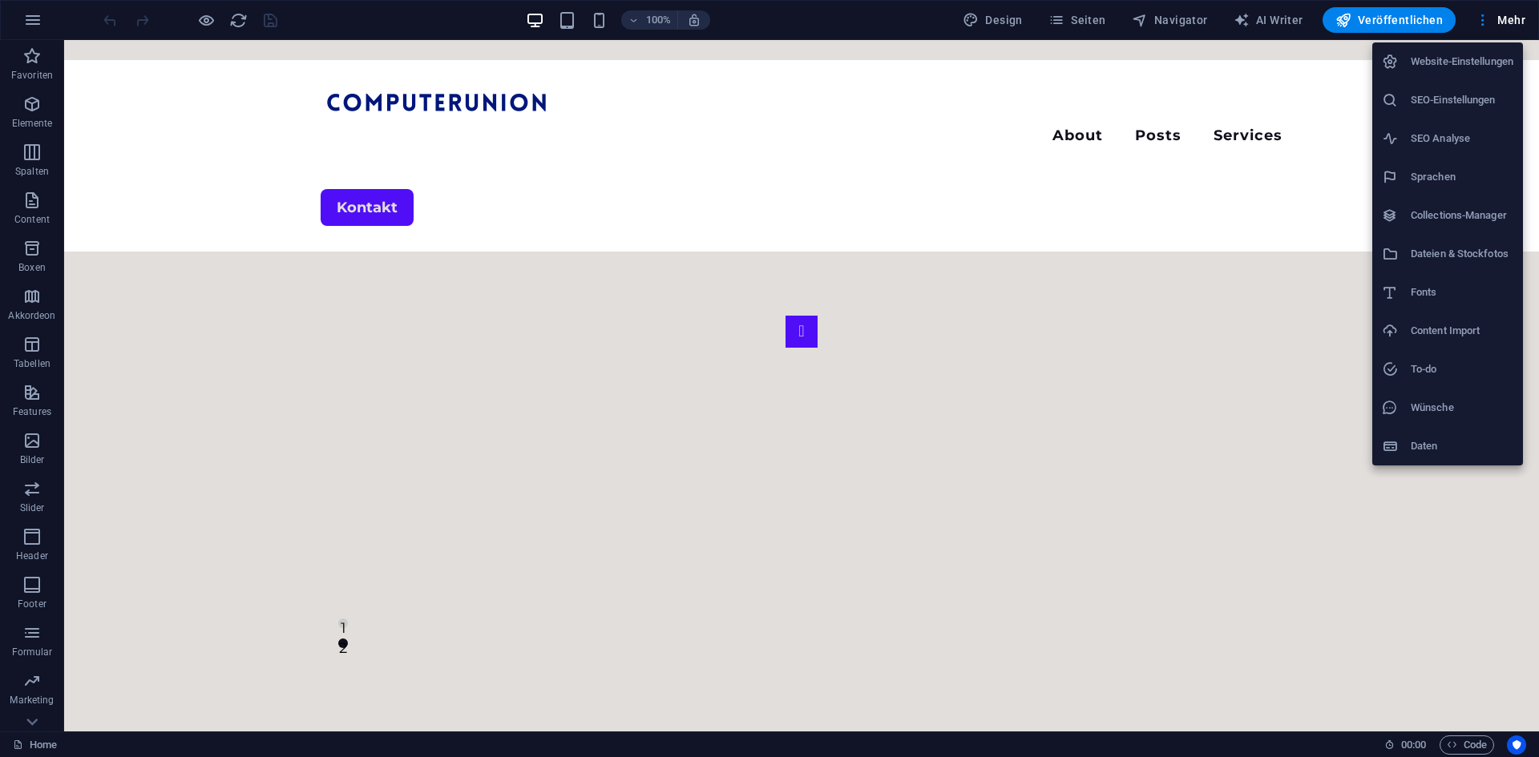
click at [1458, 62] on h6 "Website-Einstellungen" at bounding box center [1462, 61] width 103 height 19
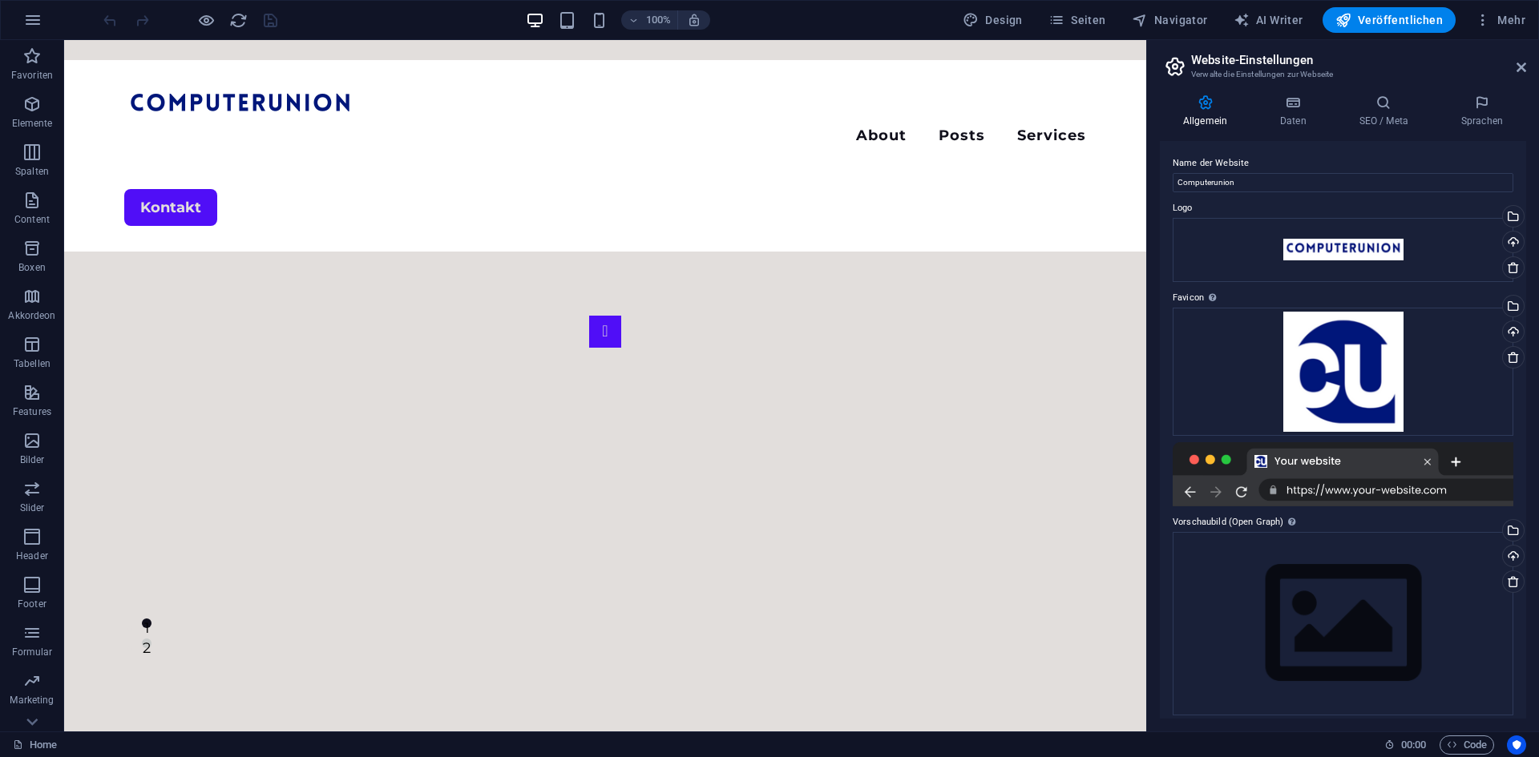
click at [1465, 93] on div "Allgemein Daten SEO / Meta Sprachen Name der Website Computerunion Logo Ziehe D…" at bounding box center [1343, 407] width 392 height 650
click at [1422, 110] on icon at bounding box center [1383, 103] width 95 height 16
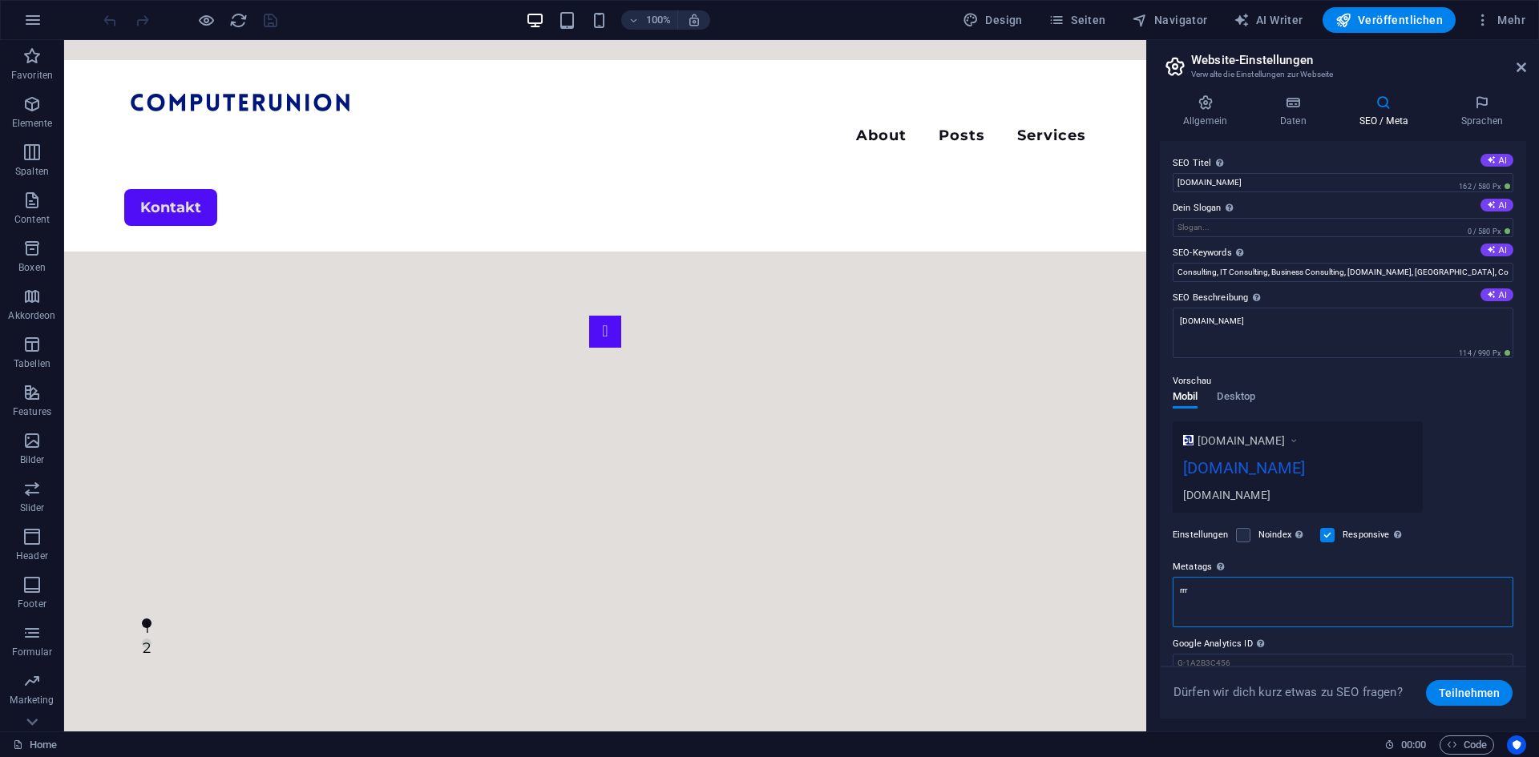
click at [1289, 605] on textarea "rrr" at bounding box center [1343, 602] width 341 height 50
type textarea "r"
click at [1473, 402] on div "Vorschau Mobil Desktop www.example.com computerunion.de computerunion.de" at bounding box center [1343, 436] width 341 height 154
click at [1316, 590] on textarea "Metatags Hier kannst du individuellen HTML-Code innerhalb des Tags einfügen. Be…" at bounding box center [1343, 608] width 341 height 63
click at [1483, 426] on div "www.example.com computerunion.de computerunion.de" at bounding box center [1343, 467] width 341 height 91
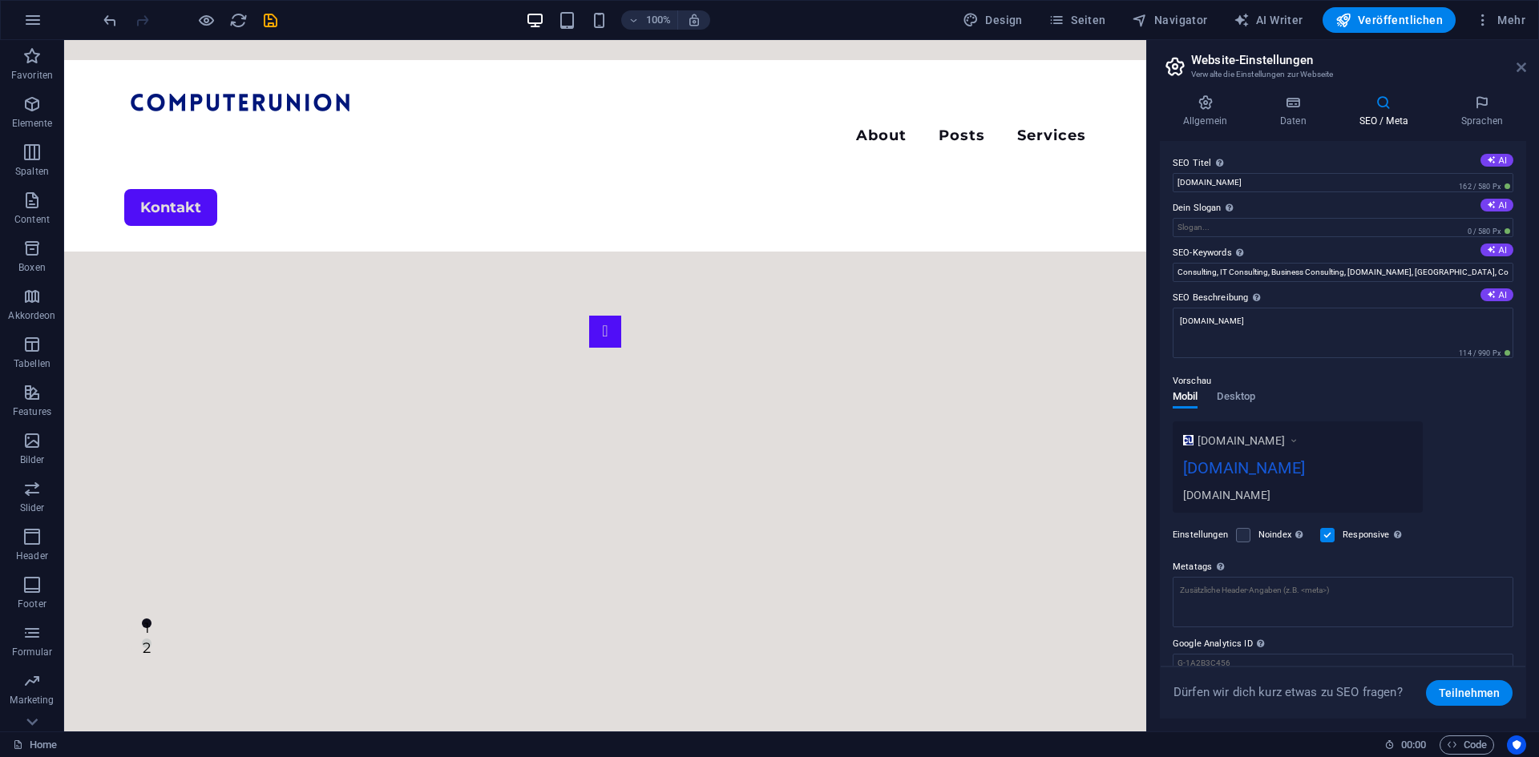
click at [1523, 63] on icon at bounding box center [1522, 67] width 10 height 13
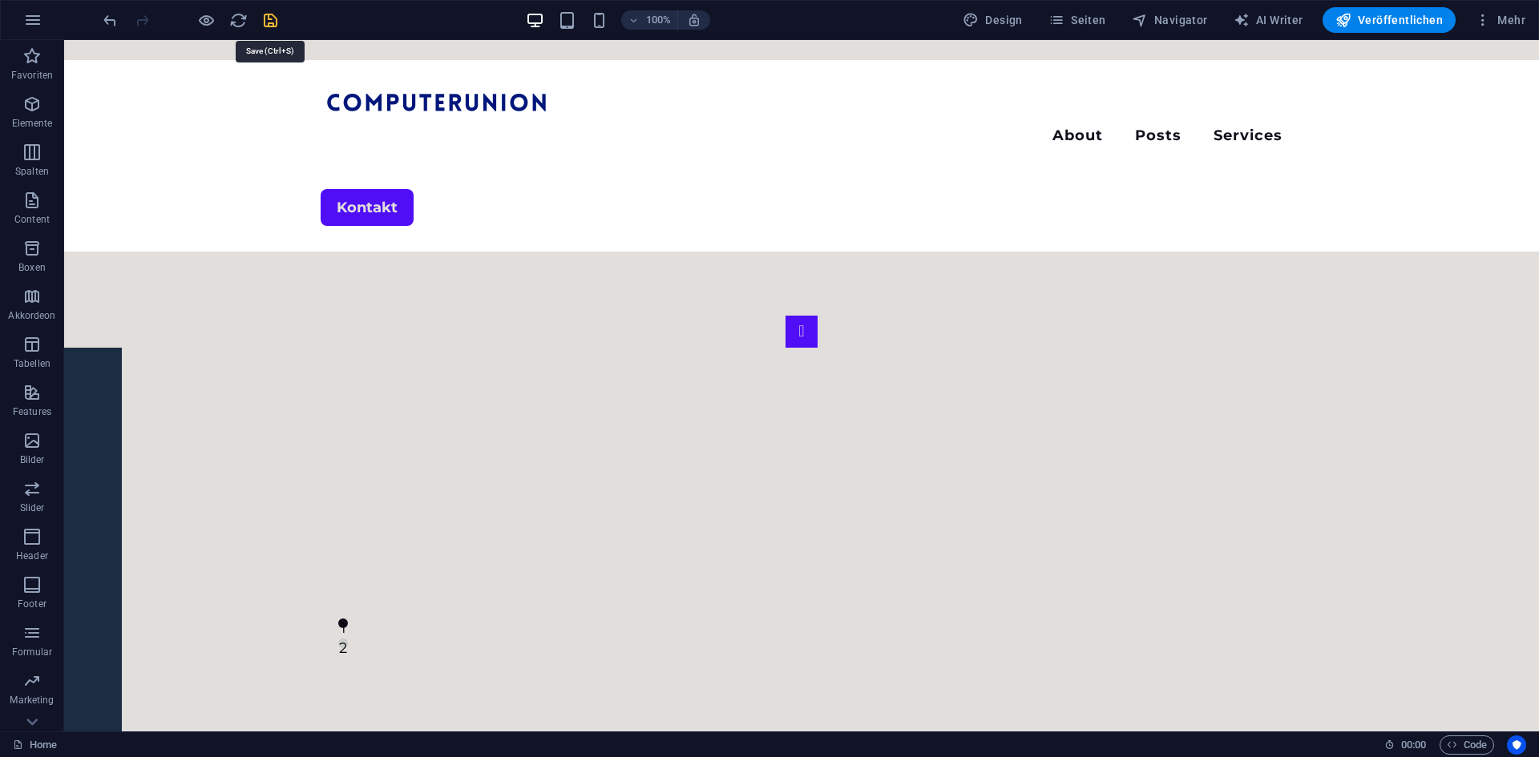
click at [267, 14] on icon "save" at bounding box center [270, 20] width 18 height 18
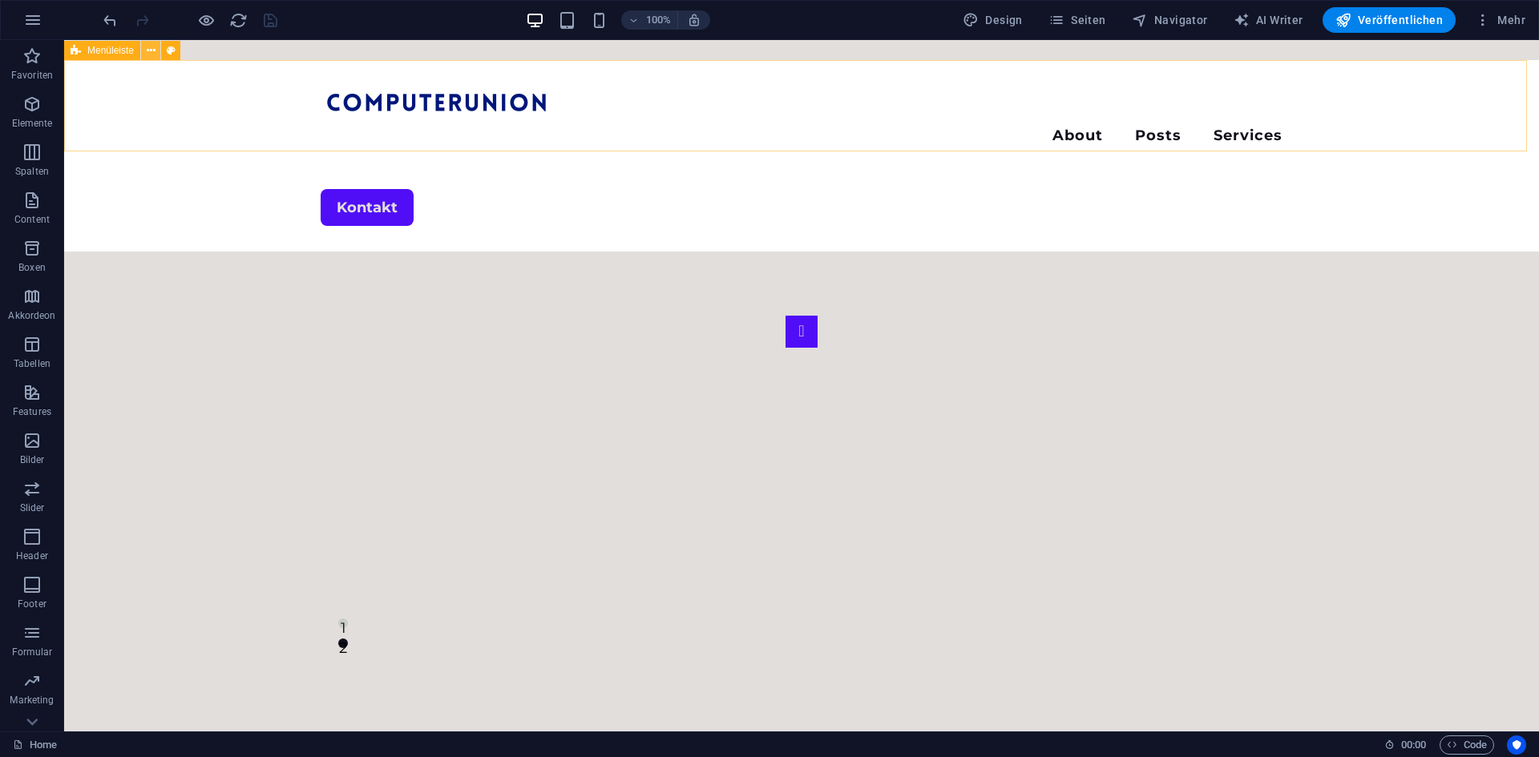
click at [149, 52] on icon at bounding box center [151, 50] width 9 height 17
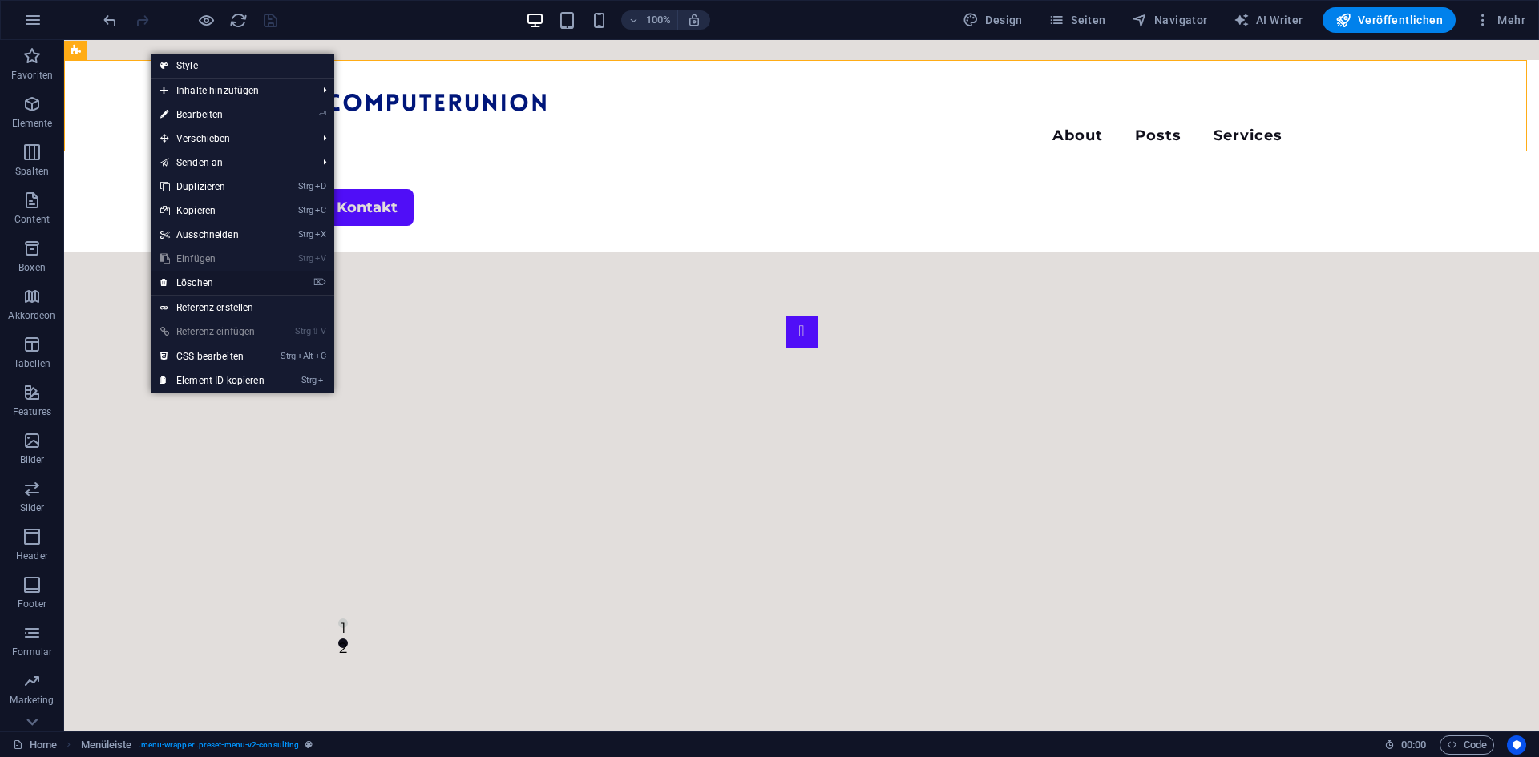
click at [207, 285] on link "⌦ Löschen" at bounding box center [212, 283] width 123 height 24
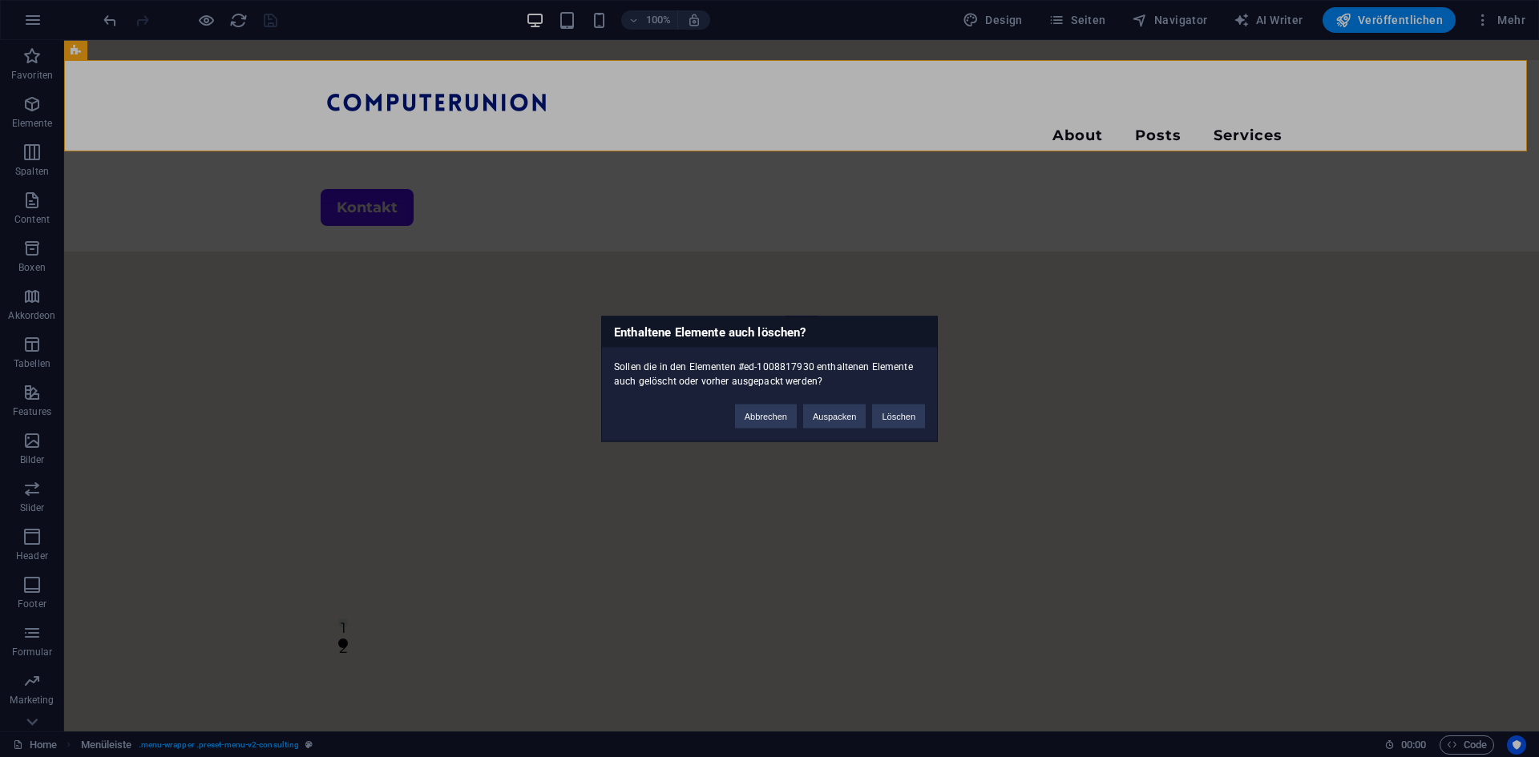
click at [414, 222] on div "Enthaltene Elemente auch löschen? Sollen die in den Elementen #ed-1008817930 en…" at bounding box center [769, 378] width 1539 height 757
click at [771, 413] on button "Abbrechen" at bounding box center [766, 416] width 62 height 24
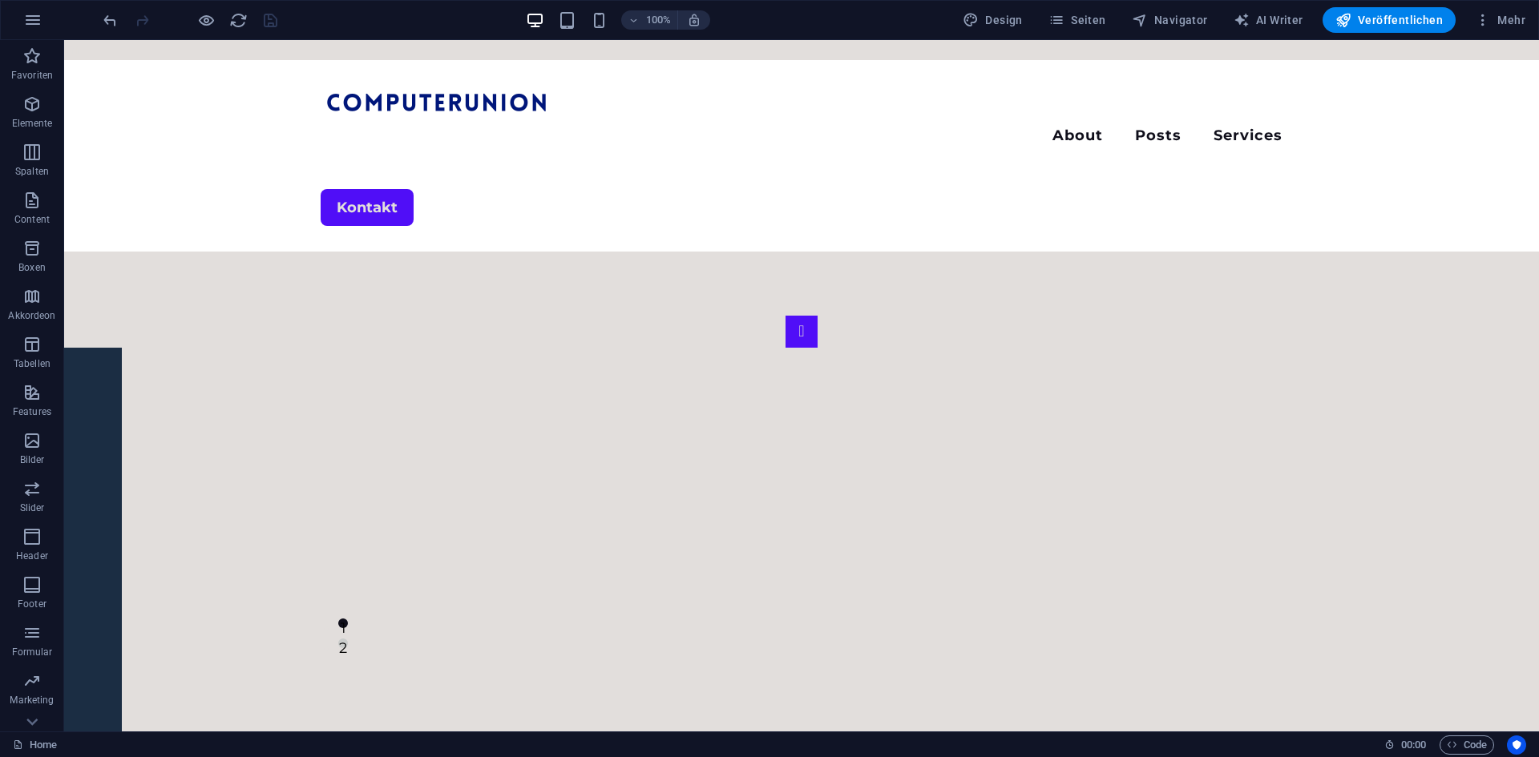
drag, startPoint x: 333, startPoint y: 50, endPoint x: 375, endPoint y: 53, distance: 41.7
click at [1087, 14] on span "Seiten" at bounding box center [1077, 20] width 58 height 16
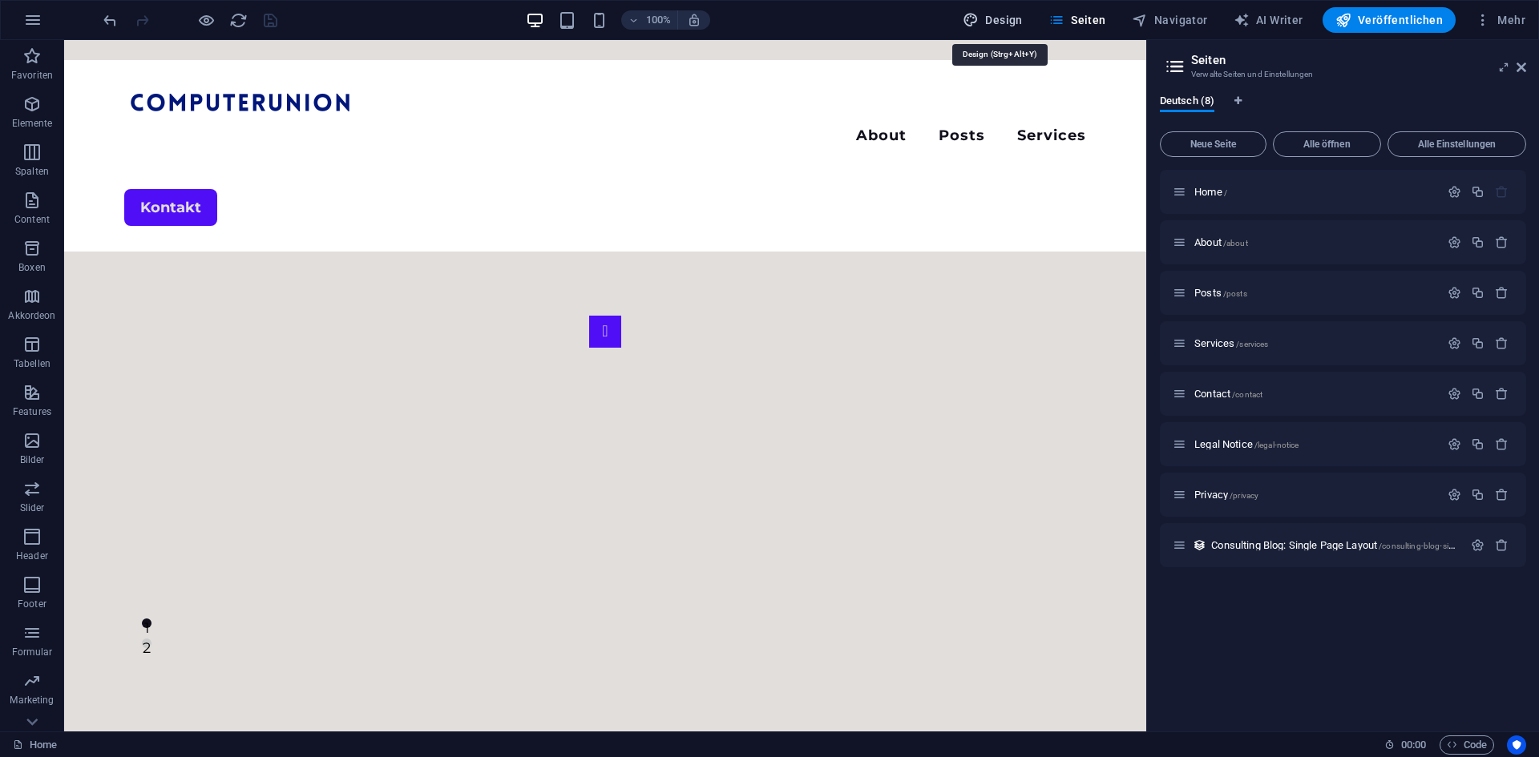
click at [1012, 24] on span "Design" at bounding box center [993, 20] width 60 height 16
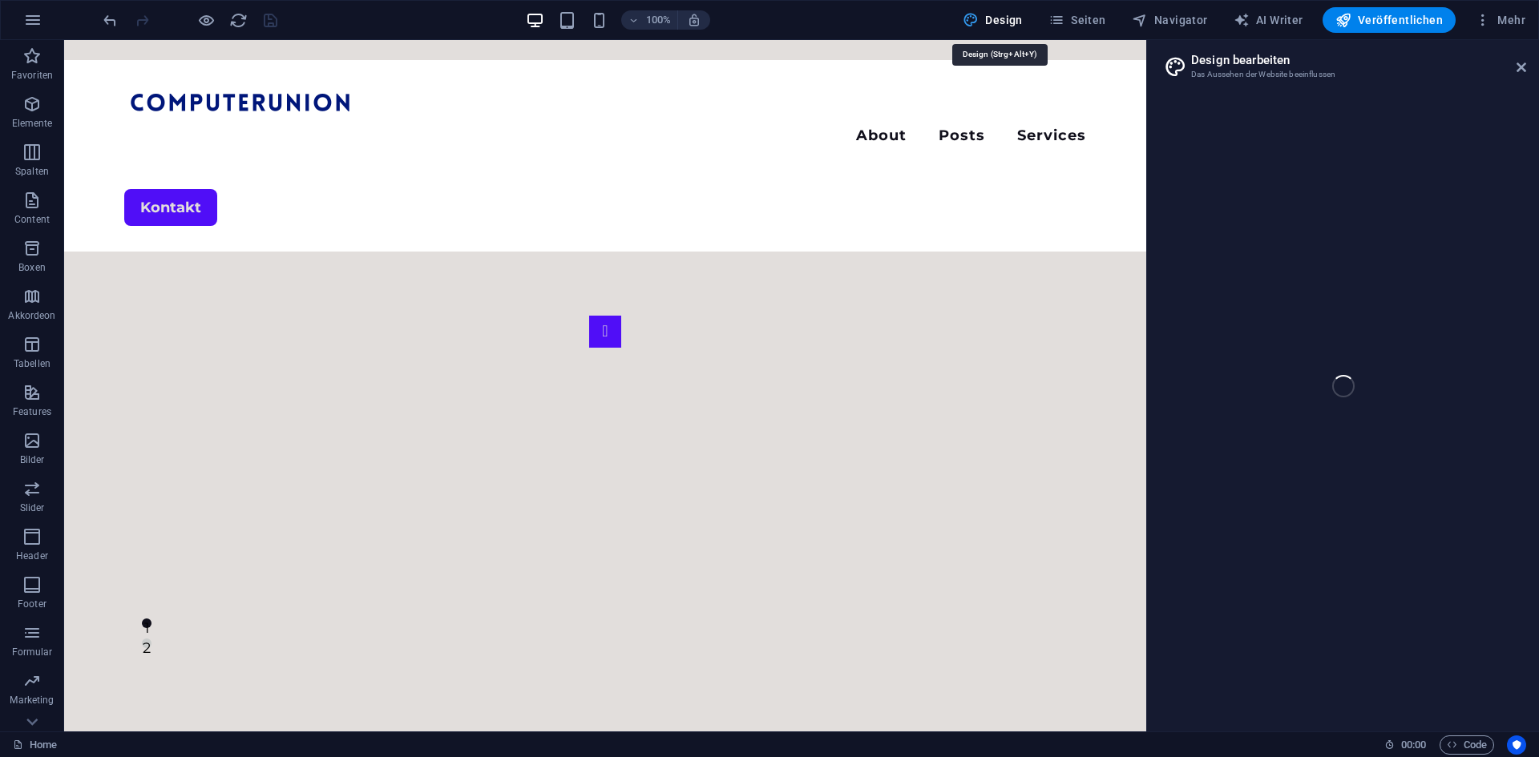
select select "700"
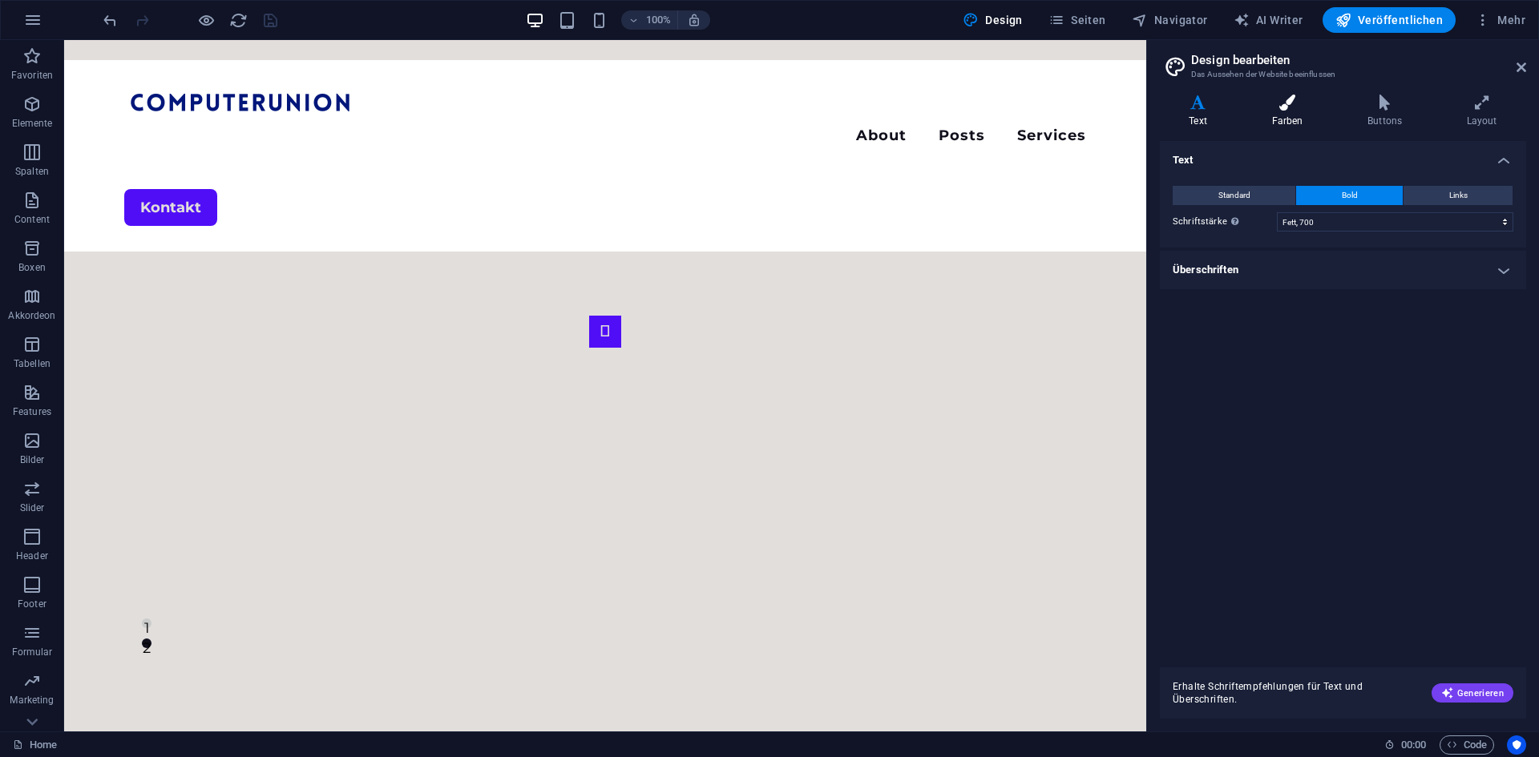
click at [1288, 115] on h4 "Farben" at bounding box center [1290, 112] width 96 height 34
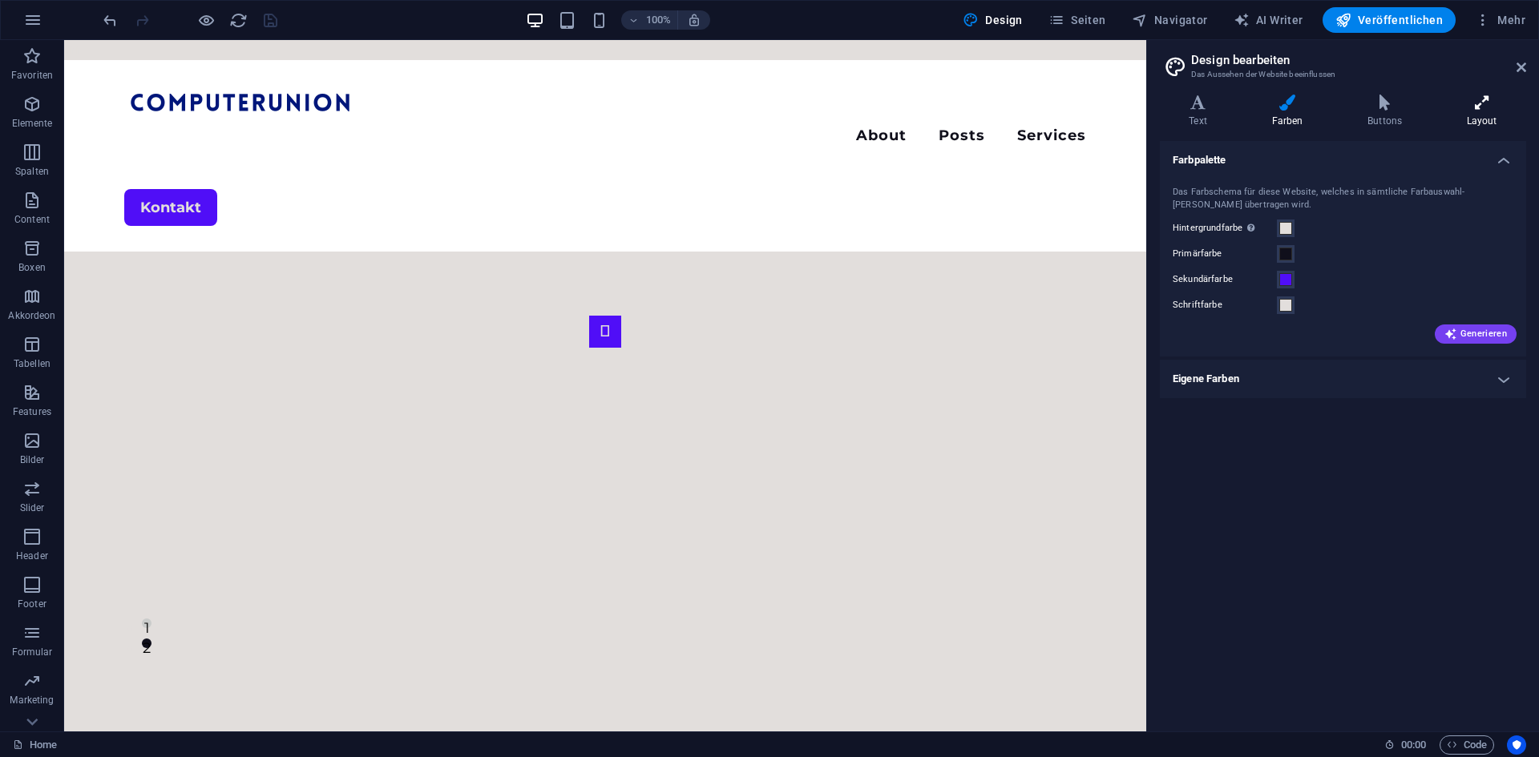
click at [1440, 109] on icon at bounding box center [1481, 103] width 89 height 16
click at [1538, 85] on div "Varianten Text Farben Buttons Layout Text Standard Bold Links Schriftfarbe Schr…" at bounding box center [1343, 407] width 392 height 650
click at [1533, 63] on aside "Design bearbeiten Das Aussehen der Website beeinflussen Varianten Text Farben B…" at bounding box center [1342, 386] width 393 height 692
click at [1527, 63] on aside "Design bearbeiten Das Aussehen der Website beeinflussen Varianten Text Farben B…" at bounding box center [1342, 386] width 393 height 692
click at [1513, 60] on h2 "Design bearbeiten" at bounding box center [1358, 60] width 335 height 14
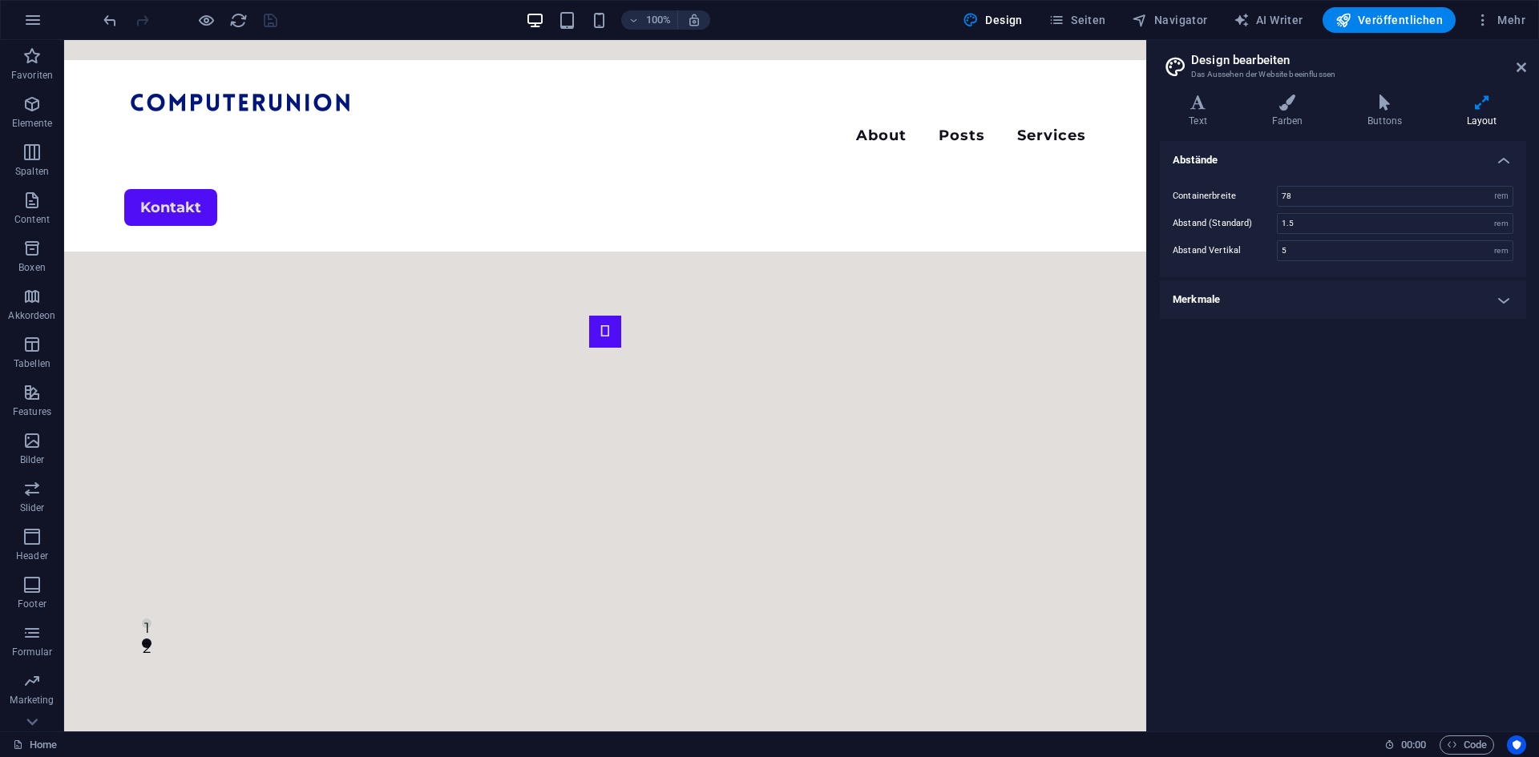
click at [1503, 59] on h2 "Design bearbeiten" at bounding box center [1358, 60] width 335 height 14
click at [1533, 67] on aside "Design bearbeiten Das Aussehen der Website beeinflussen Varianten Text Farben B…" at bounding box center [1342, 386] width 393 height 692
click at [1525, 66] on aside "Design bearbeiten Das Aussehen der Website beeinflussen Varianten Text Farben B…" at bounding box center [1342, 386] width 393 height 692
click at [1525, 66] on icon at bounding box center [1522, 67] width 10 height 13
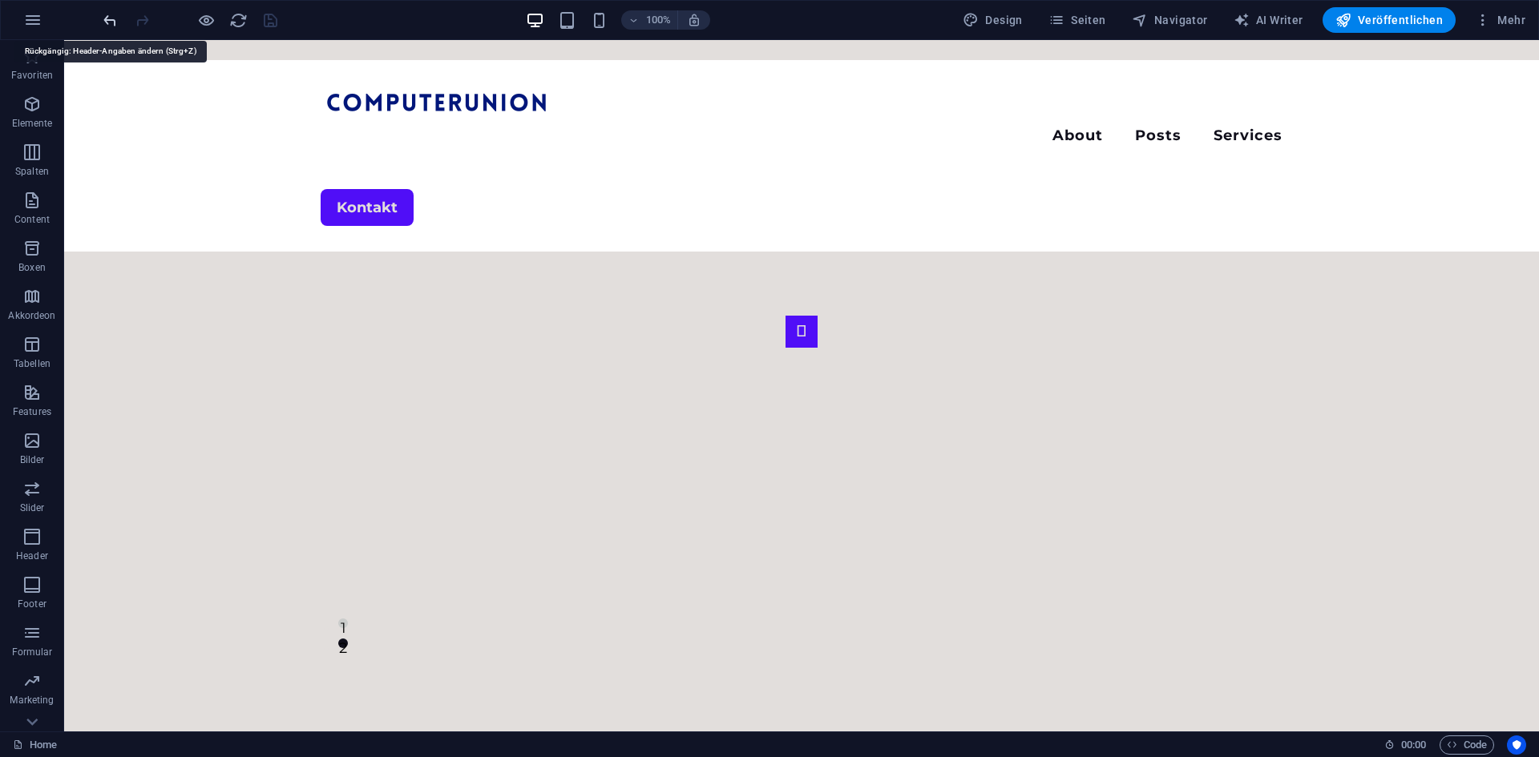
click at [107, 18] on icon "undo" at bounding box center [110, 20] width 18 height 18
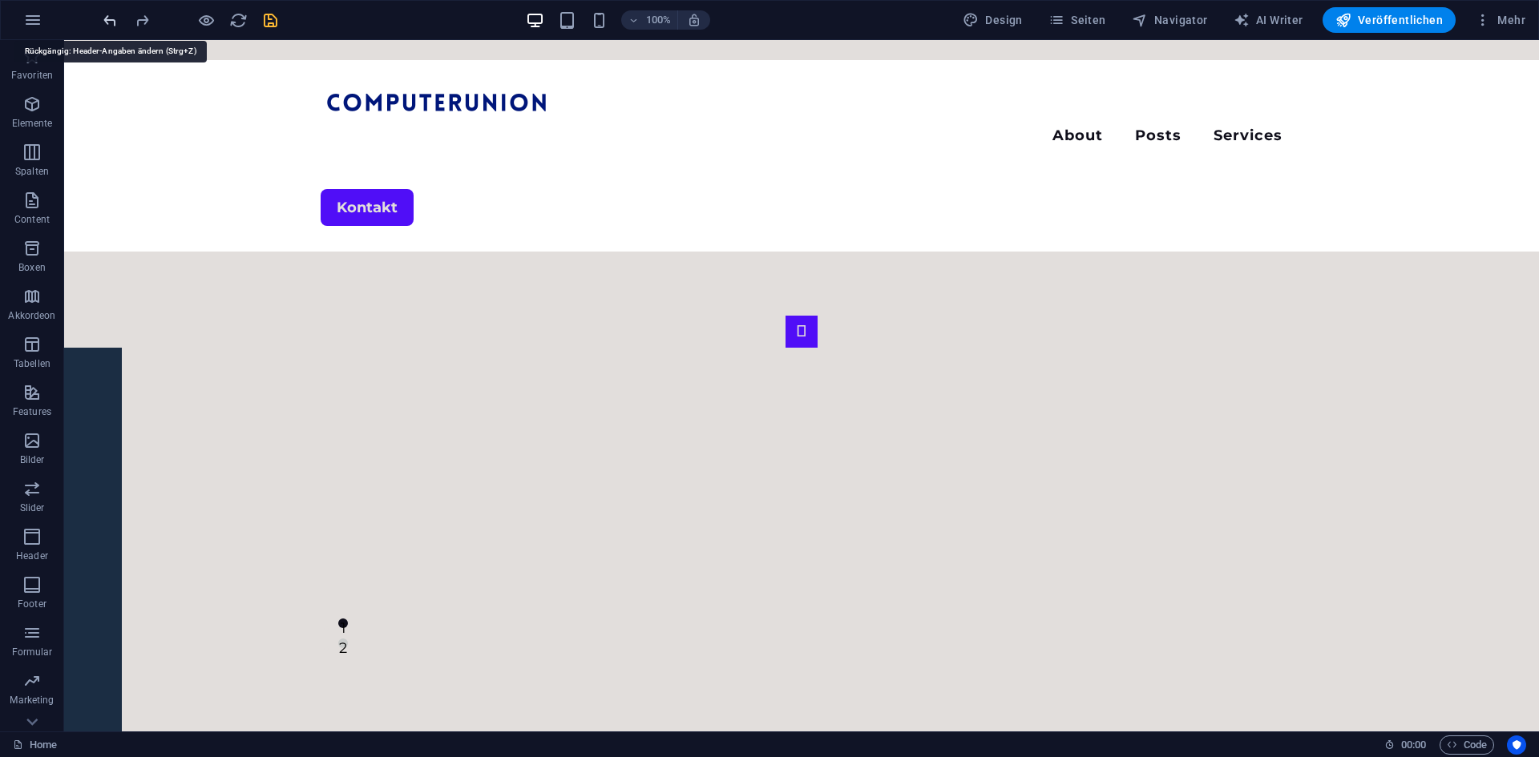
click at [107, 18] on icon "undo" at bounding box center [110, 20] width 18 height 18
click at [113, 14] on div at bounding box center [190, 20] width 180 height 26
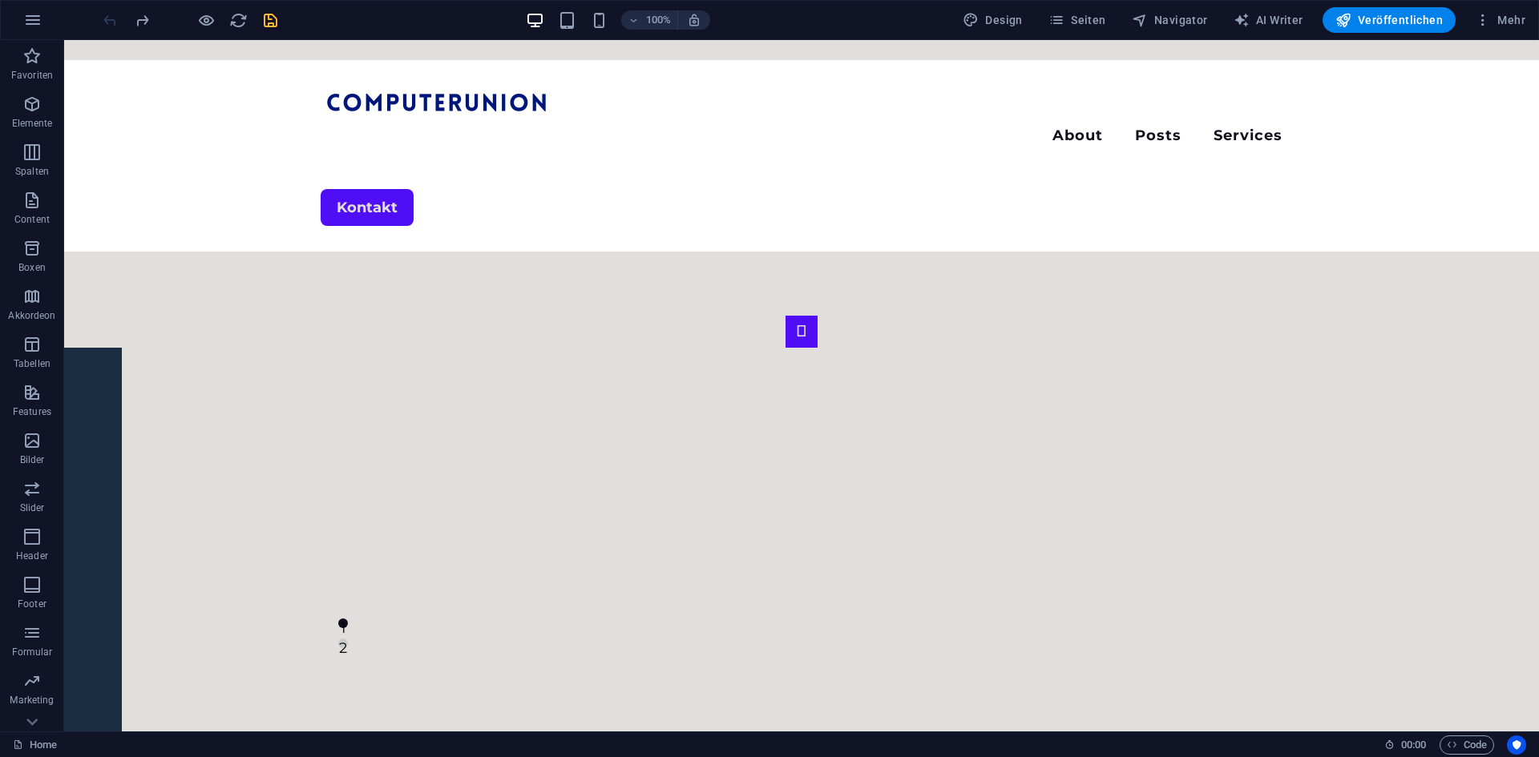
click at [113, 14] on div at bounding box center [190, 20] width 180 height 26
click at [237, 13] on icon "reload" at bounding box center [238, 20] width 18 height 18
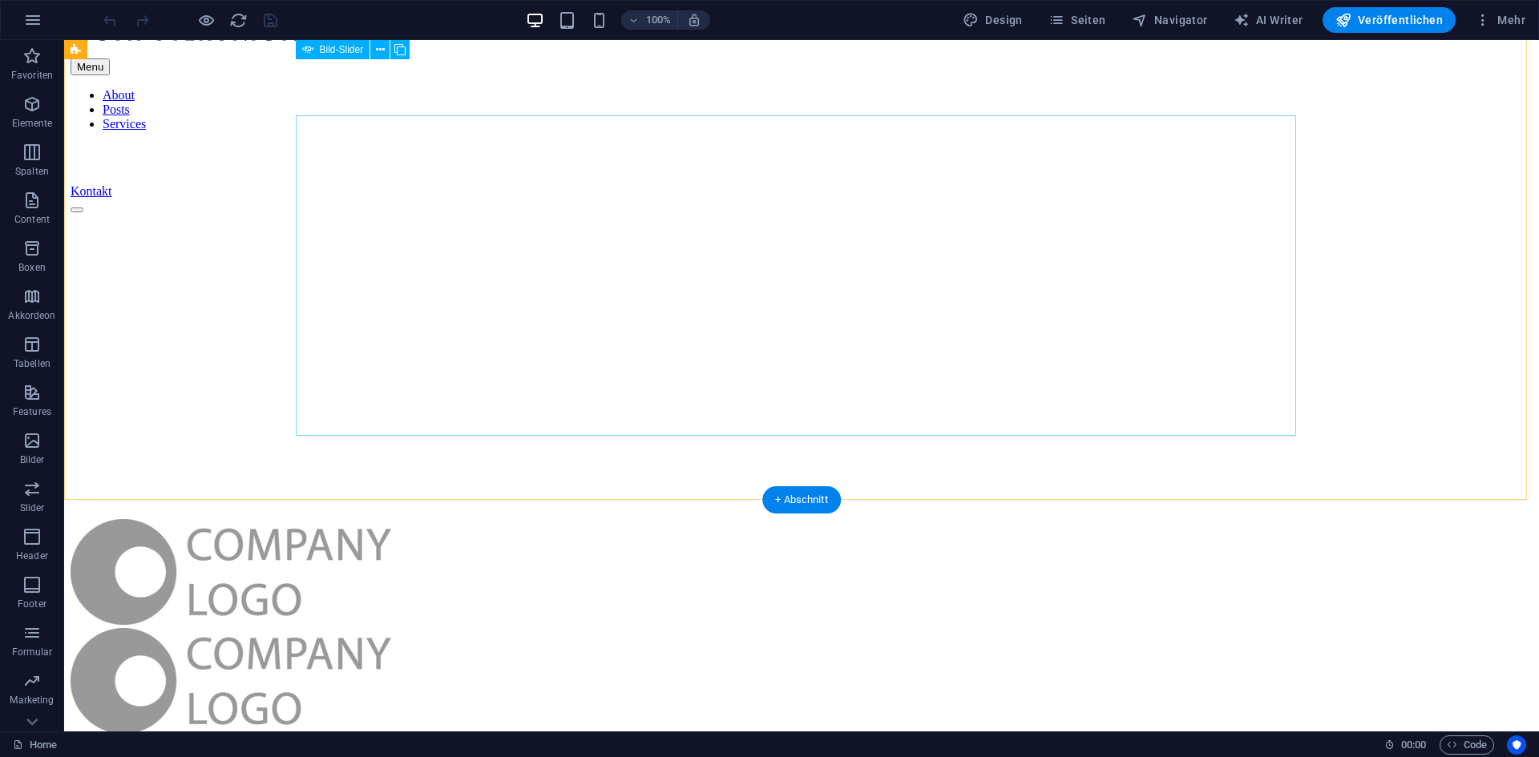
scroll to position [0, 0]
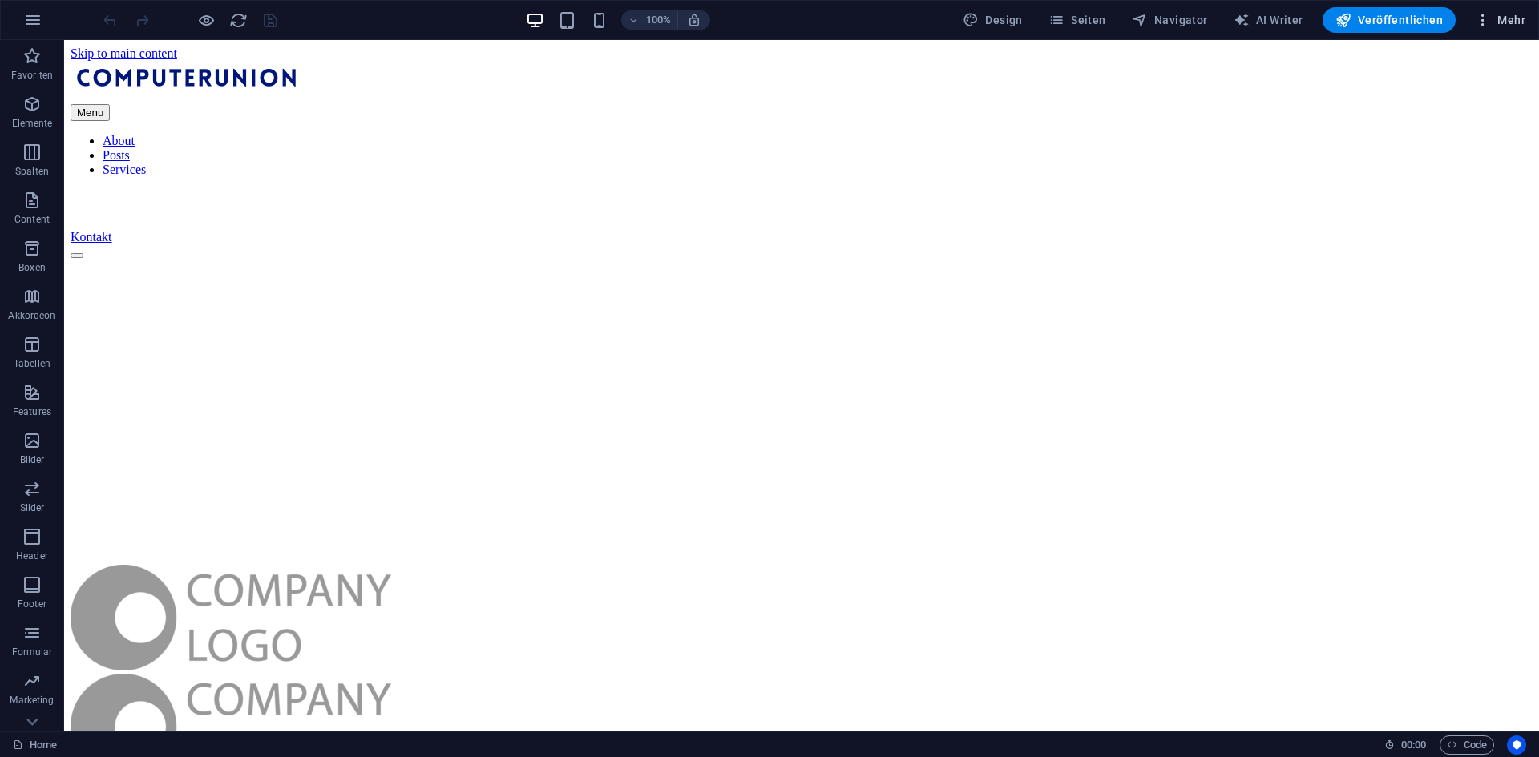
click at [1510, 27] on button "Mehr" at bounding box center [1499, 20] width 63 height 26
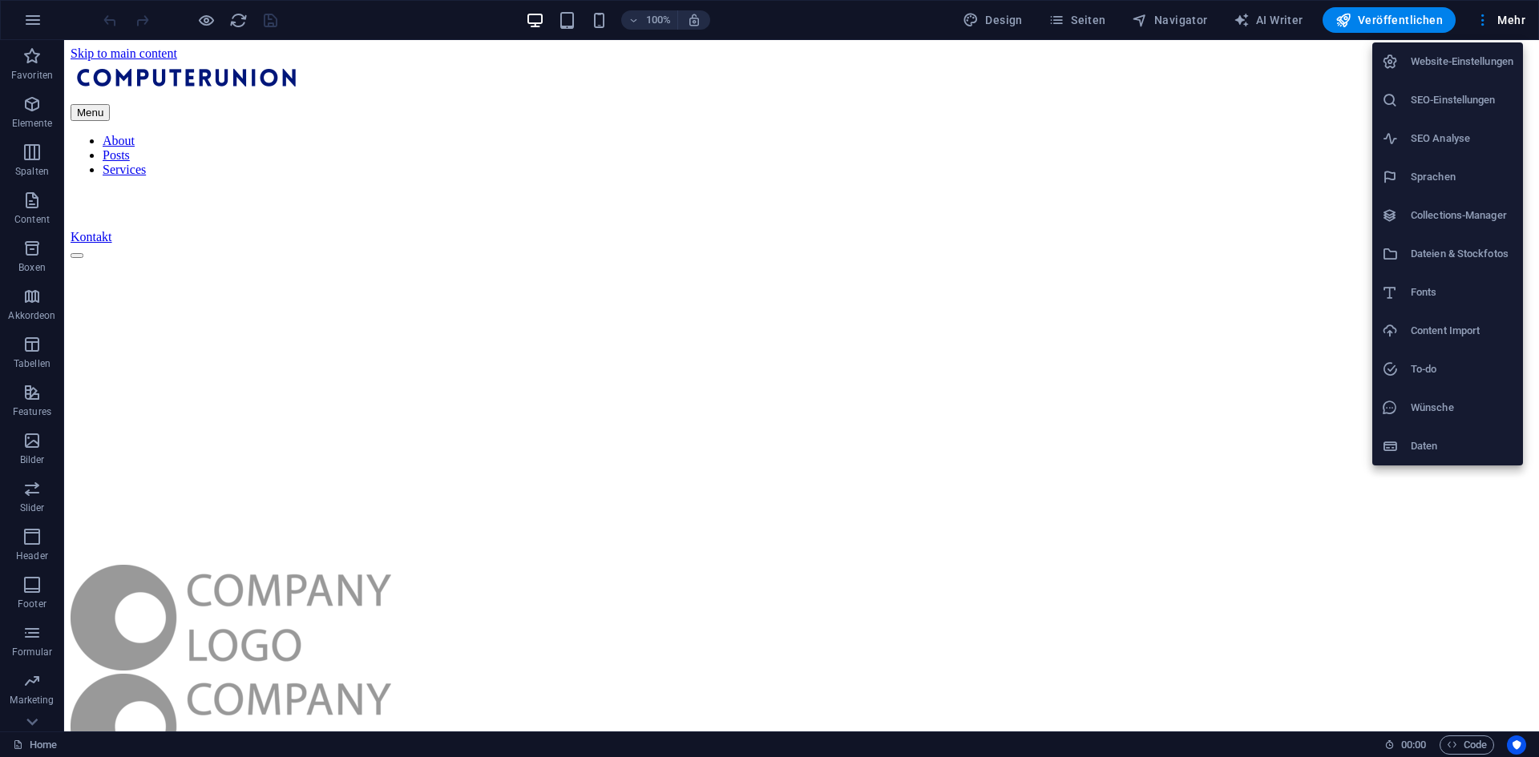
click at [1461, 62] on h6 "Website-Einstellungen" at bounding box center [1462, 61] width 103 height 19
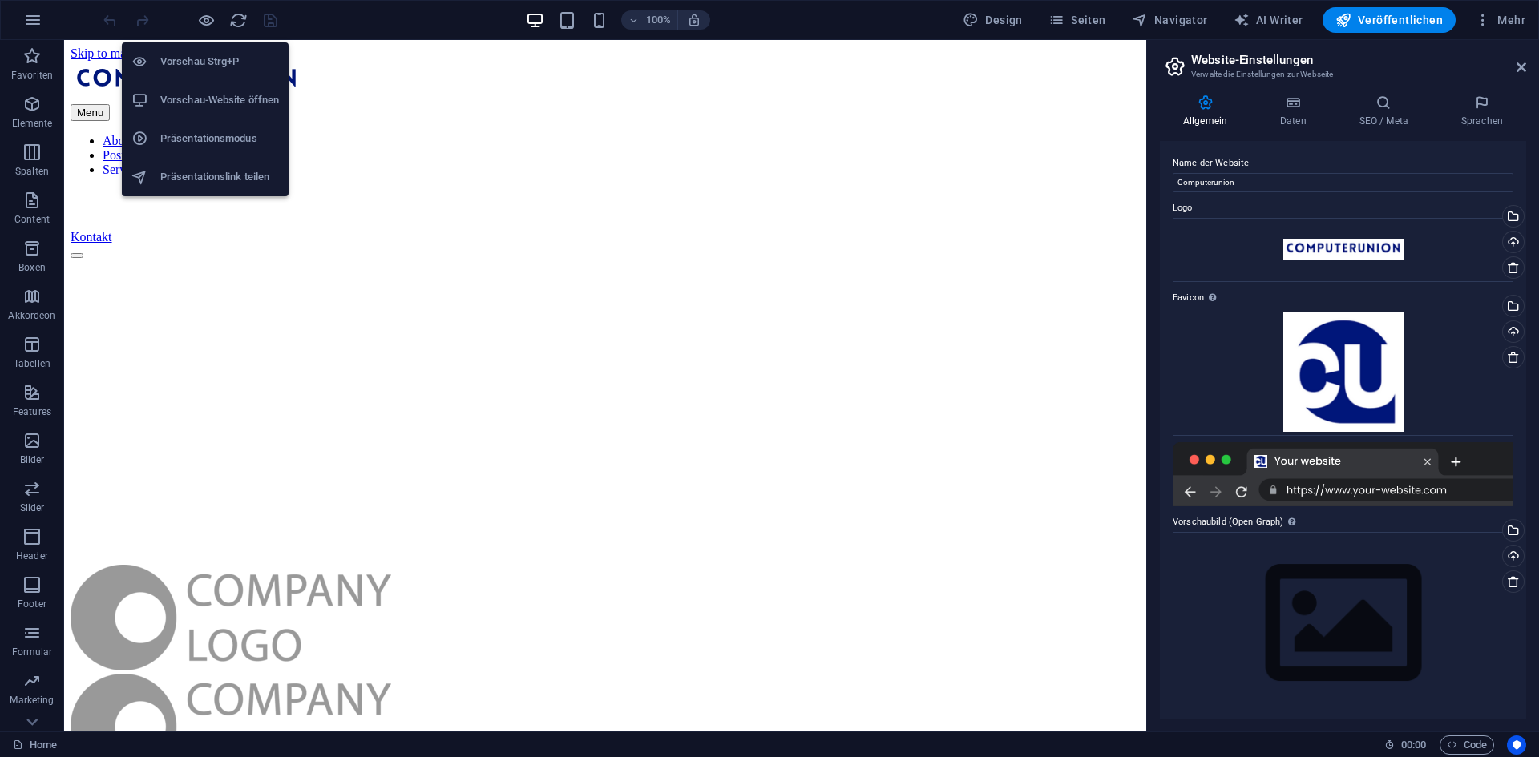
click at [212, 93] on h6 "Vorschau-Website öffnen" at bounding box center [219, 100] width 119 height 19
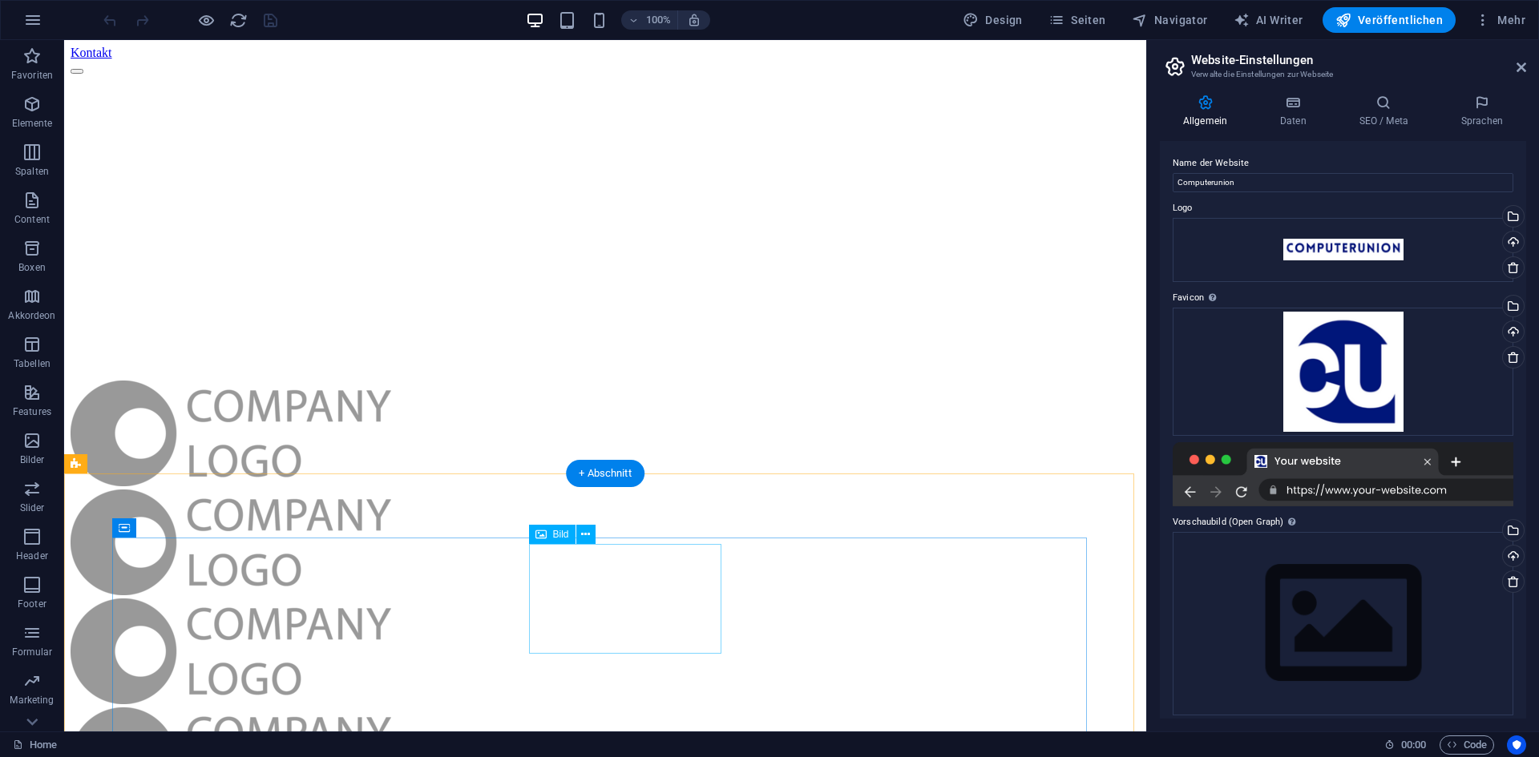
scroll to position [240, 0]
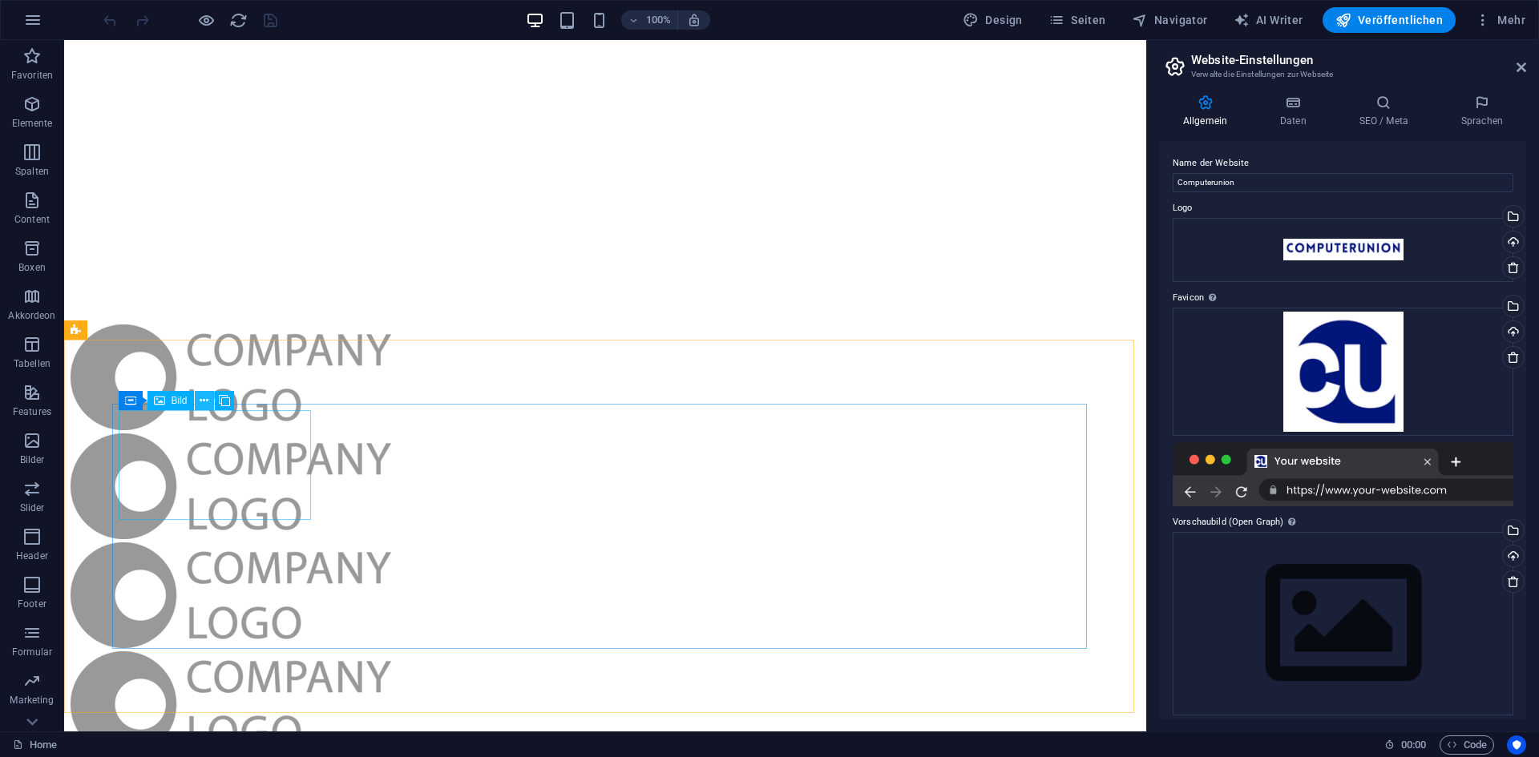
click at [204, 400] on icon at bounding box center [204, 401] width 9 height 17
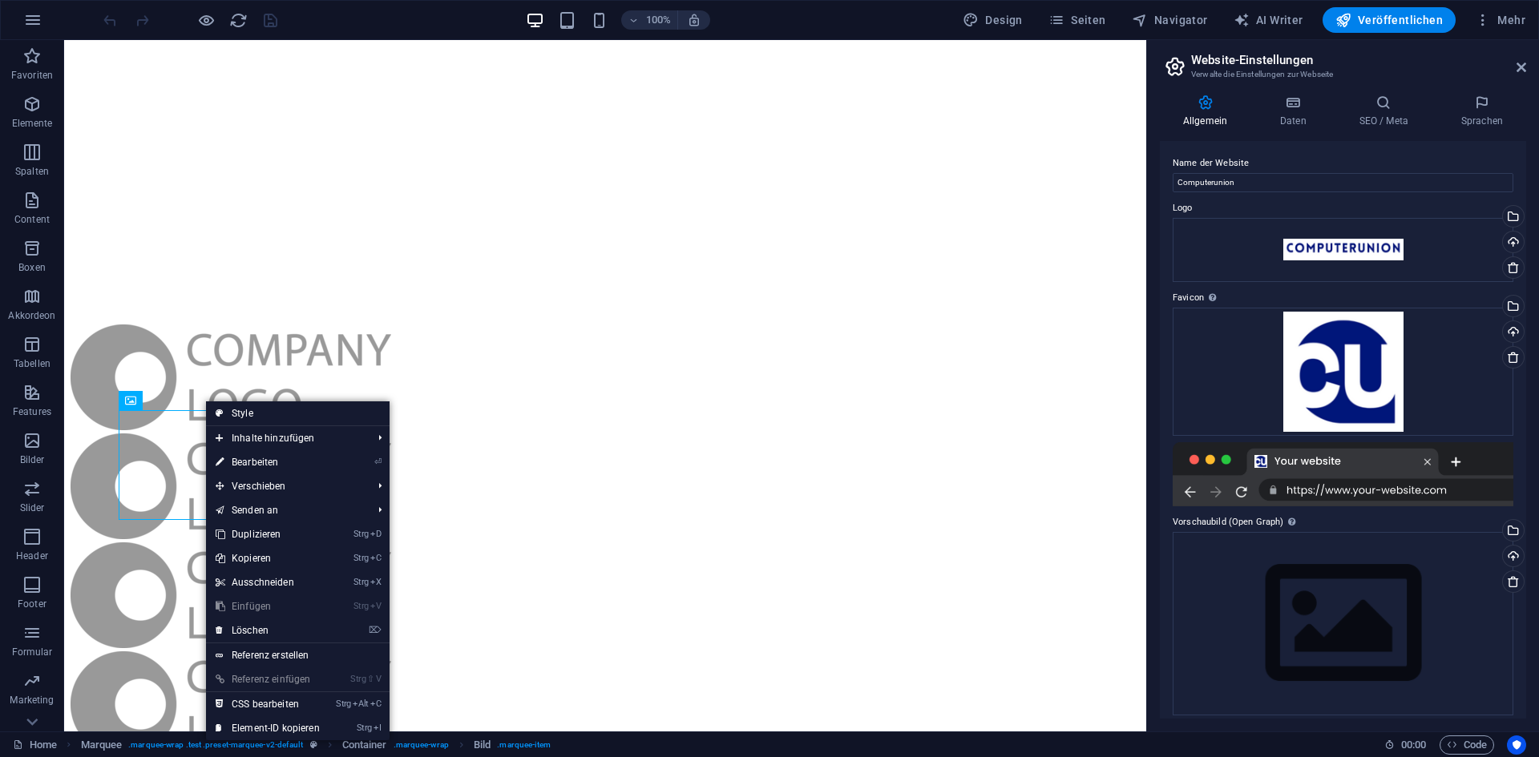
click at [255, 467] on link "⏎ Bearbeiten" at bounding box center [267, 462] width 123 height 24
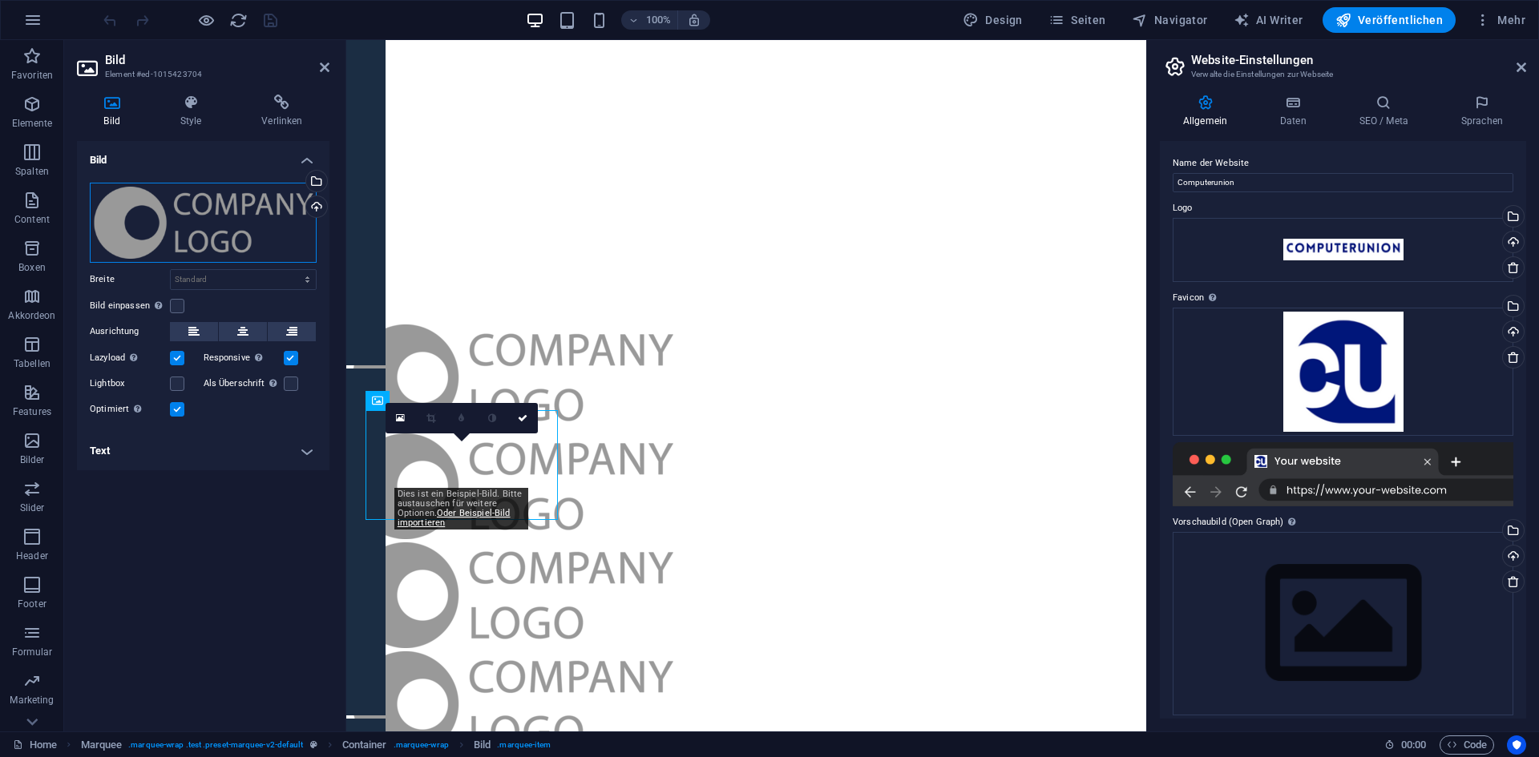
click at [223, 219] on div "Ziehe Dateien zum Hochladen hierher oder klicke hier, um aus Dateien oder koste…" at bounding box center [203, 223] width 227 height 80
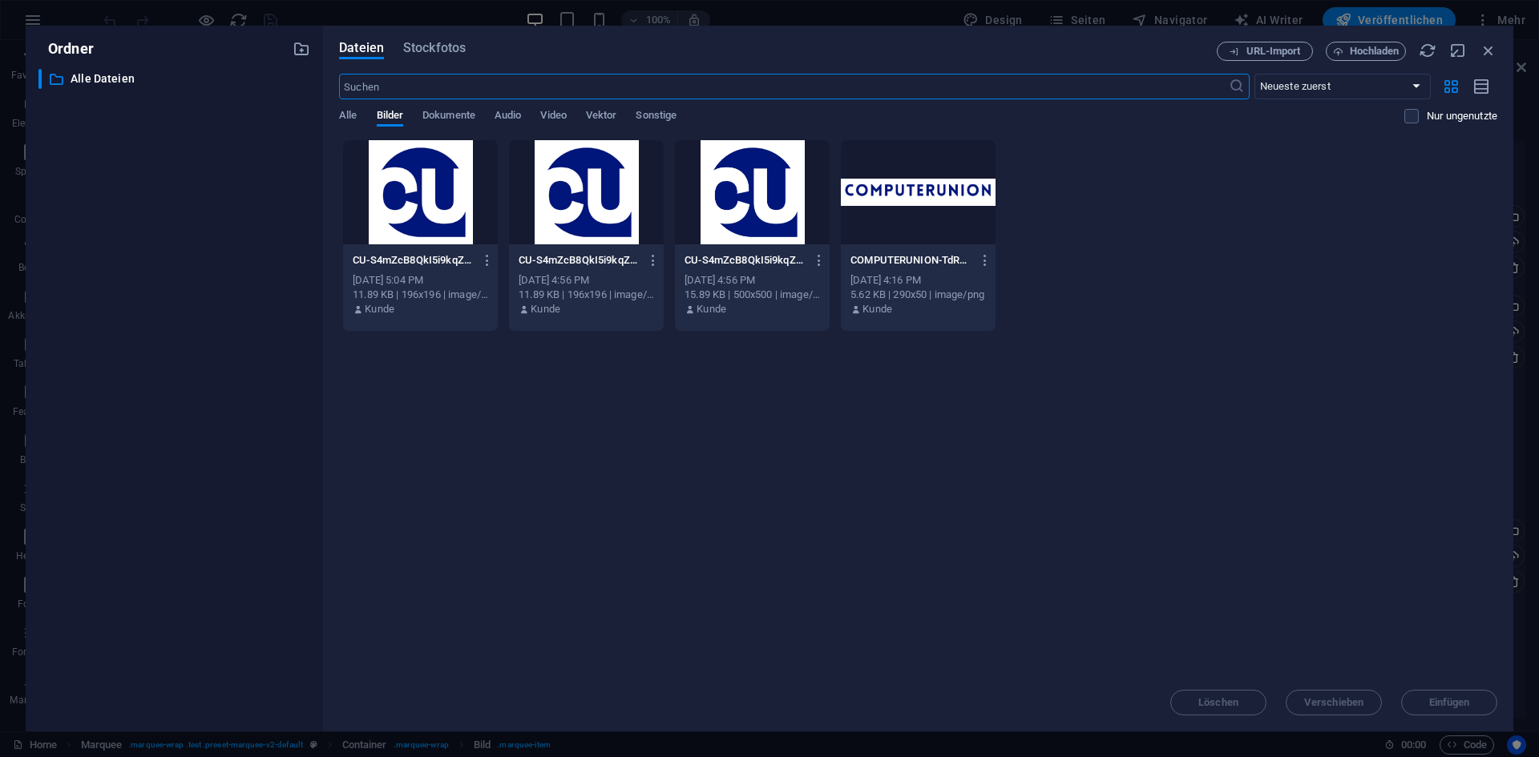
scroll to position [0, 0]
click at [444, 219] on div at bounding box center [420, 192] width 155 height 104
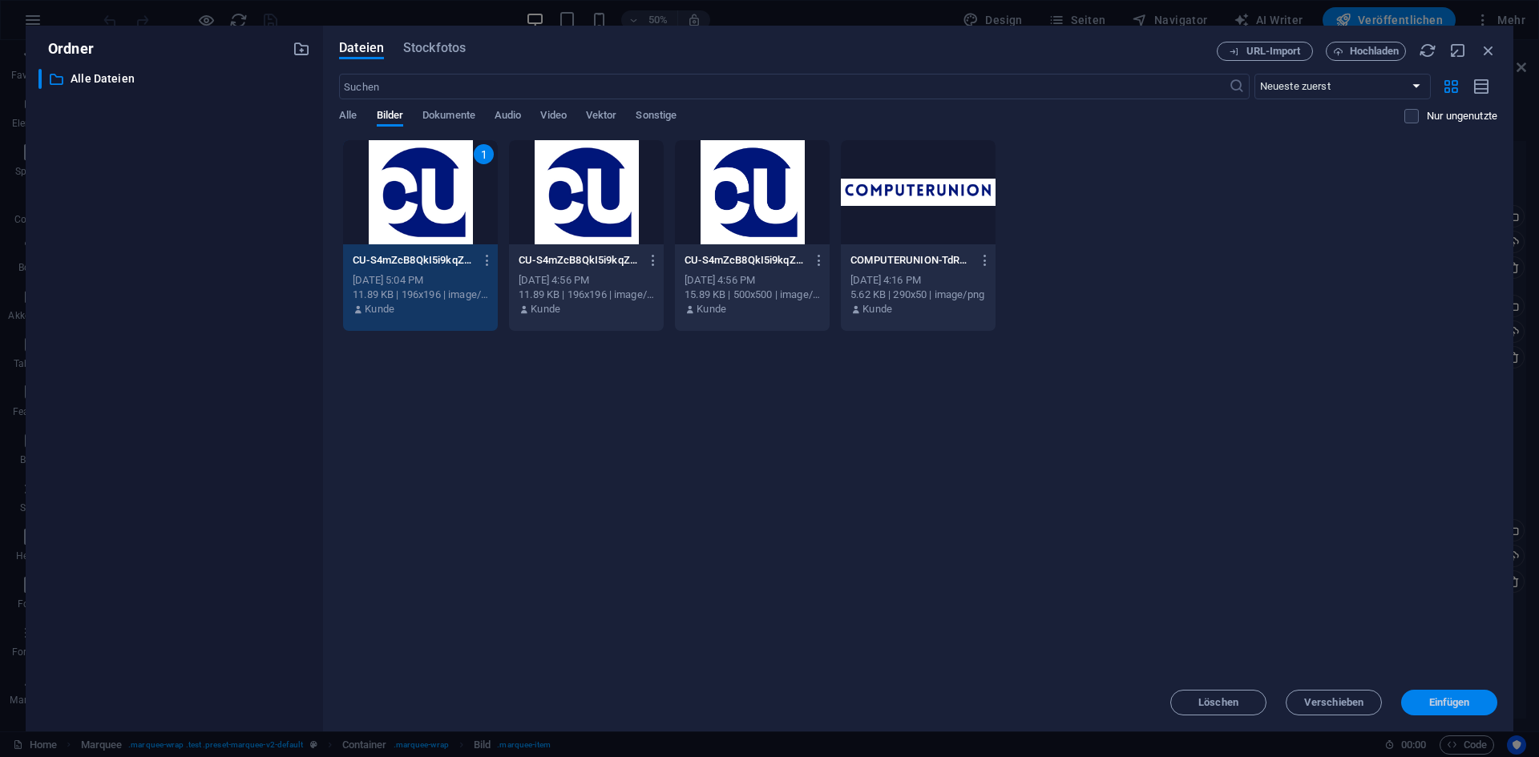
click at [1434, 698] on span "Einfügen" at bounding box center [1449, 703] width 41 height 10
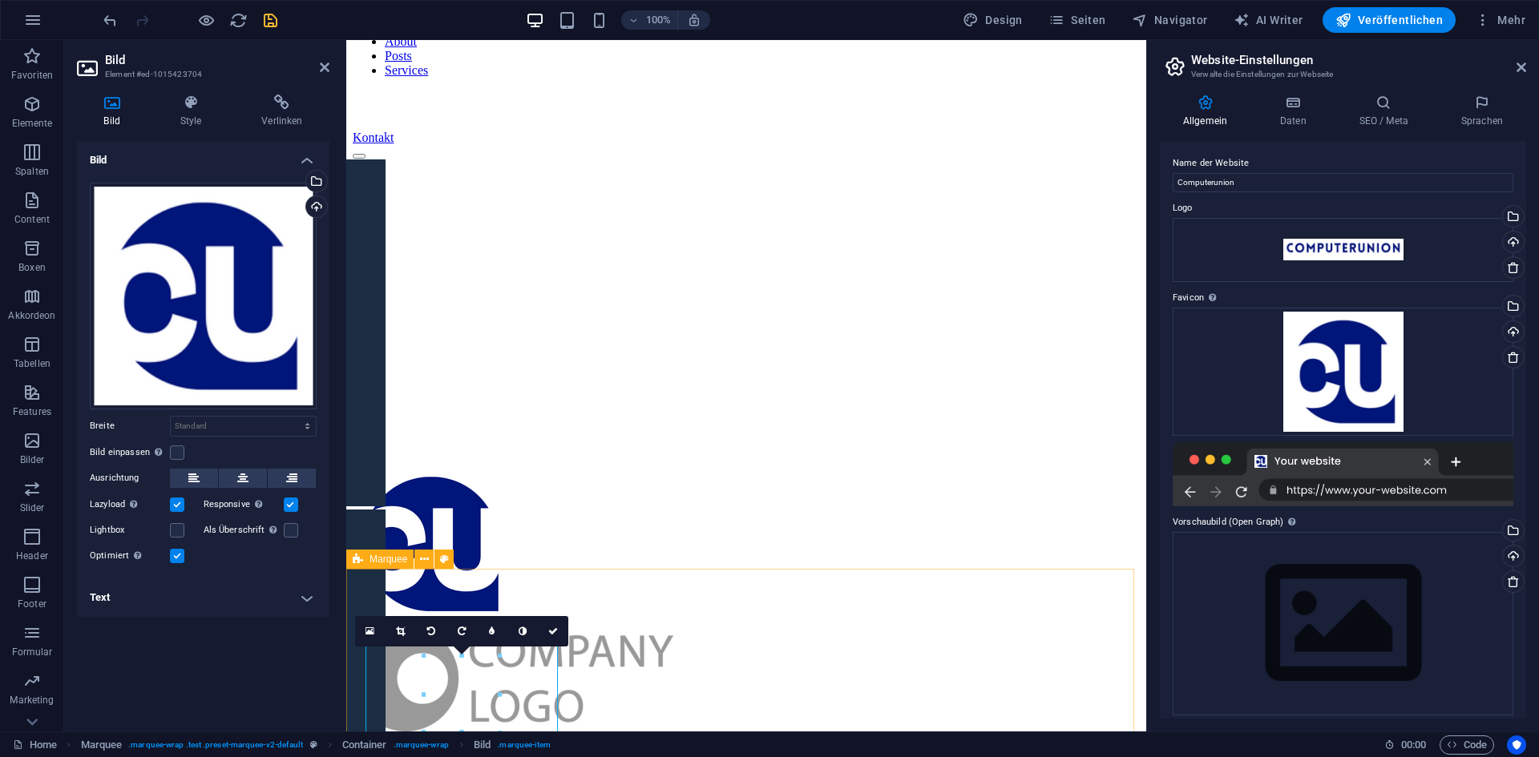
scroll to position [160, 0]
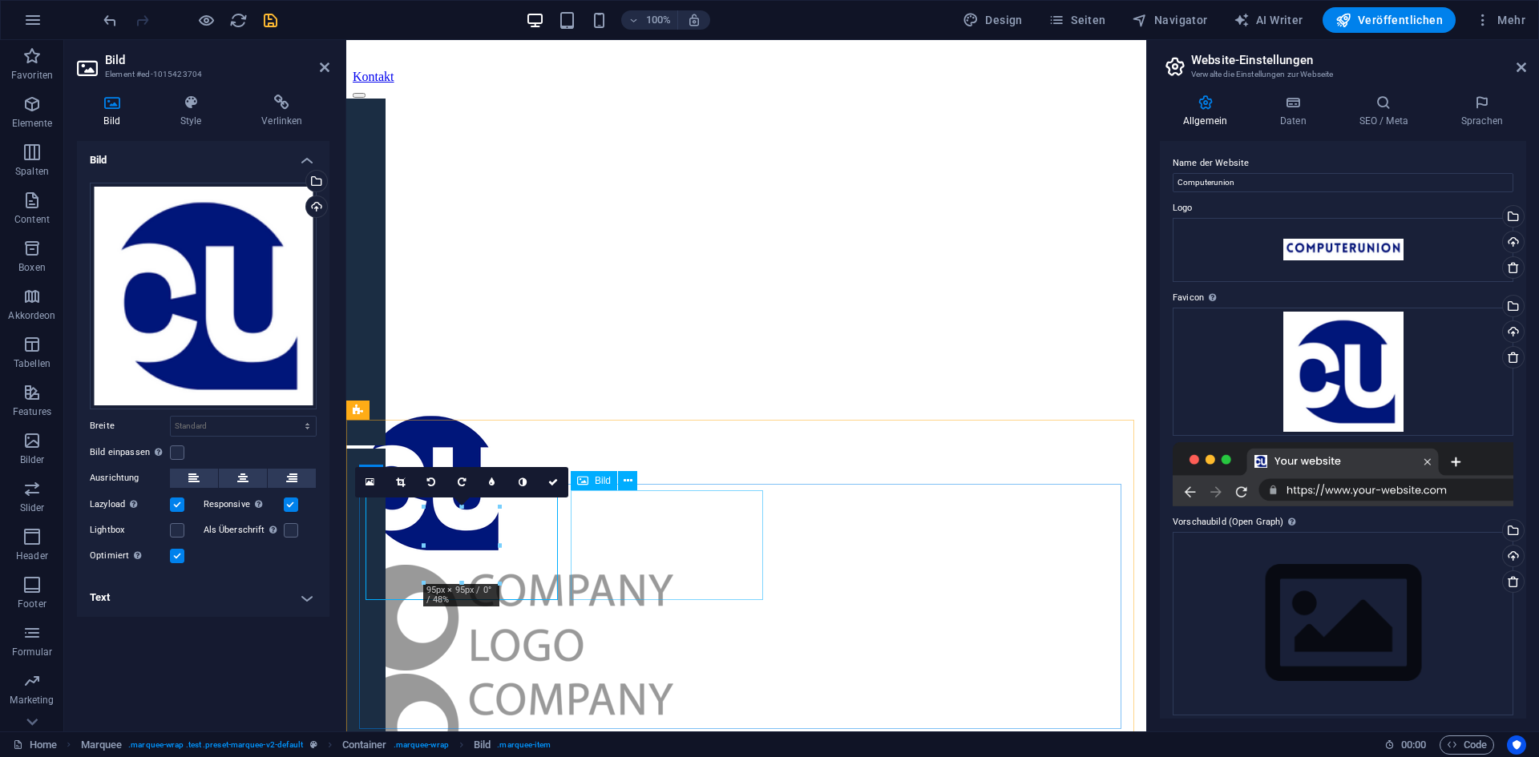
click at [717, 567] on figure at bounding box center [746, 619] width 787 height 109
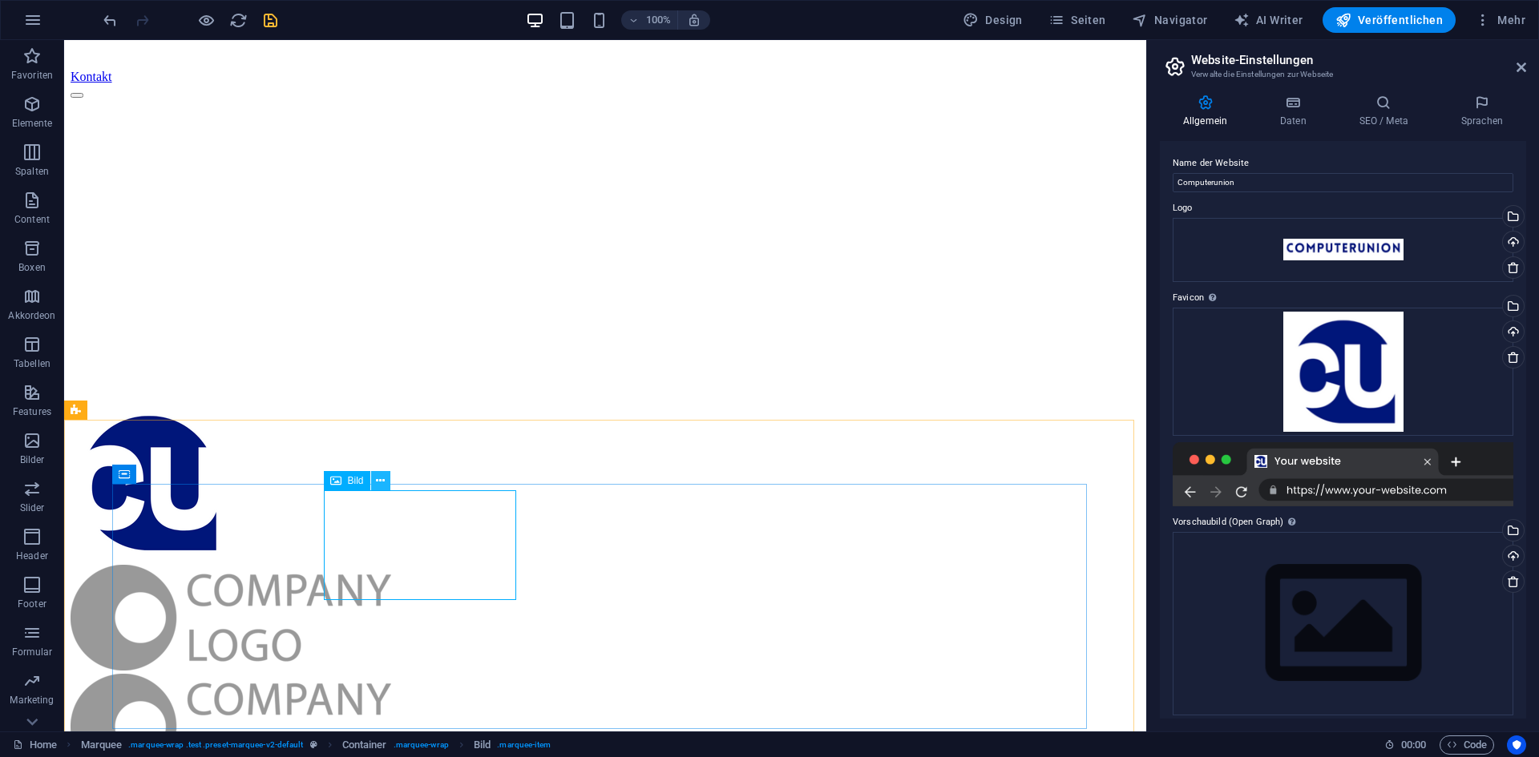
click at [378, 487] on icon at bounding box center [380, 481] width 9 height 17
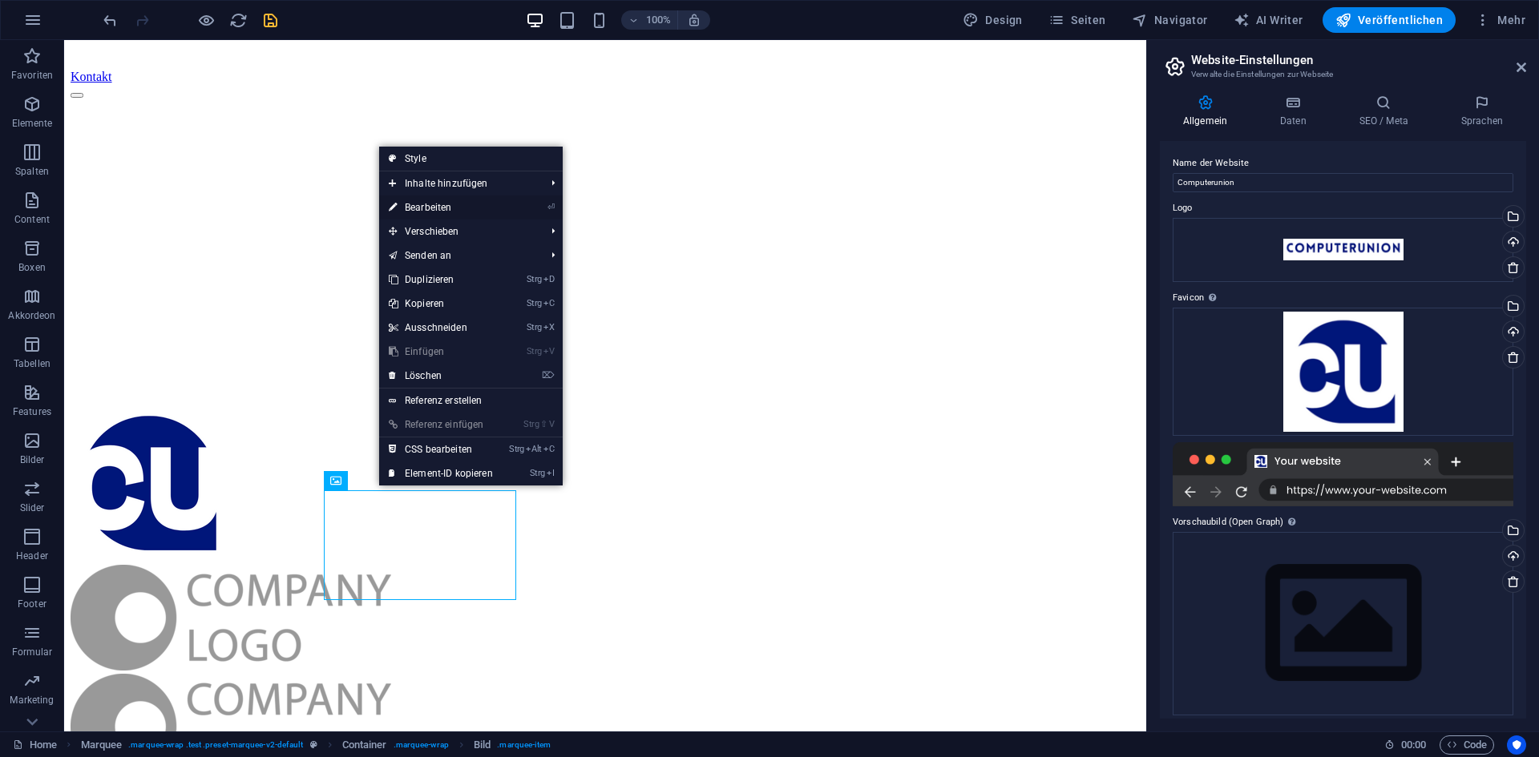
drag, startPoint x: 454, startPoint y: 200, endPoint x: 99, endPoint y: 161, distance: 358.0
click at [454, 199] on link "⏎ Bearbeiten" at bounding box center [440, 208] width 123 height 24
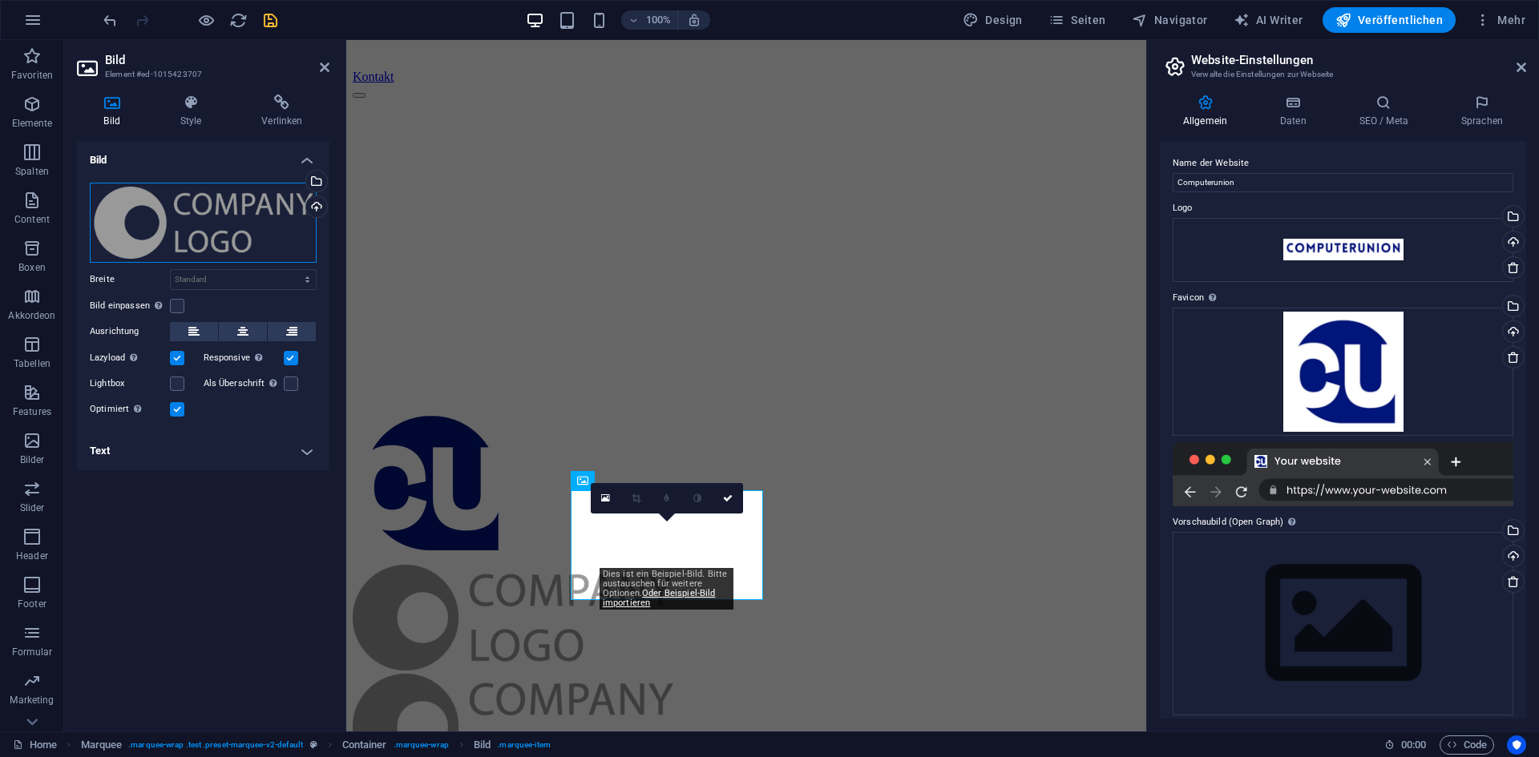
click at [206, 249] on div "Ziehe Dateien zum Hochladen hierher oder klicke hier, um aus Dateien oder koste…" at bounding box center [203, 223] width 227 height 80
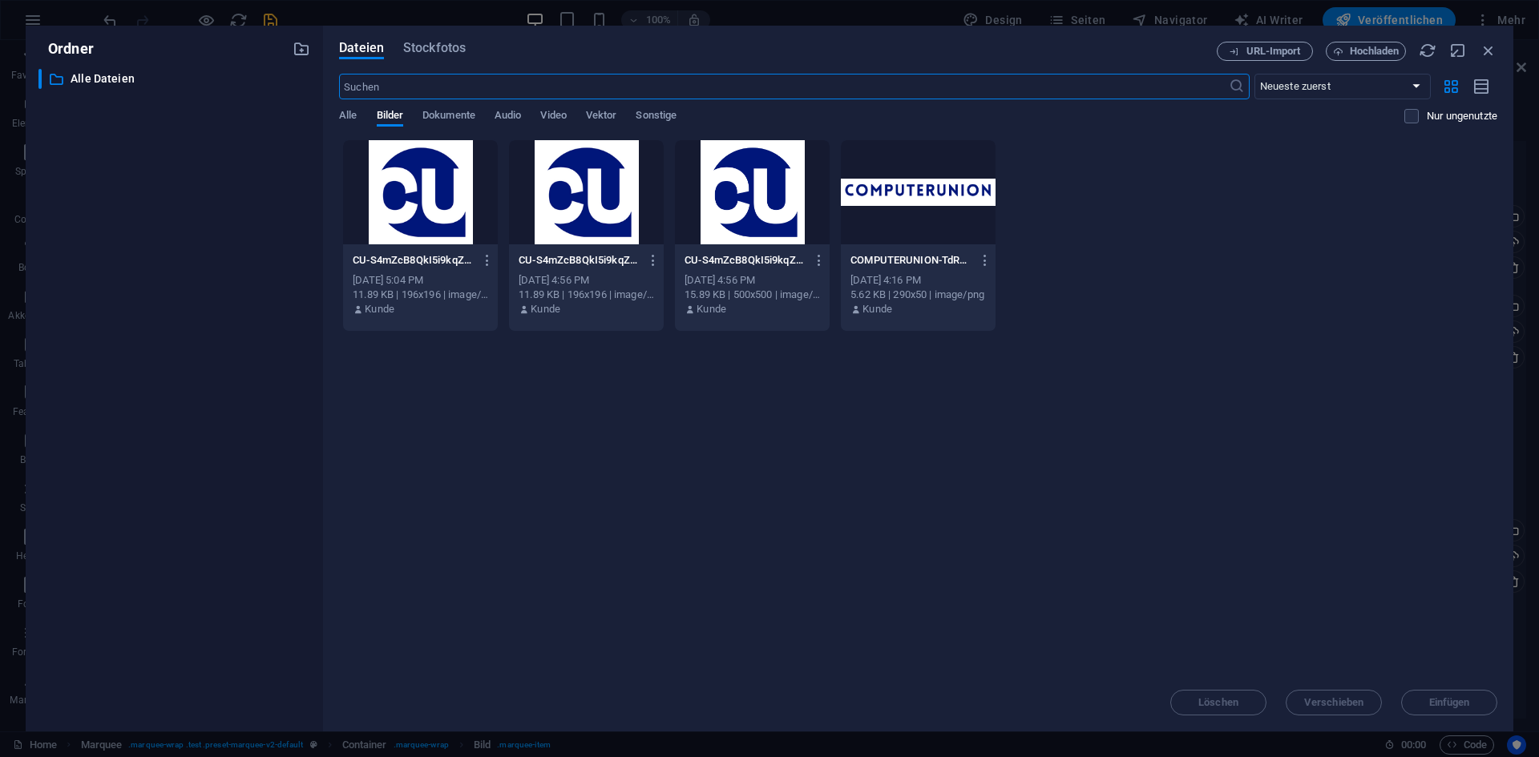
scroll to position [0, 0]
click at [915, 212] on div at bounding box center [918, 192] width 155 height 104
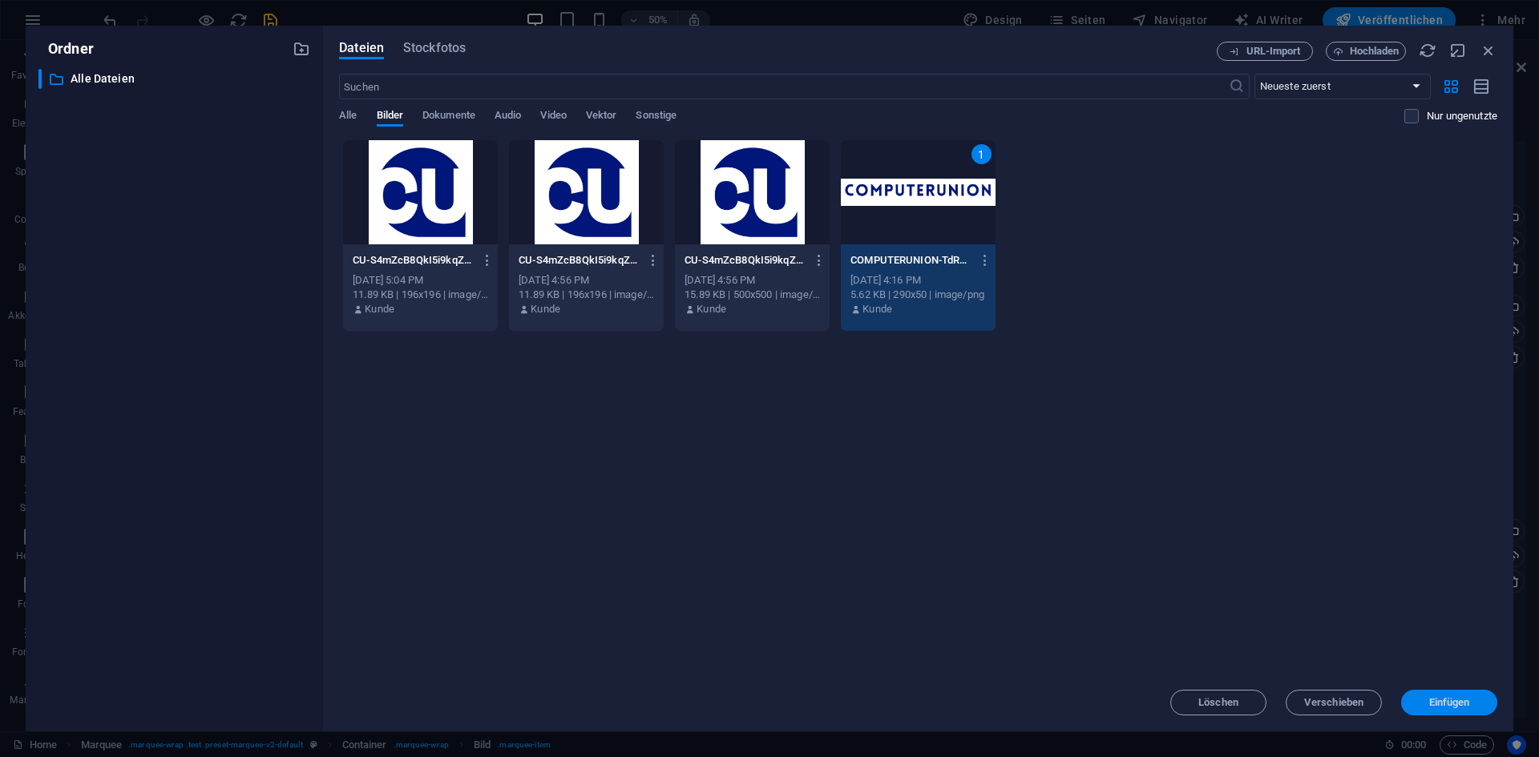
click at [1433, 706] on span "Einfügen" at bounding box center [1449, 703] width 41 height 10
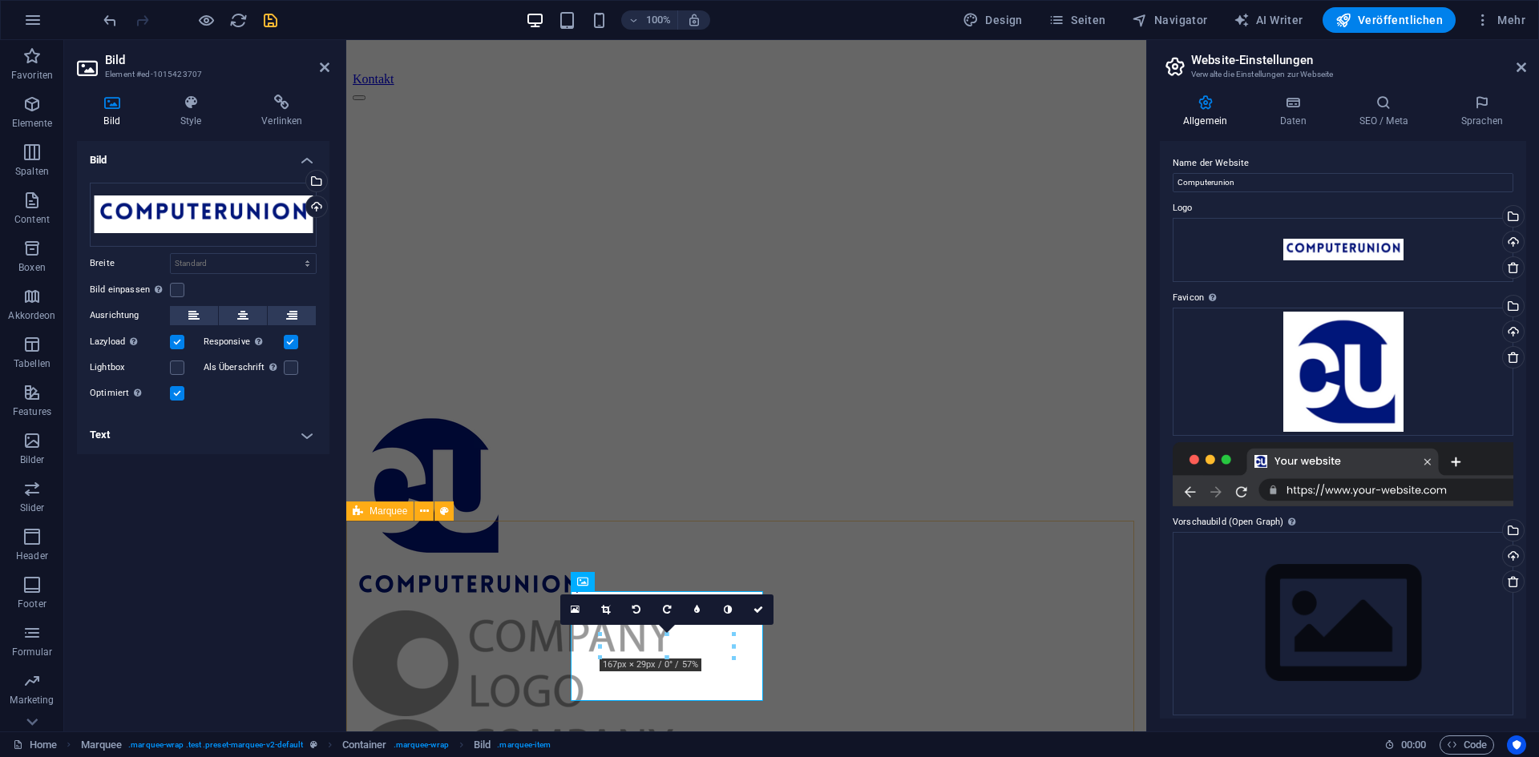
scroll to position [160, 0]
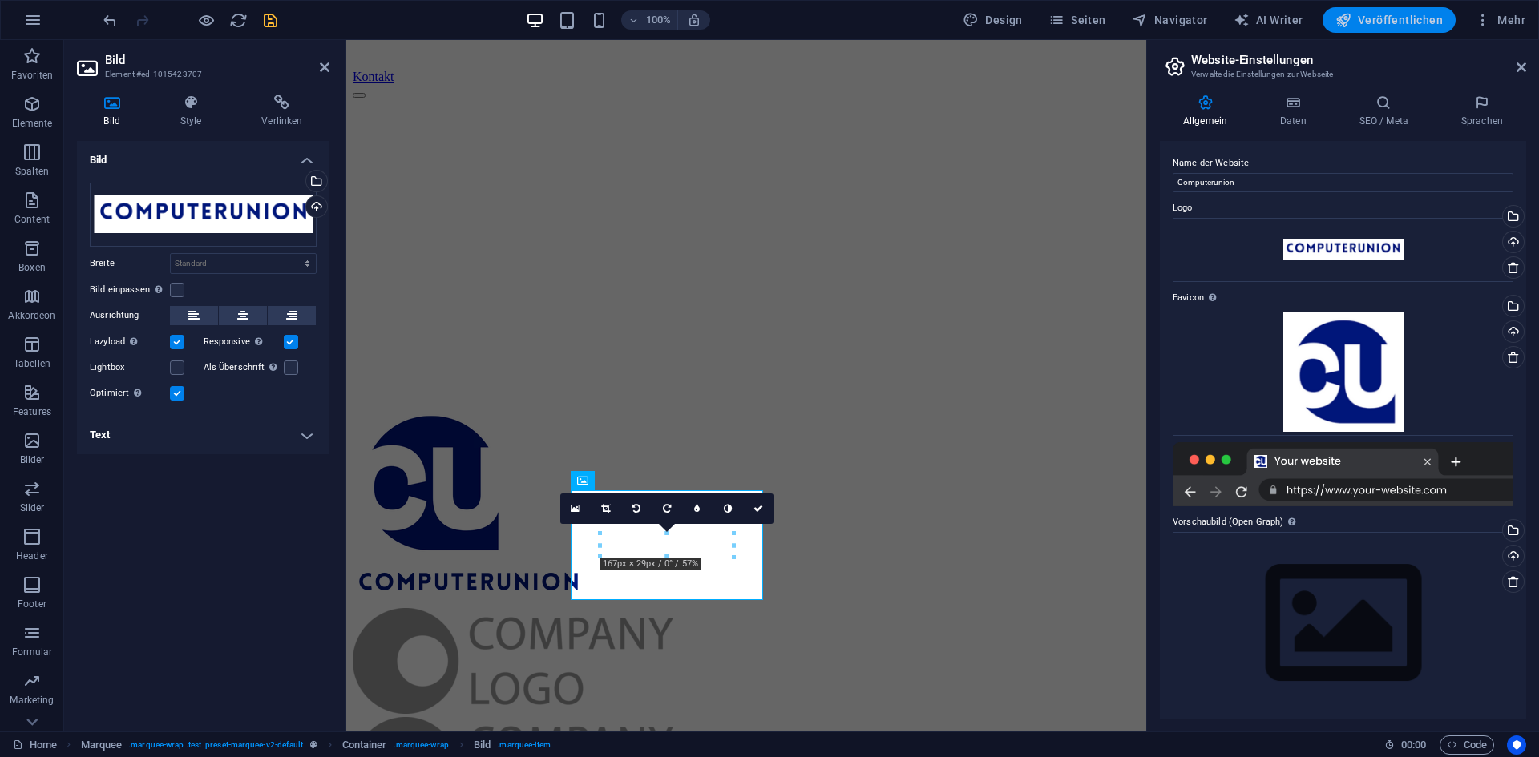
click at [1398, 18] on span "Veröffentlichen" at bounding box center [1388, 20] width 107 height 16
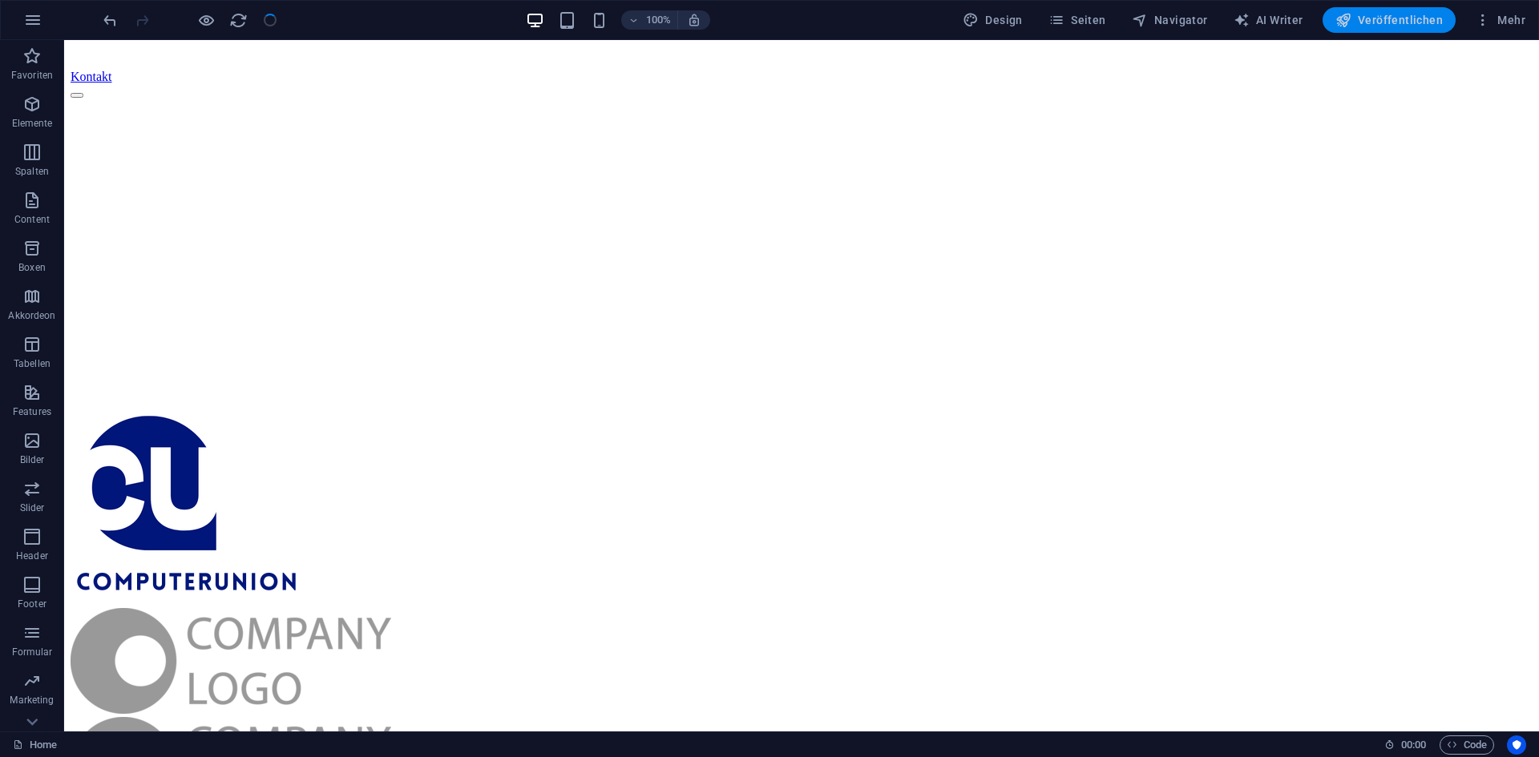
click at [1378, 7] on button "Veröffentlichen" at bounding box center [1389, 20] width 133 height 26
click at [1374, 27] on span "Veröffentlichen" at bounding box center [1388, 20] width 107 height 16
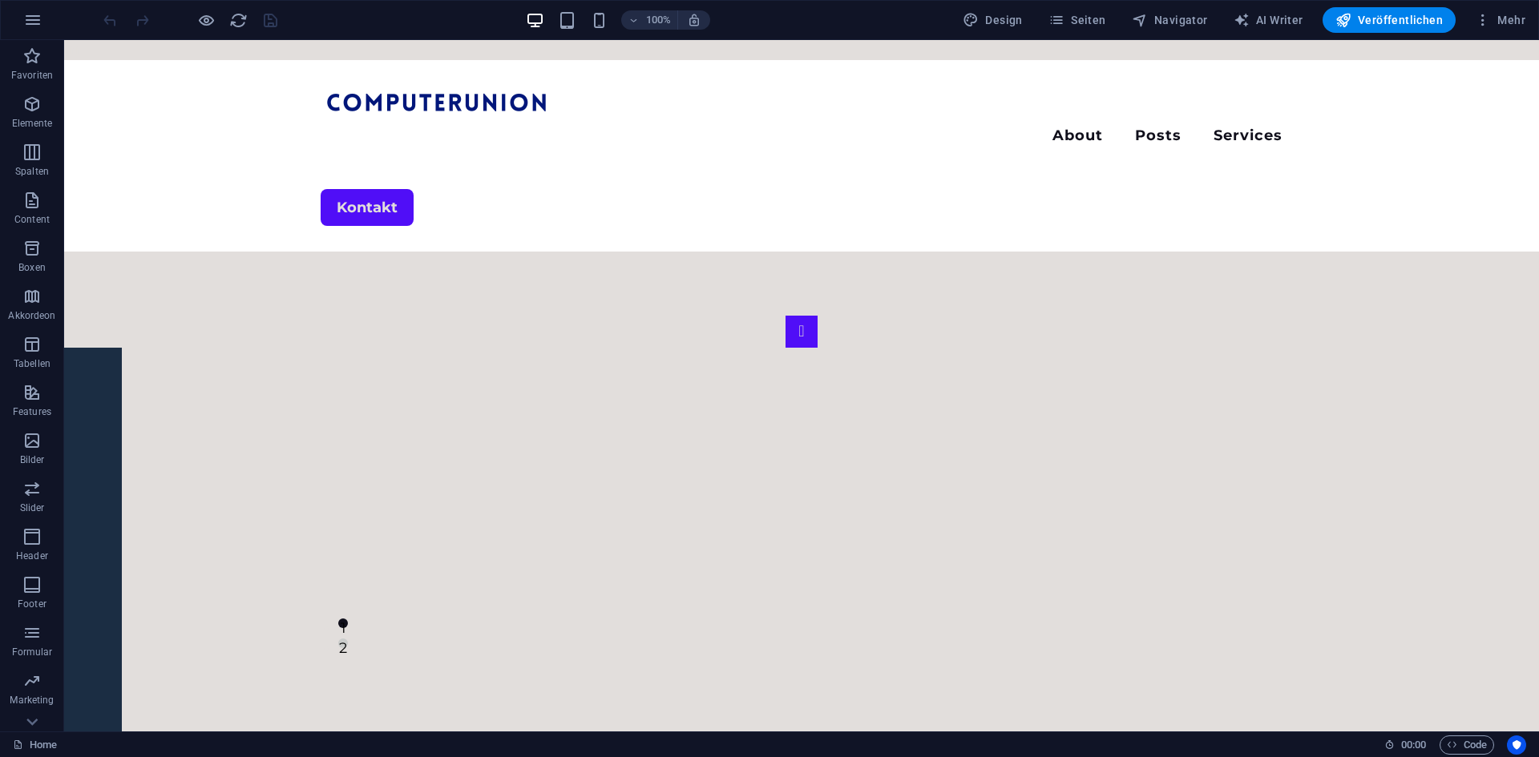
drag, startPoint x: 193, startPoint y: 46, endPoint x: 180, endPoint y: 47, distance: 12.8
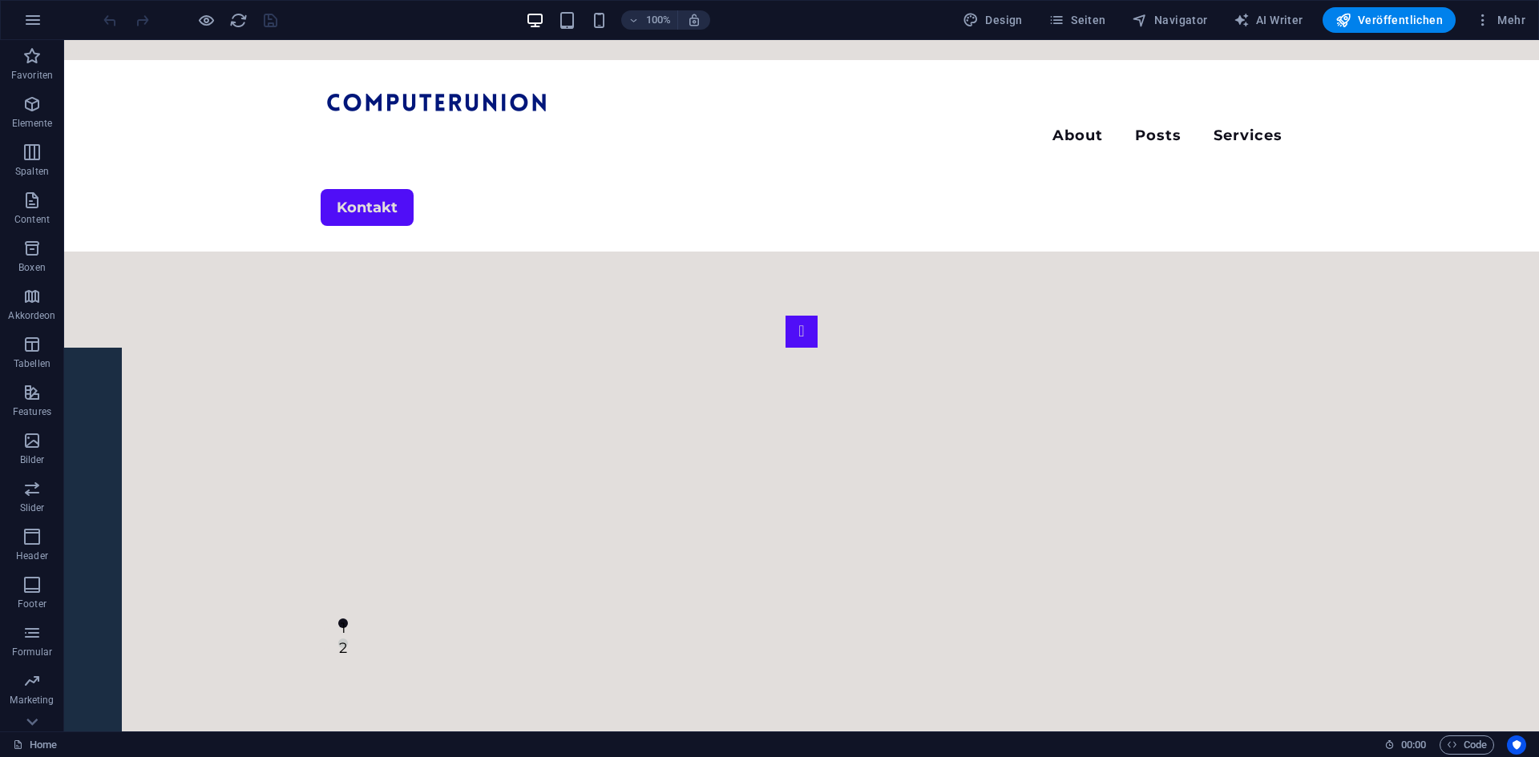
drag, startPoint x: 135, startPoint y: 48, endPoint x: 80, endPoint y: 46, distance: 54.5
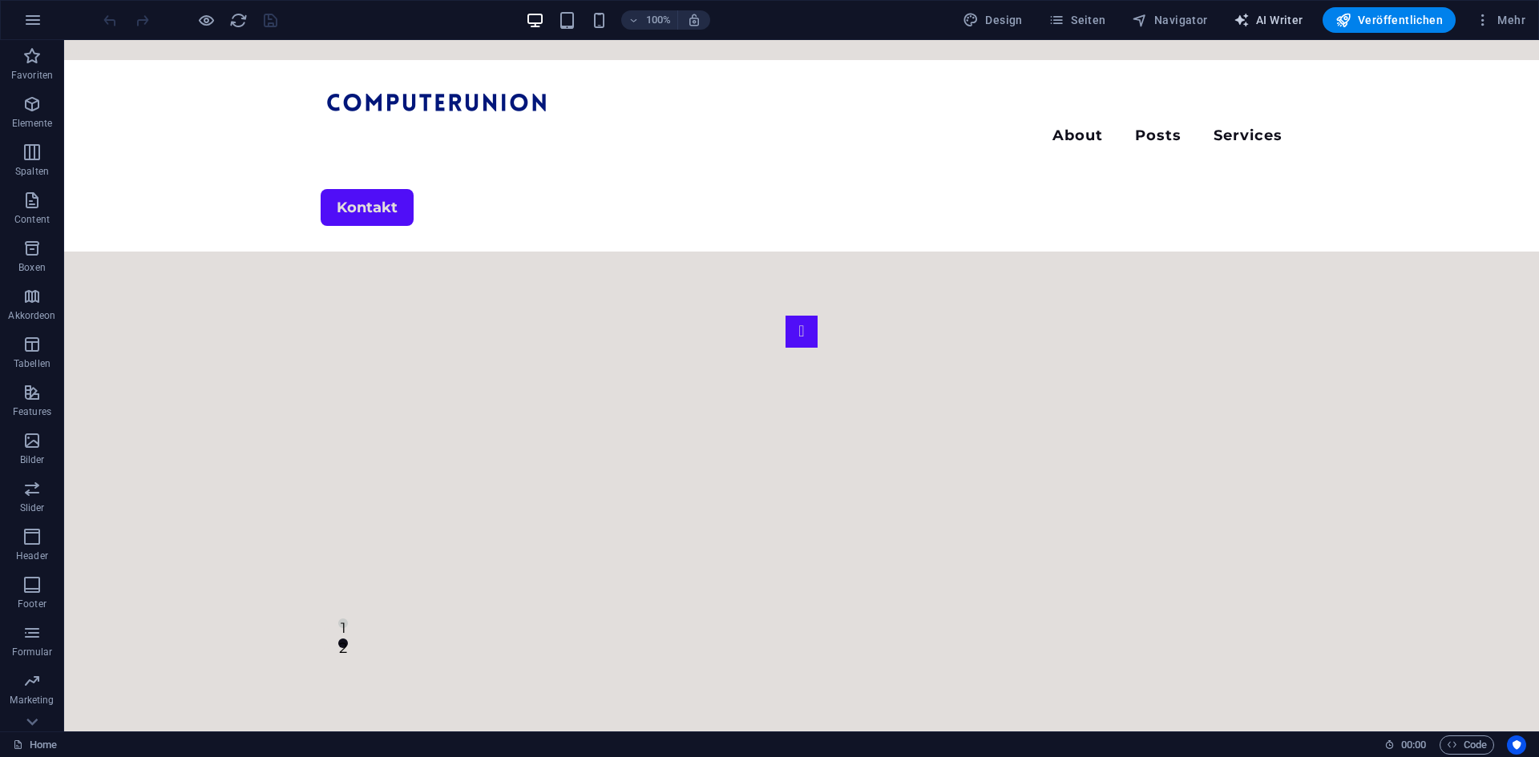
click at [1273, 8] on button "AI Writer" at bounding box center [1268, 20] width 83 height 26
select select "English"
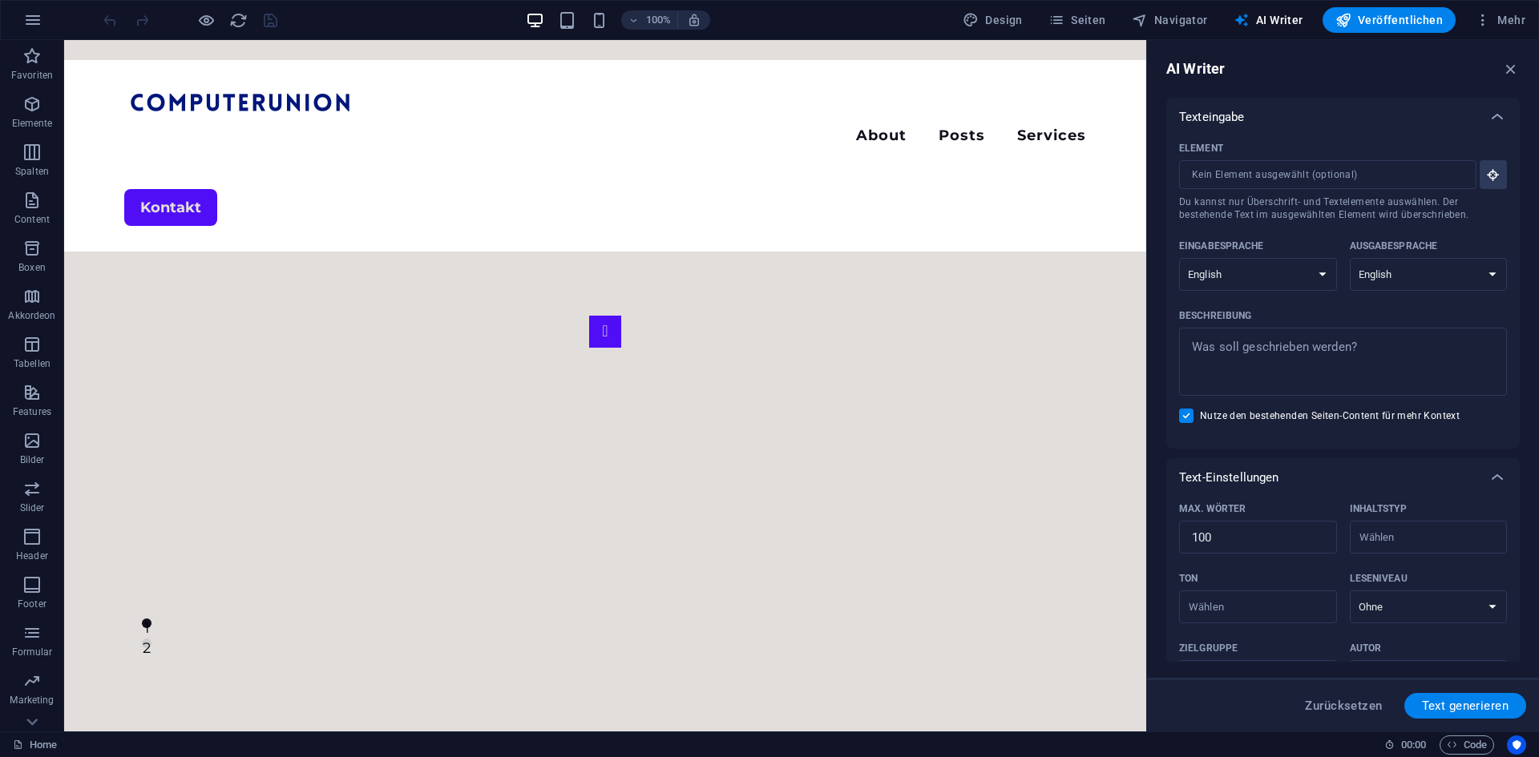
click at [1510, 59] on div "AI Writer Texteingabe Element ​ Du kannst nur Überschrift- und Textelemente aus…" at bounding box center [1343, 386] width 392 height 692
drag, startPoint x: 1438, startPoint y: 20, endPoint x: 1508, endPoint y: 64, distance: 82.5
click at [1508, 64] on icon "button" at bounding box center [1511, 69] width 18 height 18
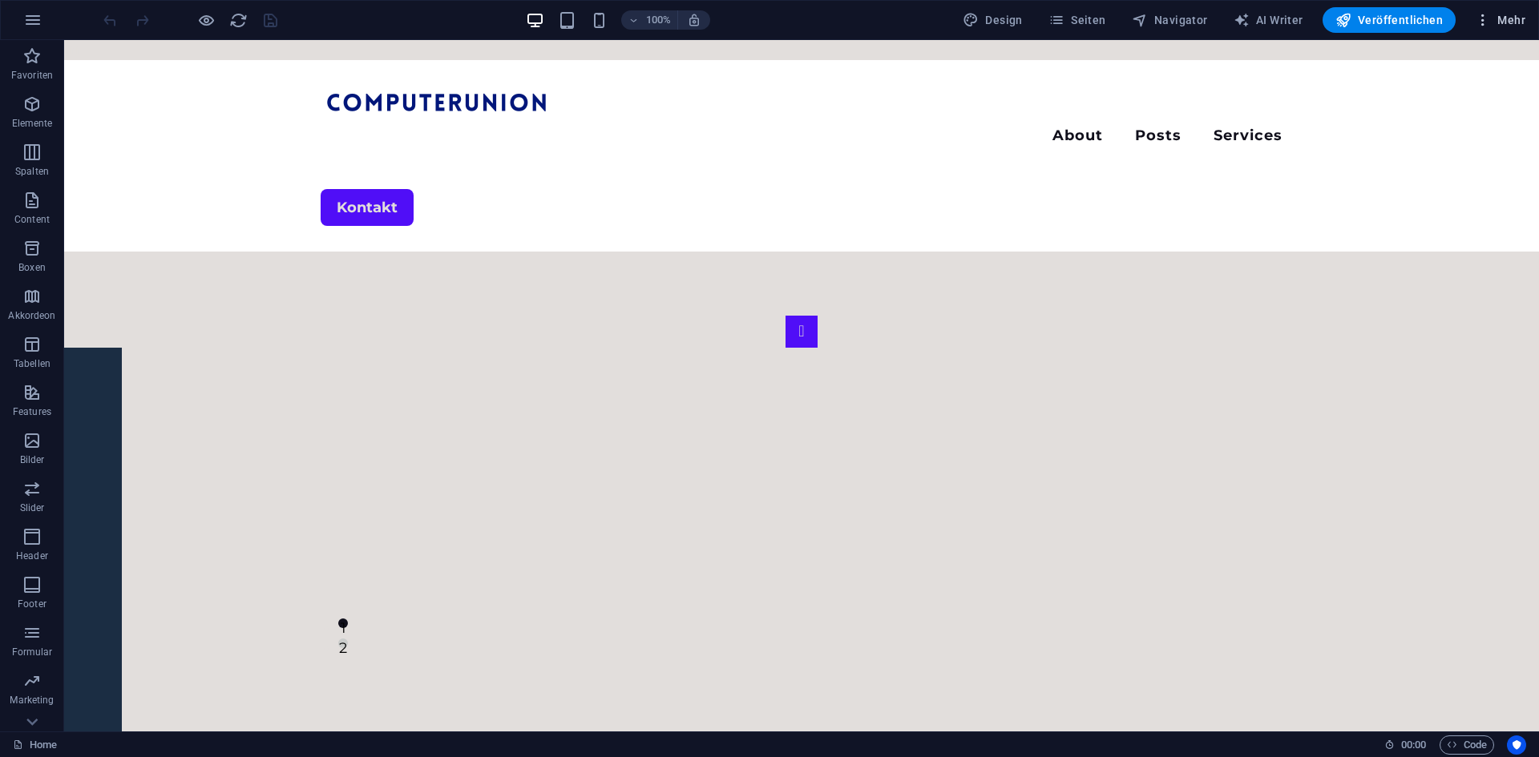
click at [1481, 6] on div "100% Design Seiten Navigator AI Writer Veröffentlichen Mehr" at bounding box center [769, 20] width 1537 height 38
click at [1481, 10] on button "Mehr" at bounding box center [1499, 20] width 63 height 26
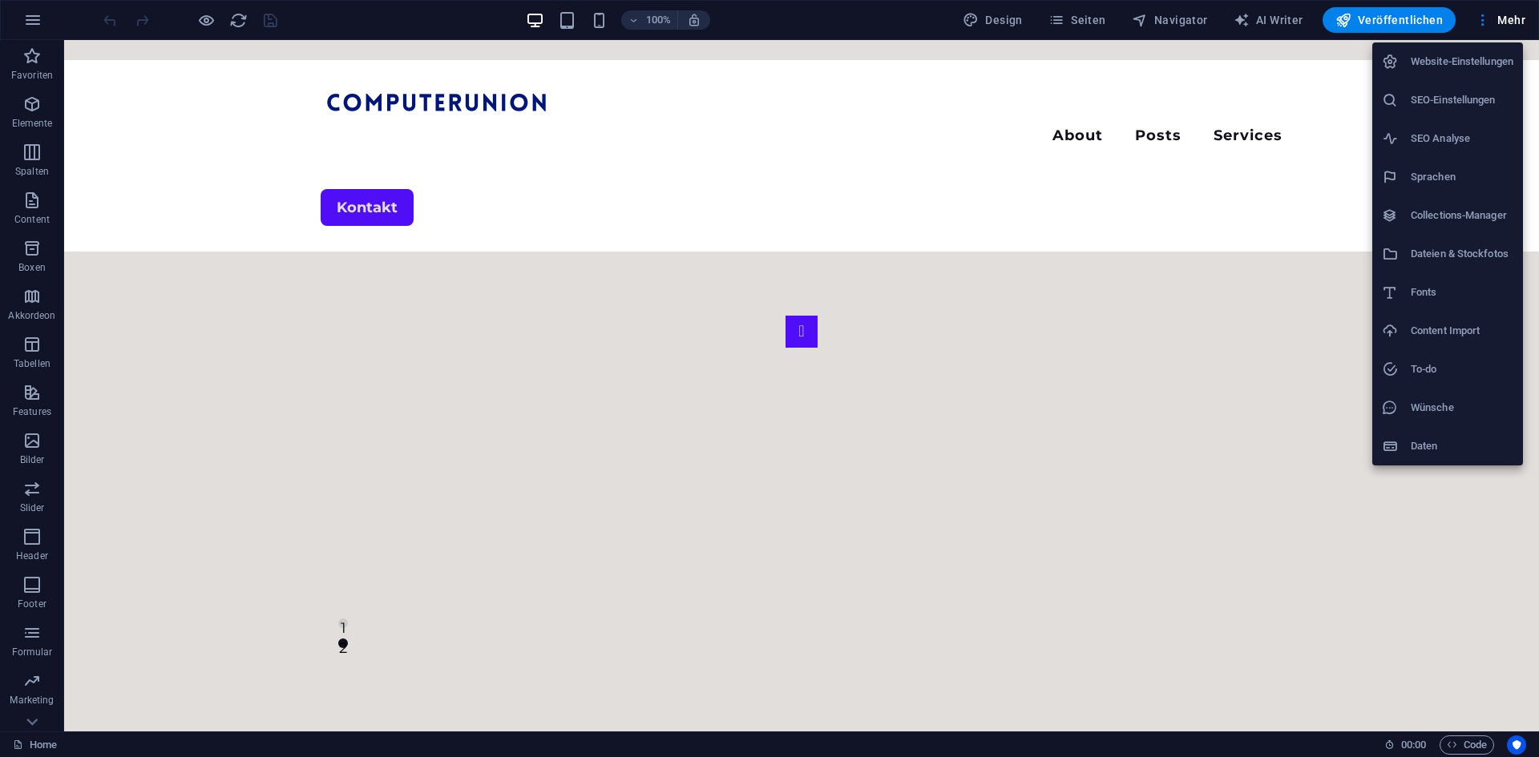
click at [1484, 10] on div at bounding box center [769, 378] width 1539 height 757
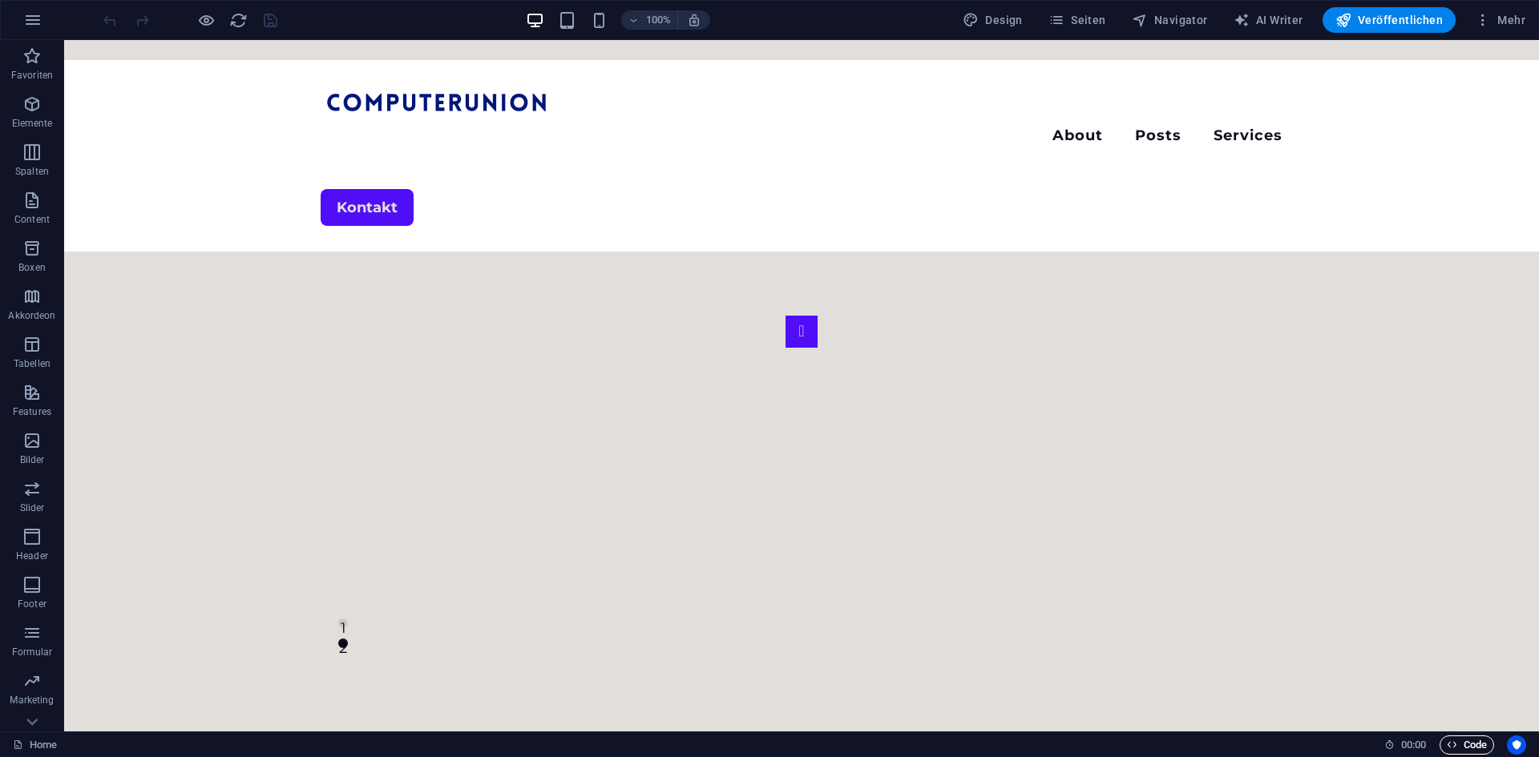
click at [1470, 748] on span "Code" at bounding box center [1467, 745] width 40 height 19
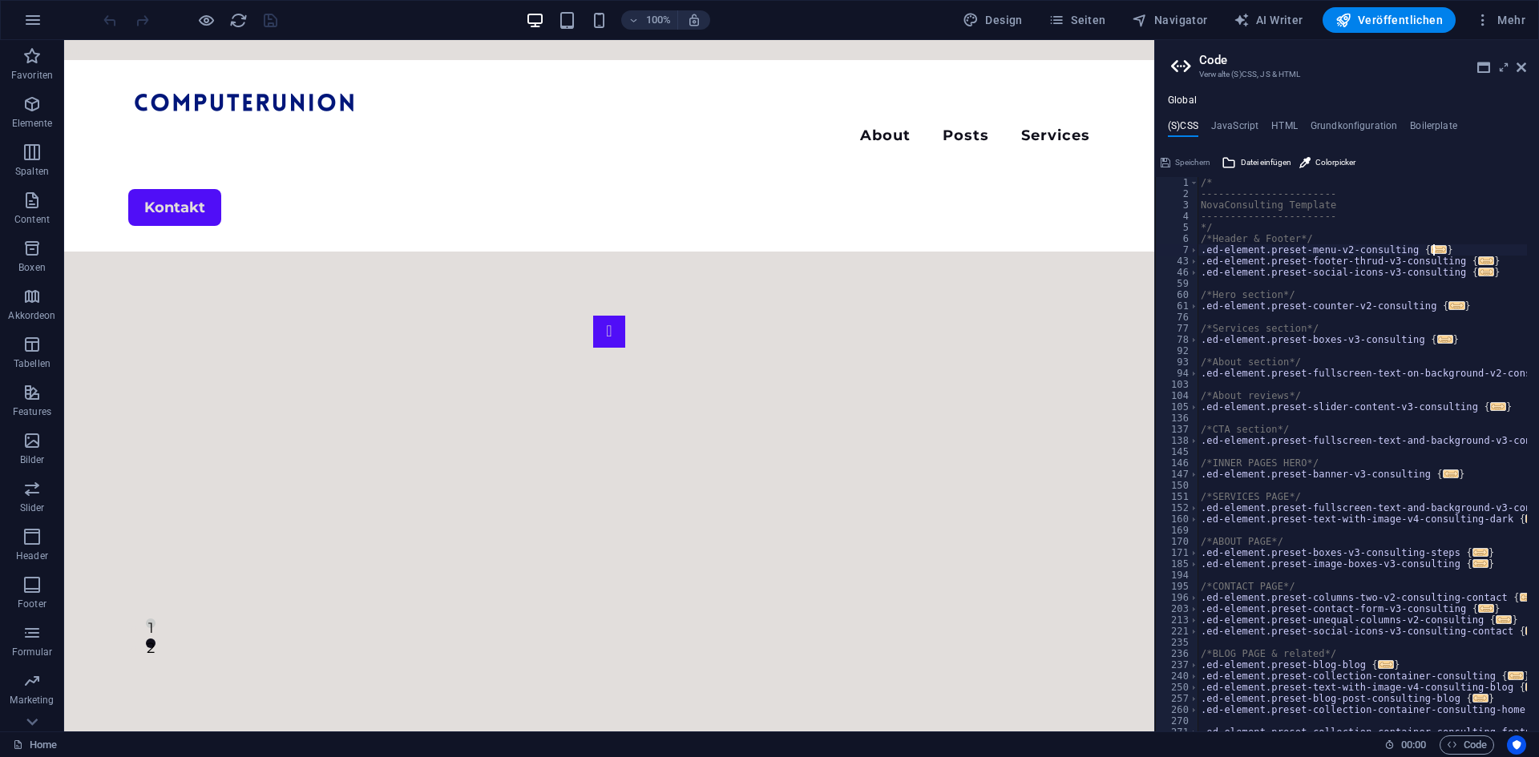
click at [1473, 254] on div "/* ----------------------- NovaConsulting Template ----------------------- */ /…" at bounding box center [1393, 459] width 390 height 565
click at [1476, 268] on div "/* ----------------------- NovaConsulting Template ----------------------- */ /…" at bounding box center [1393, 459] width 390 height 565
click at [1478, 274] on span "..." at bounding box center [1486, 272] width 16 height 9
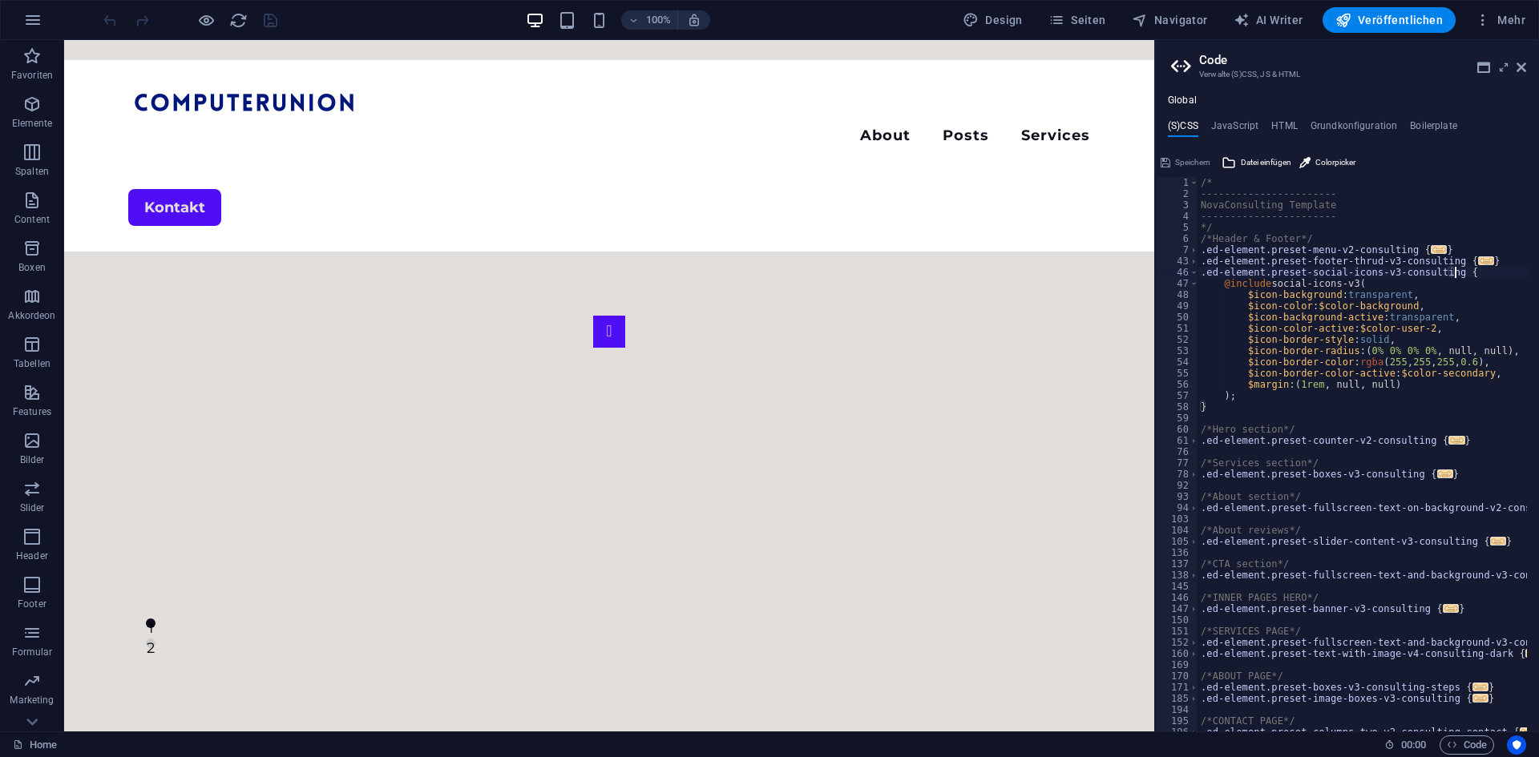
click at [1351, 277] on div "/* ----------------------- NovaConsulting Template ----------------------- */ /…" at bounding box center [1393, 459] width 390 height 565
click at [1360, 262] on div "/* ----------------------- NovaConsulting Template ----------------------- */ /…" at bounding box center [1393, 459] width 390 height 565
click at [1220, 265] on div "/* ----------------------- NovaConsulting Template ----------------------- */ /…" at bounding box center [1393, 459] width 390 height 565
click at [1214, 261] on div "/* ----------------------- NovaConsulting Template ----------------------- */ /…" at bounding box center [1393, 459] width 390 height 565
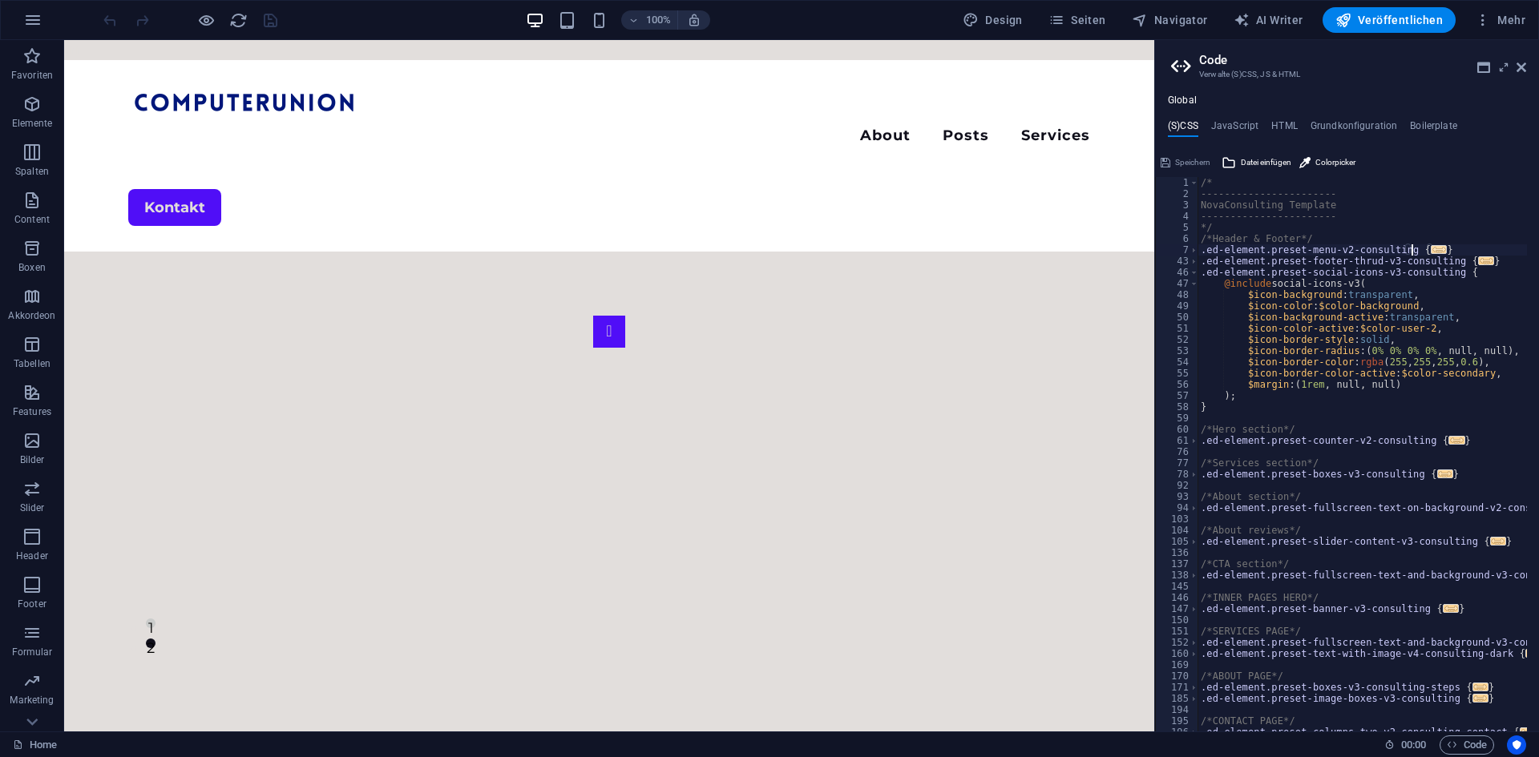
click at [1431, 249] on span "..." at bounding box center [1439, 249] width 16 height 9
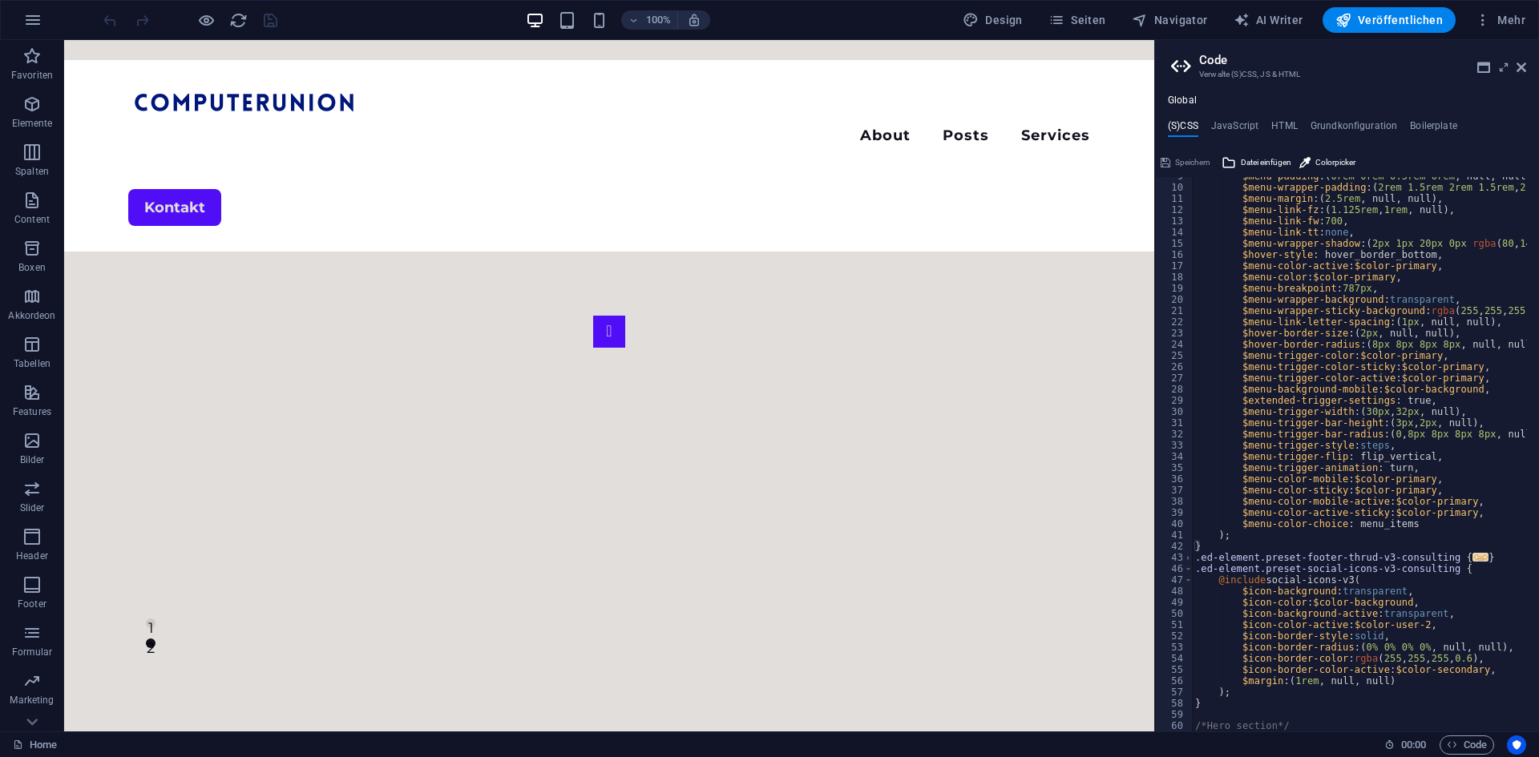
scroll to position [96, 0]
click at [1473, 561] on span "..." at bounding box center [1481, 557] width 16 height 9
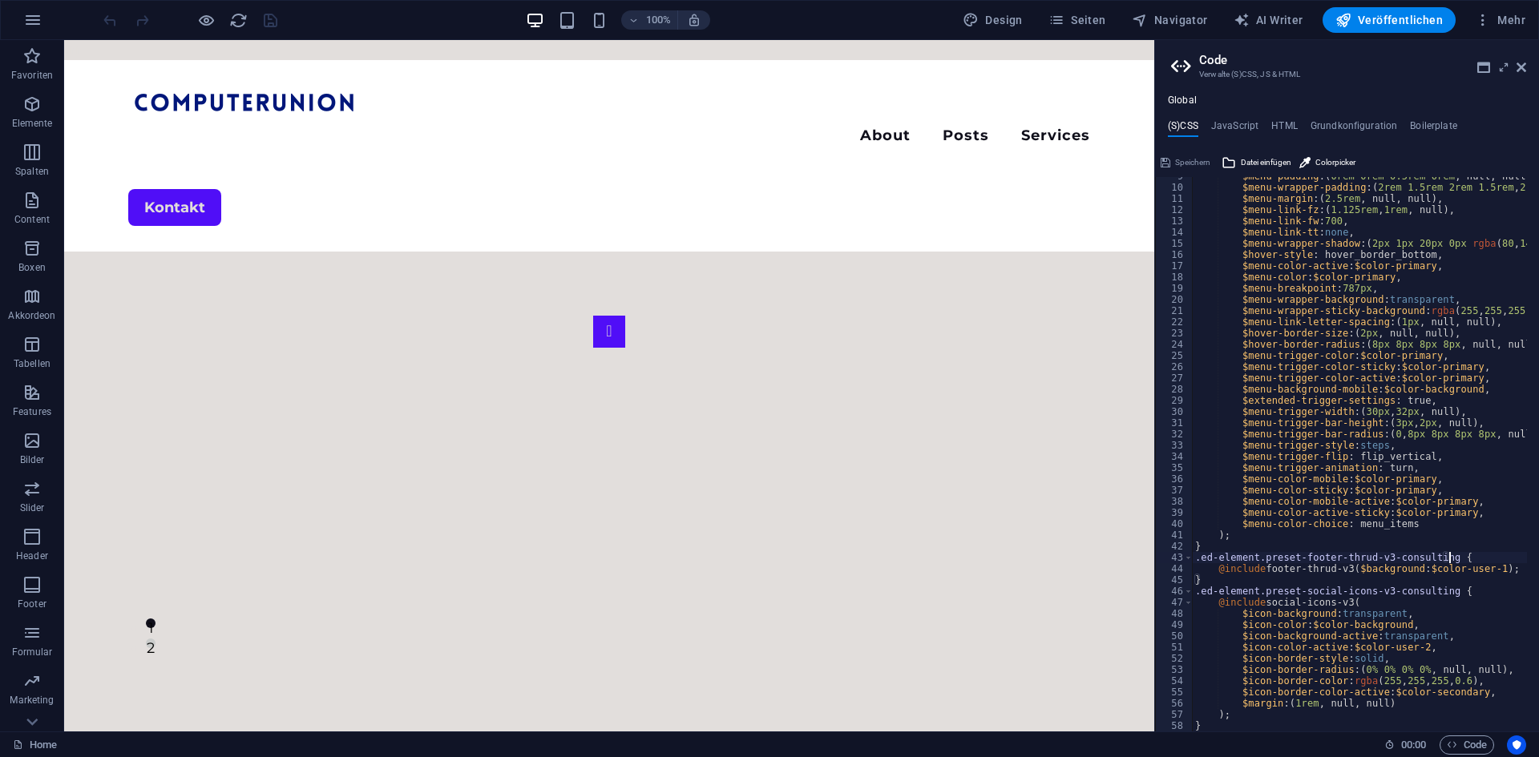
scroll to position [144, 0]
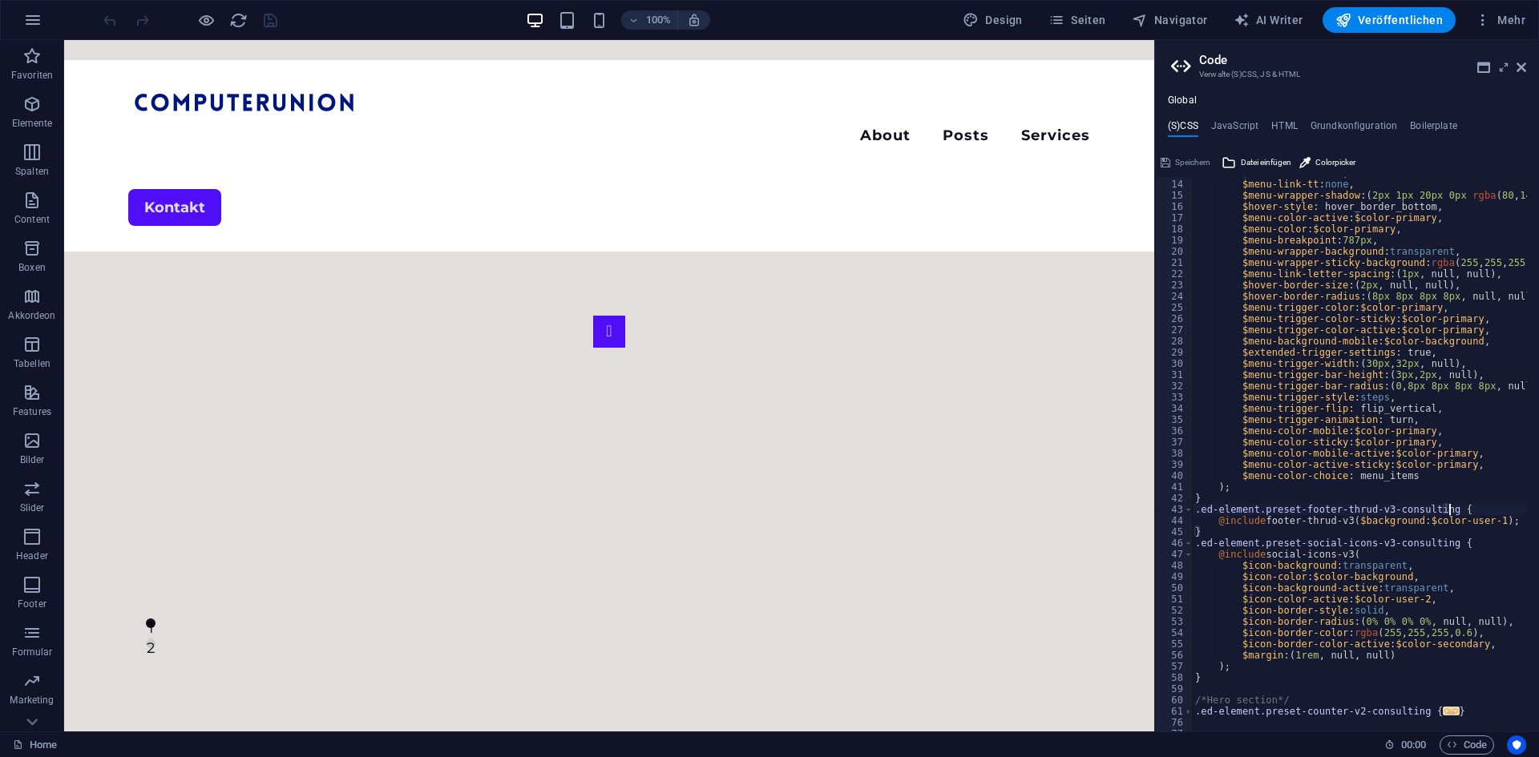
click at [1412, 651] on div "$menu-link-fw : 700 , $menu-link-tt : none , $menu-wrapper-shadow : ( 2px 1px 2…" at bounding box center [1498, 450] width 612 height 565
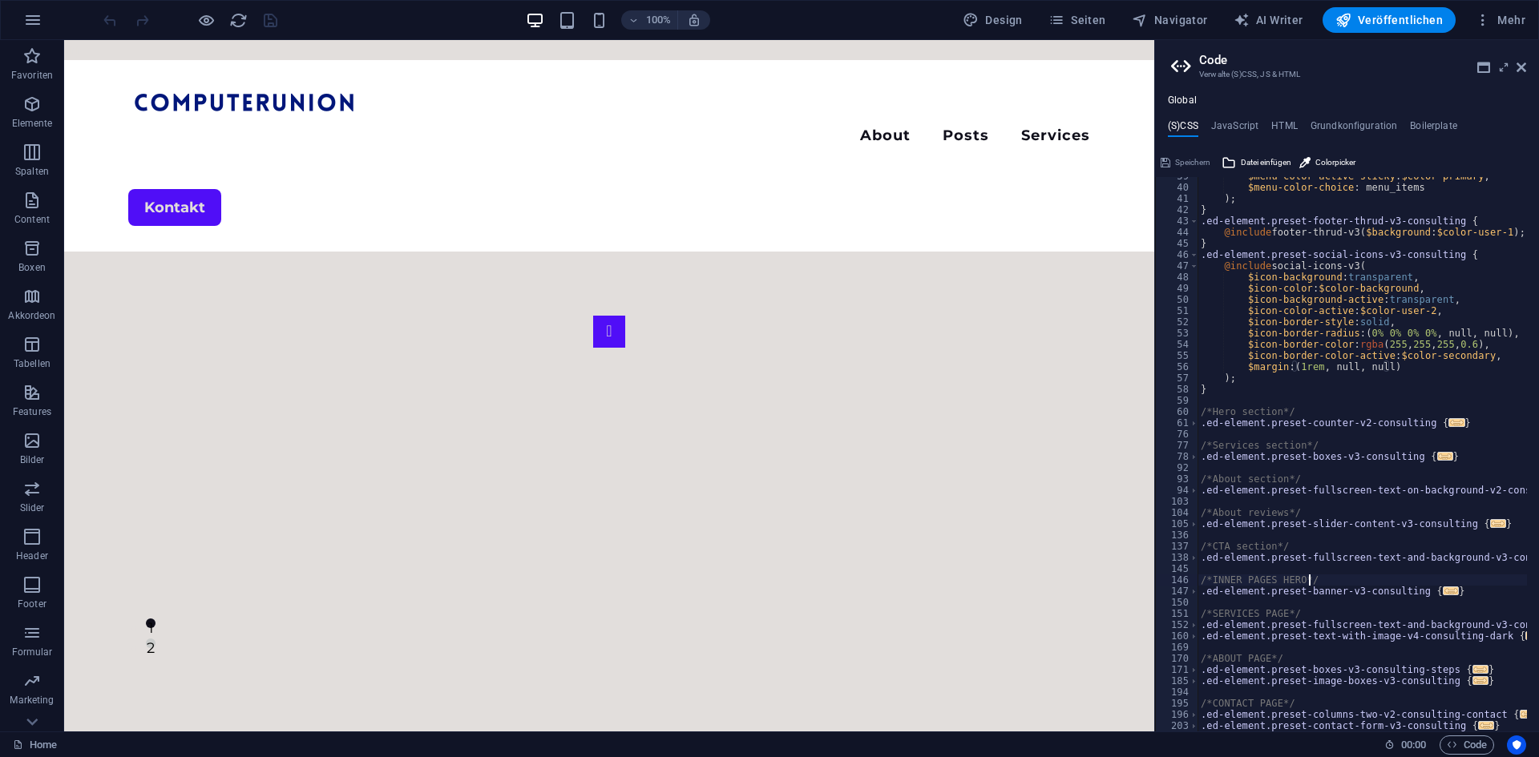
click at [1407, 584] on div "$menu-color-active-sticky : $color-primary , $menu-color-choice : menu_items ) …" at bounding box center [1504, 453] width 612 height 565
type textarea "/*INNER PAGES HERO*/"
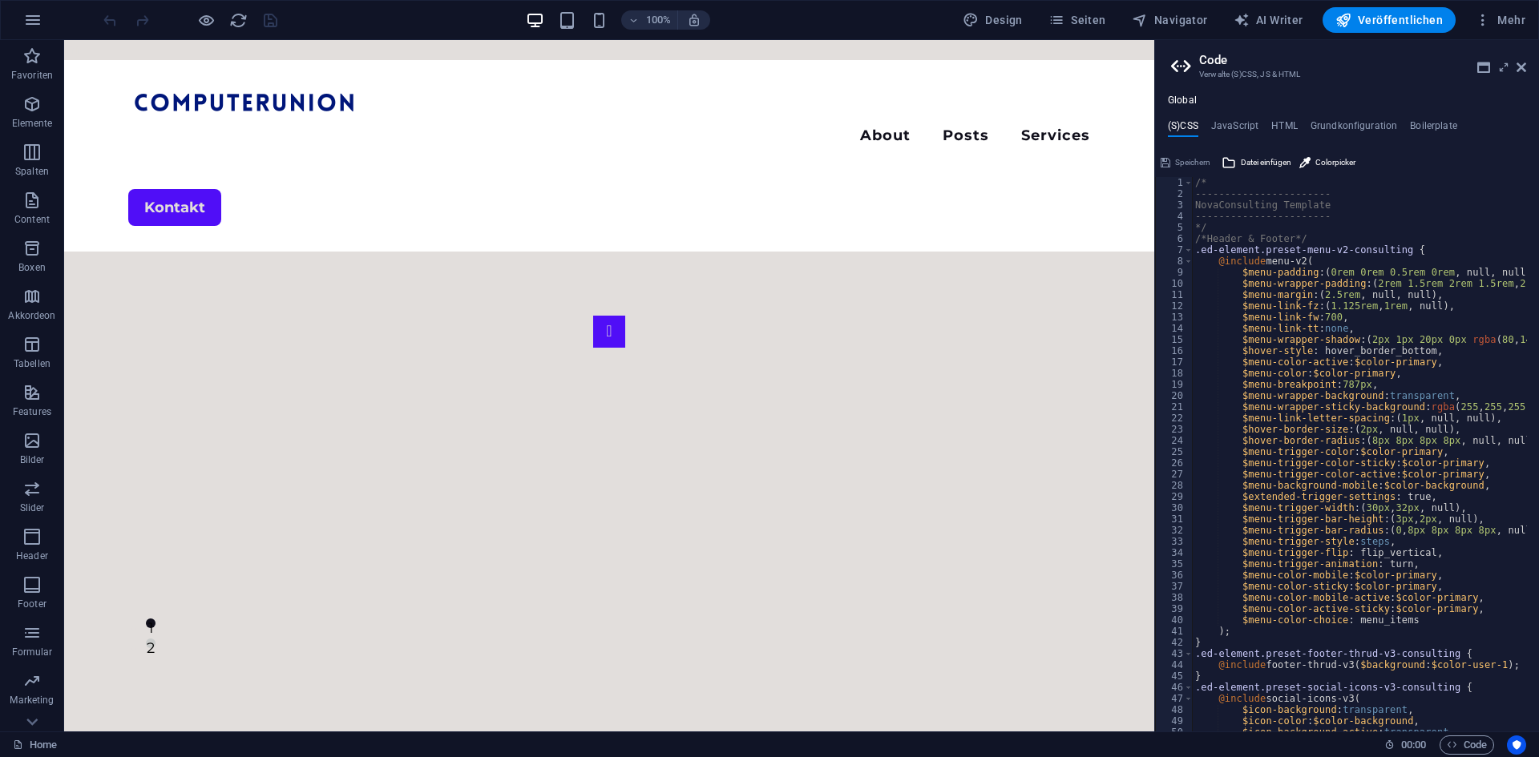
scroll to position [0, 0]
click at [1282, 126] on h4 "HTML" at bounding box center [1284, 129] width 26 height 18
type textarea "<a href="#main-content" class="wv-link-content button">Skip to main content</a>"
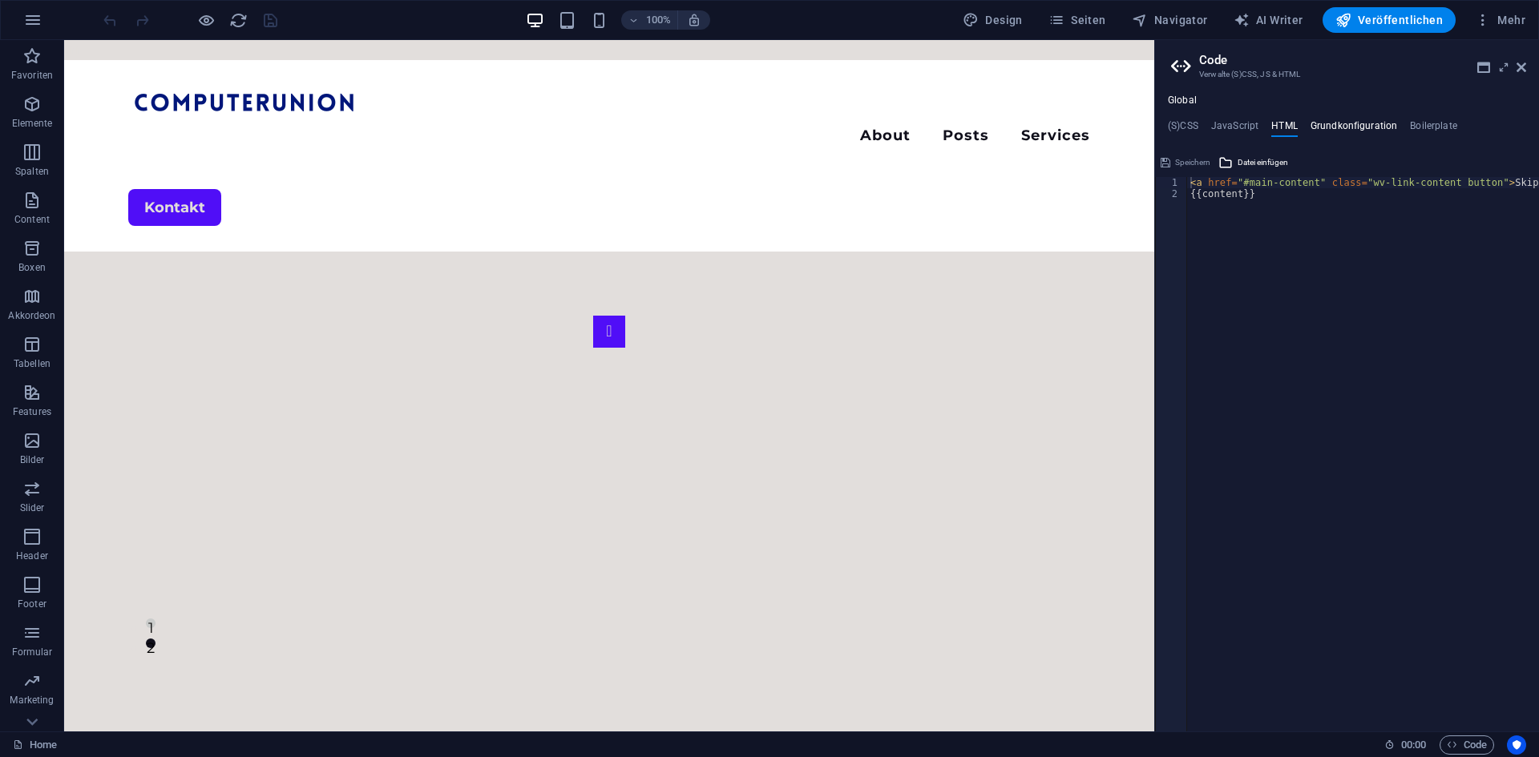
click at [1359, 125] on h4 "Grundkonfiguration" at bounding box center [1354, 129] width 87 height 18
type textarea "$color-background: #e2dedc;"
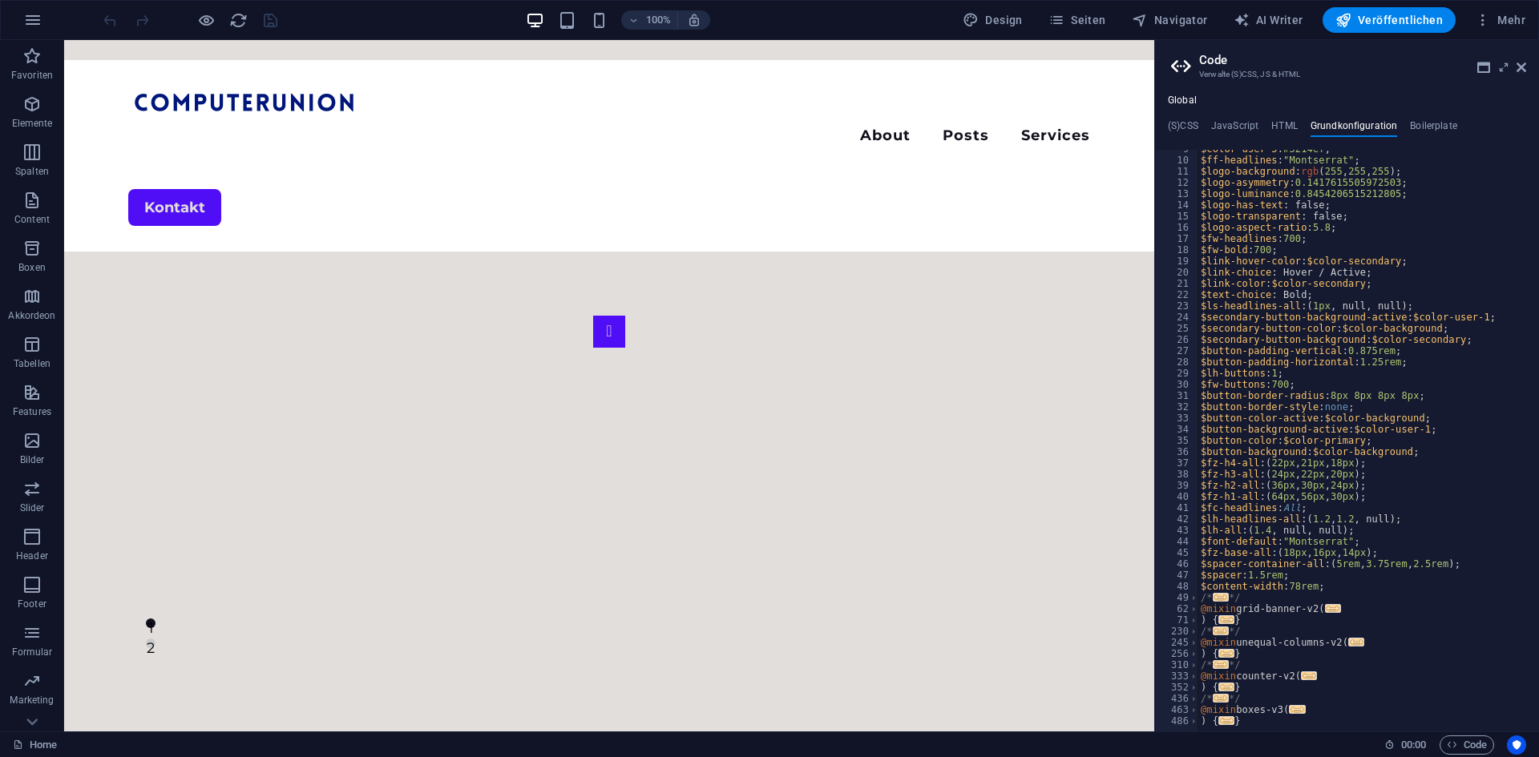
scroll to position [144, 0]
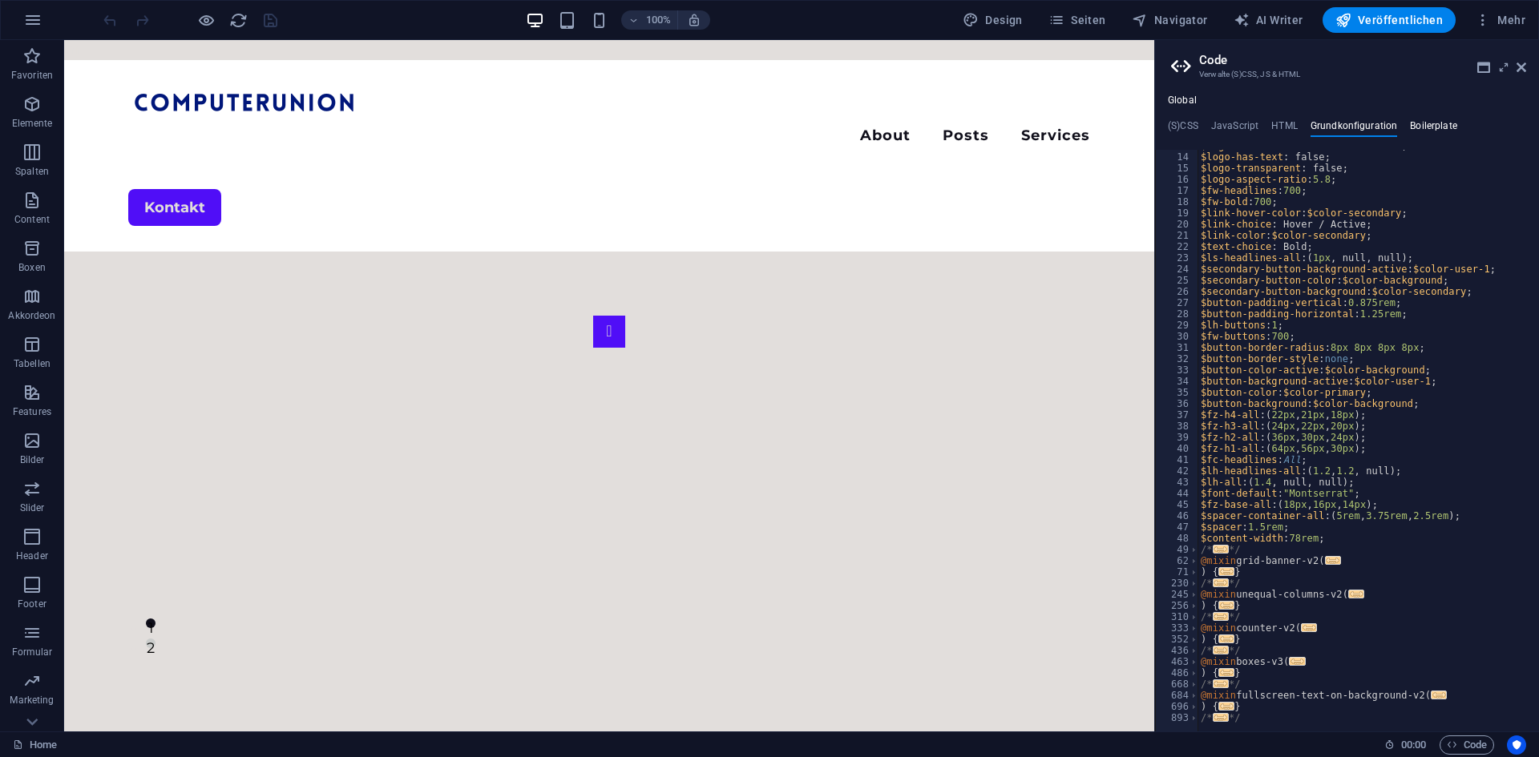
click at [1423, 130] on h4 "Boilerplate" at bounding box center [1433, 129] width 47 height 18
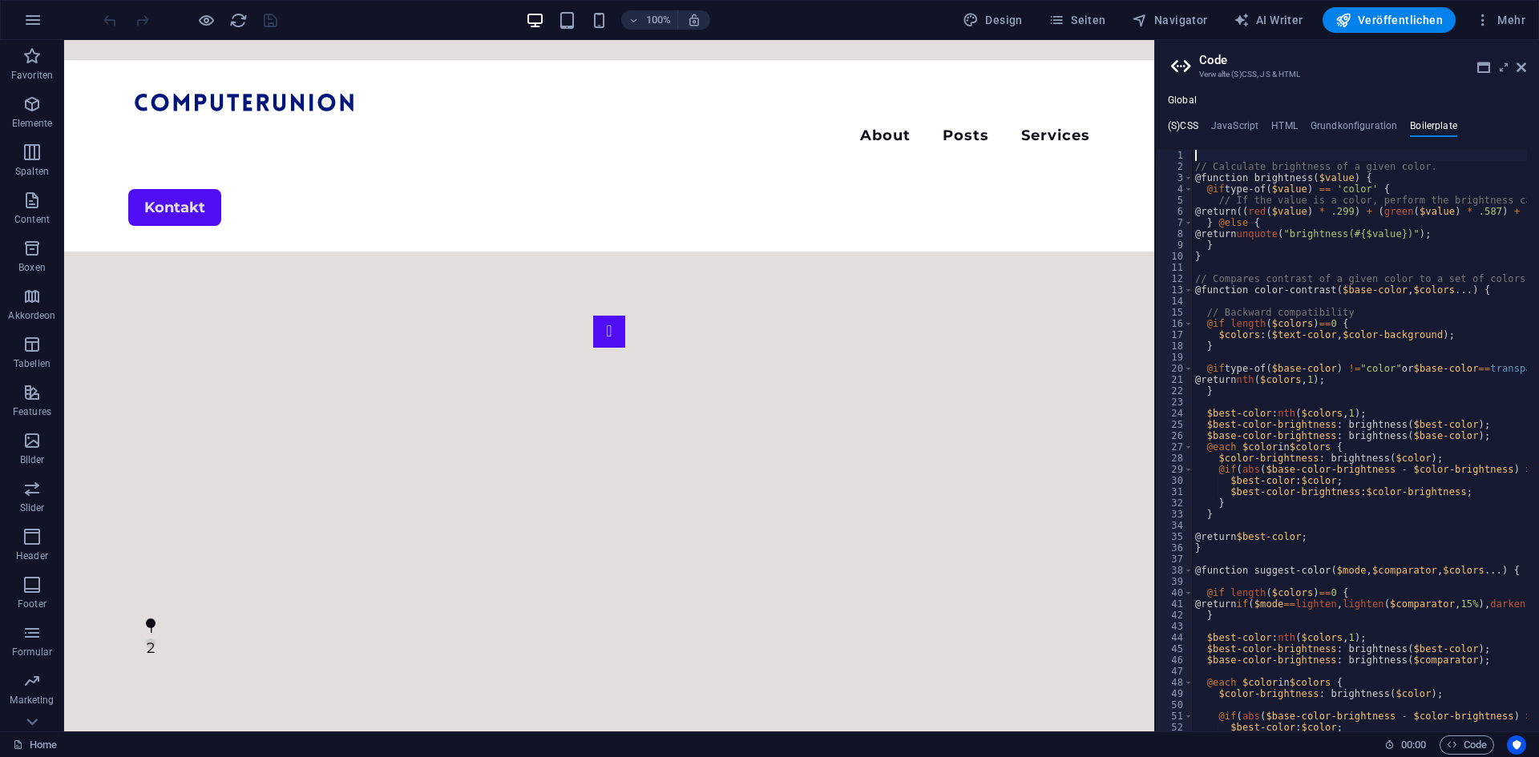
click at [1190, 122] on h4 "(S)CSS" at bounding box center [1183, 129] width 30 height 18
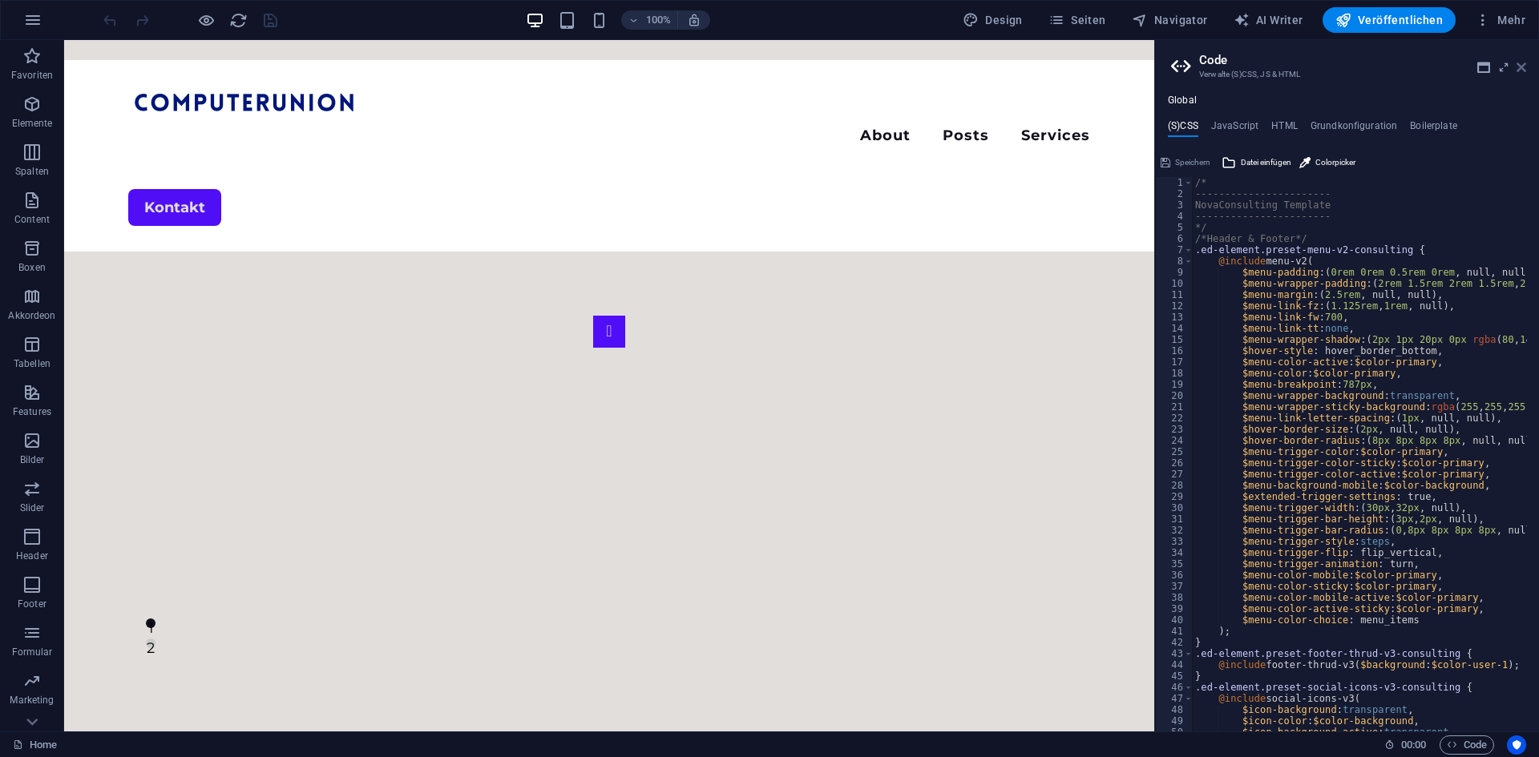
click at [1525, 64] on icon at bounding box center [1522, 67] width 10 height 13
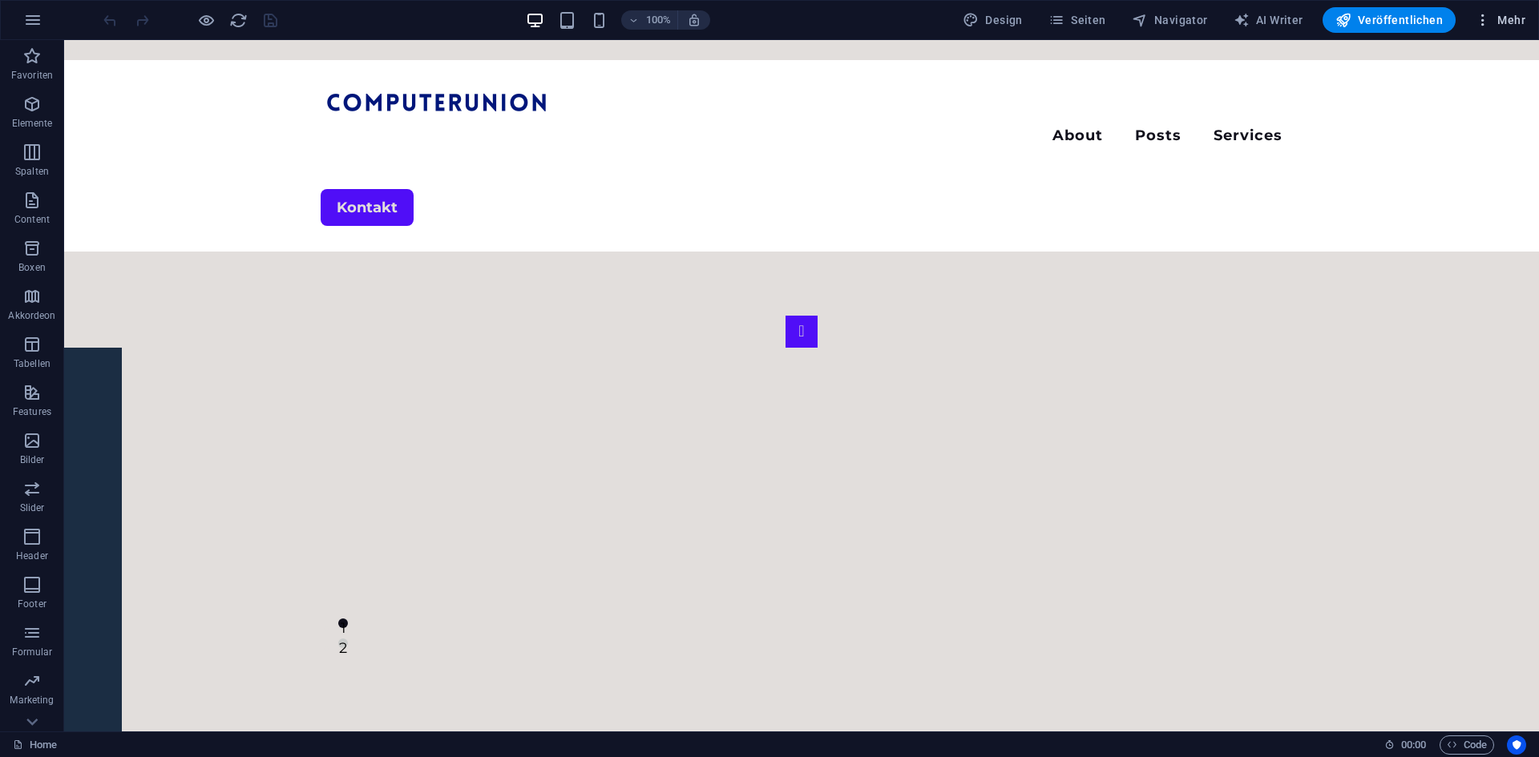
click at [1521, 13] on span "Mehr" at bounding box center [1500, 20] width 50 height 16
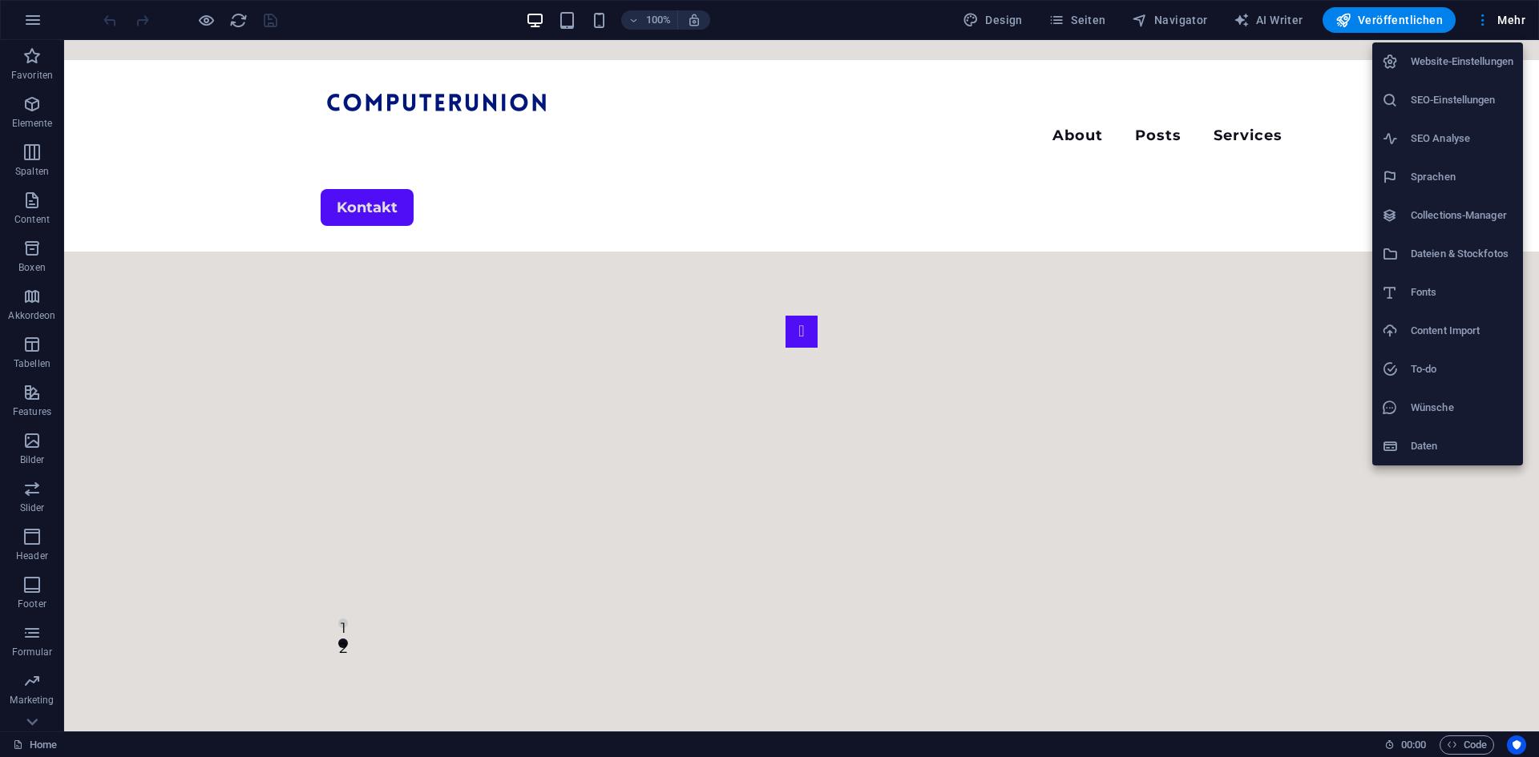
click at [1456, 95] on h6 "SEO-Einstellungen" at bounding box center [1462, 100] width 103 height 19
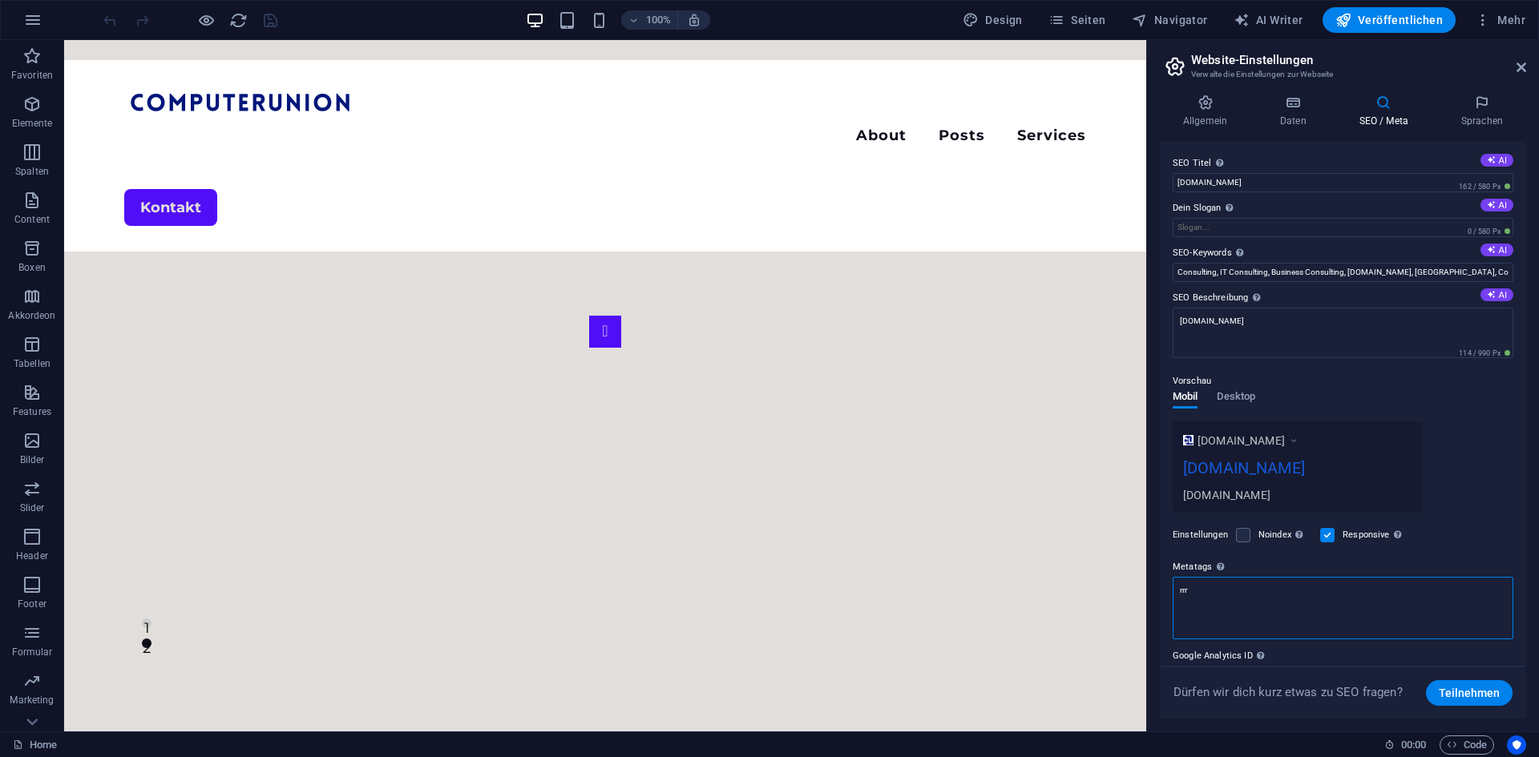
drag, startPoint x: 1306, startPoint y: 645, endPoint x: 981, endPoint y: 583, distance: 330.6
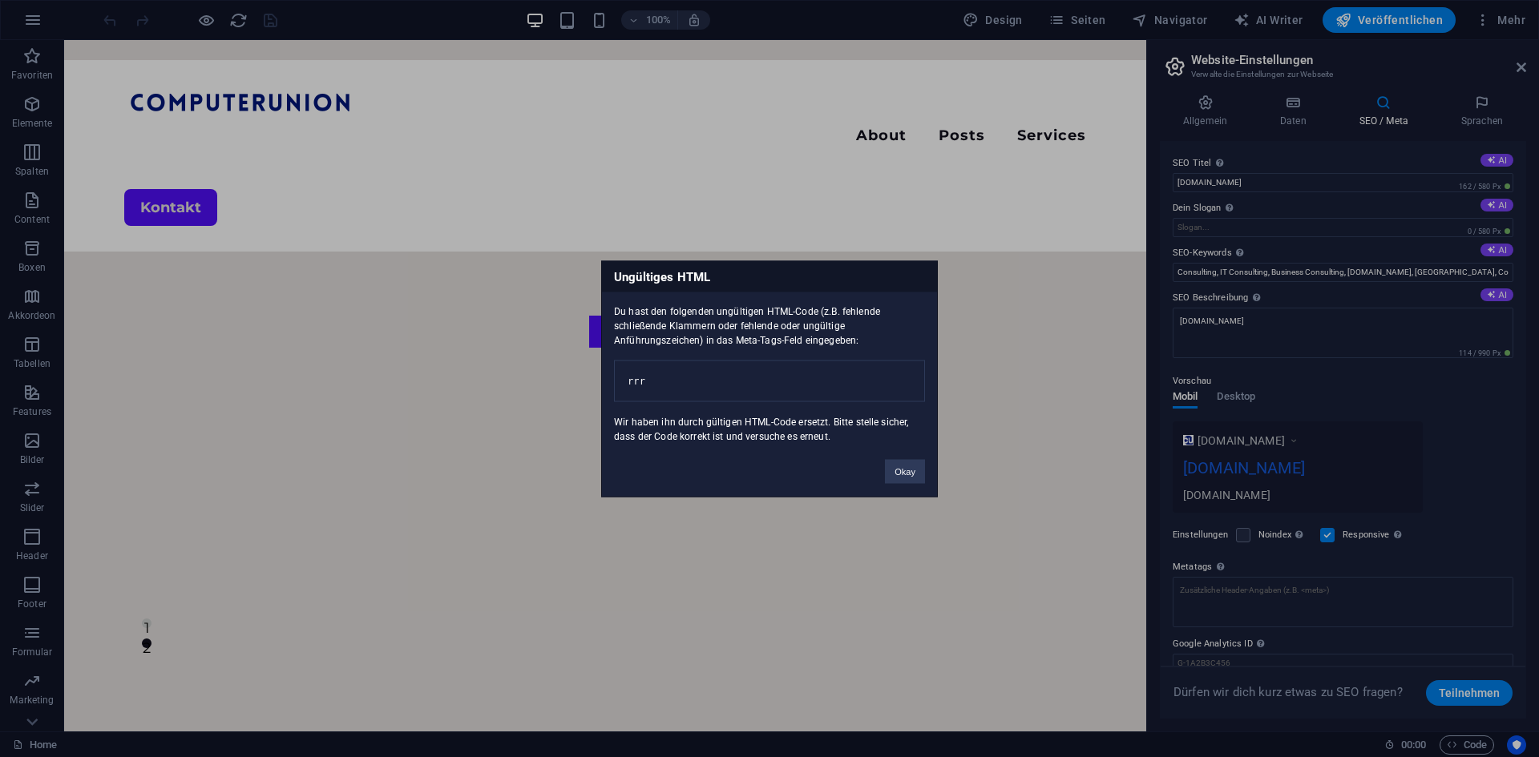
drag, startPoint x: 805, startPoint y: 372, endPoint x: 709, endPoint y: 368, distance: 95.5
click at [699, 363] on pre "rrr" at bounding box center [769, 381] width 311 height 42
click at [745, 386] on pre "rrr" at bounding box center [769, 381] width 311 height 42
click at [794, 374] on pre "rrr" at bounding box center [769, 381] width 311 height 42
drag, startPoint x: 766, startPoint y: 386, endPoint x: 708, endPoint y: 388, distance: 58.5
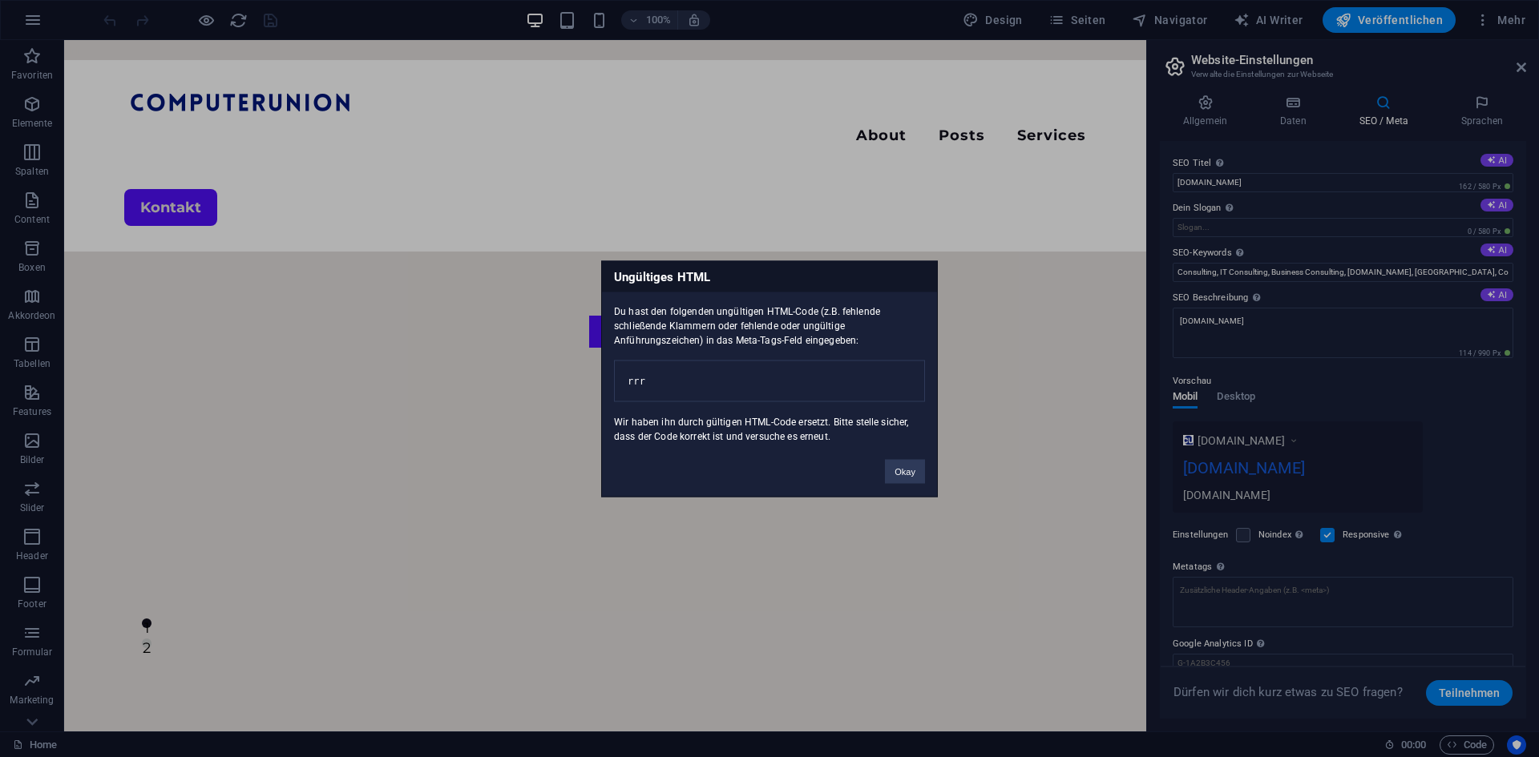
click at [708, 388] on pre "rrr" at bounding box center [769, 381] width 311 height 42
click at [805, 401] on pre "rrr" at bounding box center [769, 381] width 311 height 42
click at [916, 477] on button "Okay" at bounding box center [905, 471] width 40 height 24
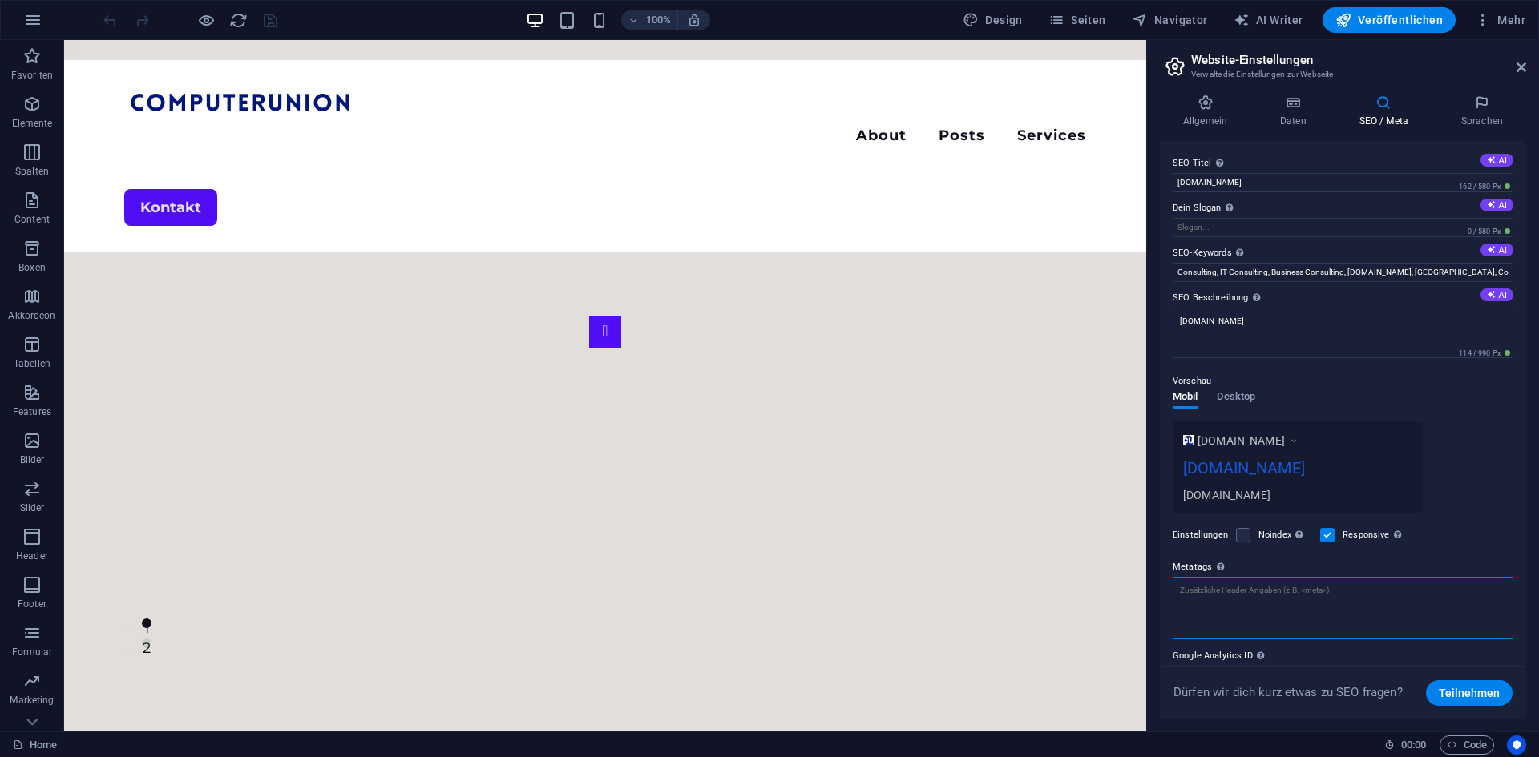
click at [1323, 595] on textarea "Metatags Hier kannst du individuellen HTML-Code innerhalb des Tags einfügen. Be…" at bounding box center [1343, 608] width 341 height 63
click at [1431, 539] on div "Einstellungen Noindex Weist Suchmaschinen an, diese Website aus Suchergebnissen…" at bounding box center [1343, 535] width 341 height 45
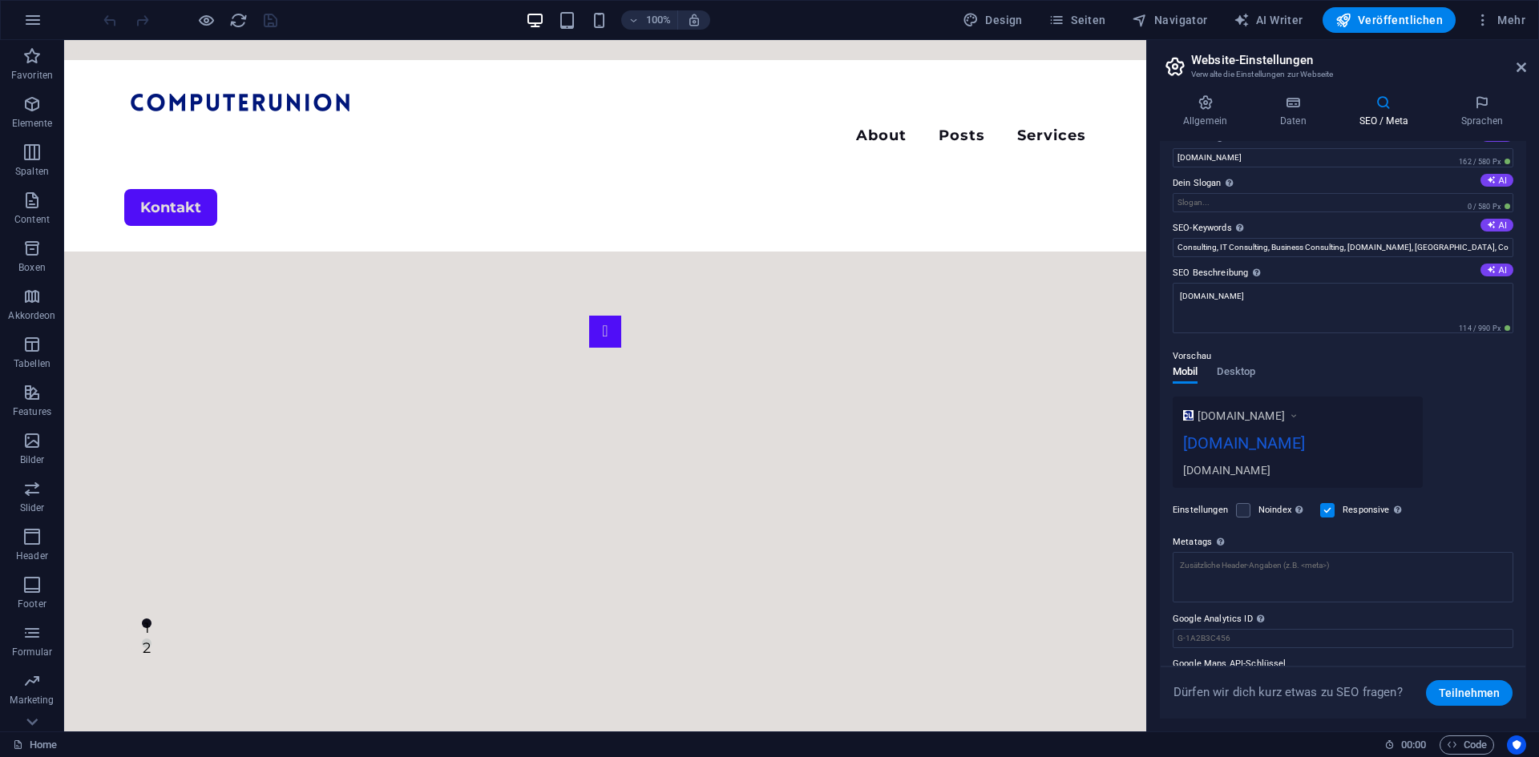
scroll to position [65, 0]
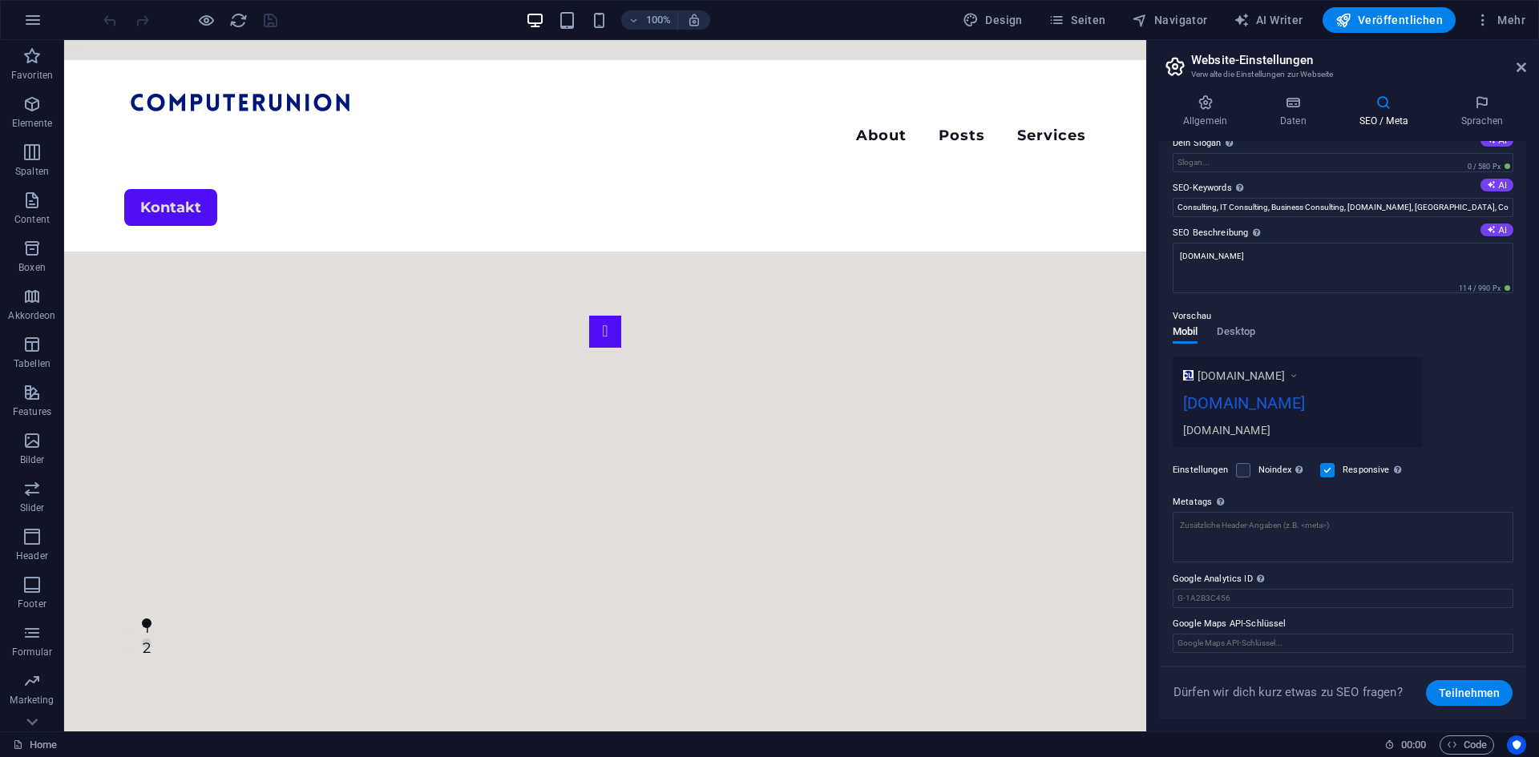
click at [1297, 691] on p "Dürfen wir dich kurz etwas zu SEO fragen?" at bounding box center [1299, 693] width 252 height 18
click at [1298, 693] on p "Dürfen wir dich kurz etwas zu SEO fragen?" at bounding box center [1299, 693] width 252 height 18
drag, startPoint x: 1298, startPoint y: 693, endPoint x: 1387, endPoint y: 549, distance: 169.2
click at [1299, 693] on p "Dürfen wir dich kurz etwas zu SEO fragen?" at bounding box center [1299, 693] width 252 height 18
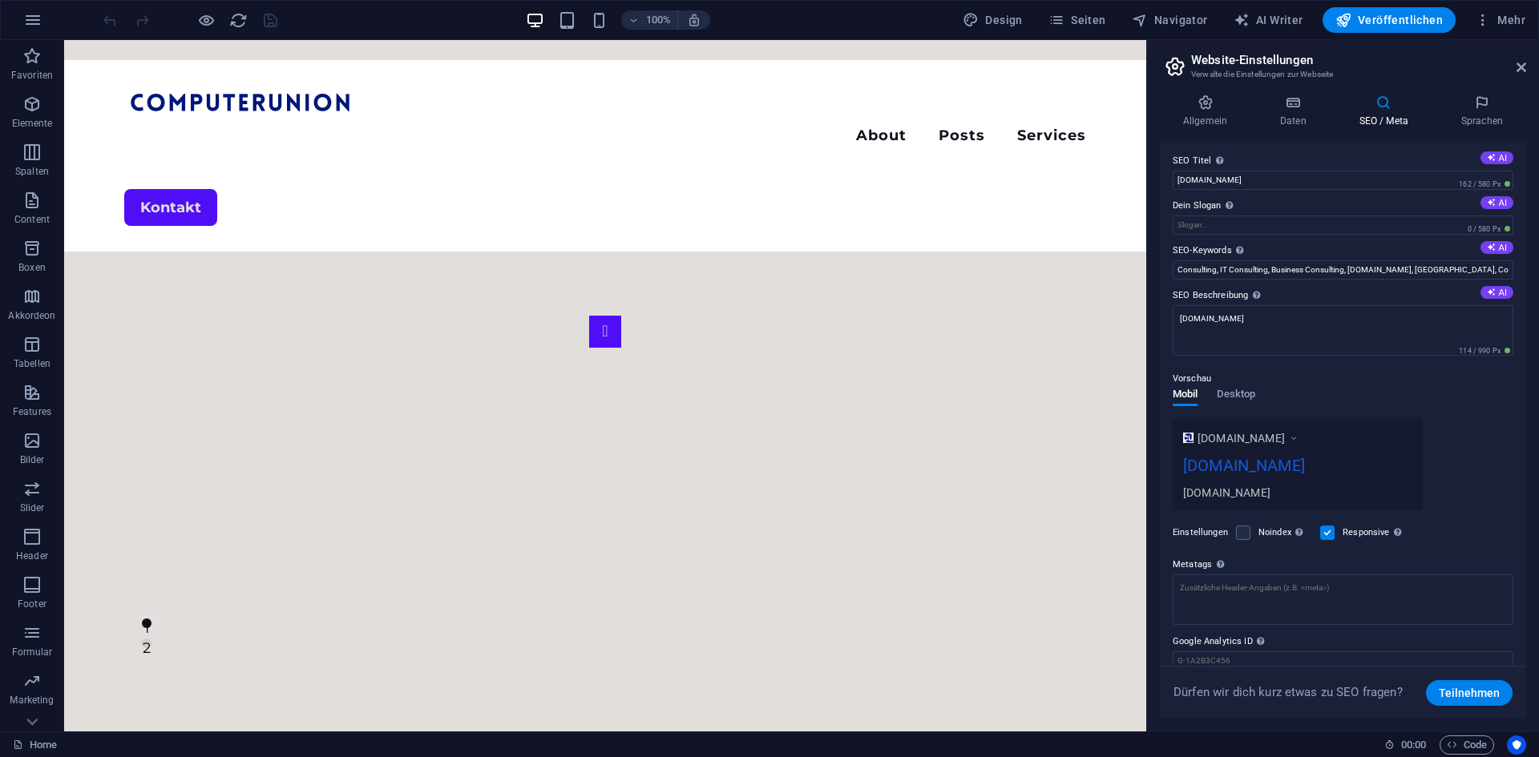
scroll to position [0, 0]
click at [1524, 40] on div "Home Favoriten Elemente Spalten Content Boxen Akkordeon Tabellen Features Bilde…" at bounding box center [769, 386] width 1539 height 692
click at [232, 14] on icon "reload" at bounding box center [238, 20] width 18 height 18
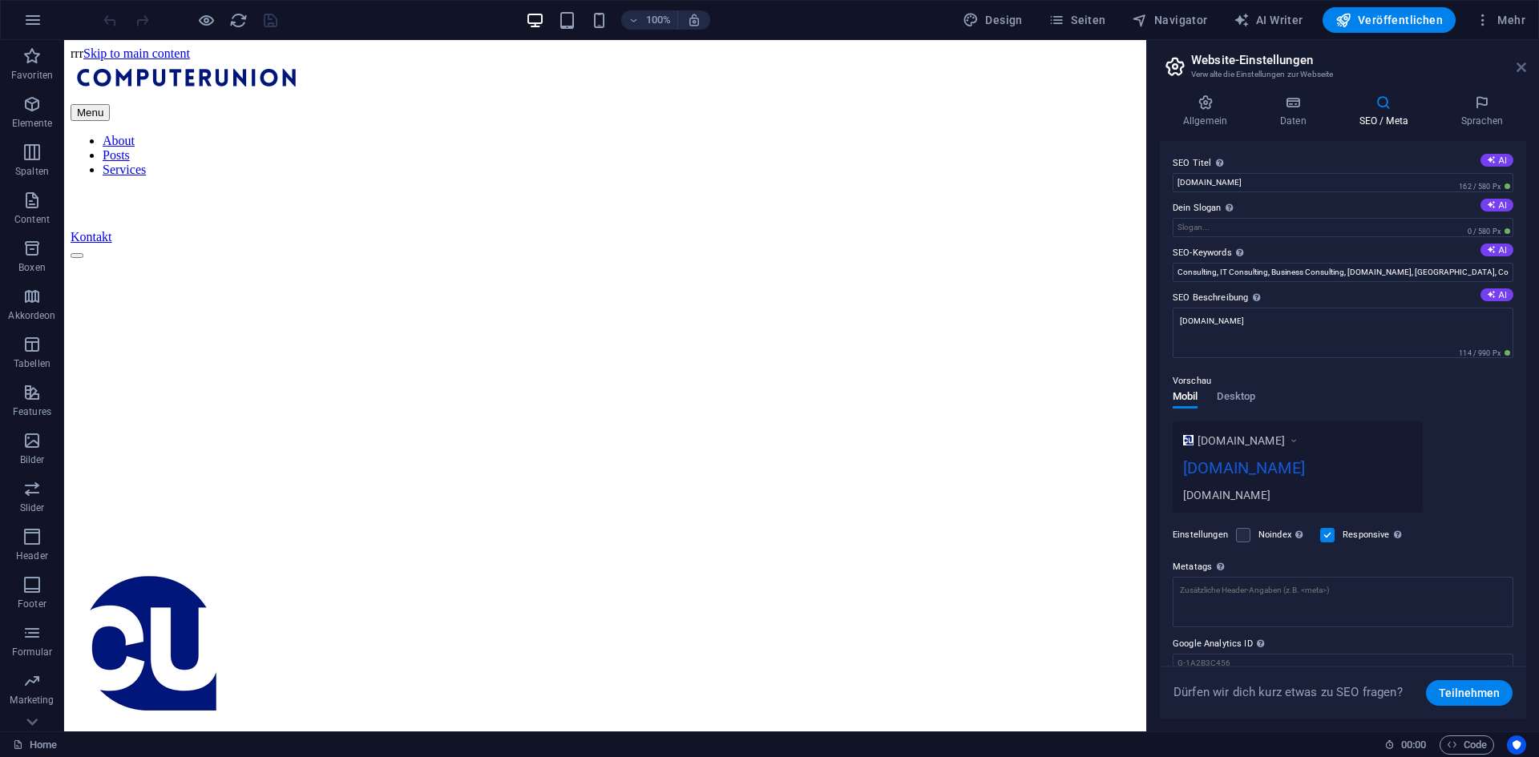
click at [1517, 69] on icon at bounding box center [1522, 67] width 10 height 13
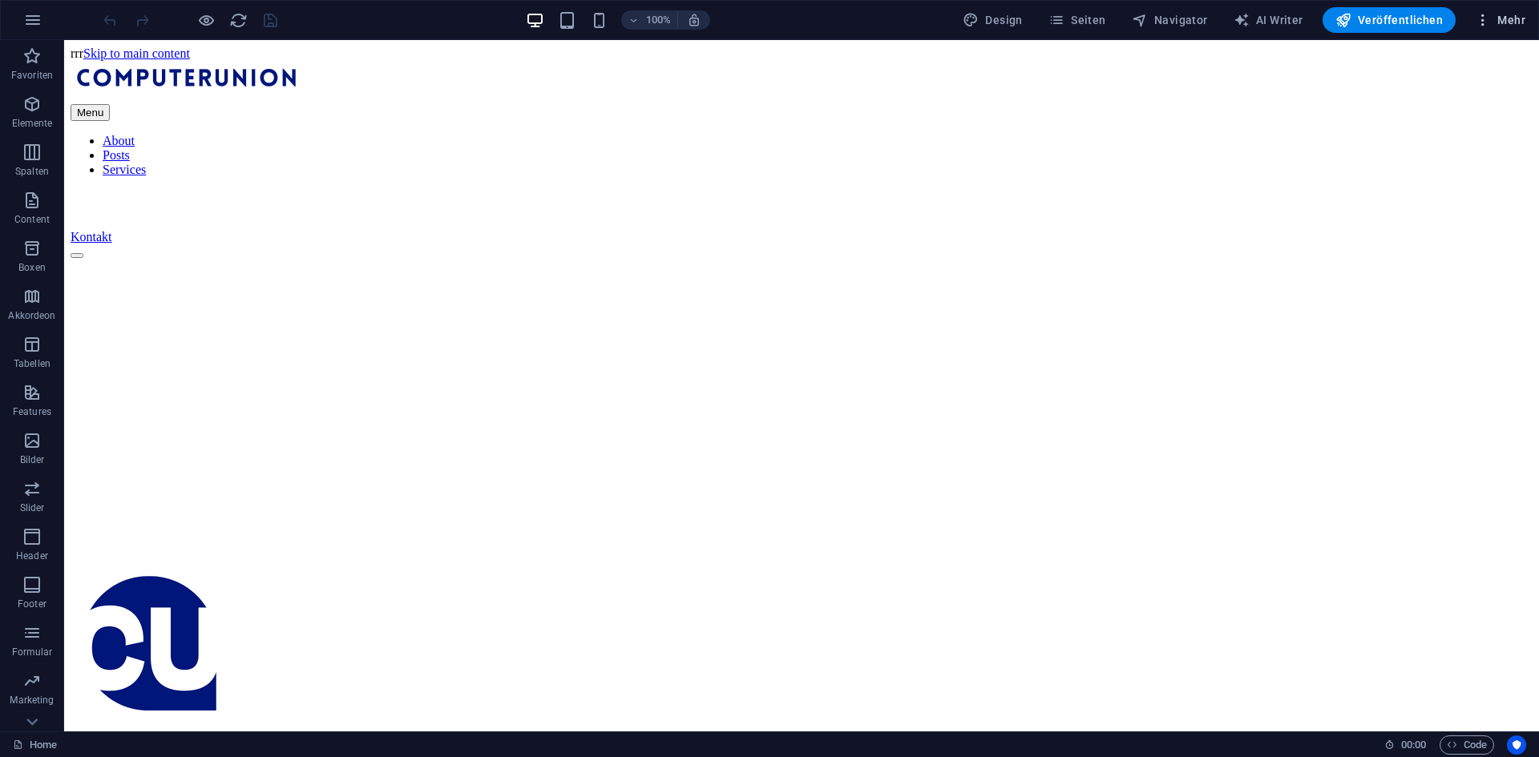
click at [1513, 12] on span "Mehr" at bounding box center [1500, 20] width 50 height 16
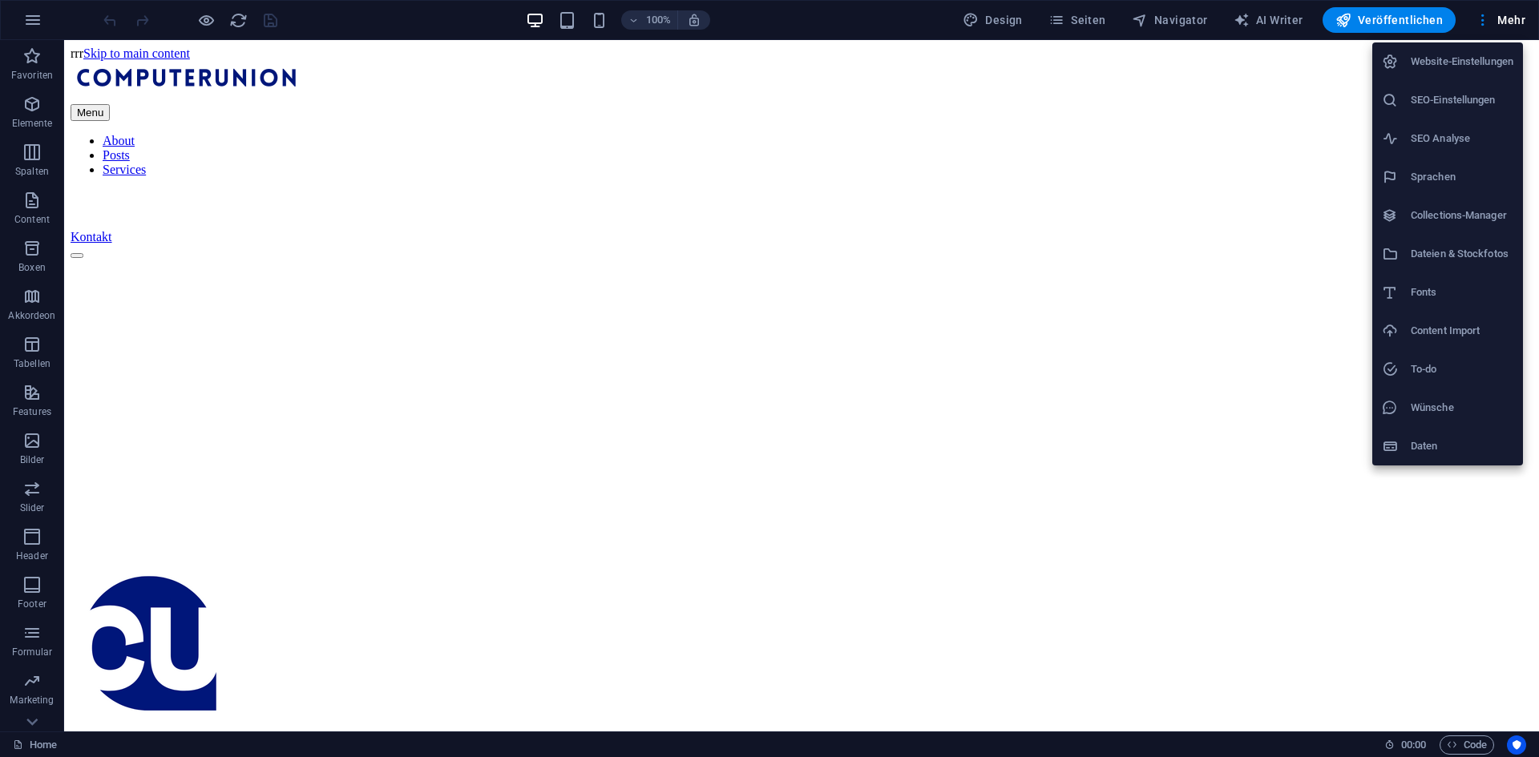
click at [1462, 108] on h6 "SEO-Einstellungen" at bounding box center [1462, 100] width 103 height 19
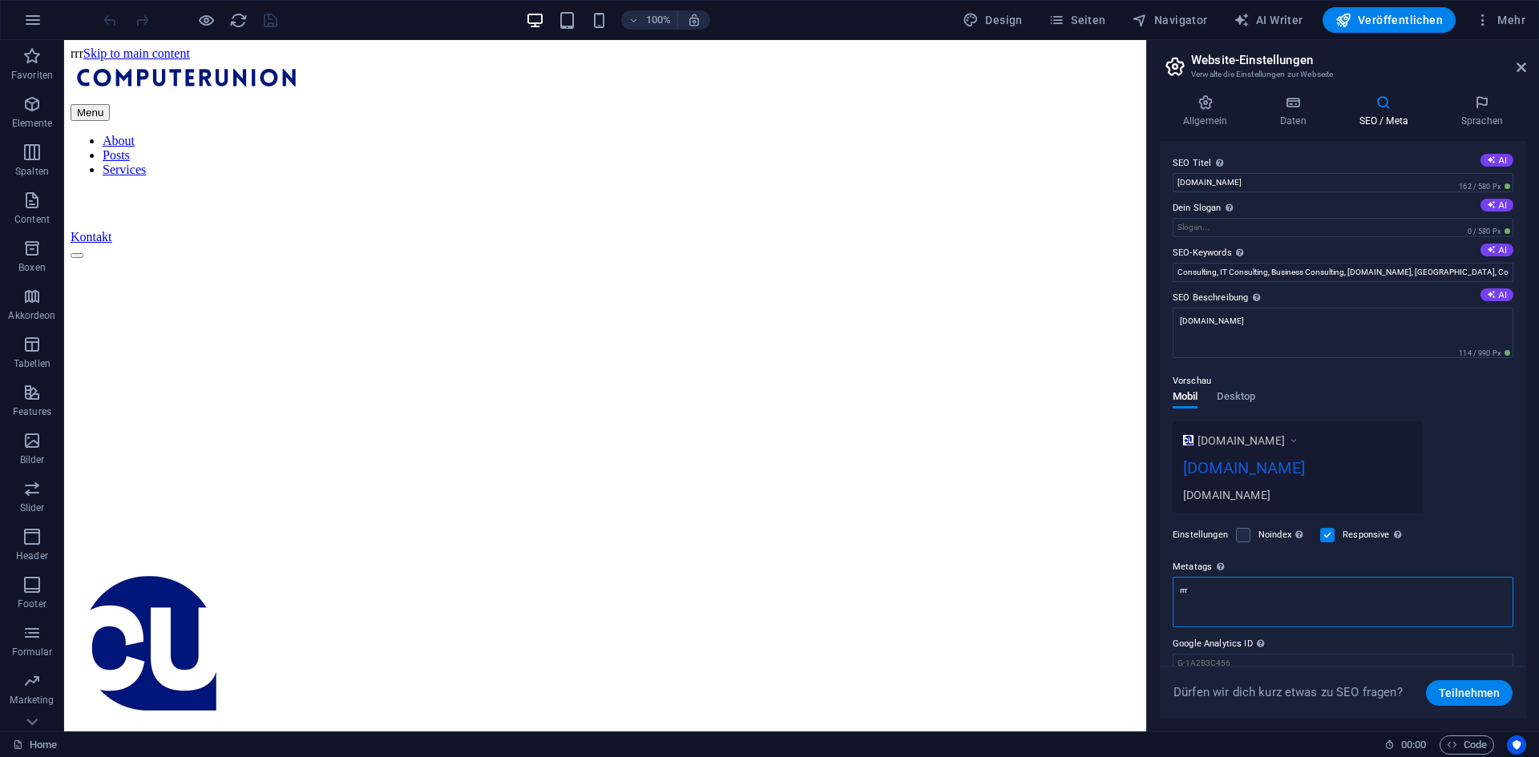
click at [1243, 609] on textarea "rrr" at bounding box center [1343, 602] width 341 height 50
type textarea "r"
click at [1486, 515] on div "Einstellungen Noindex Weist Suchmaschinen an, diese Website aus Suchergebnissen…" at bounding box center [1343, 535] width 341 height 45
click at [264, 14] on icon "save" at bounding box center [270, 20] width 18 height 18
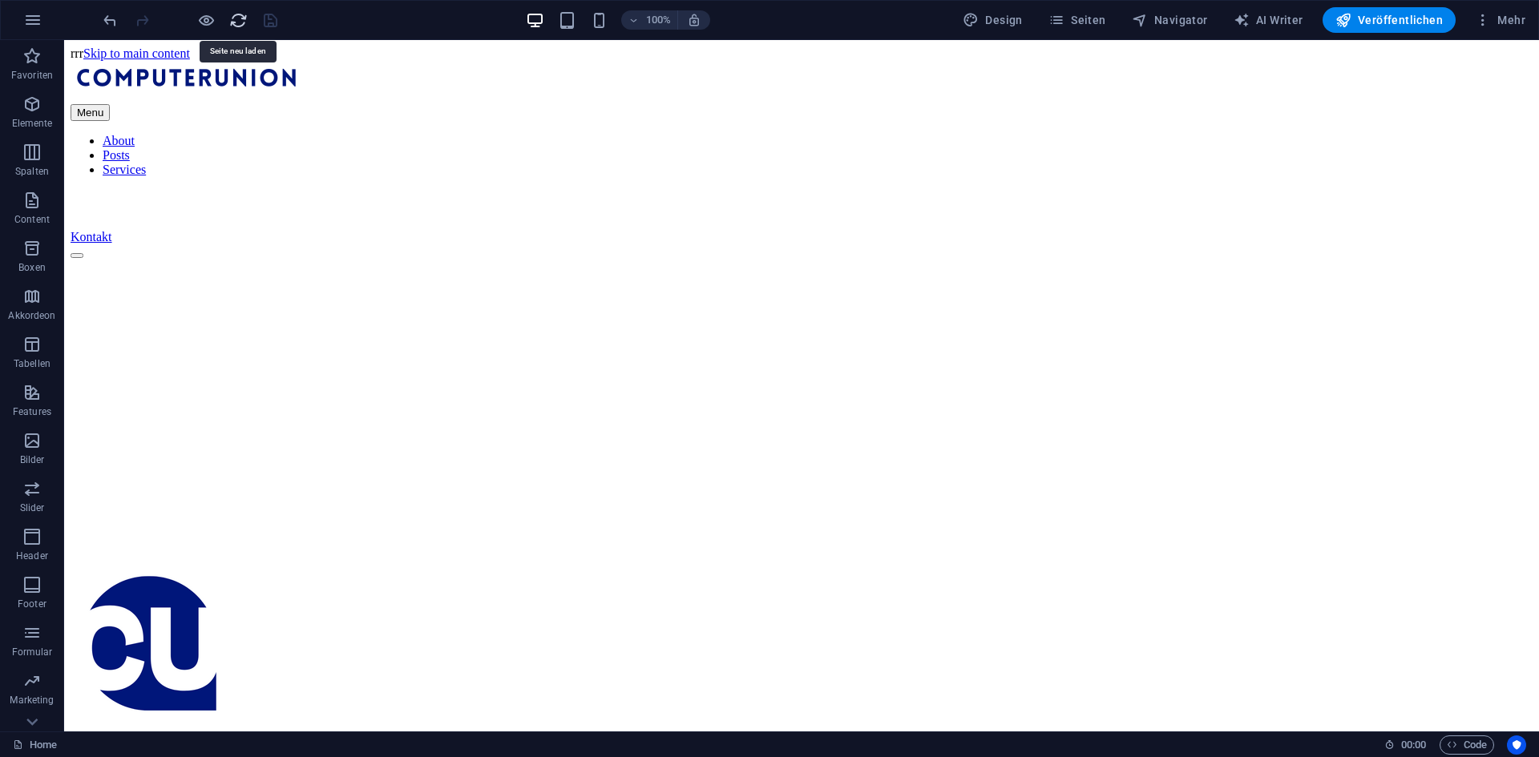
click at [244, 26] on icon "reload" at bounding box center [238, 20] width 18 height 18
click at [1528, 22] on button "Mehr" at bounding box center [1499, 20] width 63 height 26
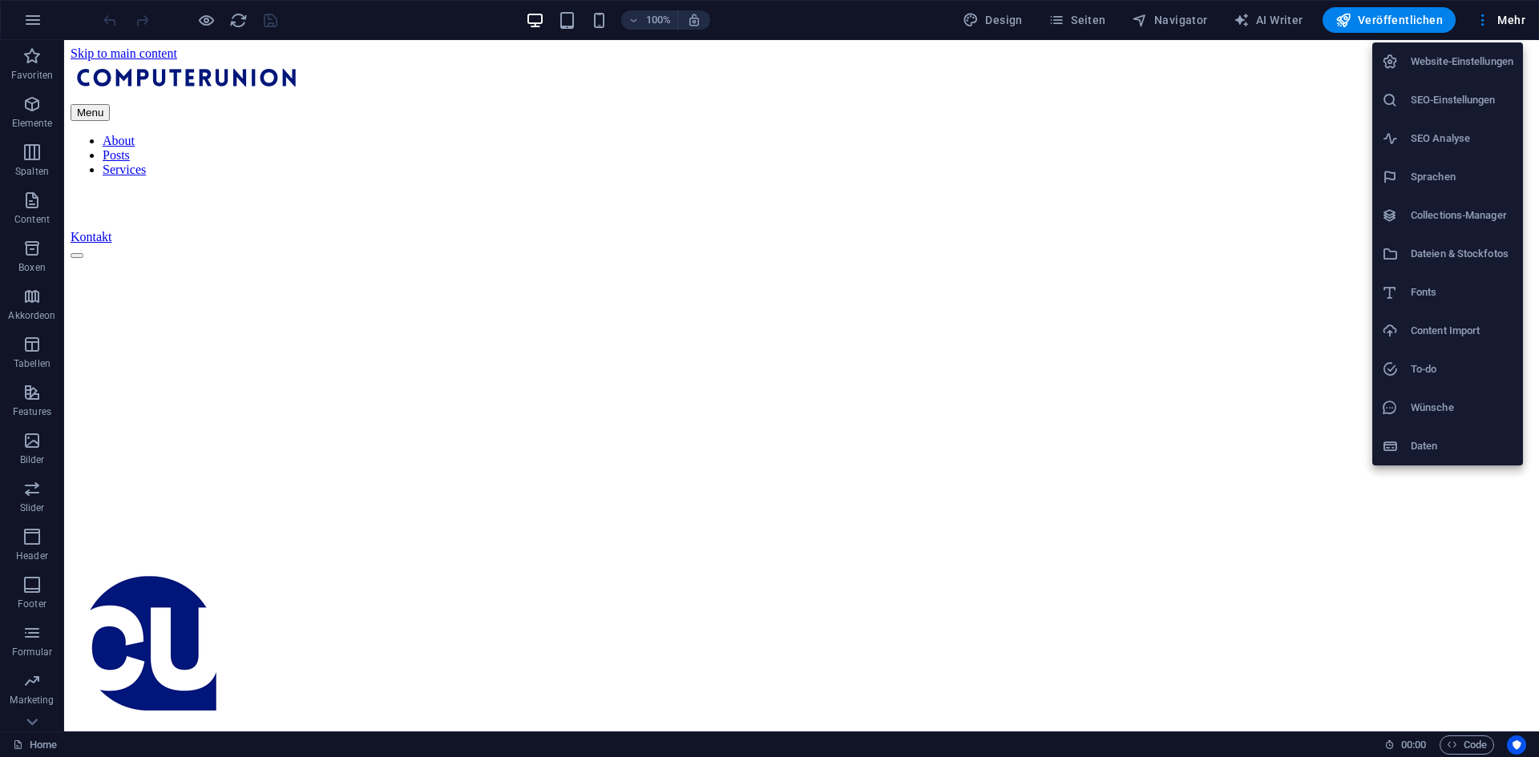
click at [1460, 75] on li "Website-Einstellungen" at bounding box center [1447, 61] width 151 height 38
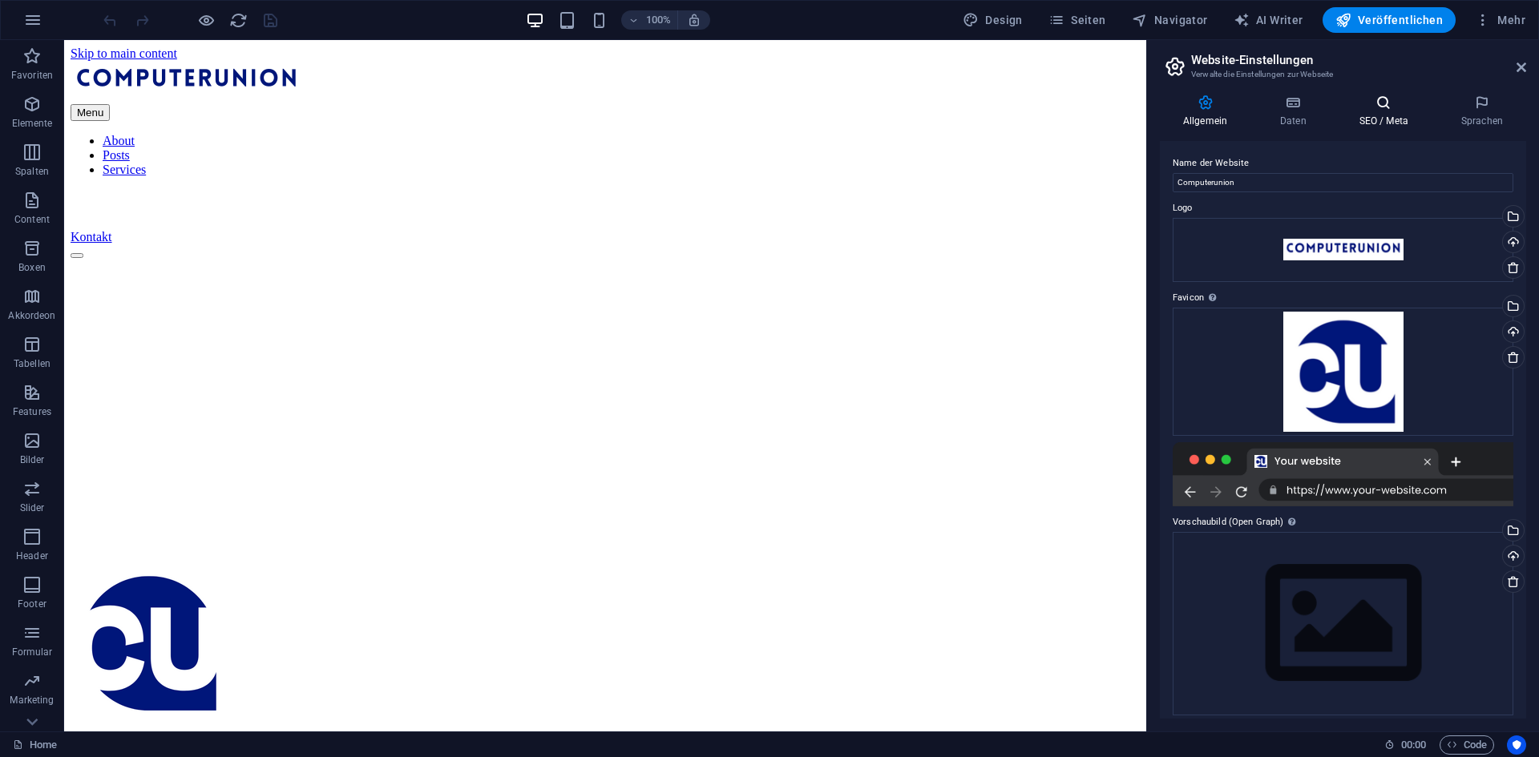
click at [1388, 111] on h4 "SEO / Meta" at bounding box center [1387, 112] width 102 height 34
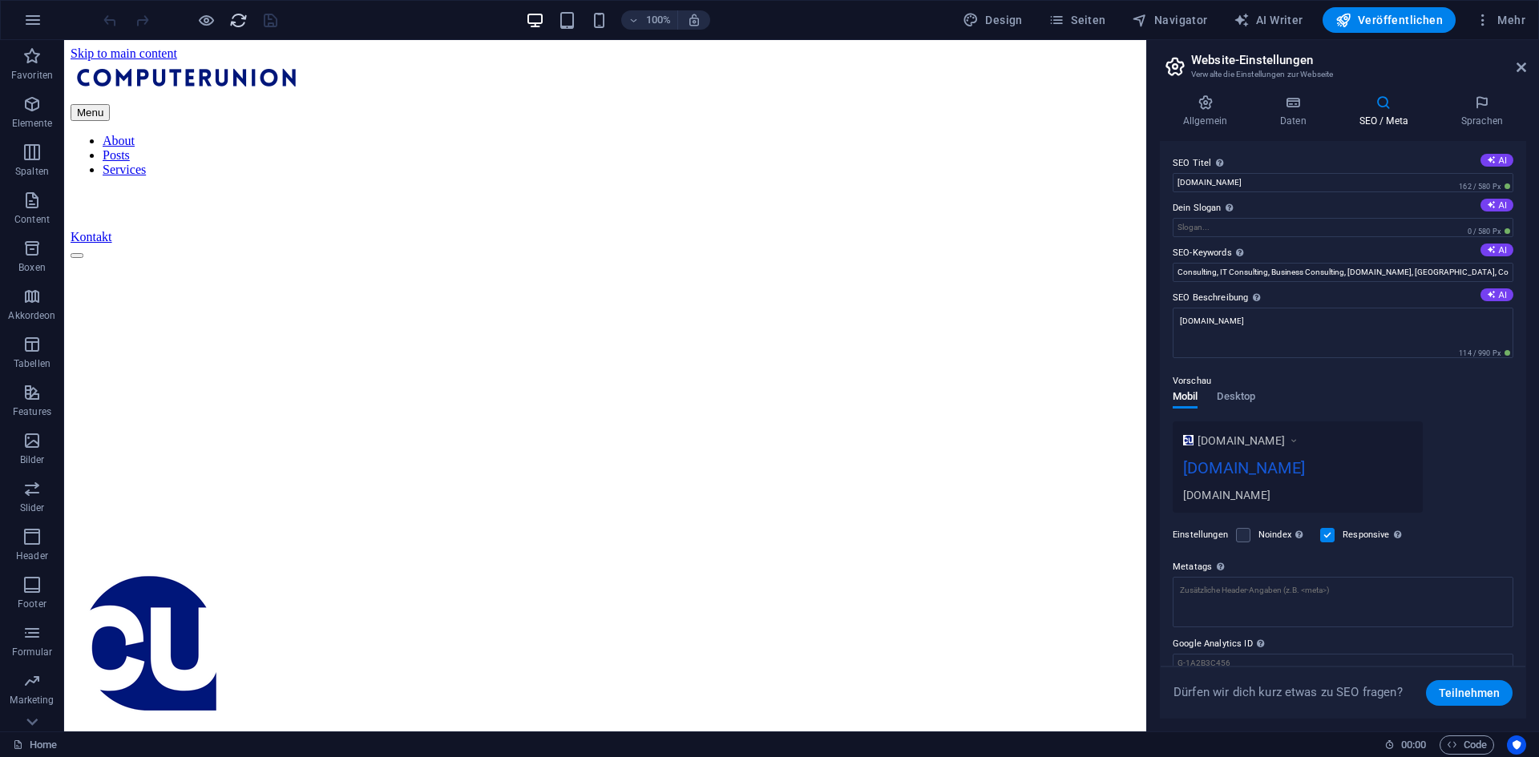
click at [231, 23] on icon "reload" at bounding box center [238, 20] width 18 height 18
click at [231, 20] on icon "reload" at bounding box center [238, 20] width 18 height 18
click at [1383, 21] on span "Veröffentlichen" at bounding box center [1388, 20] width 107 height 16
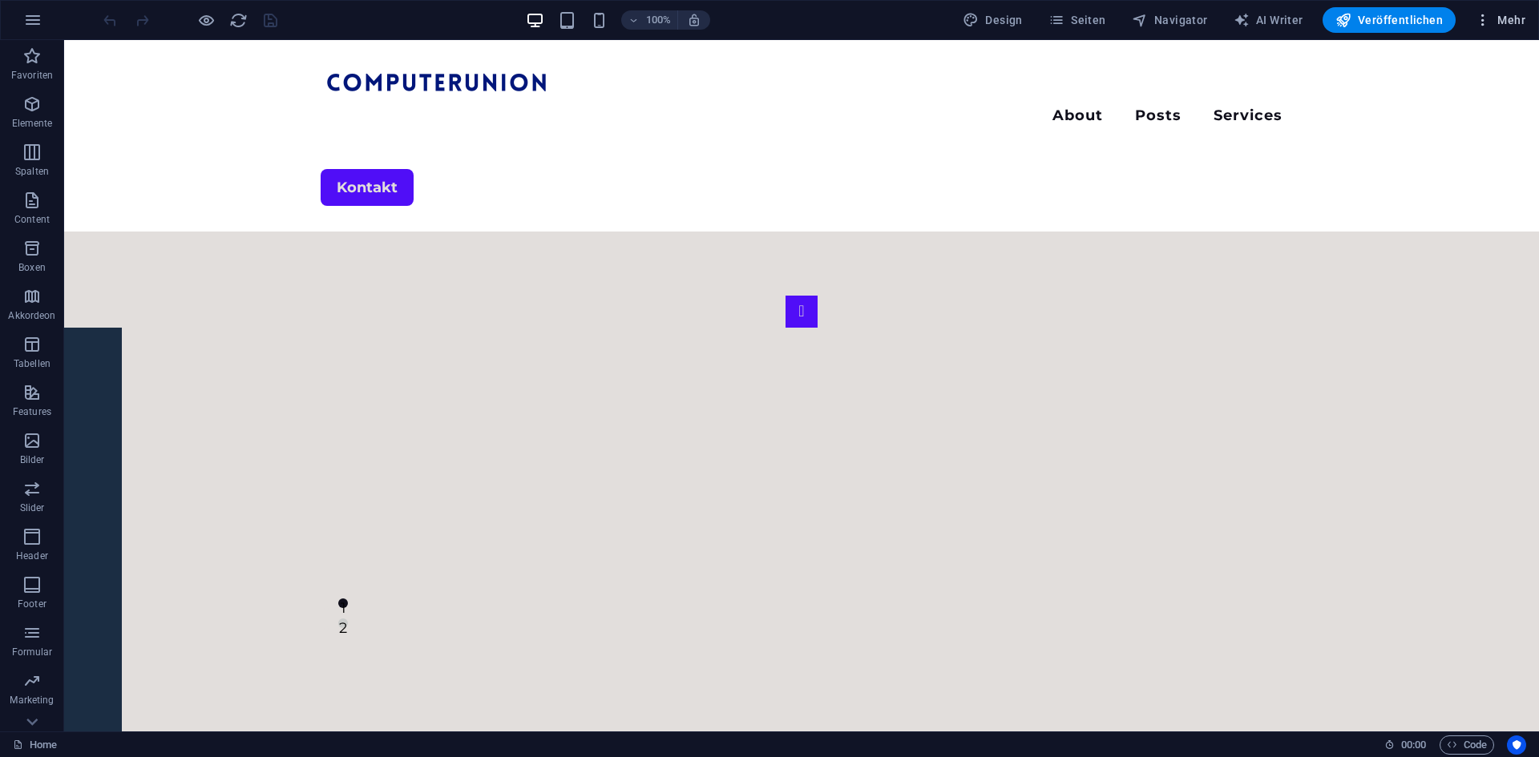
click at [1488, 12] on icon "button" at bounding box center [1483, 20] width 16 height 16
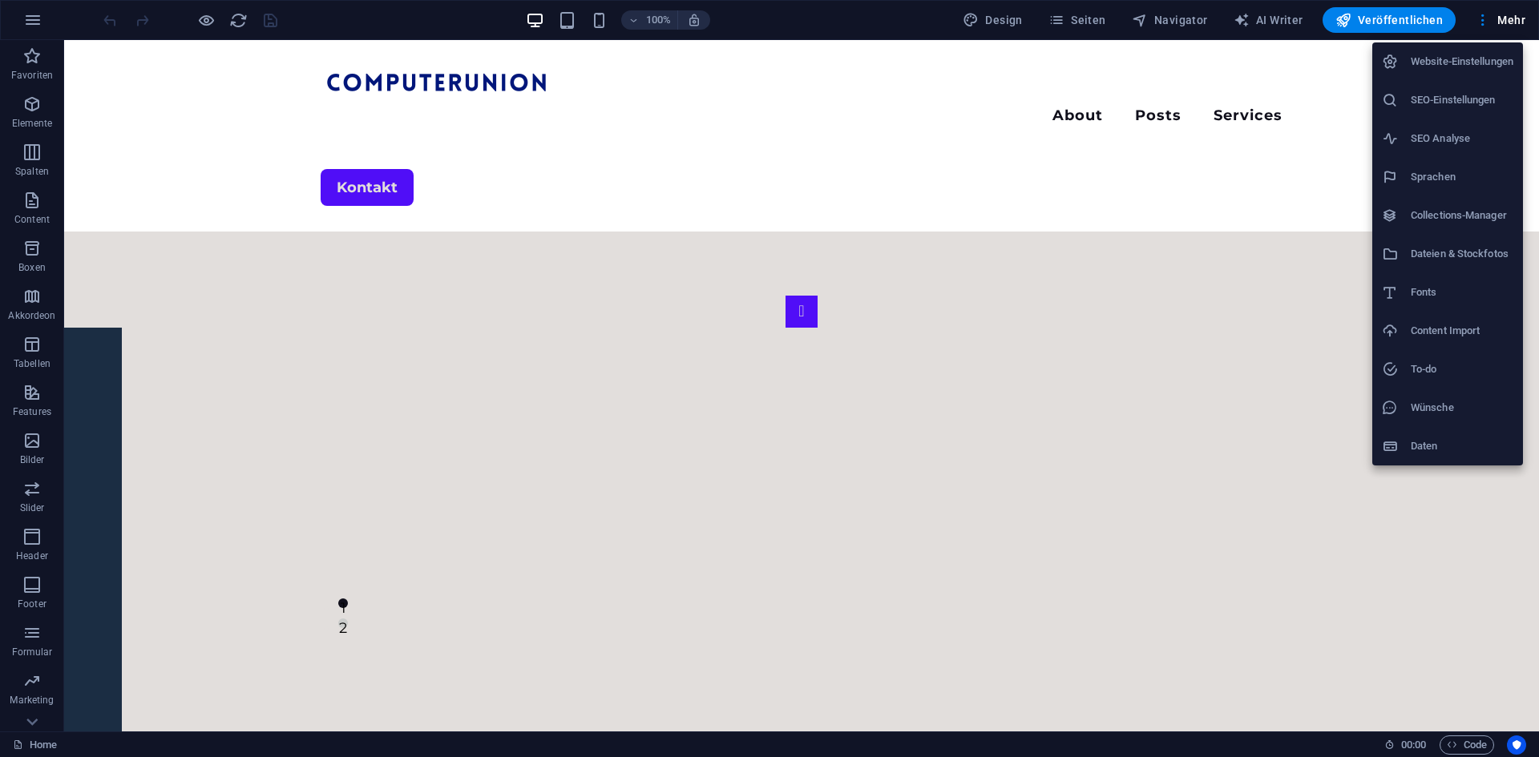
click at [1457, 68] on h6 "Website-Einstellungen" at bounding box center [1462, 61] width 103 height 19
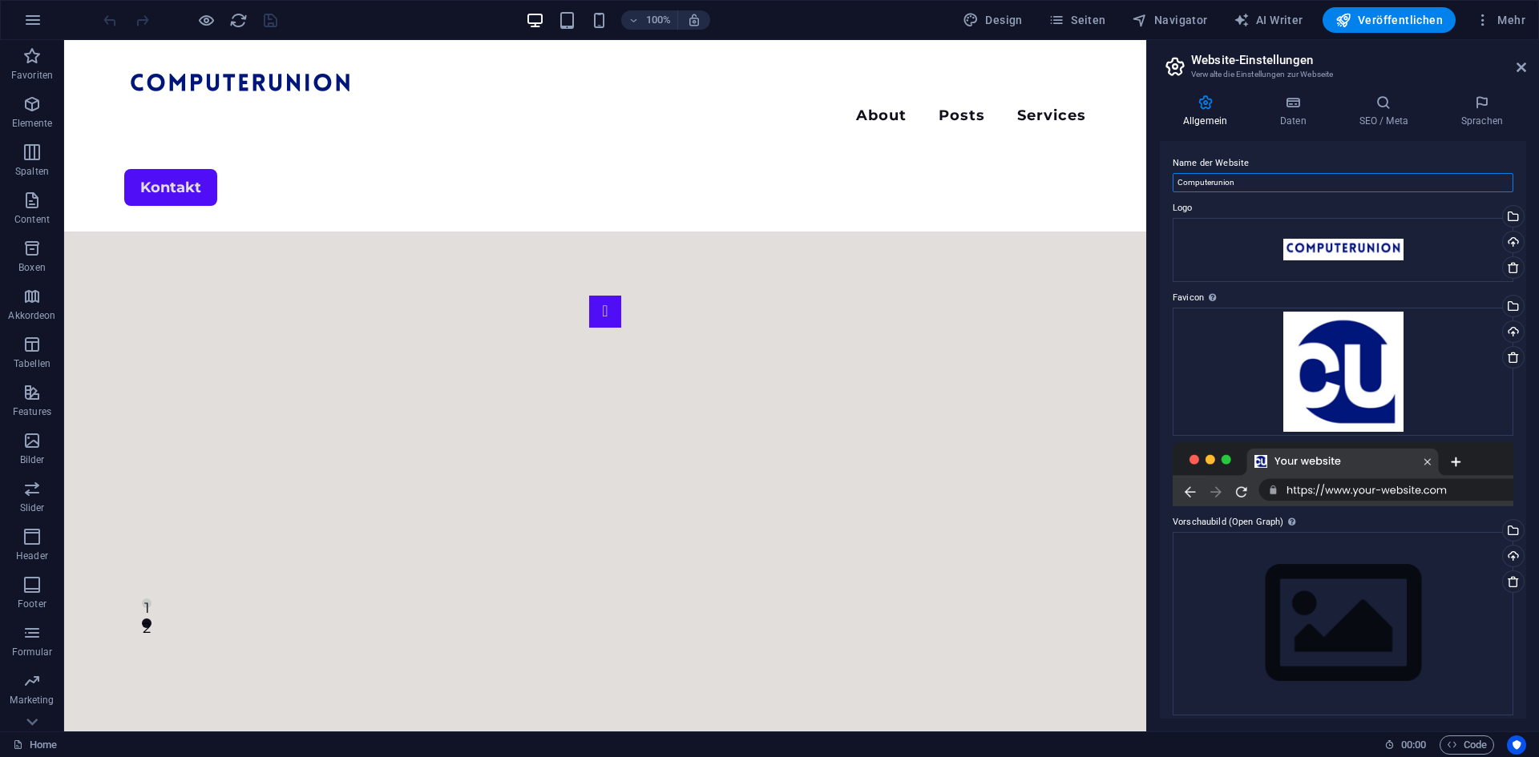
click at [1276, 178] on input "Computerunion" at bounding box center [1343, 182] width 341 height 19
click at [1300, 108] on icon at bounding box center [1293, 103] width 73 height 16
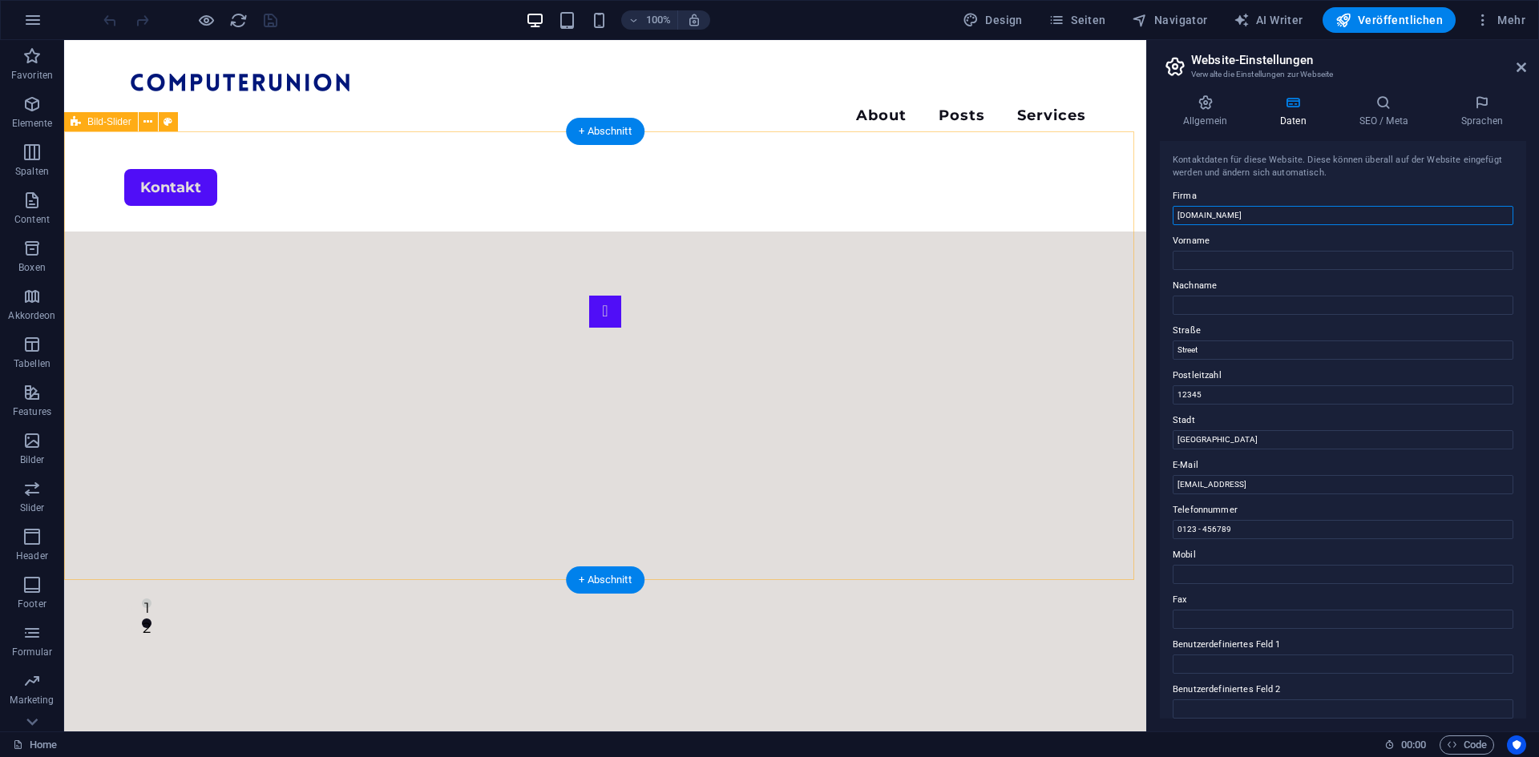
drag, startPoint x: 1341, startPoint y: 256, endPoint x: 1127, endPoint y: 232, distance: 215.3
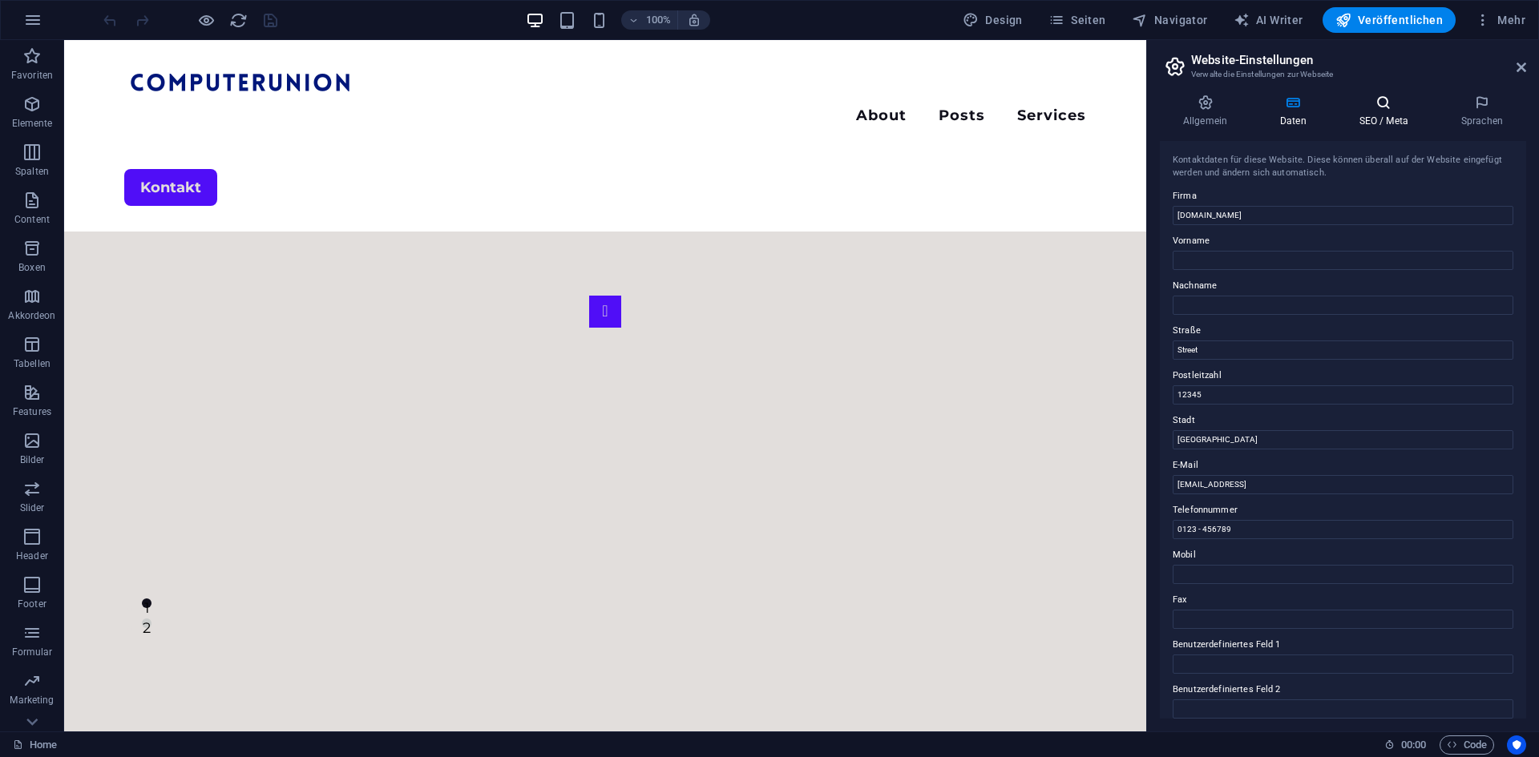
click at [1393, 106] on icon at bounding box center [1383, 103] width 95 height 16
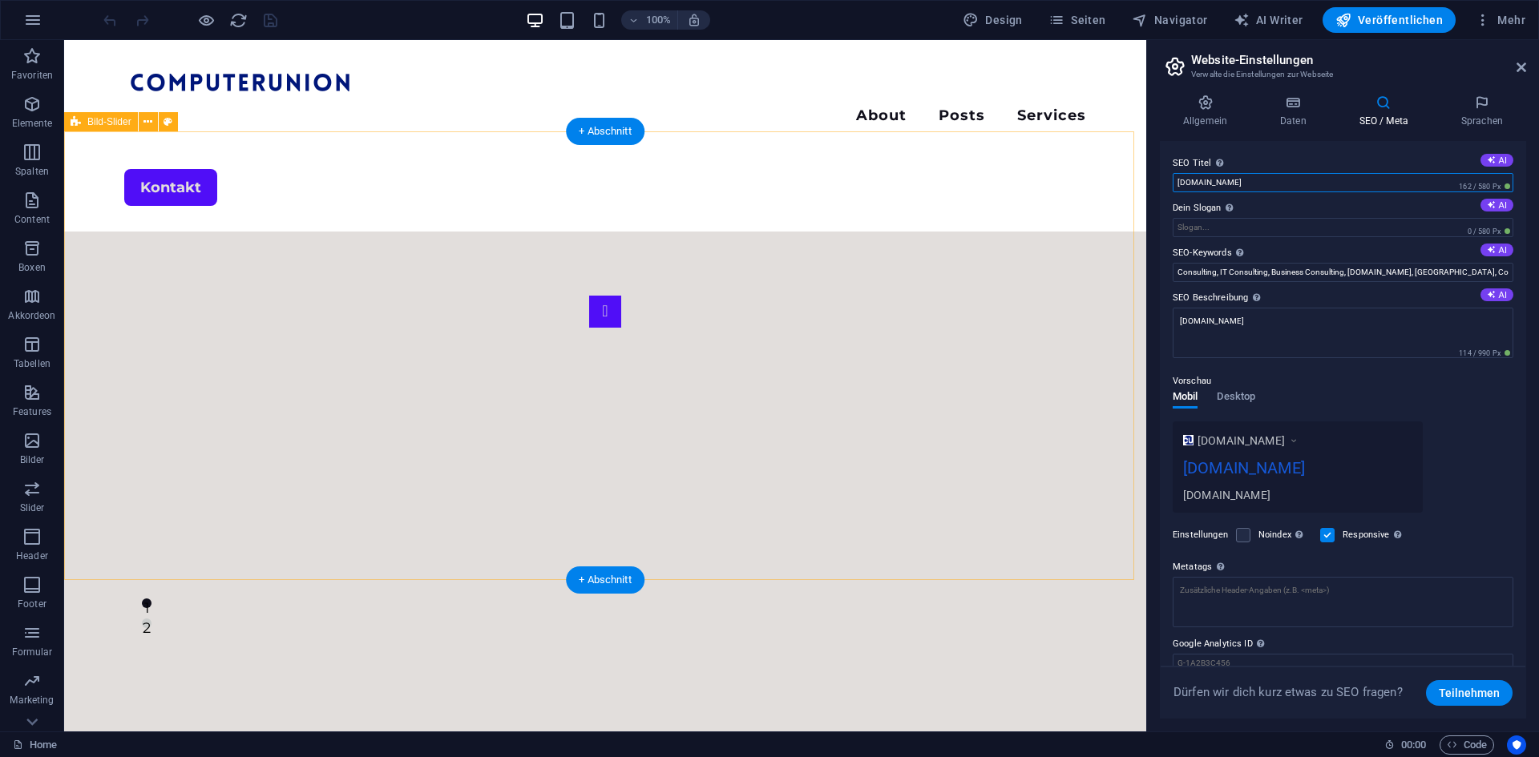
drag, startPoint x: 1374, startPoint y: 226, endPoint x: 1066, endPoint y: 184, distance: 310.6
click at [1323, 188] on input "[DOMAIN_NAME]" at bounding box center [1343, 182] width 341 height 19
drag, startPoint x: 1391, startPoint y: 227, endPoint x: 1101, endPoint y: 176, distance: 293.7
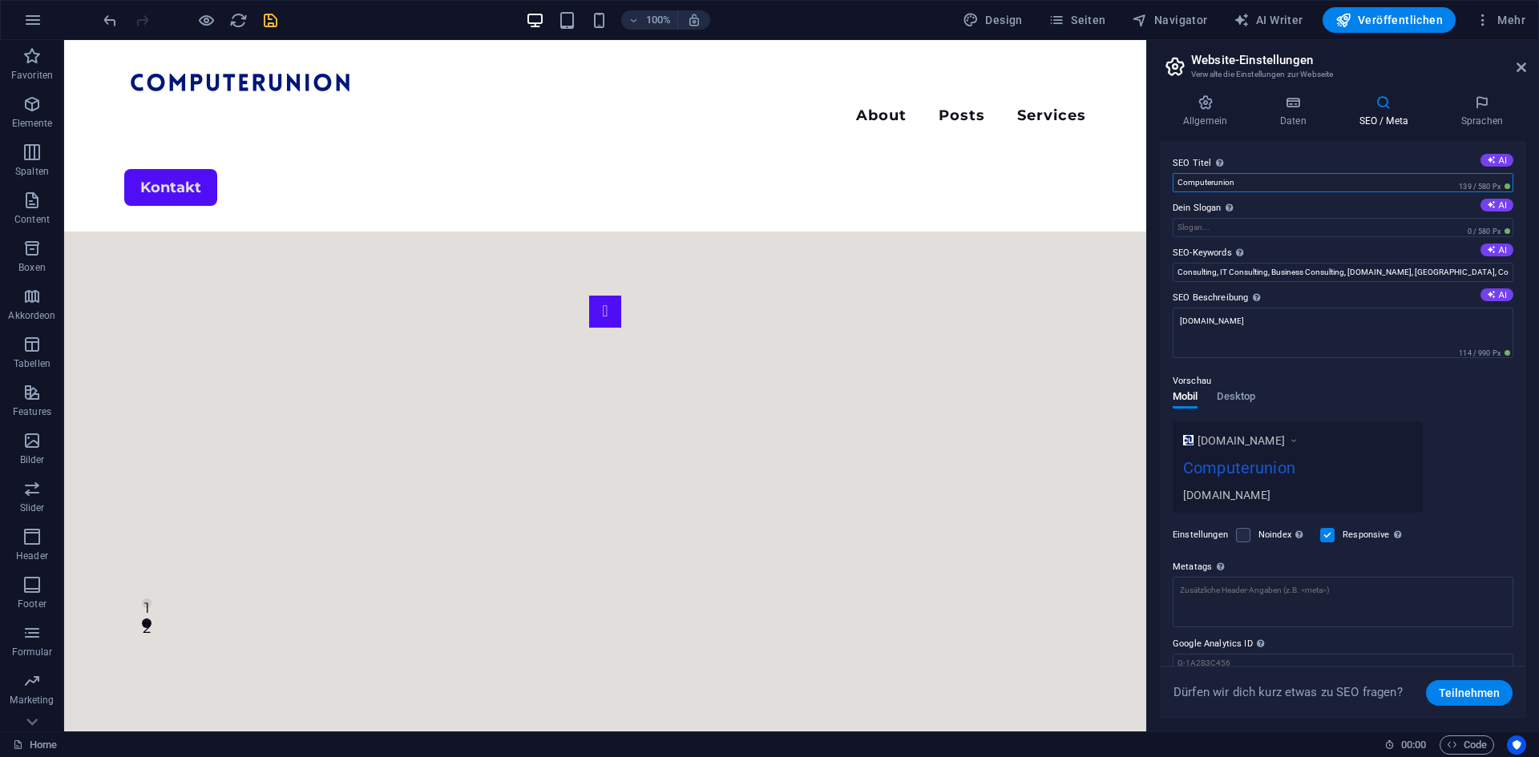
type input "Computerunion"
click at [273, 18] on icon "save" at bounding box center [270, 20] width 18 height 18
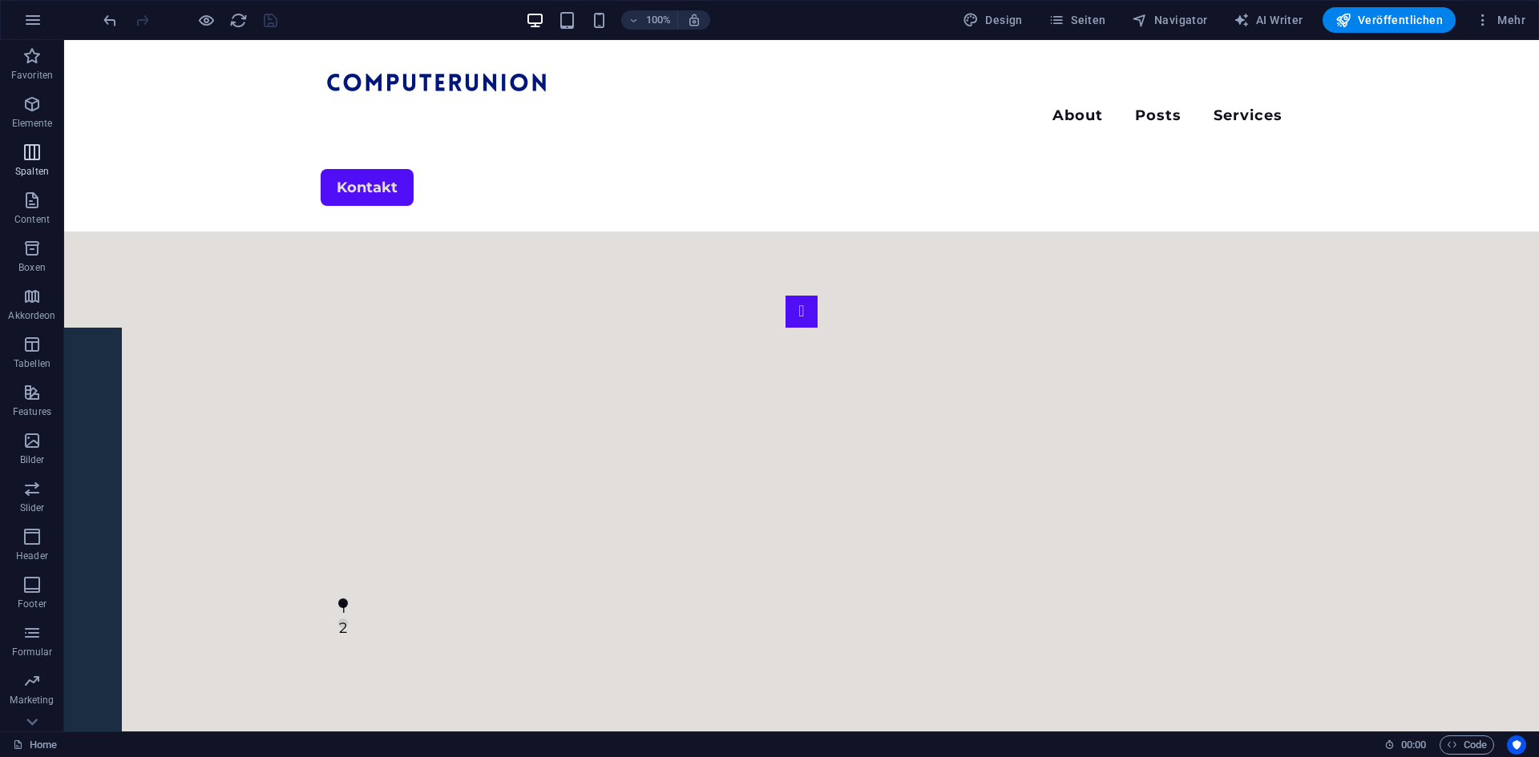
click at [22, 165] on p "Spalten" at bounding box center [32, 171] width 34 height 13
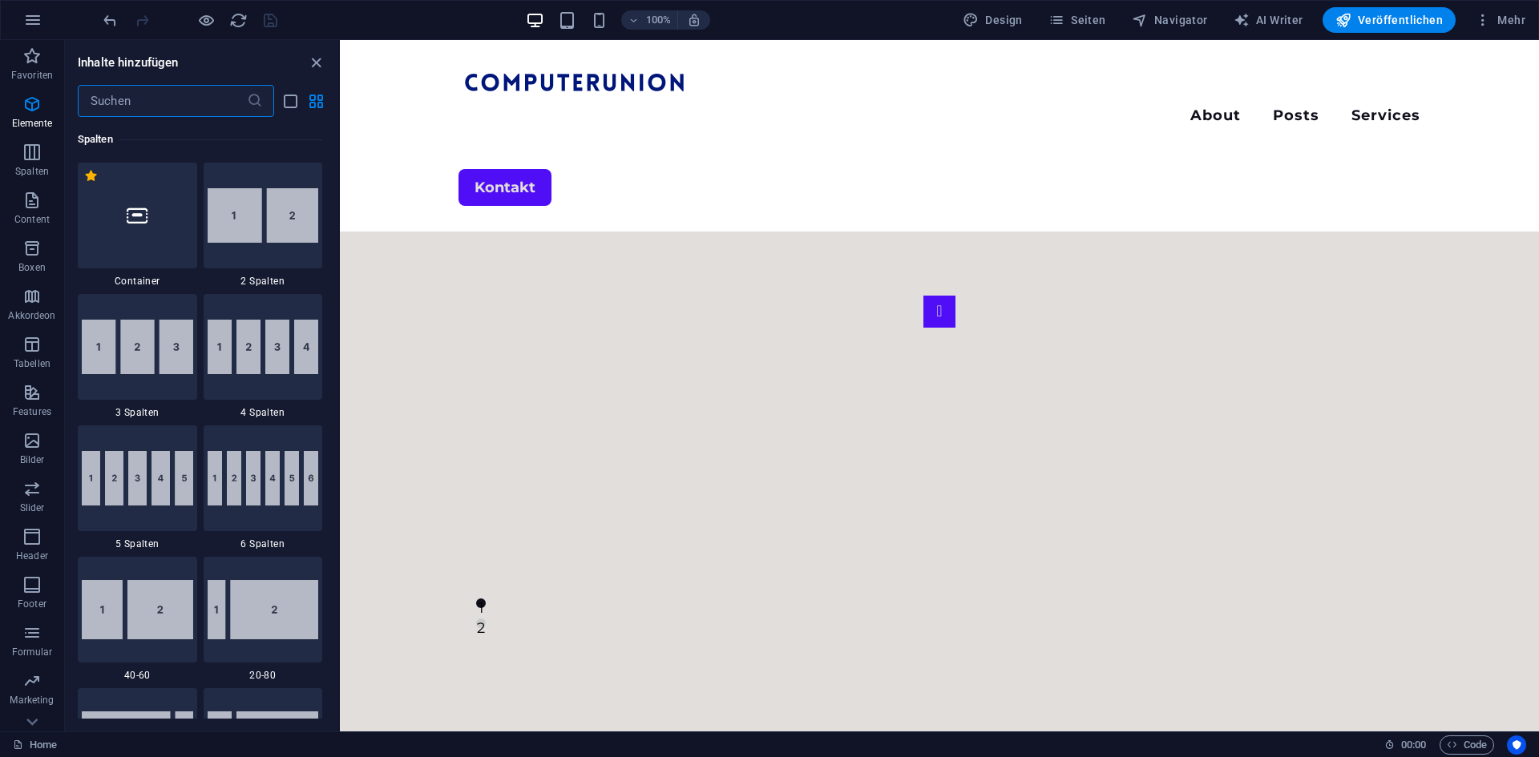
click at [187, 103] on input "text" at bounding box center [162, 101] width 169 height 32
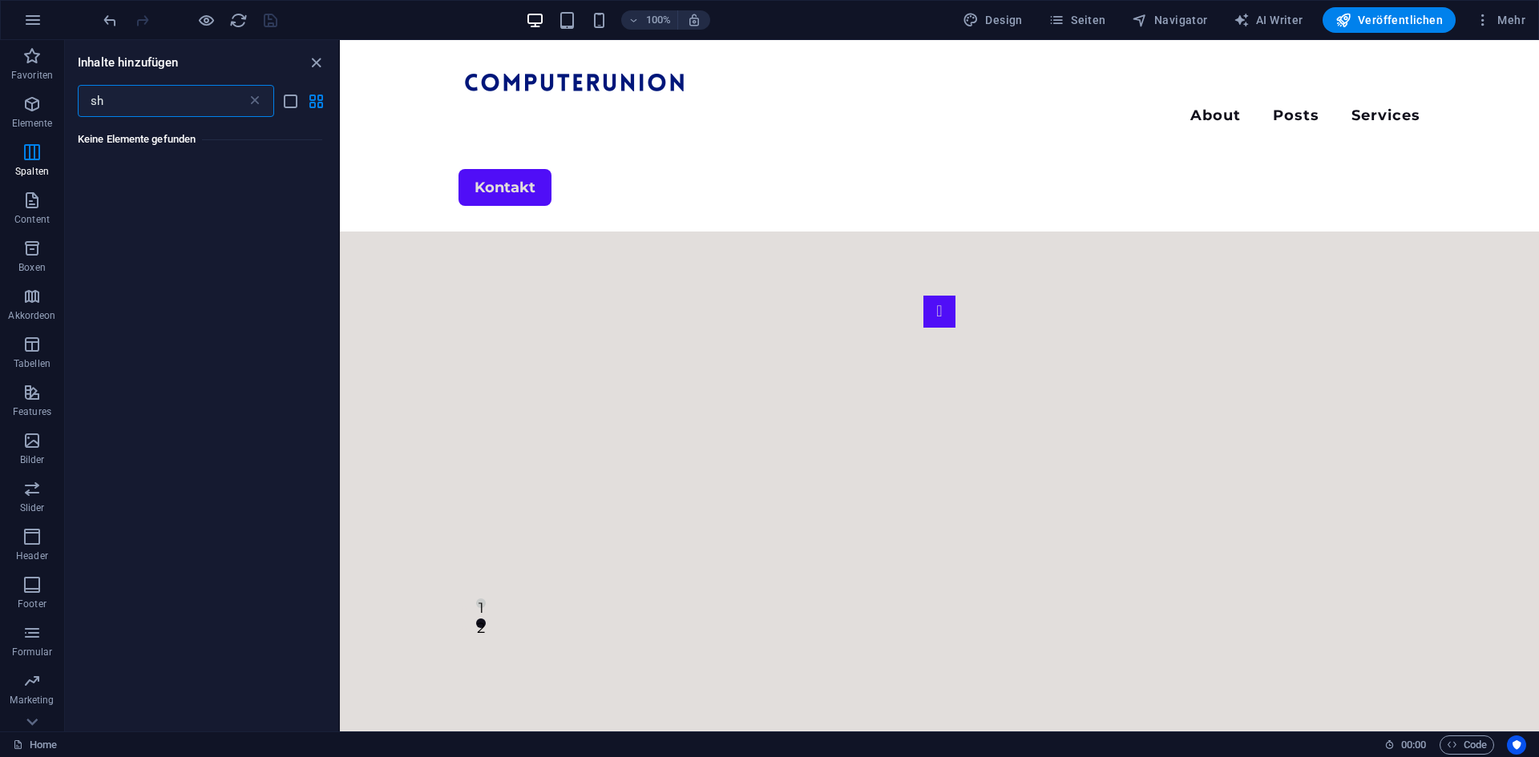
type input "s"
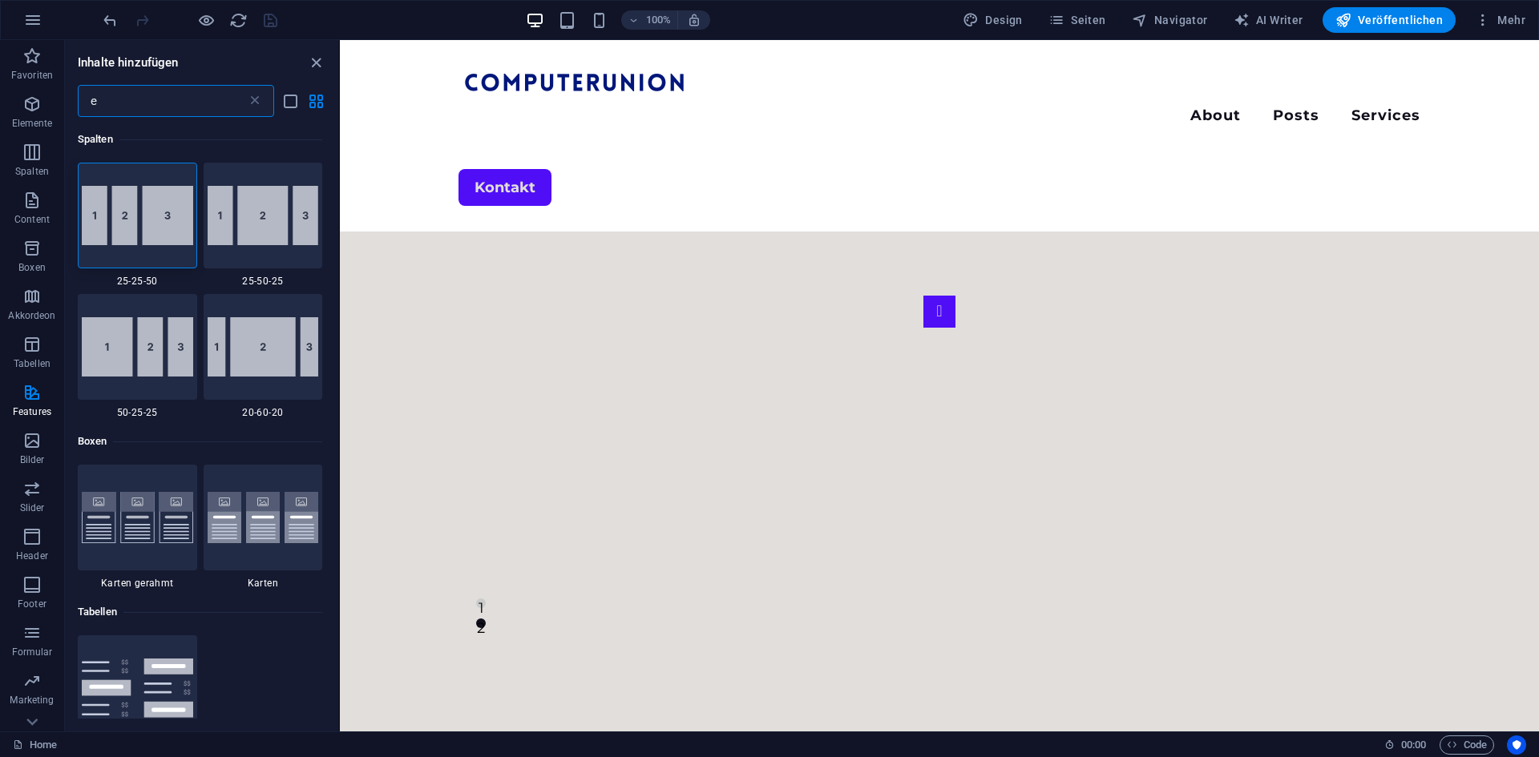
type input "e"
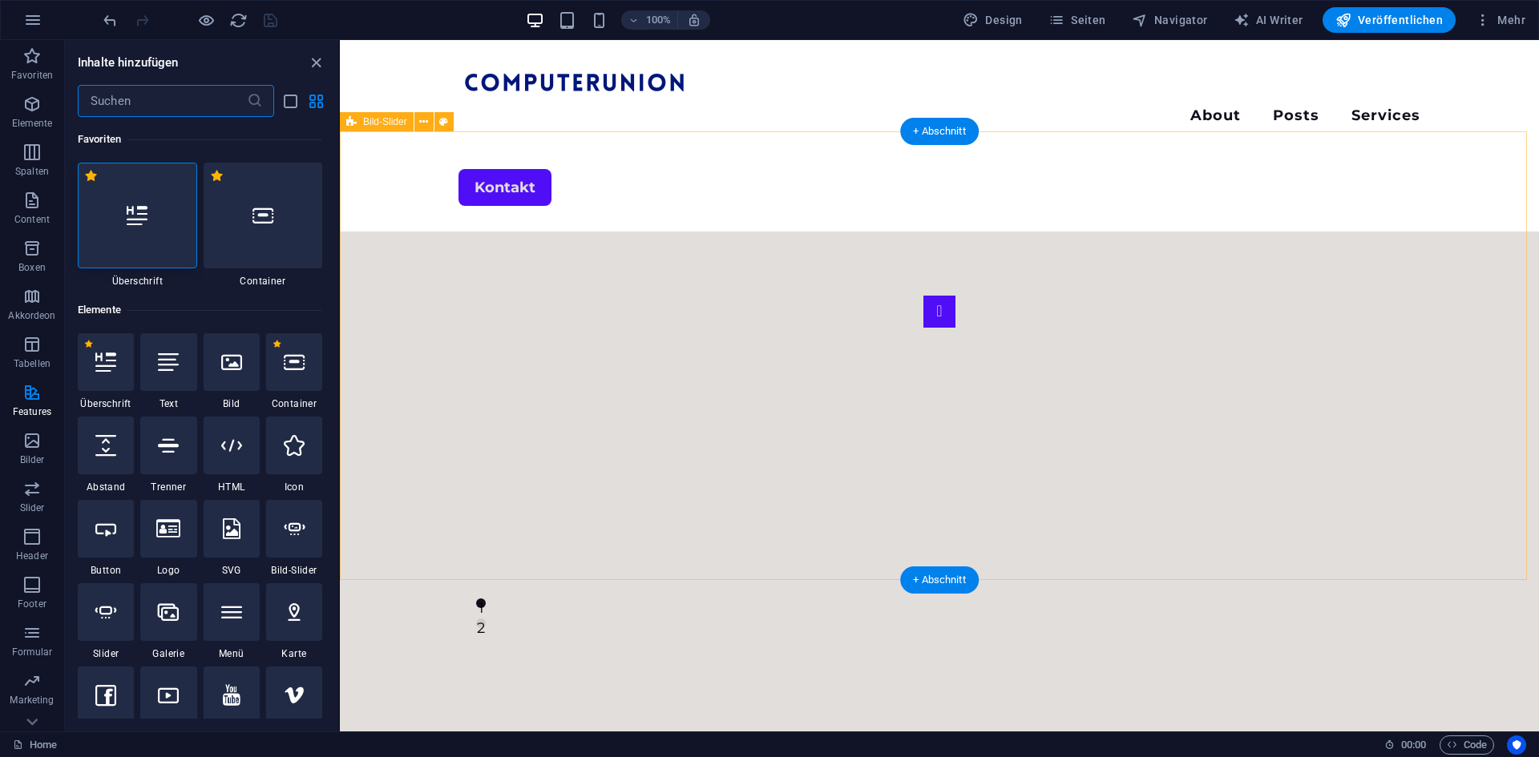
click at [1452, 232] on div "1 2" at bounding box center [939, 456] width 1199 height 449
